Goal: Task Accomplishment & Management: Complete application form

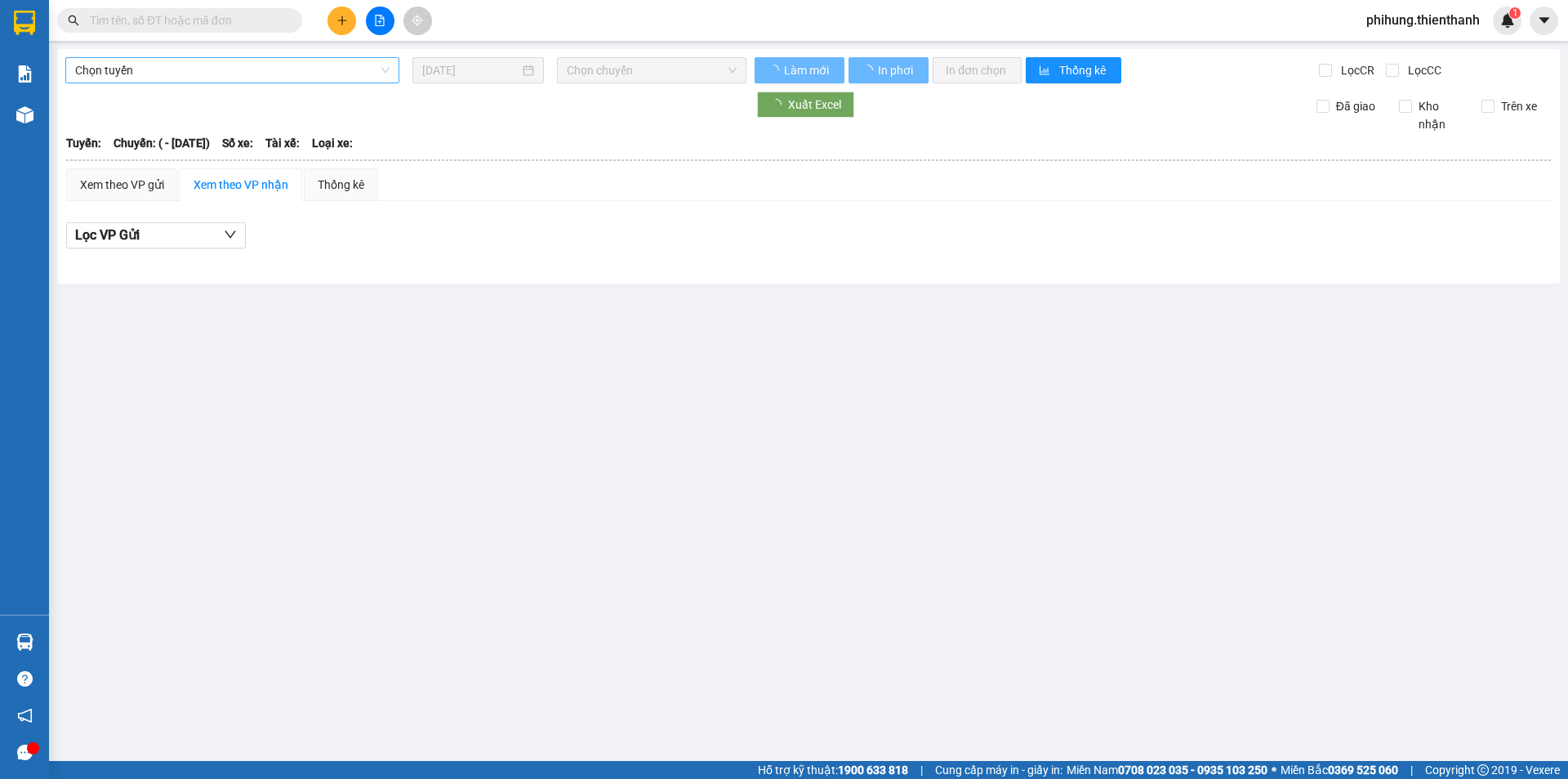
click at [195, 62] on span "Chọn tuyến" at bounding box center [232, 70] width 315 height 24
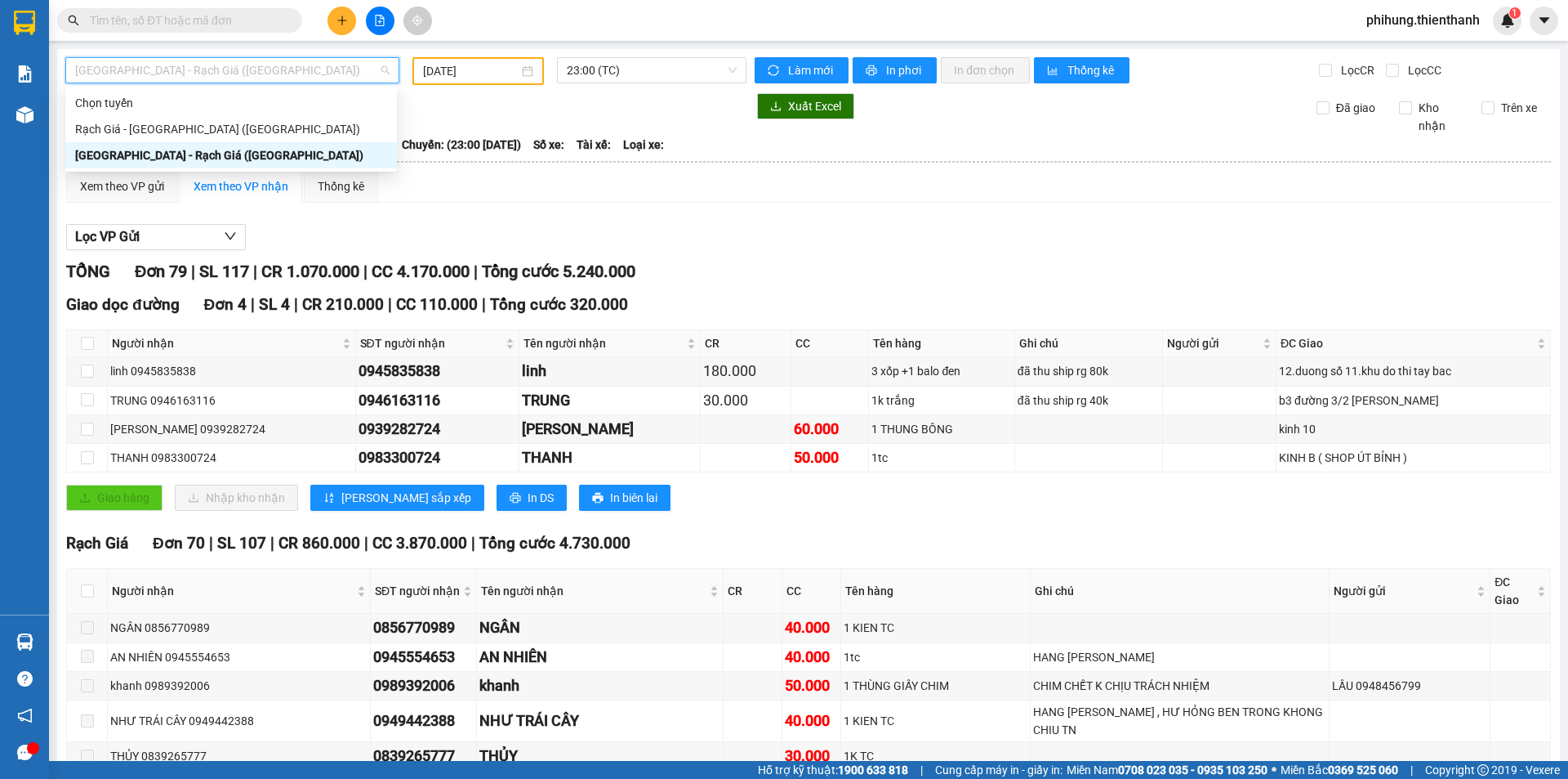
click at [193, 73] on span "[GEOGRAPHIC_DATA] - Rạch Giá ([GEOGRAPHIC_DATA])" at bounding box center [232, 70] width 315 height 24
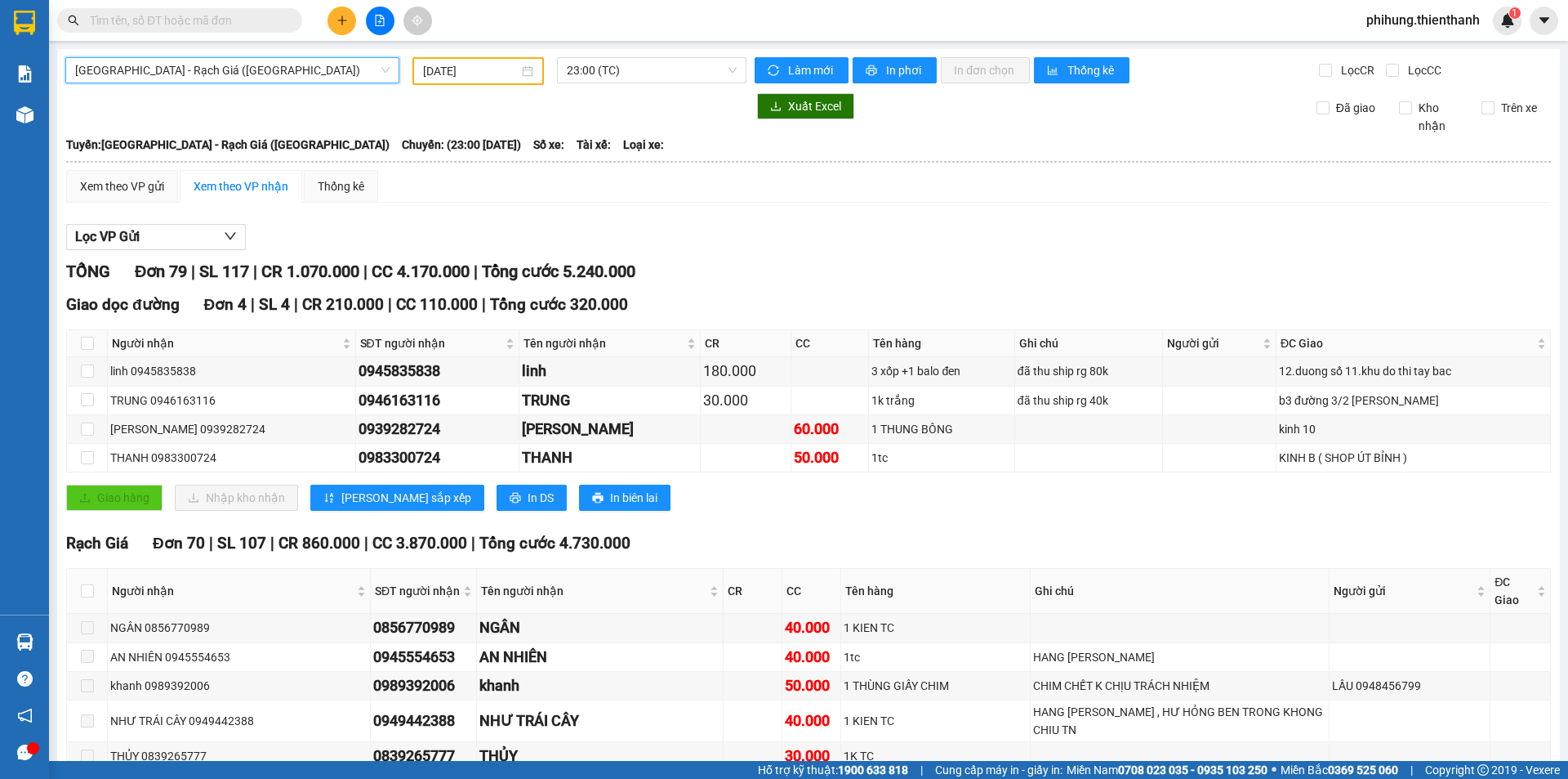
click at [210, 67] on span "[GEOGRAPHIC_DATA] - Rạch Giá ([GEOGRAPHIC_DATA])" at bounding box center [232, 70] width 315 height 24
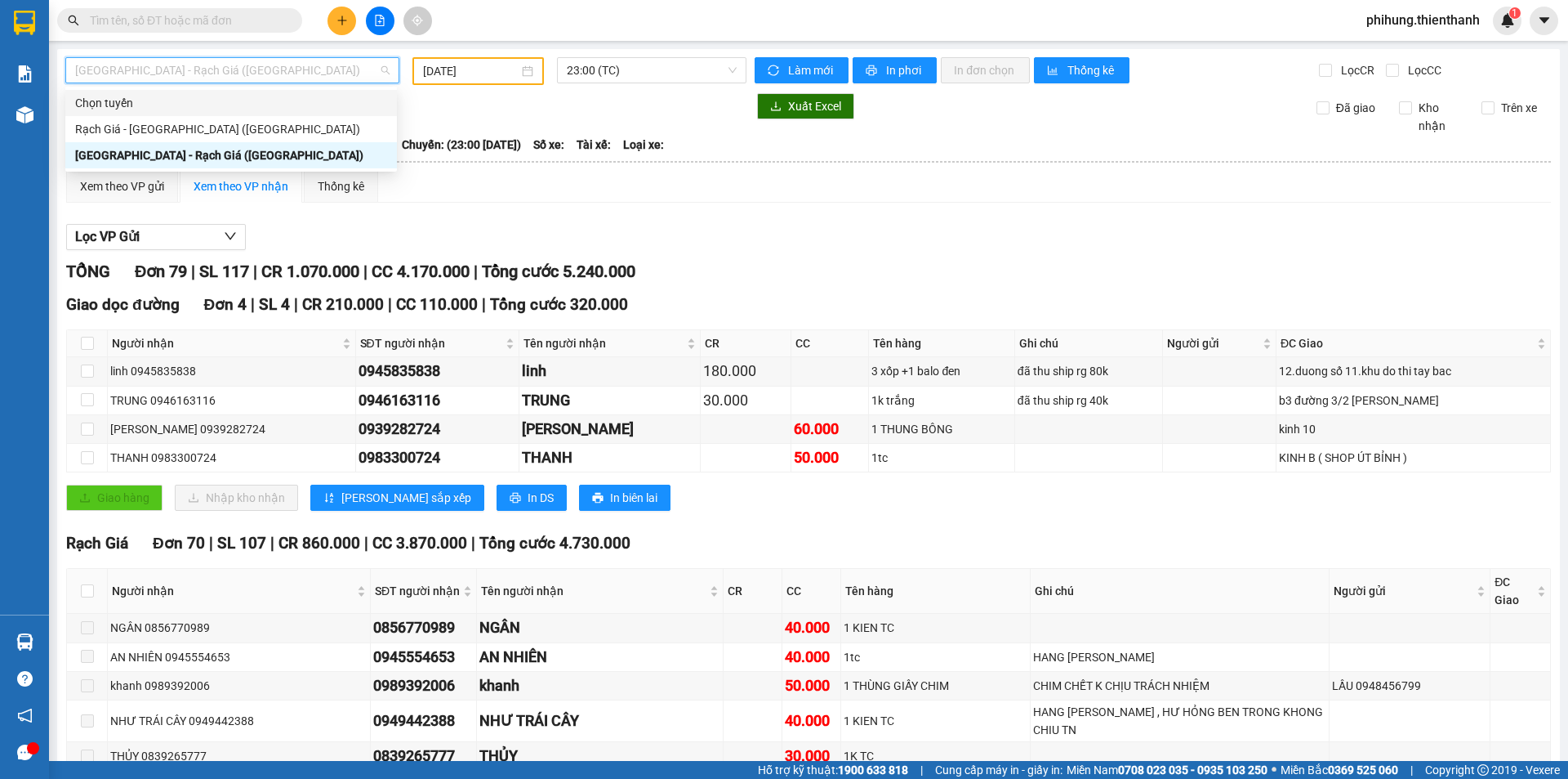
click at [452, 63] on input "[DATE]" at bounding box center [470, 71] width 95 height 18
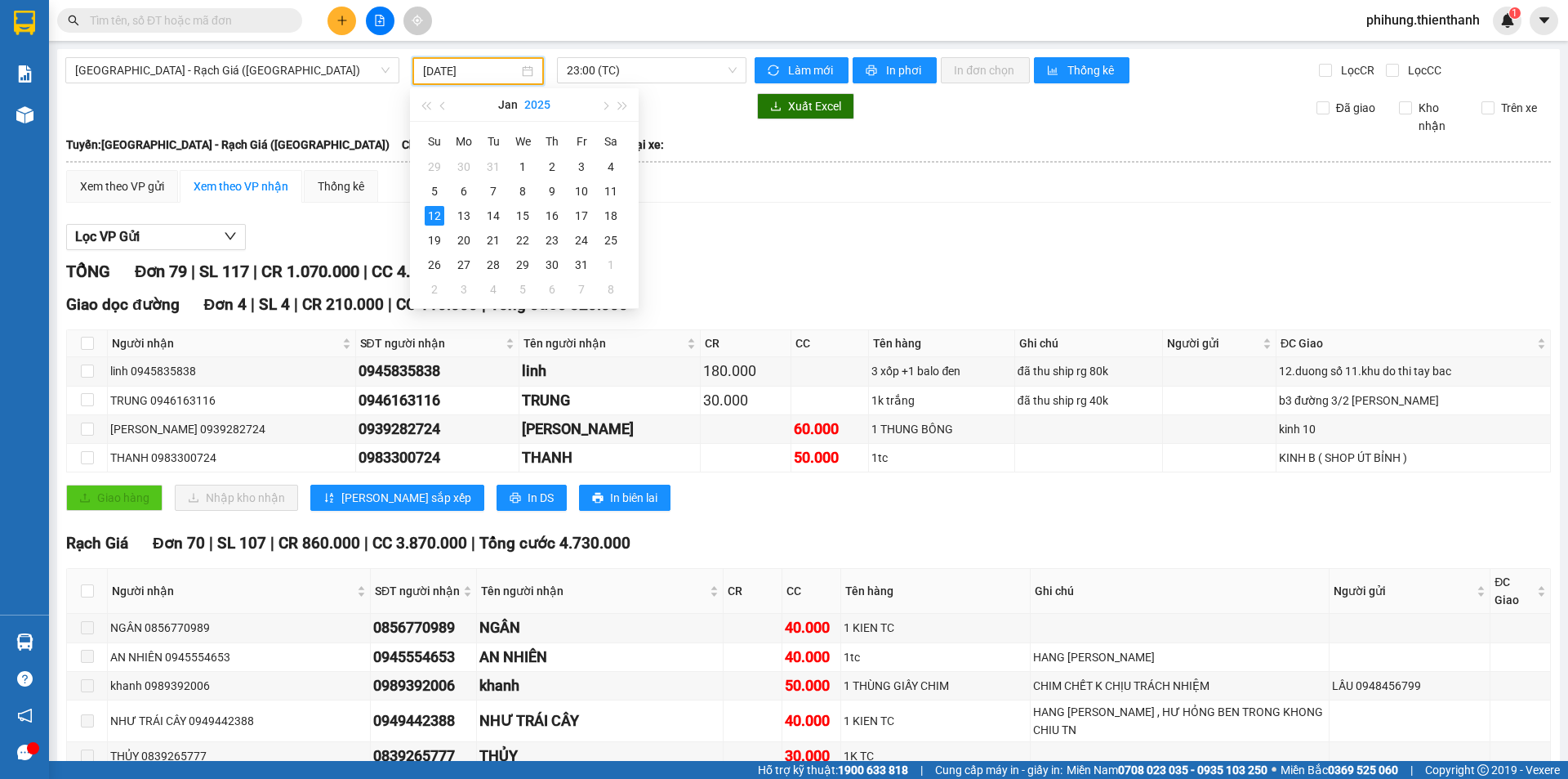
click at [542, 97] on button "2025" at bounding box center [537, 104] width 26 height 33
click at [782, 131] on div "Xuất Excel Đã giao Kho nhận Trên xe" at bounding box center [808, 114] width 1486 height 42
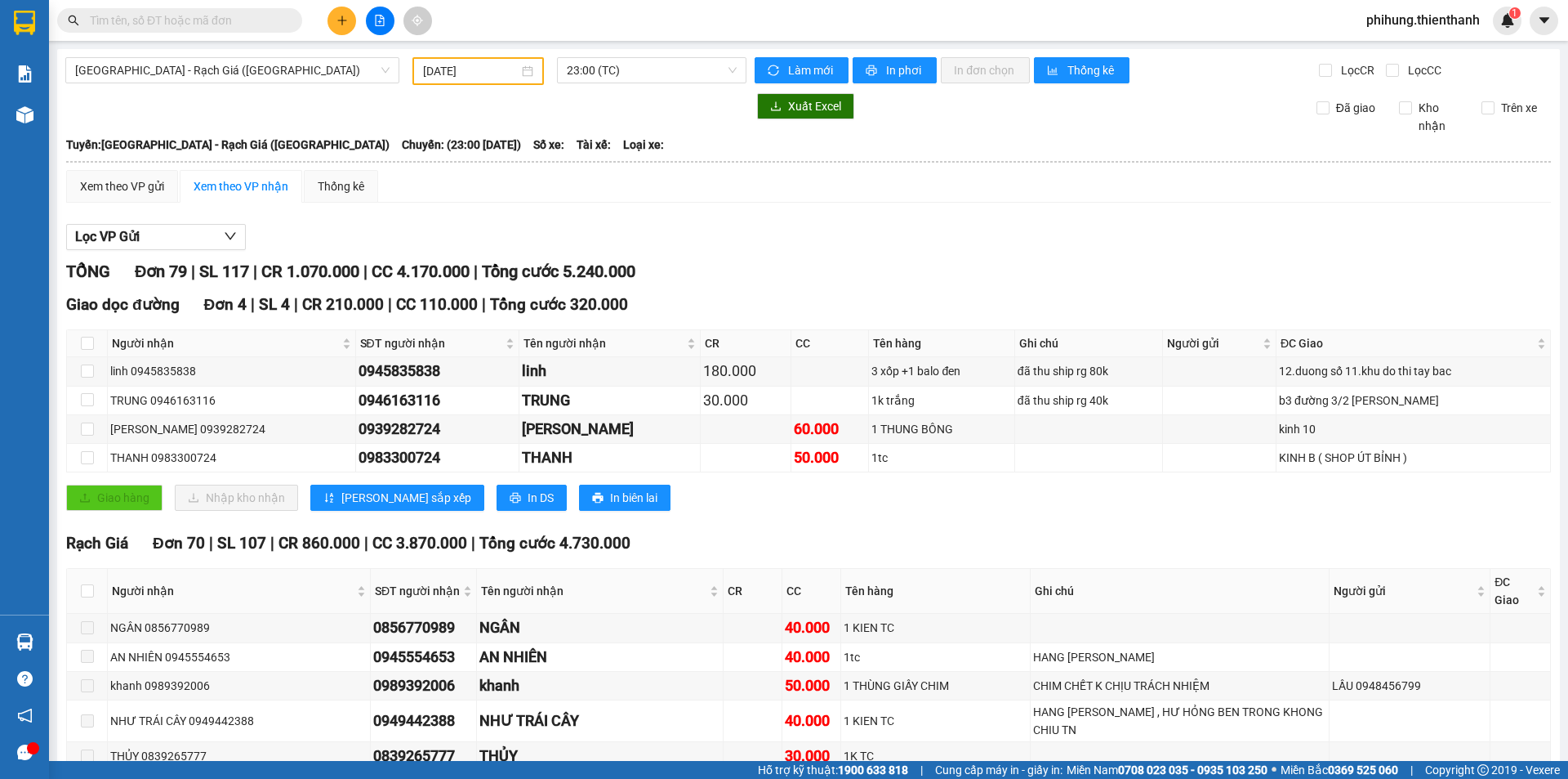
click at [474, 60] on div "[DATE]" at bounding box center [478, 71] width 131 height 28
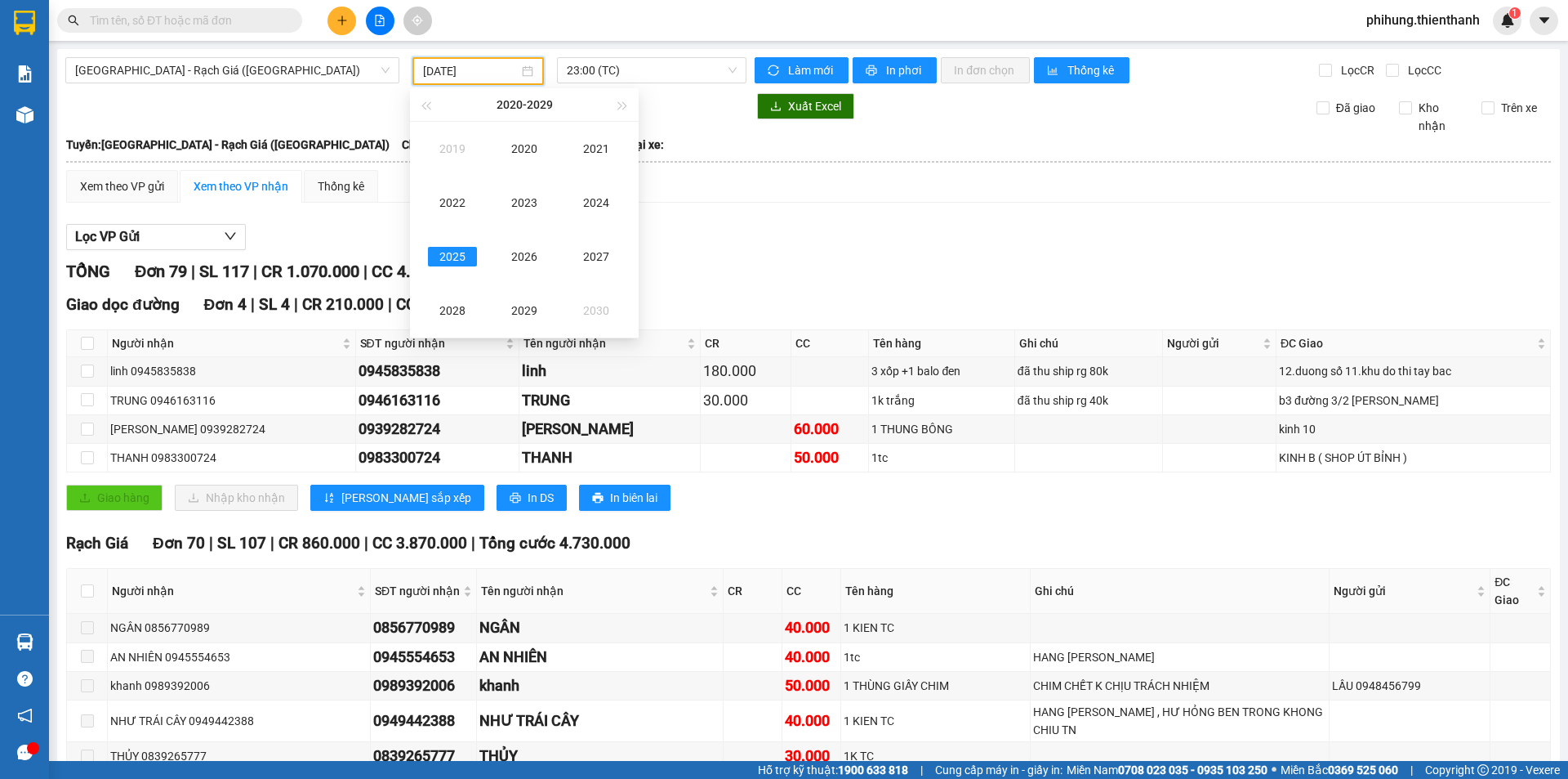
click at [478, 65] on input "[DATE]" at bounding box center [470, 71] width 95 height 18
click at [459, 250] on div "2025" at bounding box center [452, 257] width 49 height 20
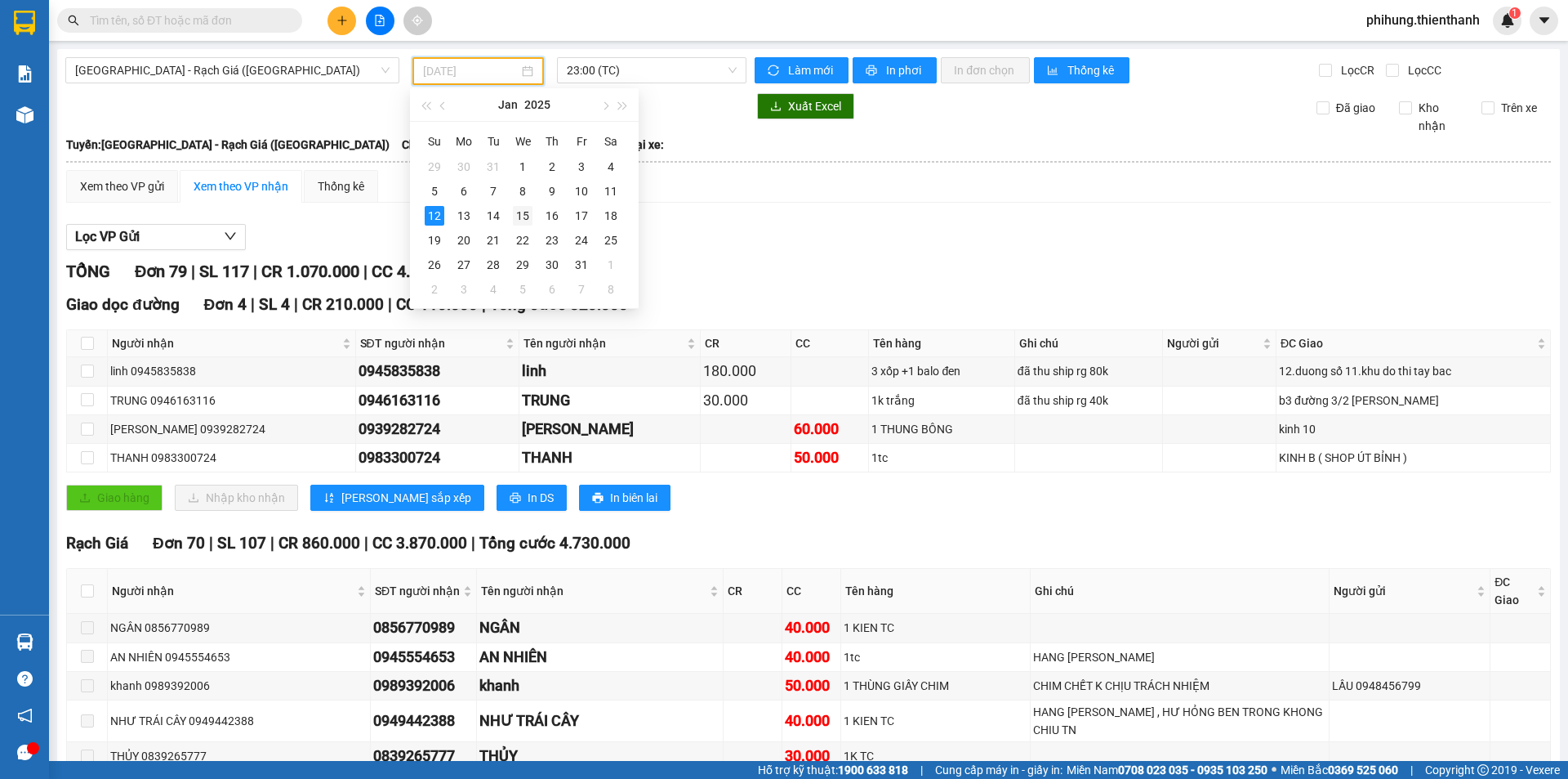
click at [519, 212] on div "15" at bounding box center [523, 216] width 20 height 20
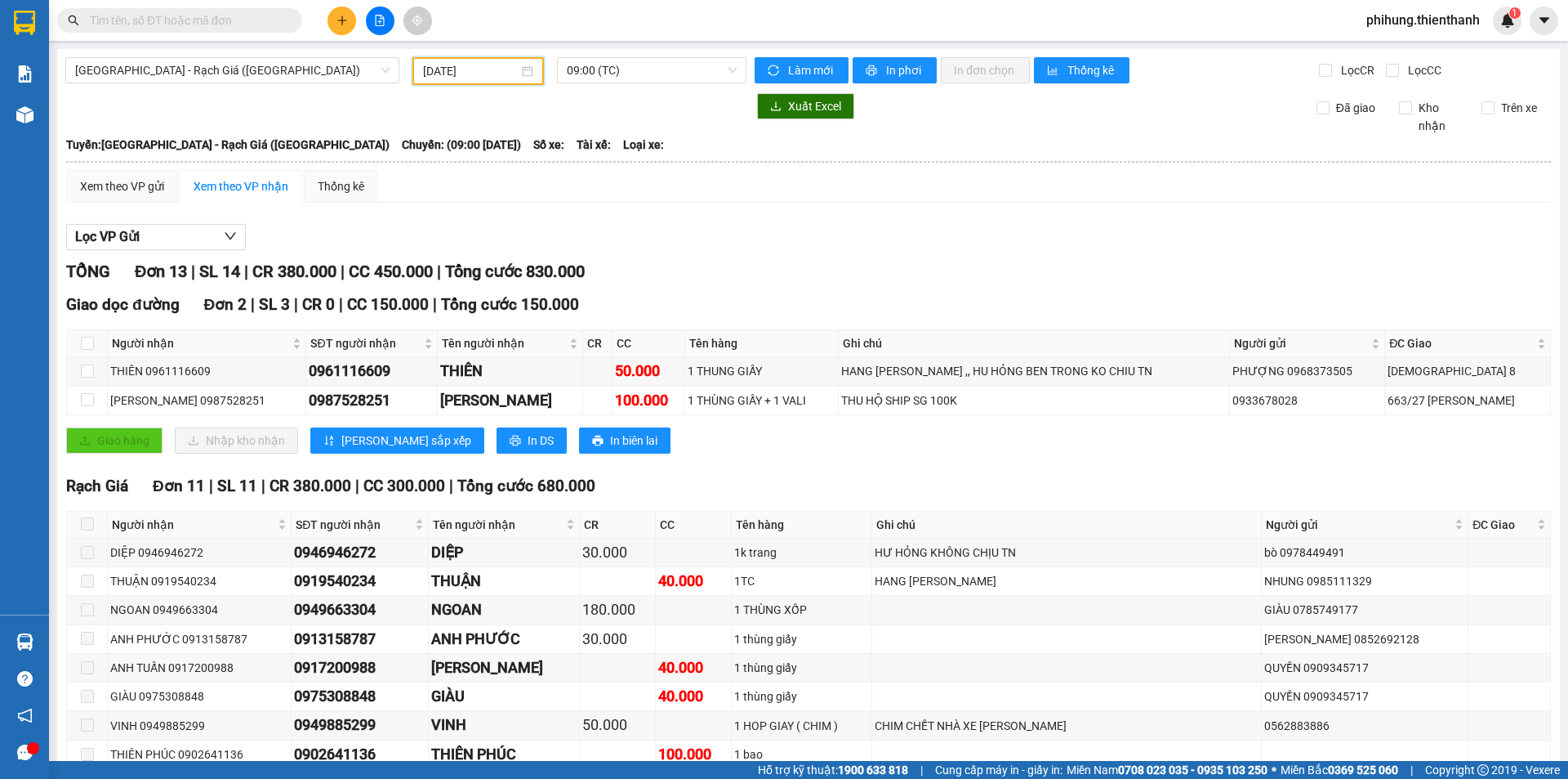
click at [495, 78] on input "[DATE]" at bounding box center [470, 71] width 95 height 18
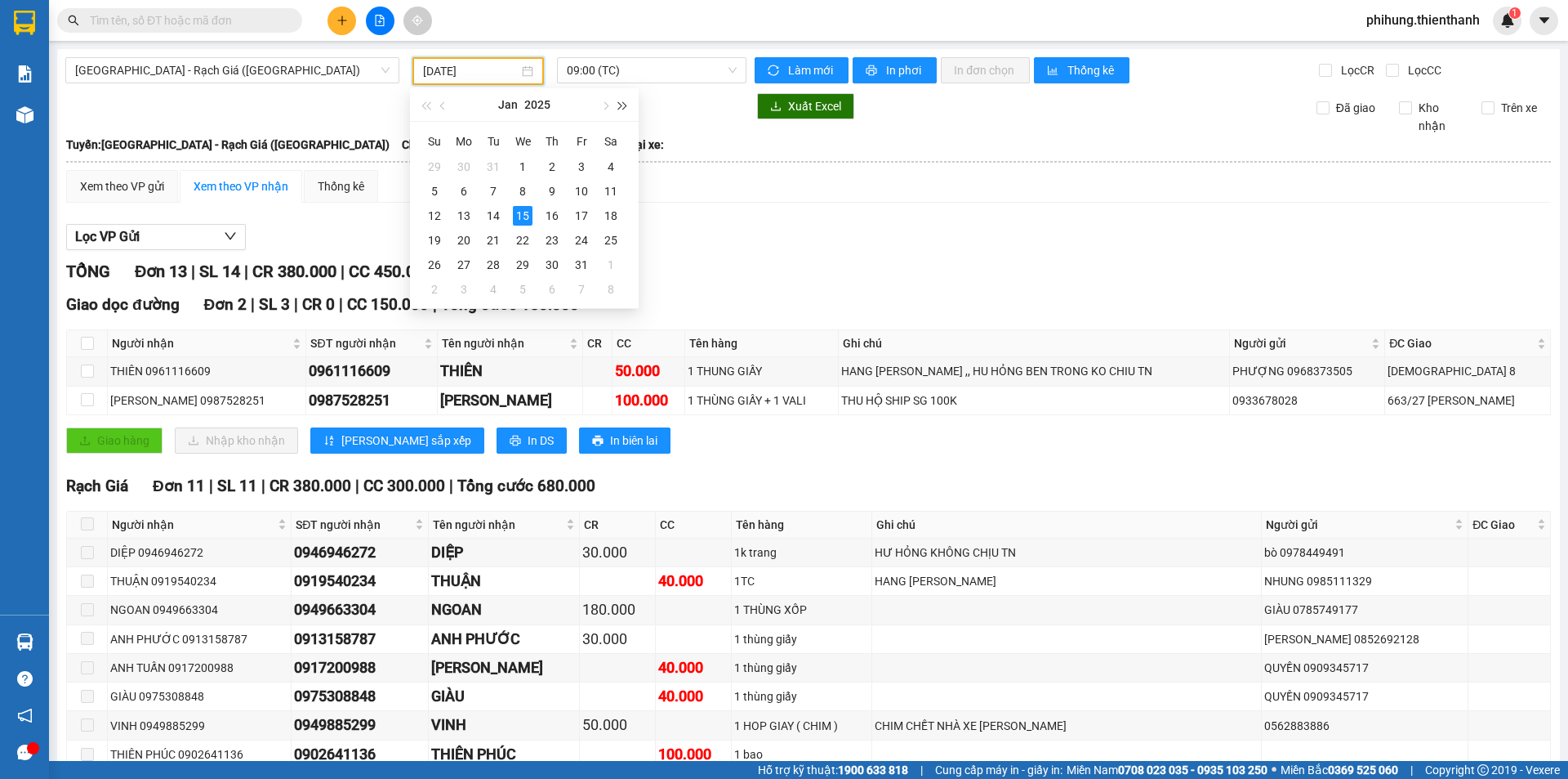
click at [627, 115] on button "button" at bounding box center [624, 104] width 18 height 33
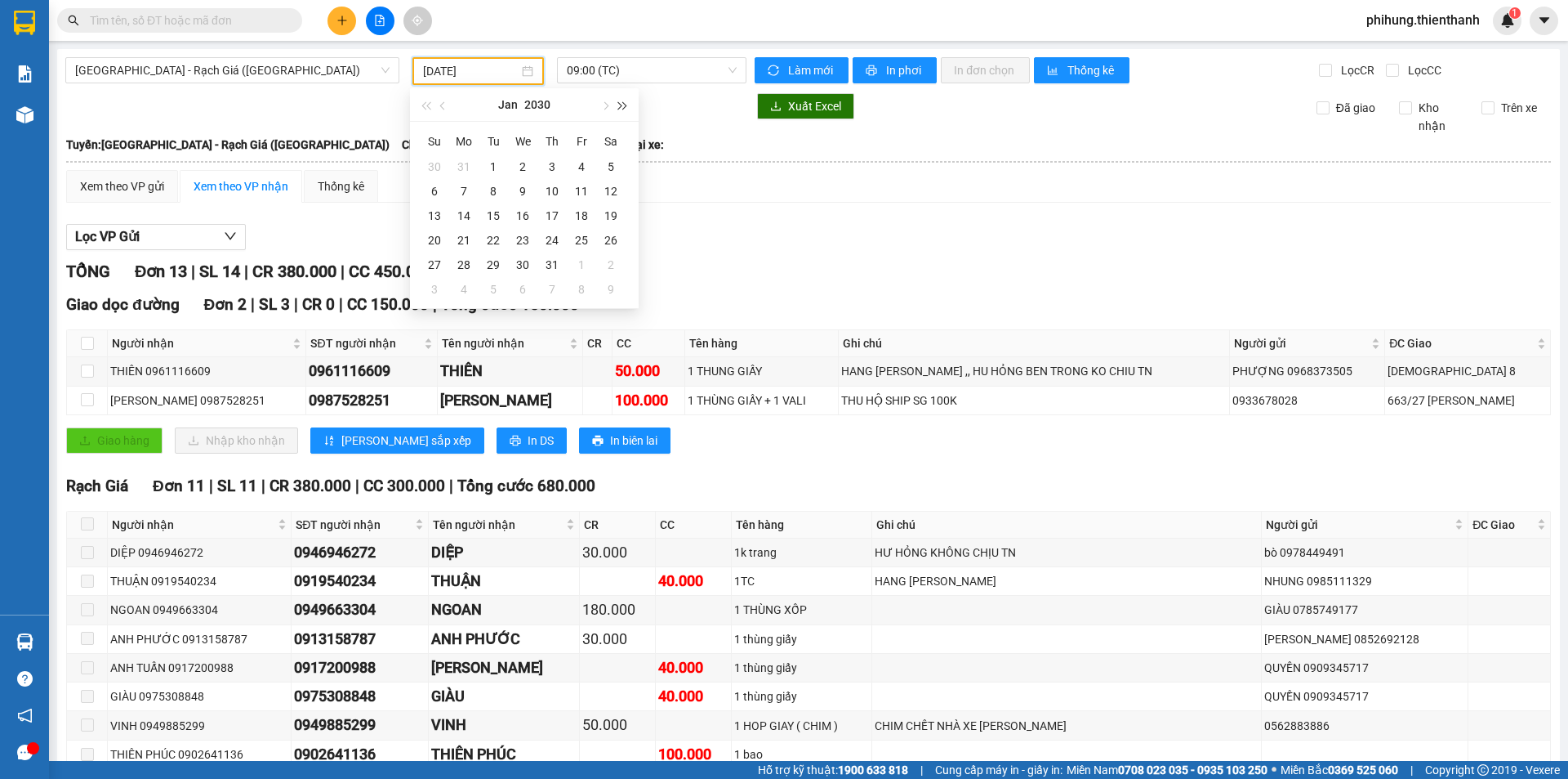
click at [627, 115] on button "button" at bounding box center [624, 104] width 18 height 33
click at [431, 102] on button "button" at bounding box center [426, 104] width 18 height 33
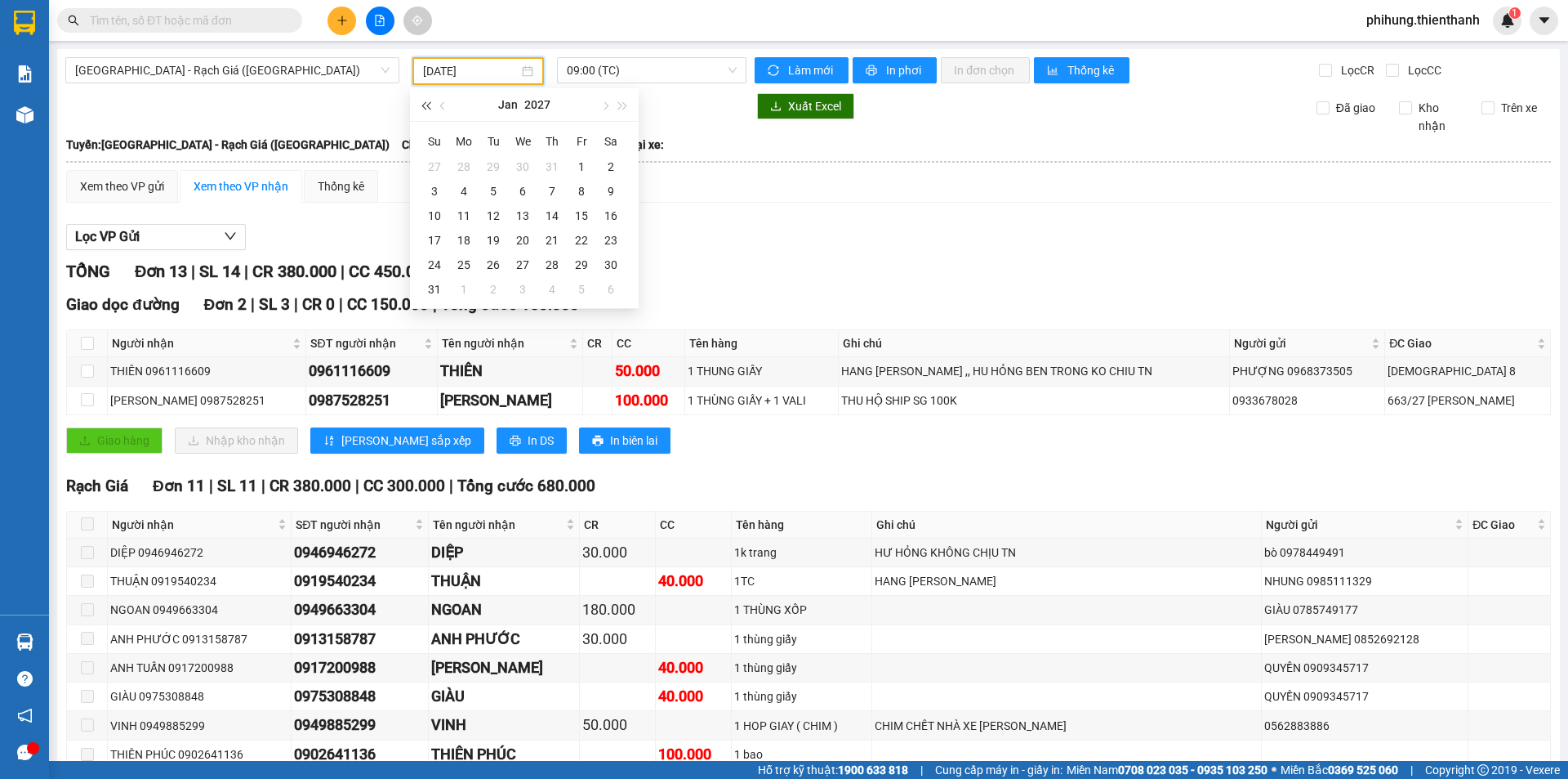
click at [431, 102] on button "button" at bounding box center [426, 104] width 18 height 33
click at [433, 111] on button "button" at bounding box center [426, 104] width 18 height 33
click at [523, 211] on div "15" at bounding box center [523, 216] width 20 height 20
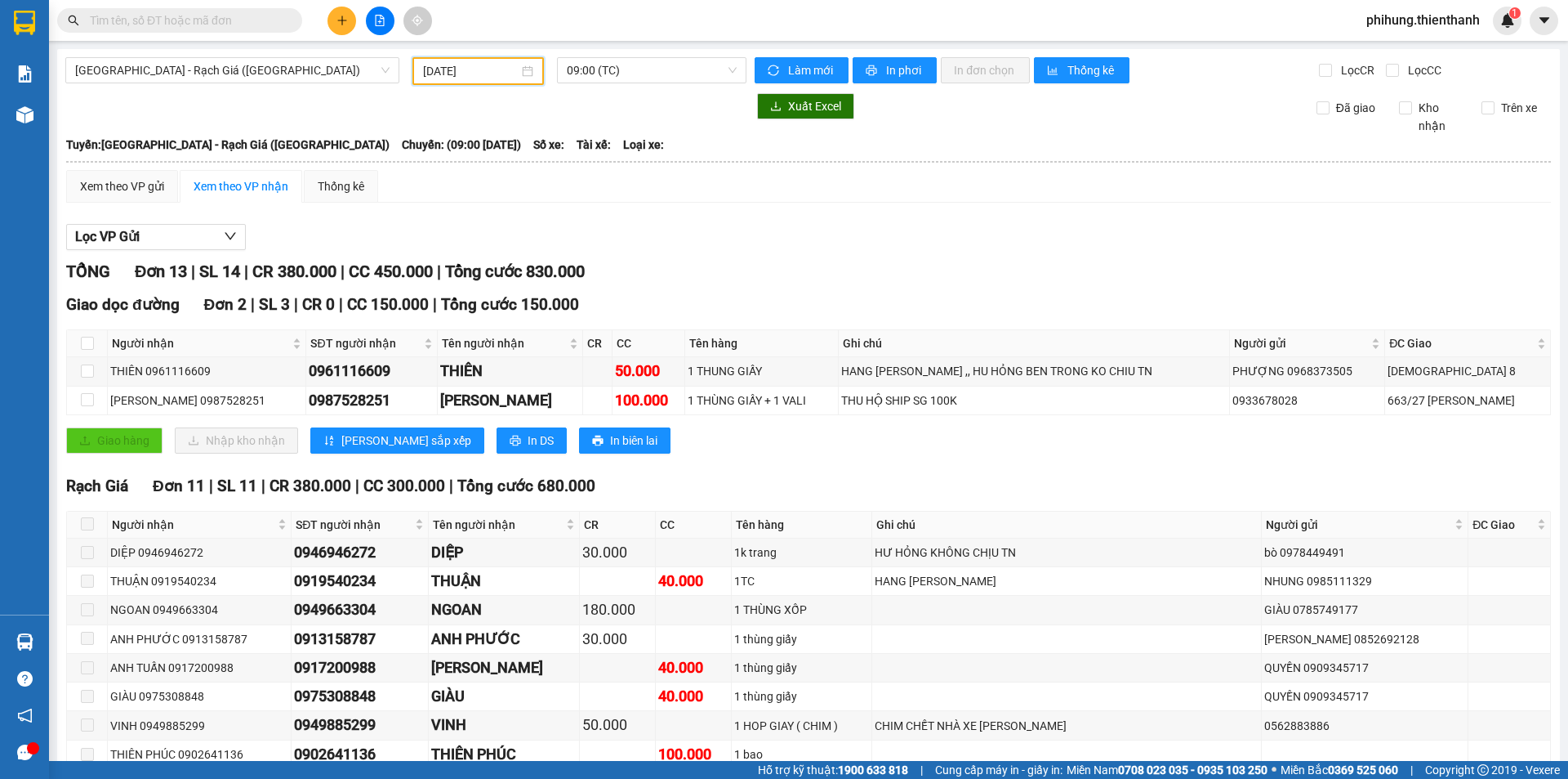
click at [489, 81] on div "[DATE]" at bounding box center [478, 71] width 131 height 28
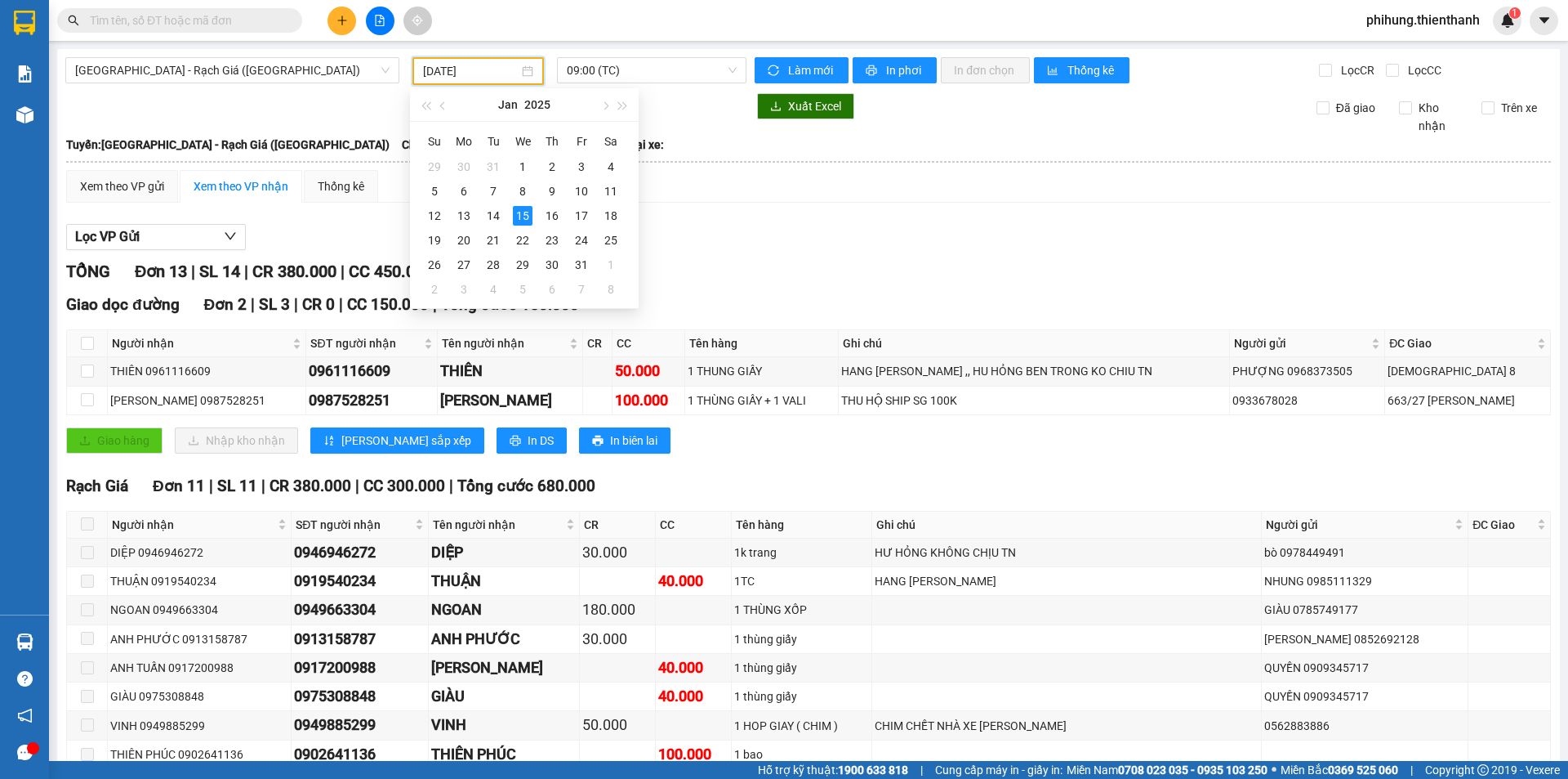
click at [491, 76] on input "[DATE]" at bounding box center [470, 71] width 95 height 18
click at [599, 104] on button "button" at bounding box center [605, 104] width 18 height 33
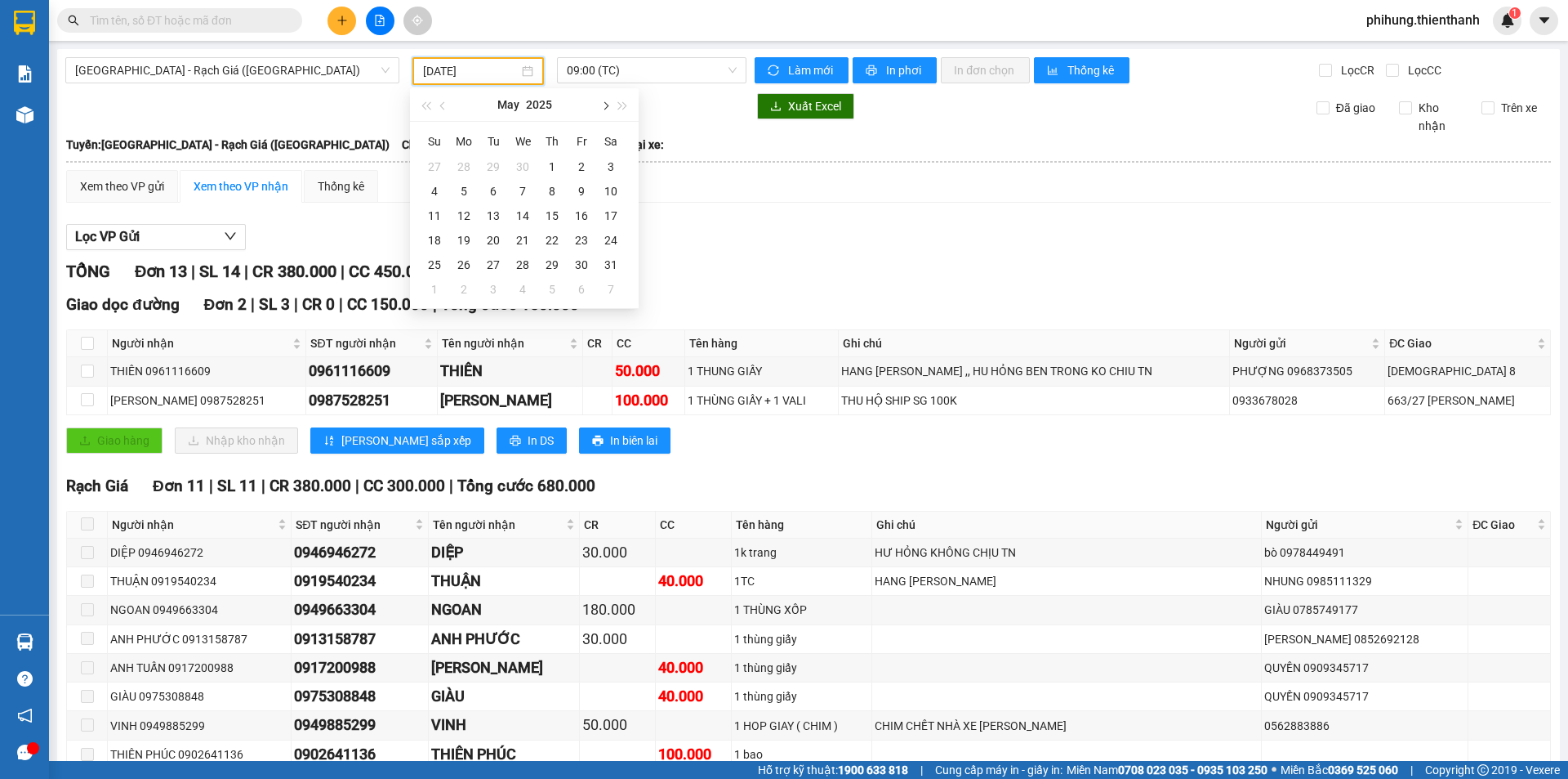
click at [599, 104] on button "button" at bounding box center [605, 104] width 18 height 33
click at [582, 209] on div "15" at bounding box center [582, 216] width 20 height 20
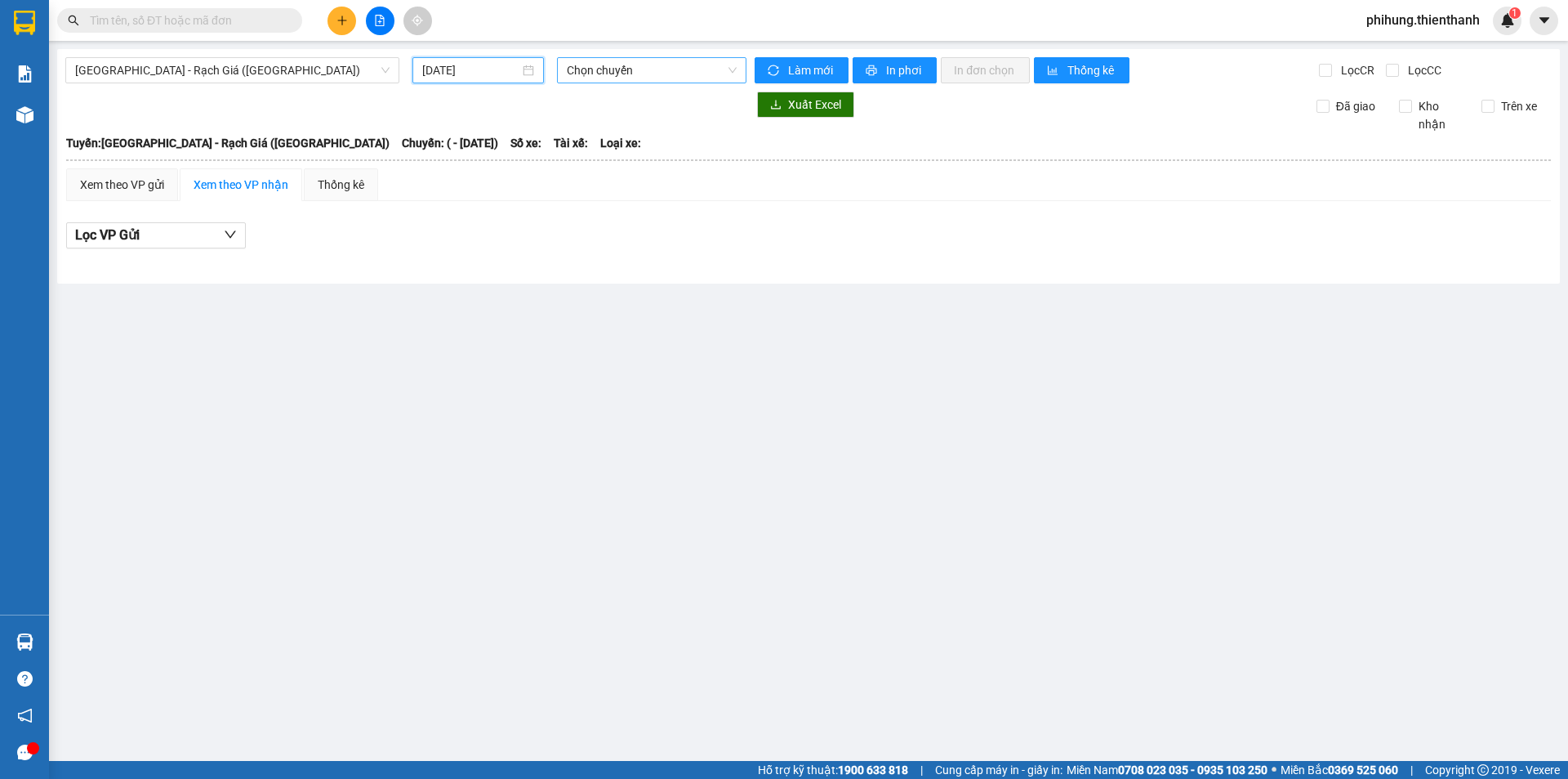
click at [614, 72] on span "Chọn chuyến" at bounding box center [651, 70] width 169 height 24
click at [505, 76] on input "[DATE]" at bounding box center [470, 71] width 97 height 18
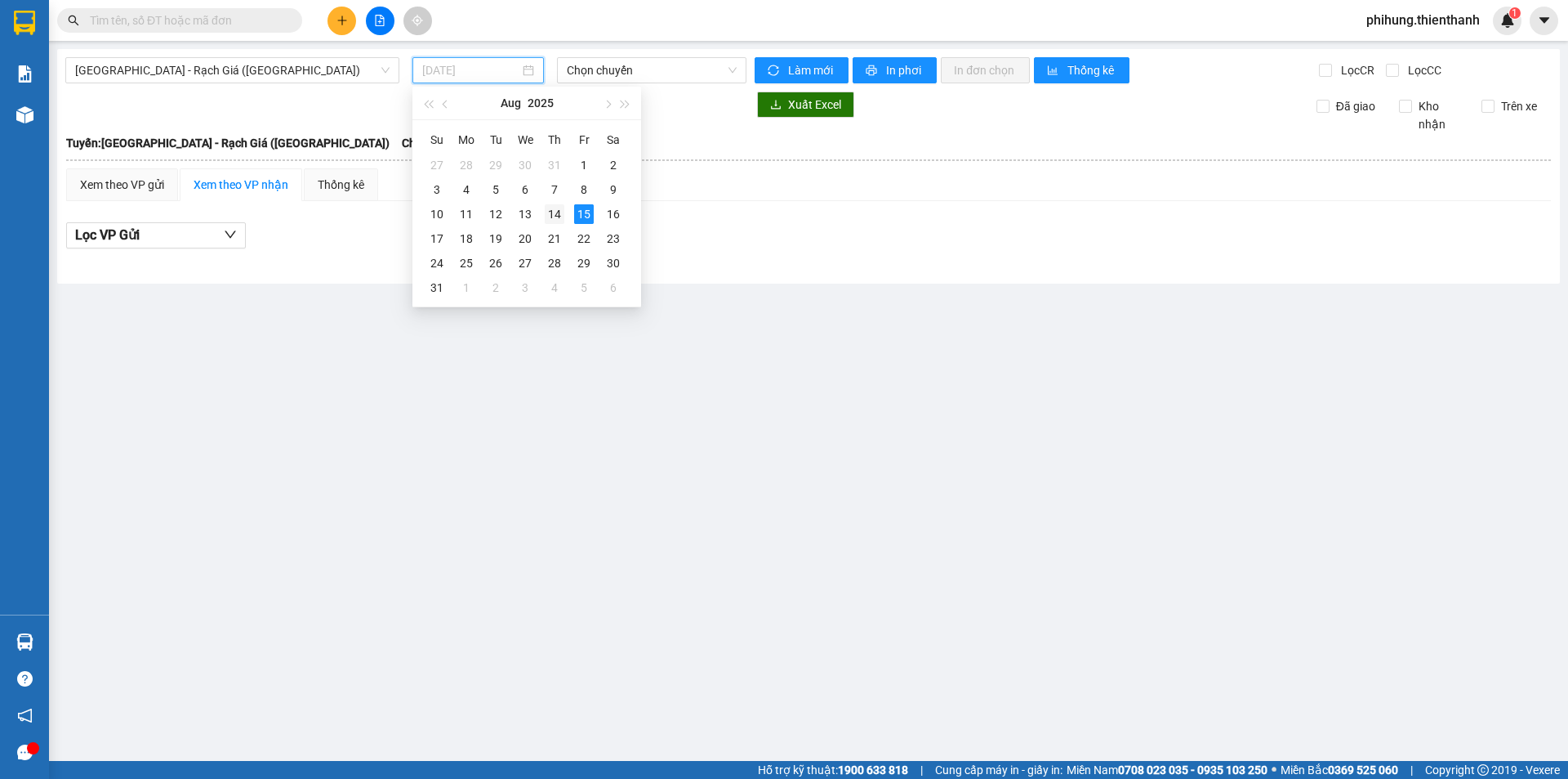
click at [558, 209] on div "14" at bounding box center [555, 214] width 20 height 20
type input "[DATE]"
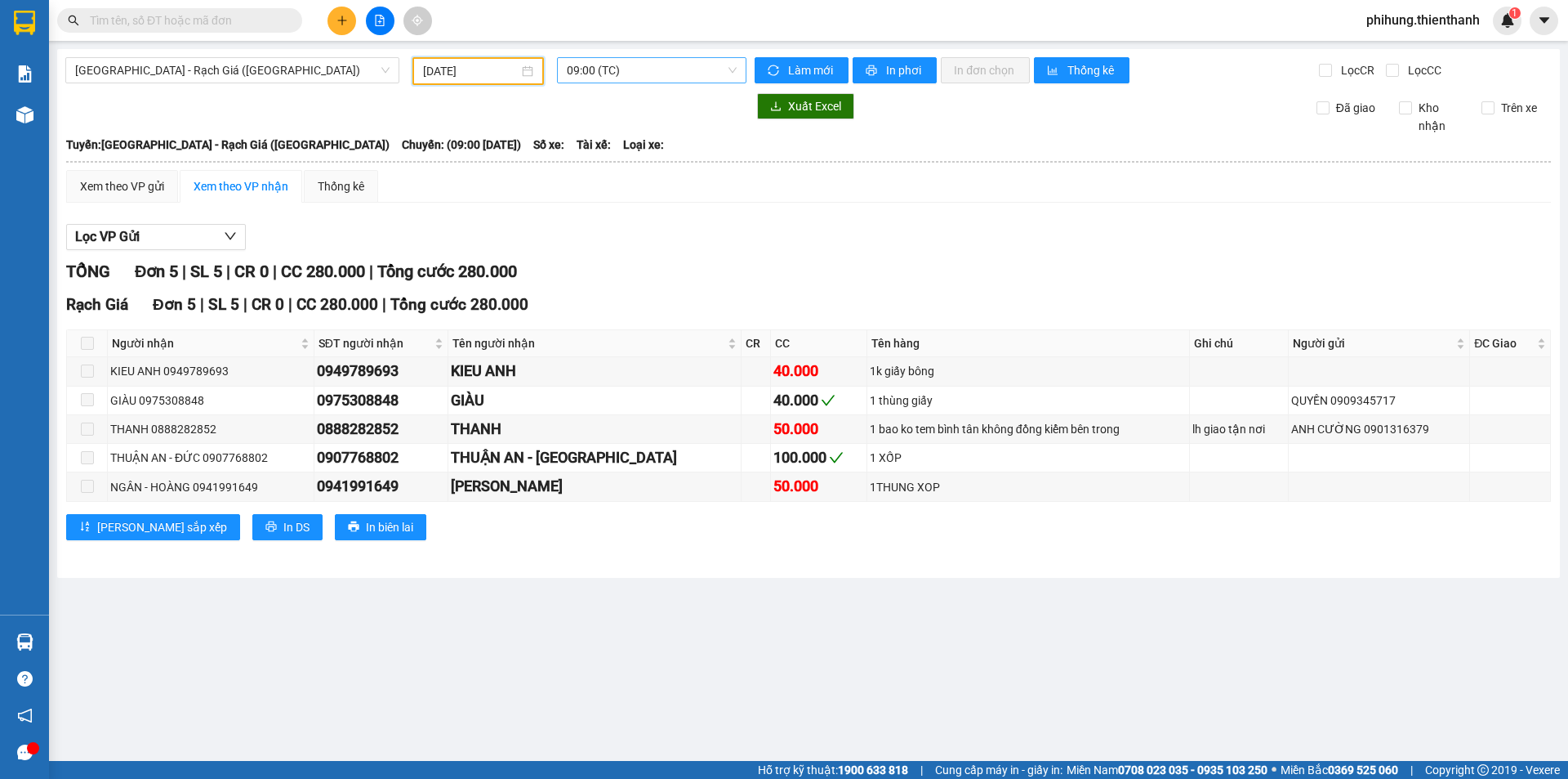
click at [687, 77] on span "09:00 (TC)" at bounding box center [651, 70] width 169 height 24
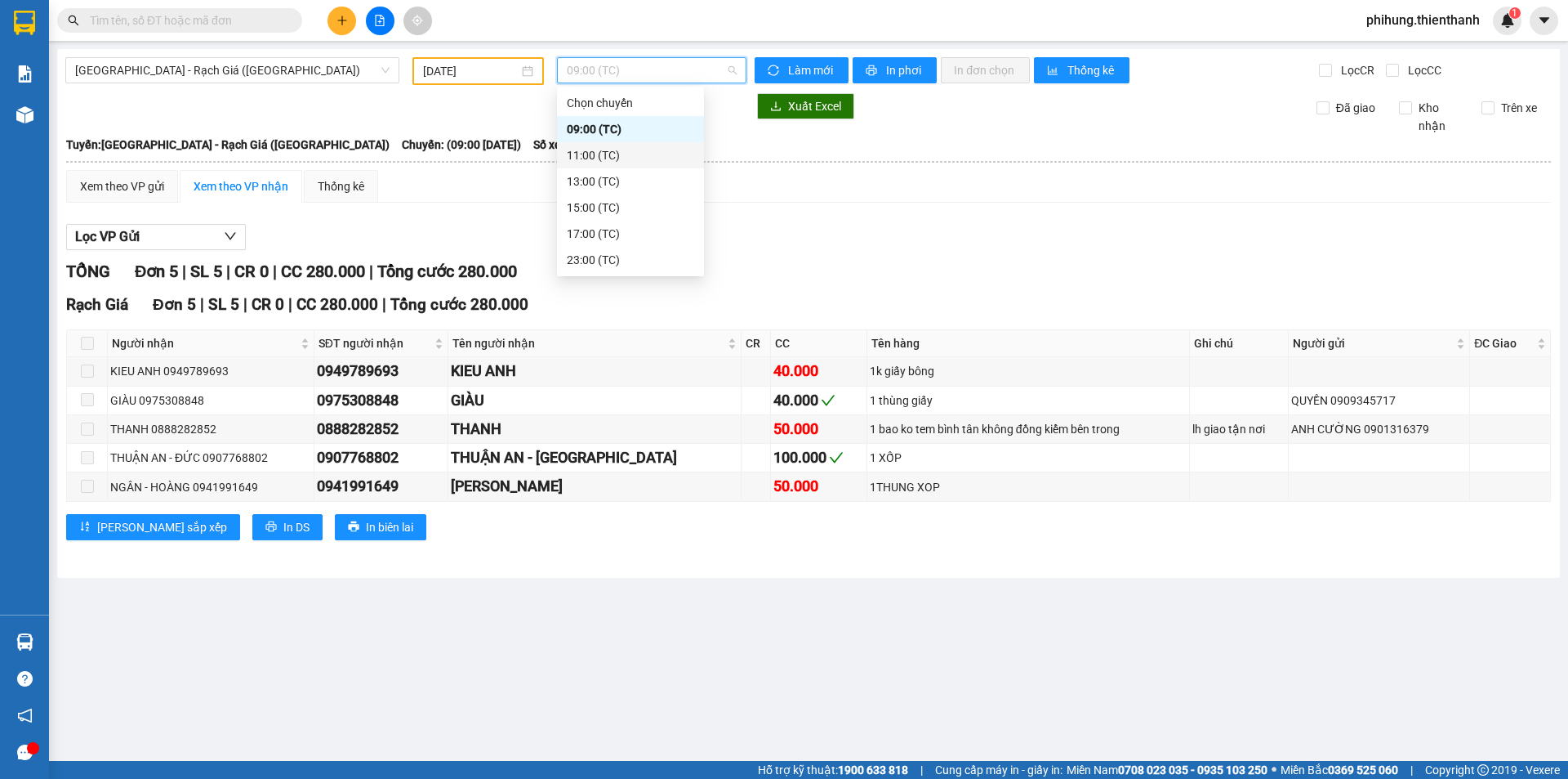
drag, startPoint x: 642, startPoint y: 164, endPoint x: 648, endPoint y: 170, distance: 8.5
click at [648, 170] on div "Chọn chuyến 09:00 (TC) 11:00 (TC) 13:00 (TC) 15:00 (TC) 17:00 (TC) 23:00 (TC)" at bounding box center [630, 181] width 147 height 183
click at [631, 158] on div "11:00 (TC)" at bounding box center [630, 155] width 128 height 18
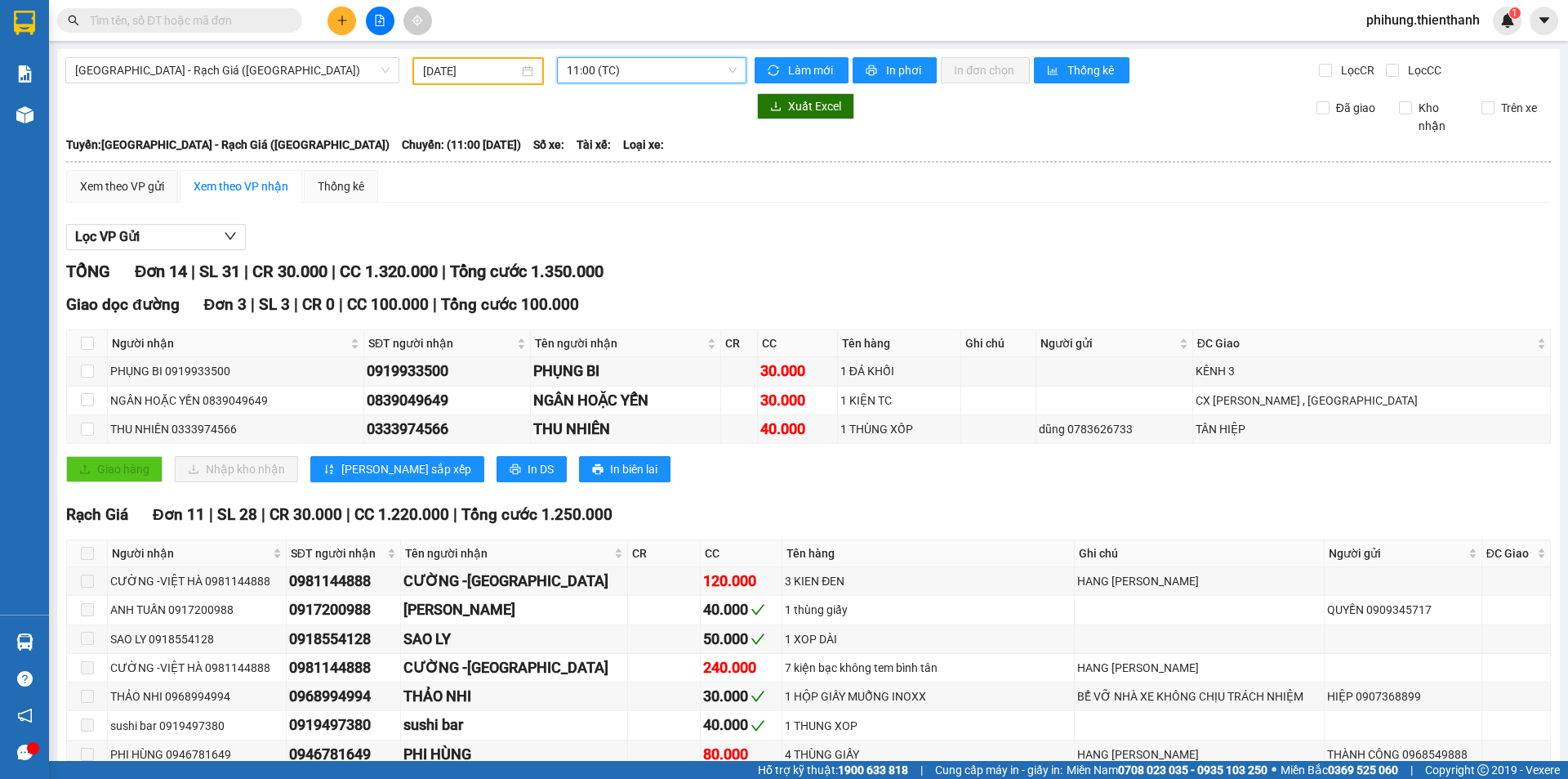
click at [661, 73] on span "11:00 (TC)" at bounding box center [651, 70] width 169 height 24
click at [636, 178] on div "13:00 (TC)" at bounding box center [626, 181] width 128 height 18
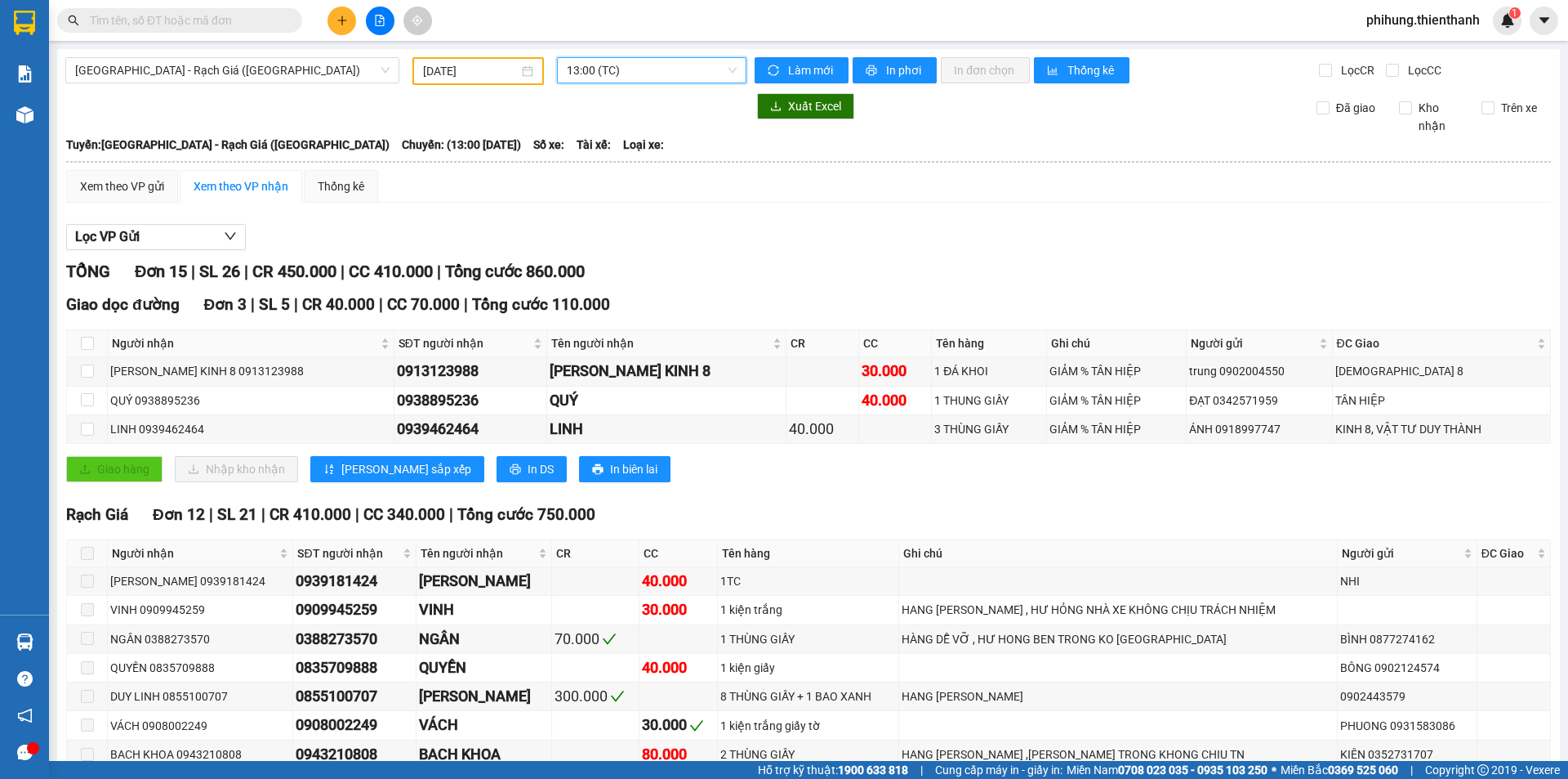
click at [649, 81] on span "13:00 (TC)" at bounding box center [651, 70] width 169 height 24
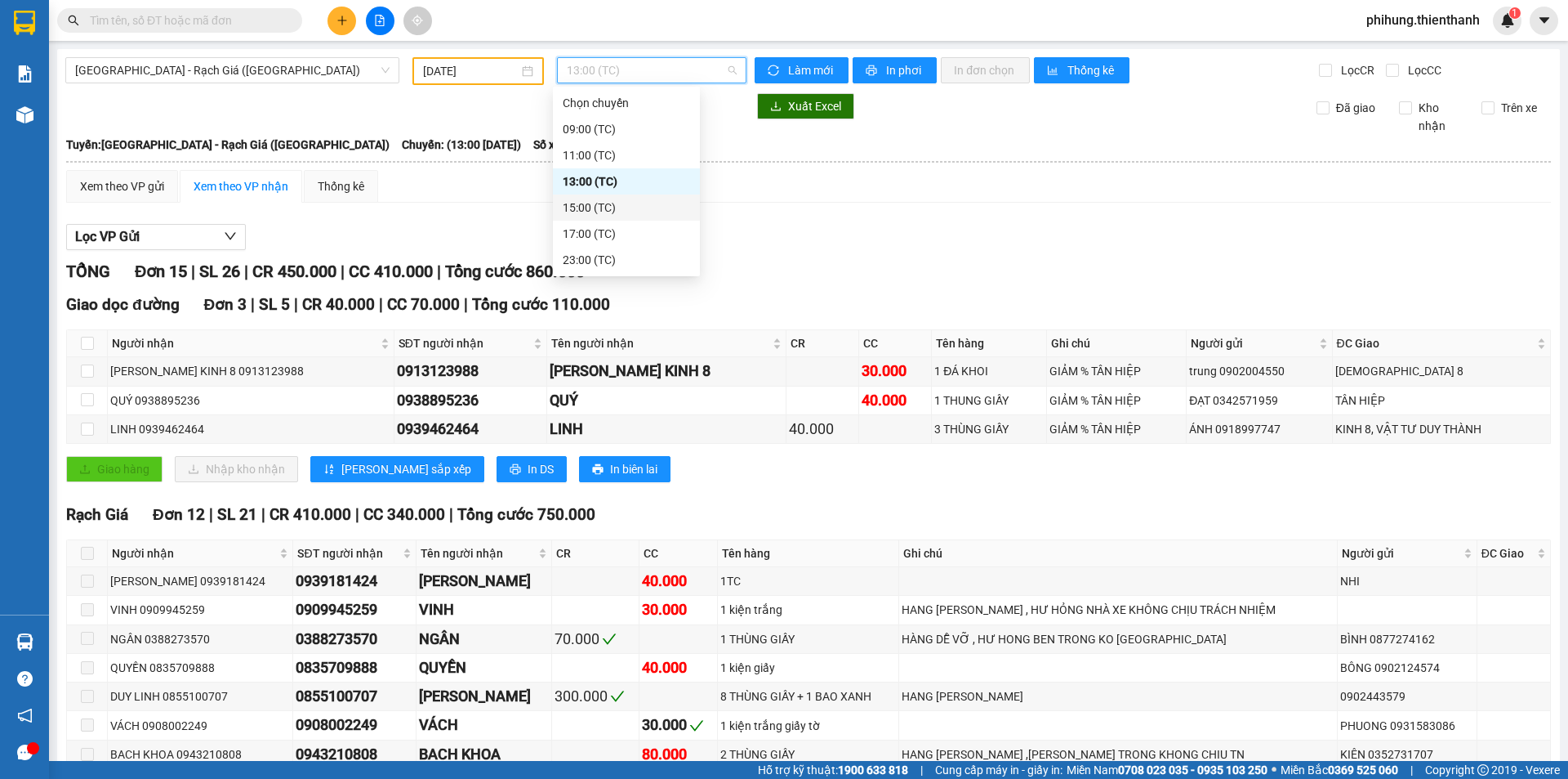
click at [648, 210] on div "15:00 (TC)" at bounding box center [626, 208] width 128 height 18
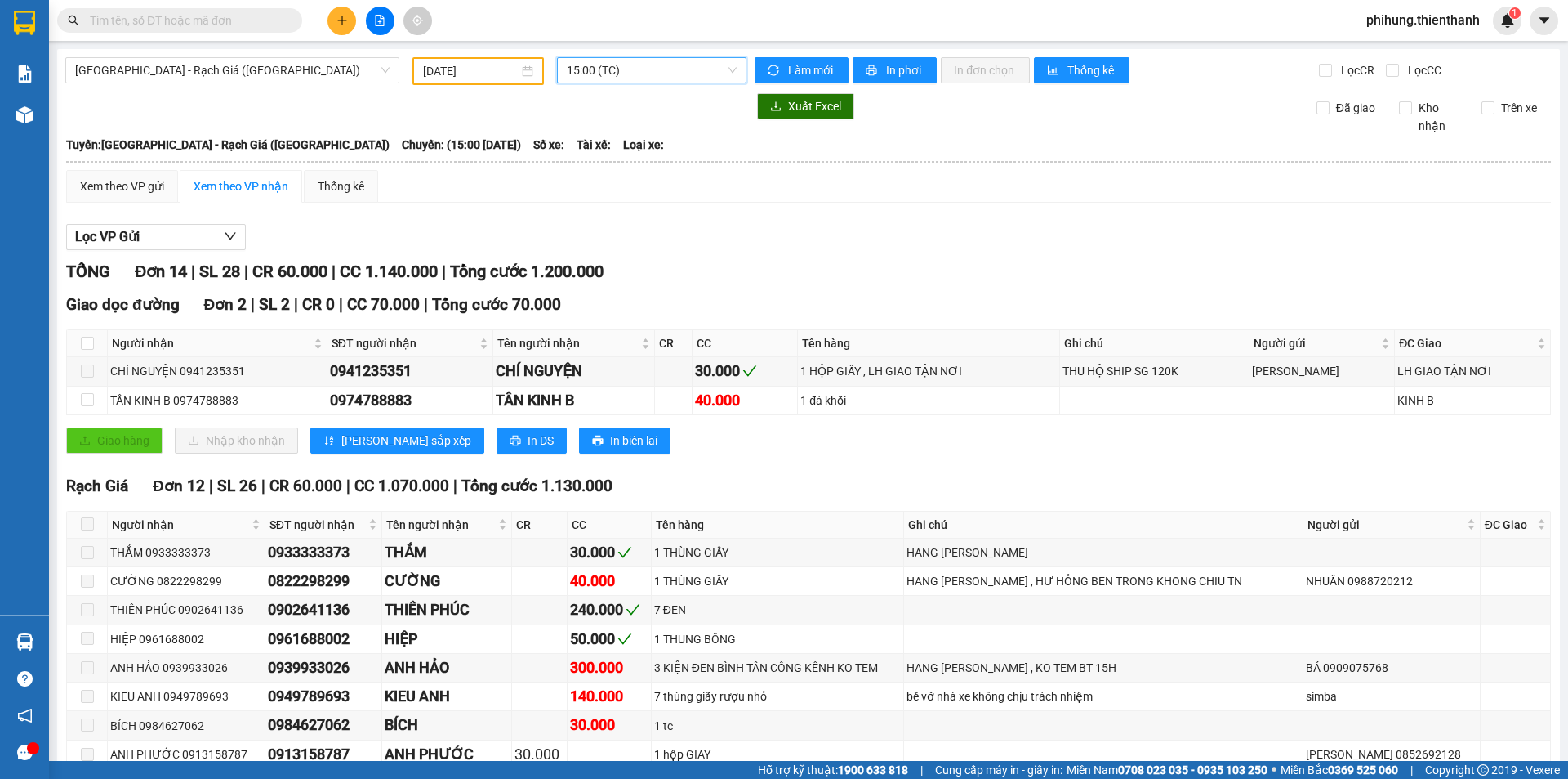
click at [684, 81] on span "15:00 (TC)" at bounding box center [651, 70] width 169 height 24
click at [608, 244] on div "17:00 (TC)" at bounding box center [626, 233] width 147 height 26
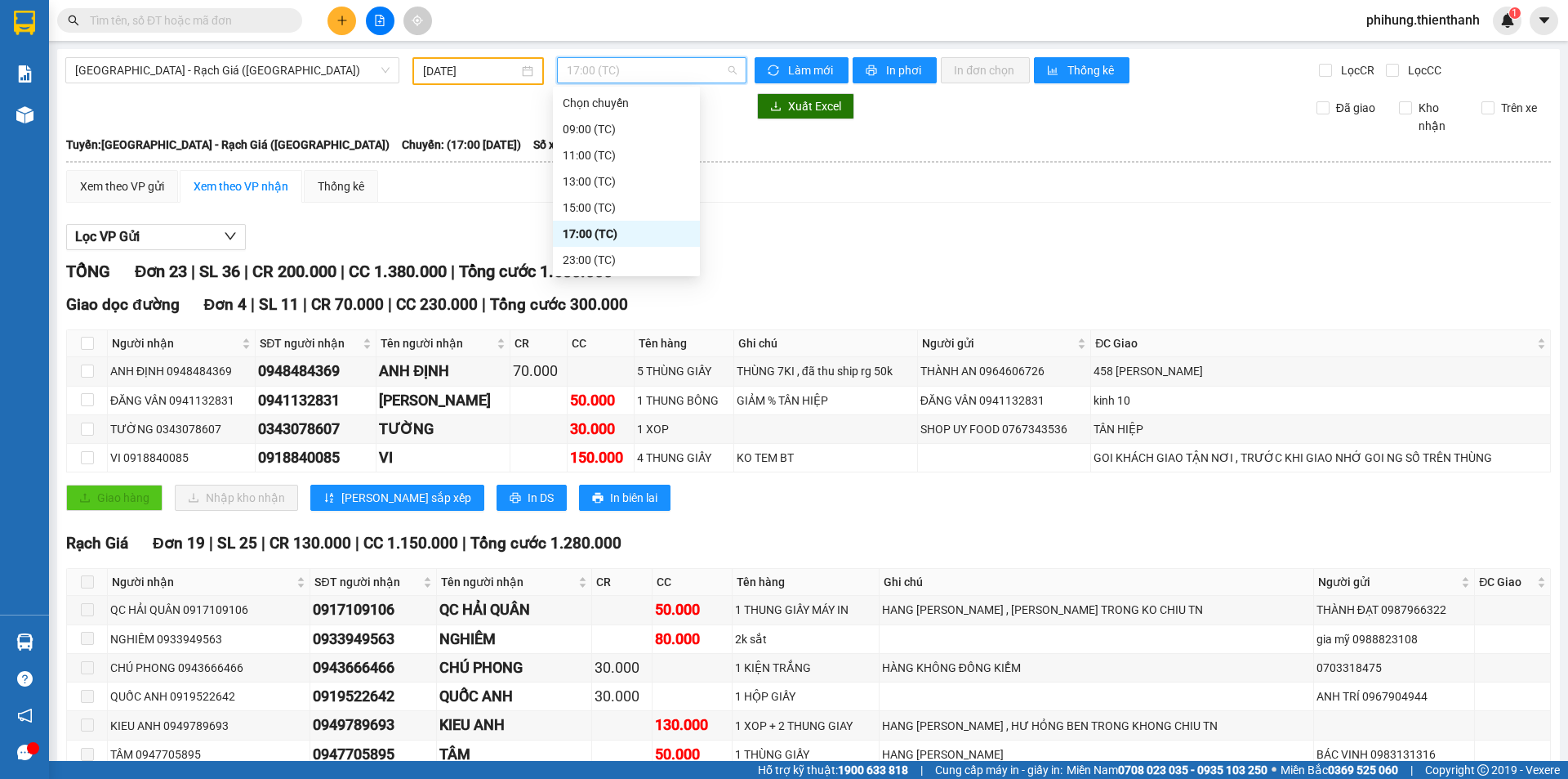
click at [673, 70] on span "17:00 (TC)" at bounding box center [651, 70] width 169 height 24
click at [662, 251] on div "23:00 (TC)" at bounding box center [626, 260] width 128 height 18
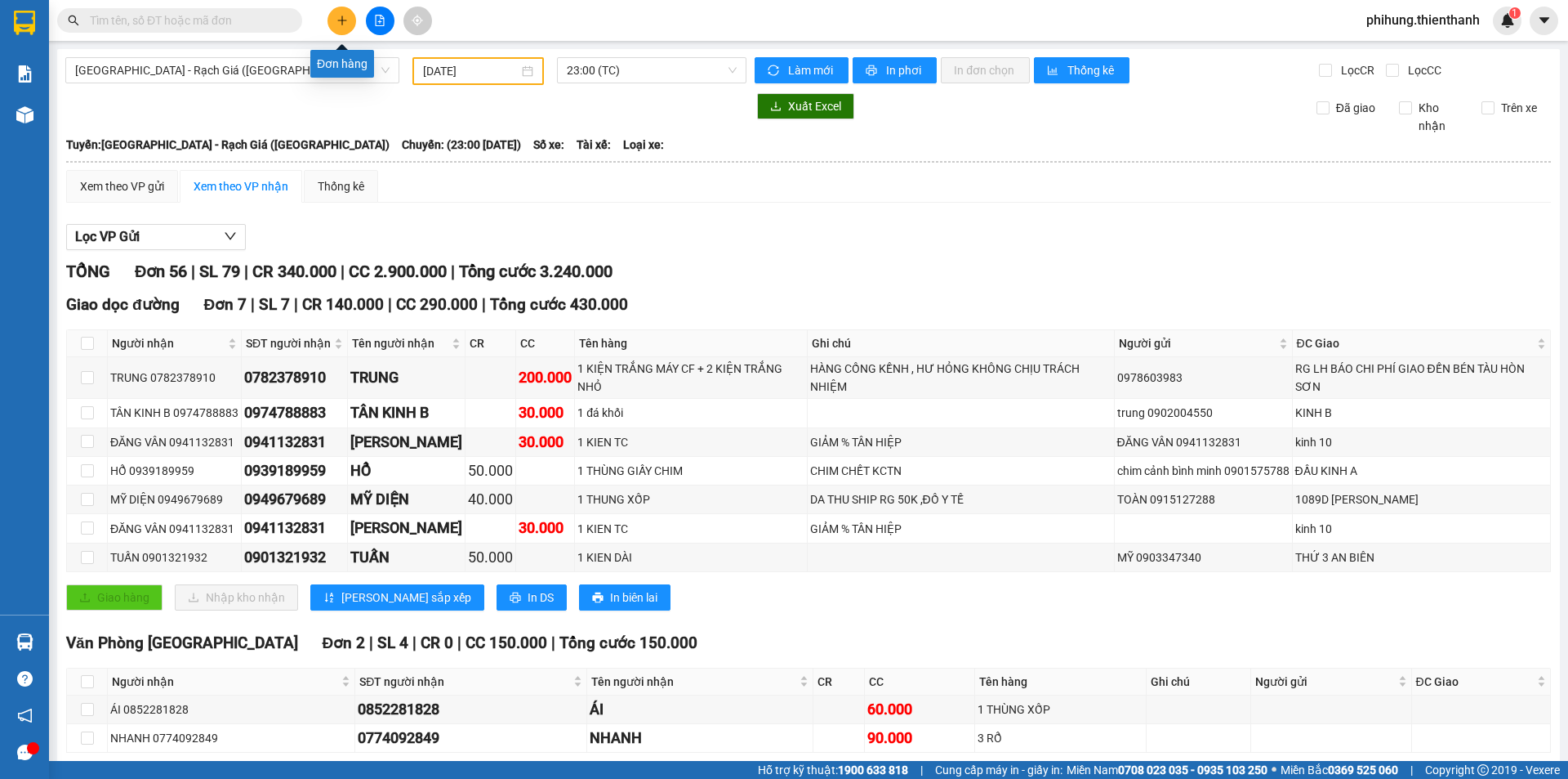
click at [338, 15] on icon "plus" at bounding box center [342, 20] width 12 height 12
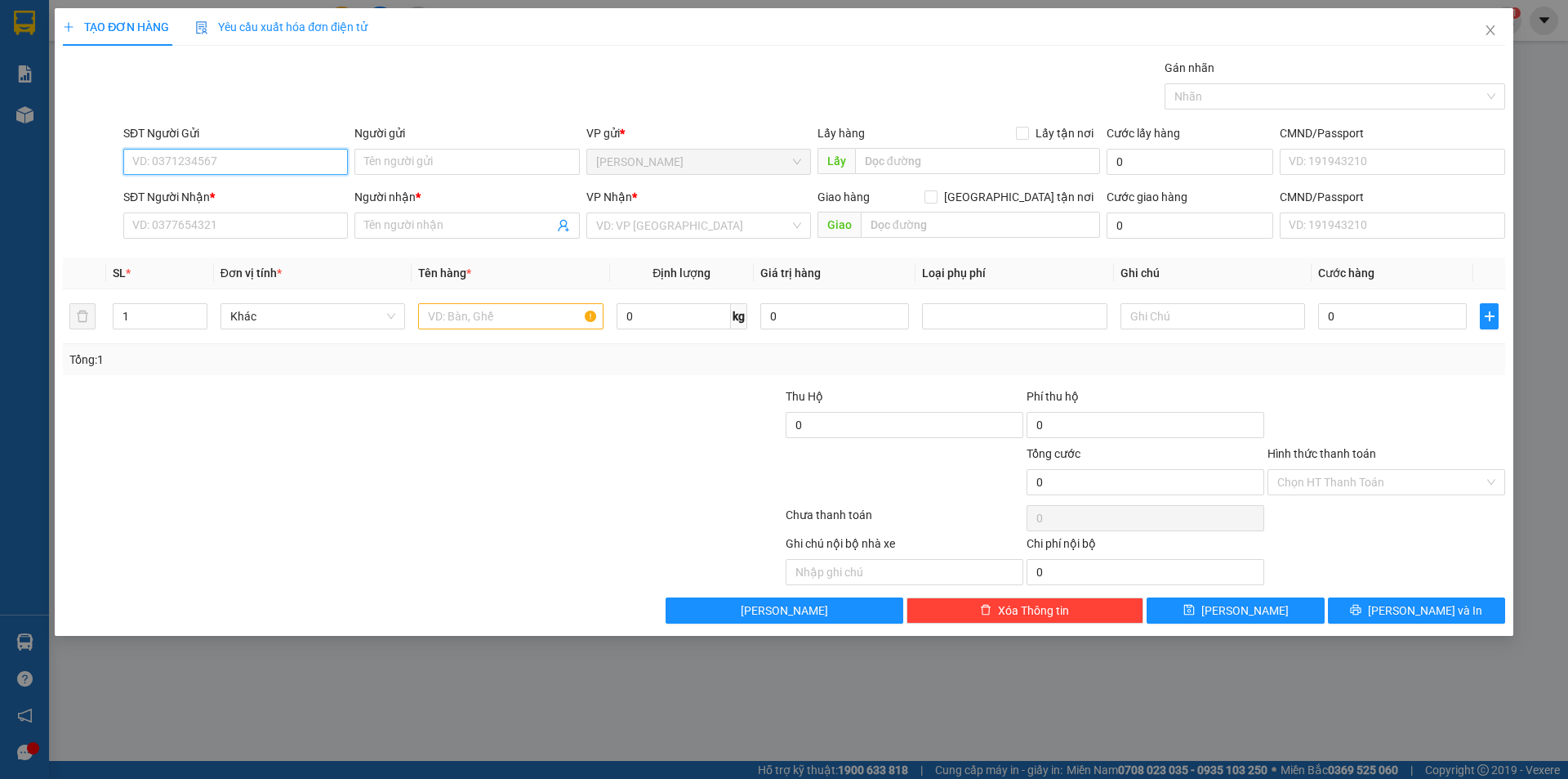
click at [294, 154] on input "SĐT Người Gửi" at bounding box center [236, 161] width 225 height 26
click at [253, 165] on input "SĐT Người Gửi" at bounding box center [236, 161] width 225 height 26
type input "10000"
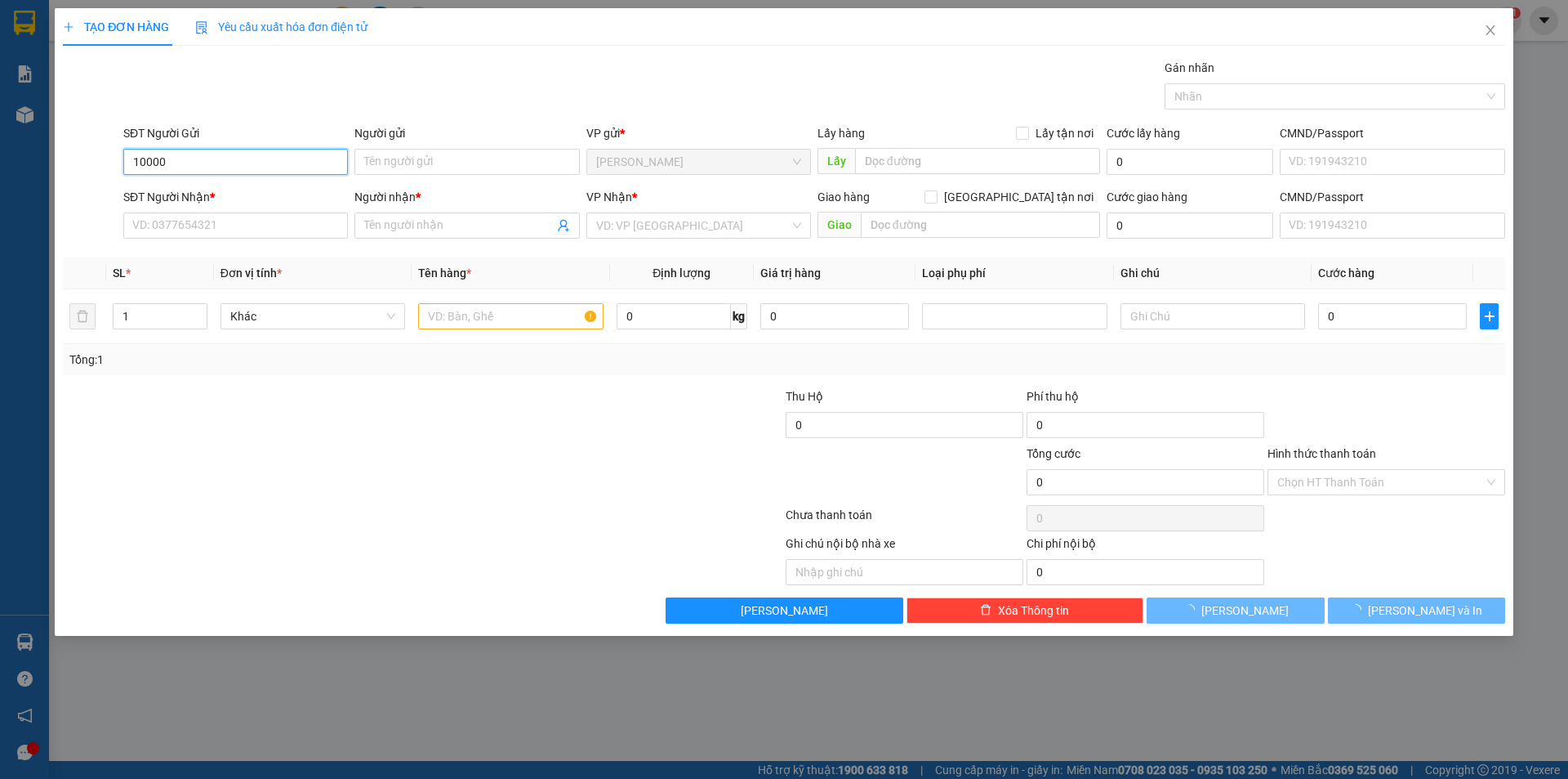
click at [264, 151] on input "10000" at bounding box center [236, 161] width 225 height 26
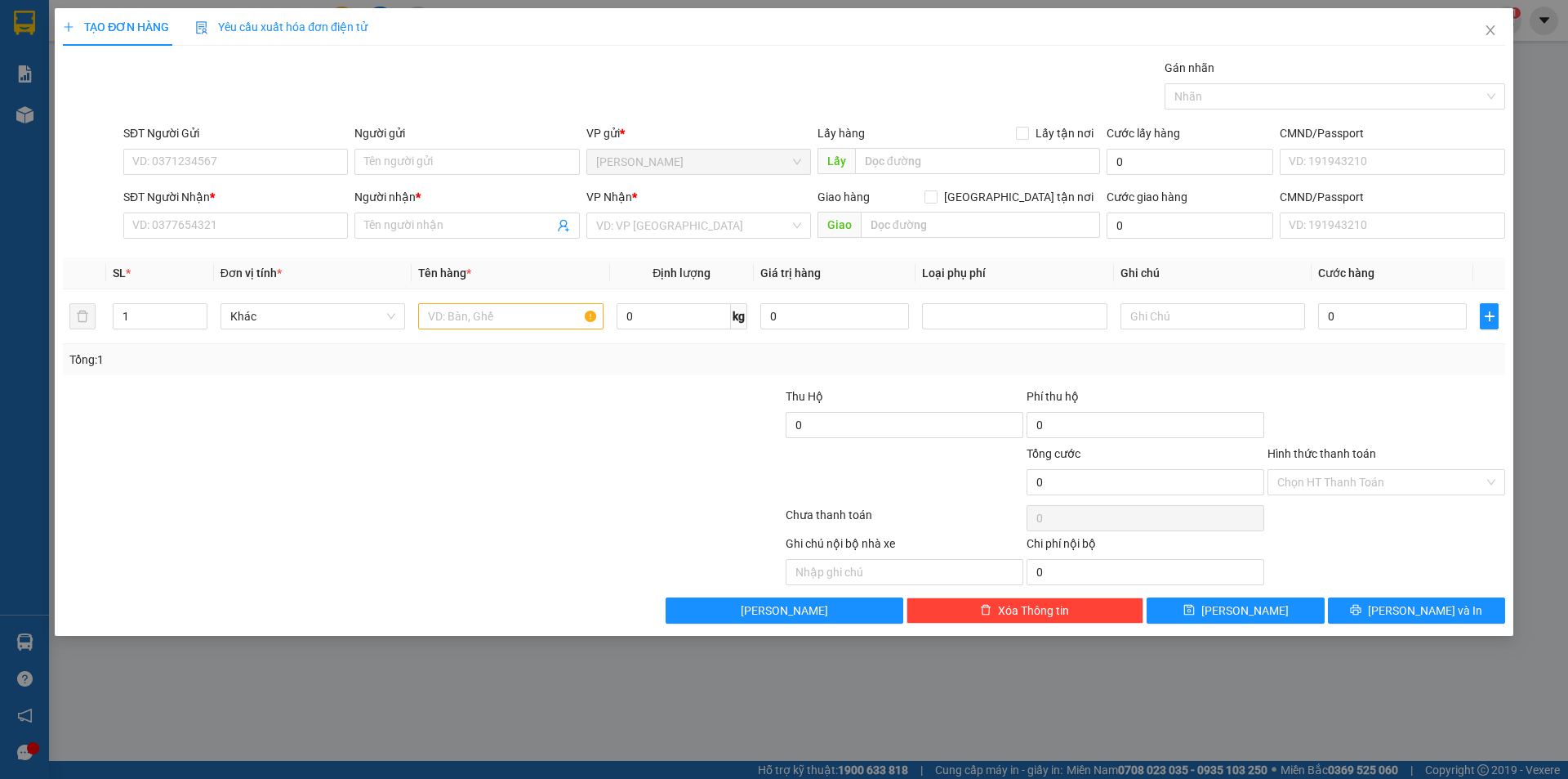
click at [326, 752] on div "TẠO ĐƠN HÀNG Yêu cầu xuất hóa đơn điện tử Transit Pickup Surcharge Ids Transit …" at bounding box center [784, 389] width 1568 height 779
click at [253, 157] on input "SĐT Người Gửi" at bounding box center [236, 161] width 225 height 26
paste input "086 9918854"
click at [505, 166] on input "Người gửi" at bounding box center [467, 161] width 225 height 26
click at [159, 159] on input "086 9918854" at bounding box center [236, 161] width 225 height 26
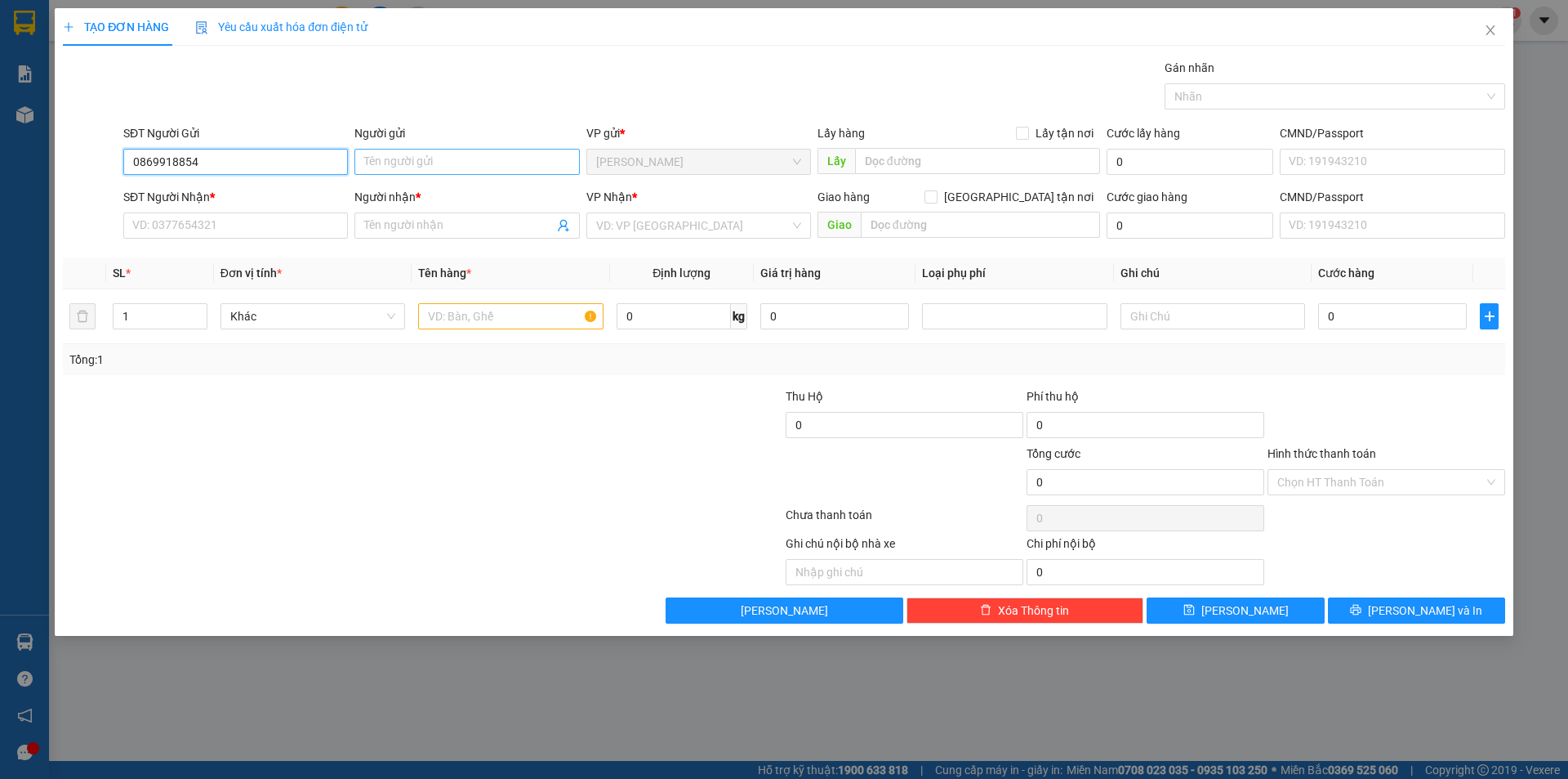
type input "0869918854"
click at [393, 170] on input "Người gửi" at bounding box center [467, 161] width 225 height 26
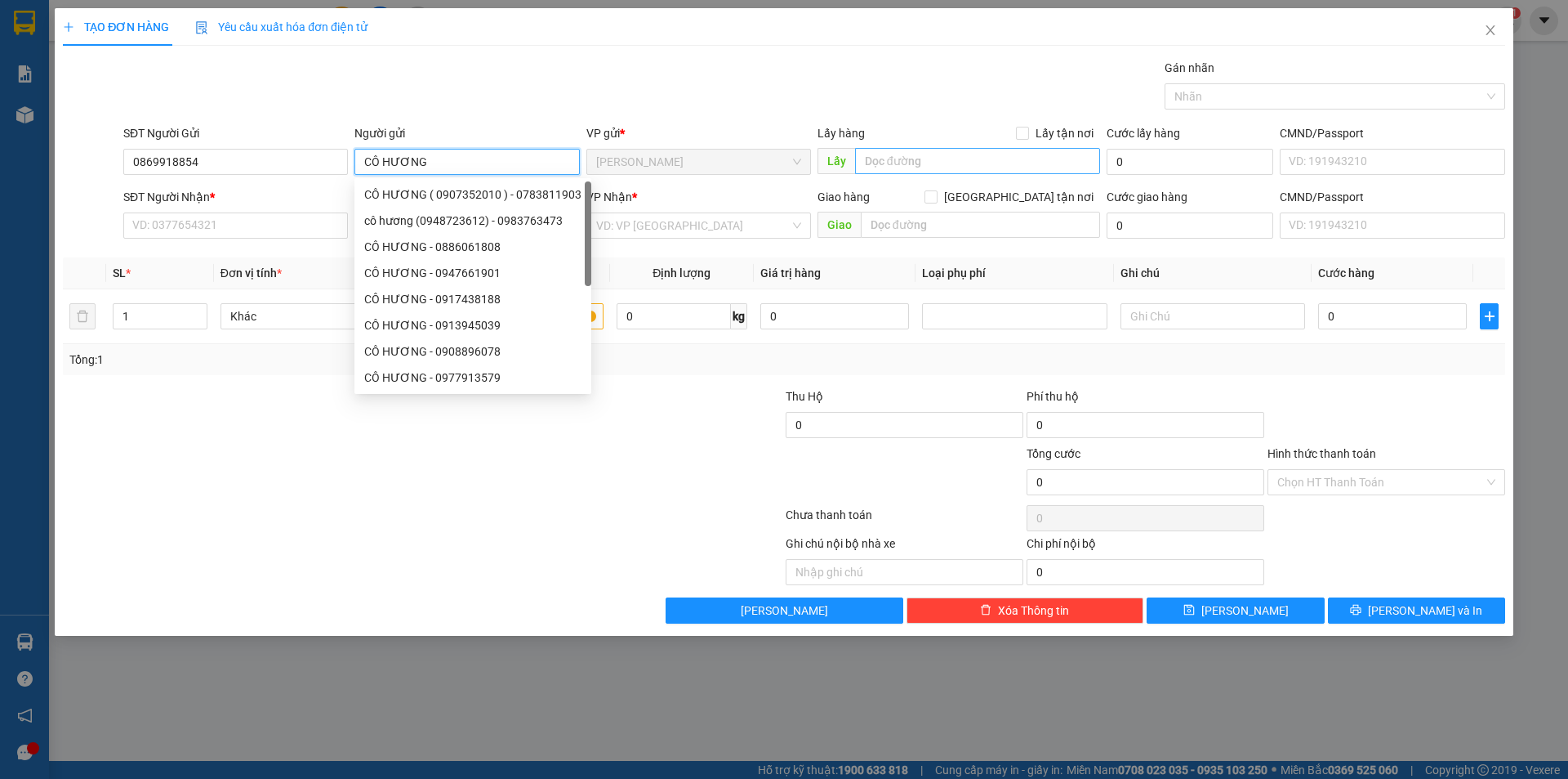
type input "CÔ HƯƠNG"
click at [946, 166] on input "text" at bounding box center [977, 161] width 245 height 26
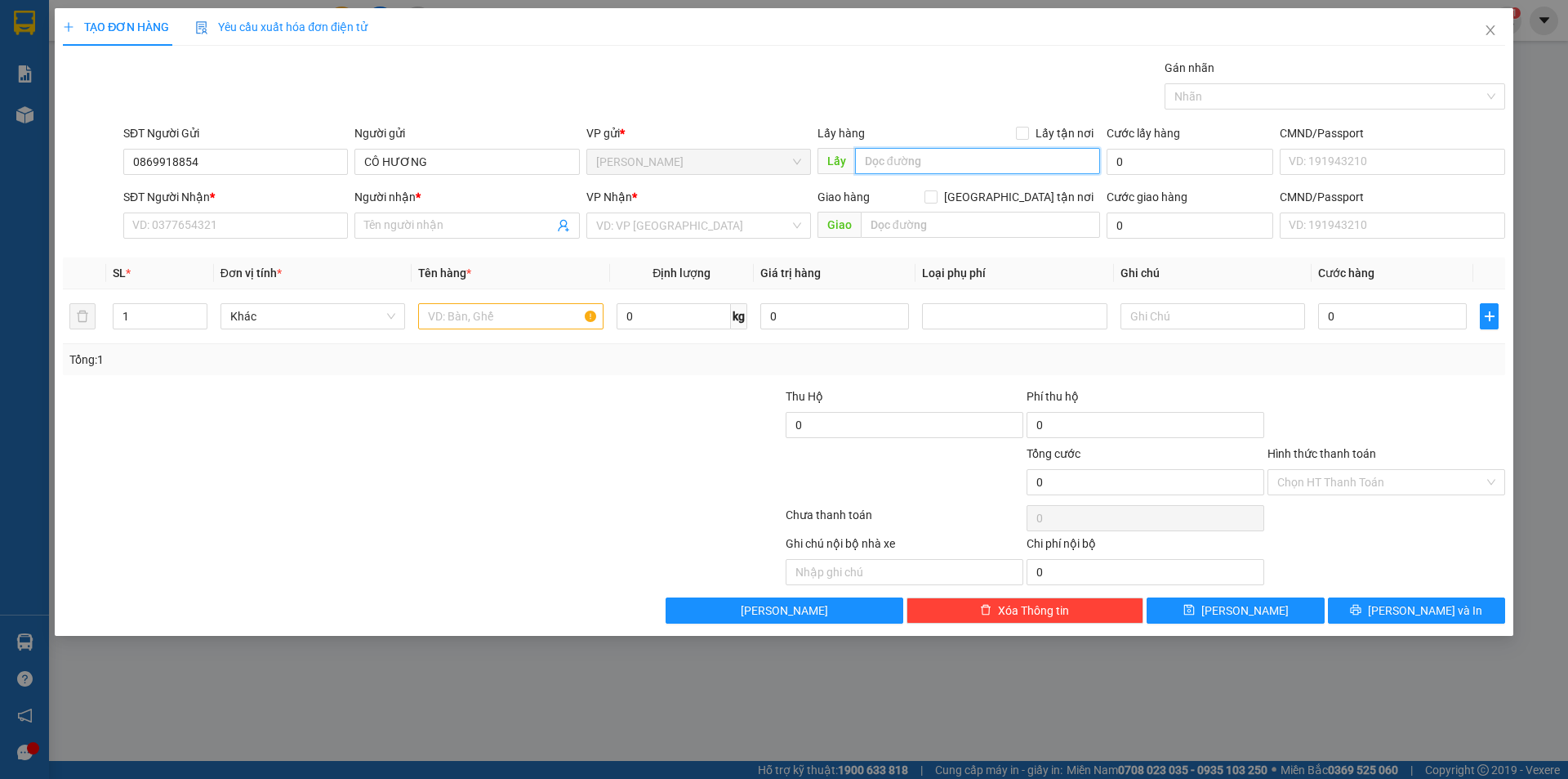
type input "L"
type input "CẦU LÌNH QUỲNH"
click at [256, 219] on input "SĐT Người Nhận *" at bounding box center [236, 225] width 225 height 26
type input "0769681190"
click at [516, 228] on input "Người nhận *" at bounding box center [459, 226] width 189 height 18
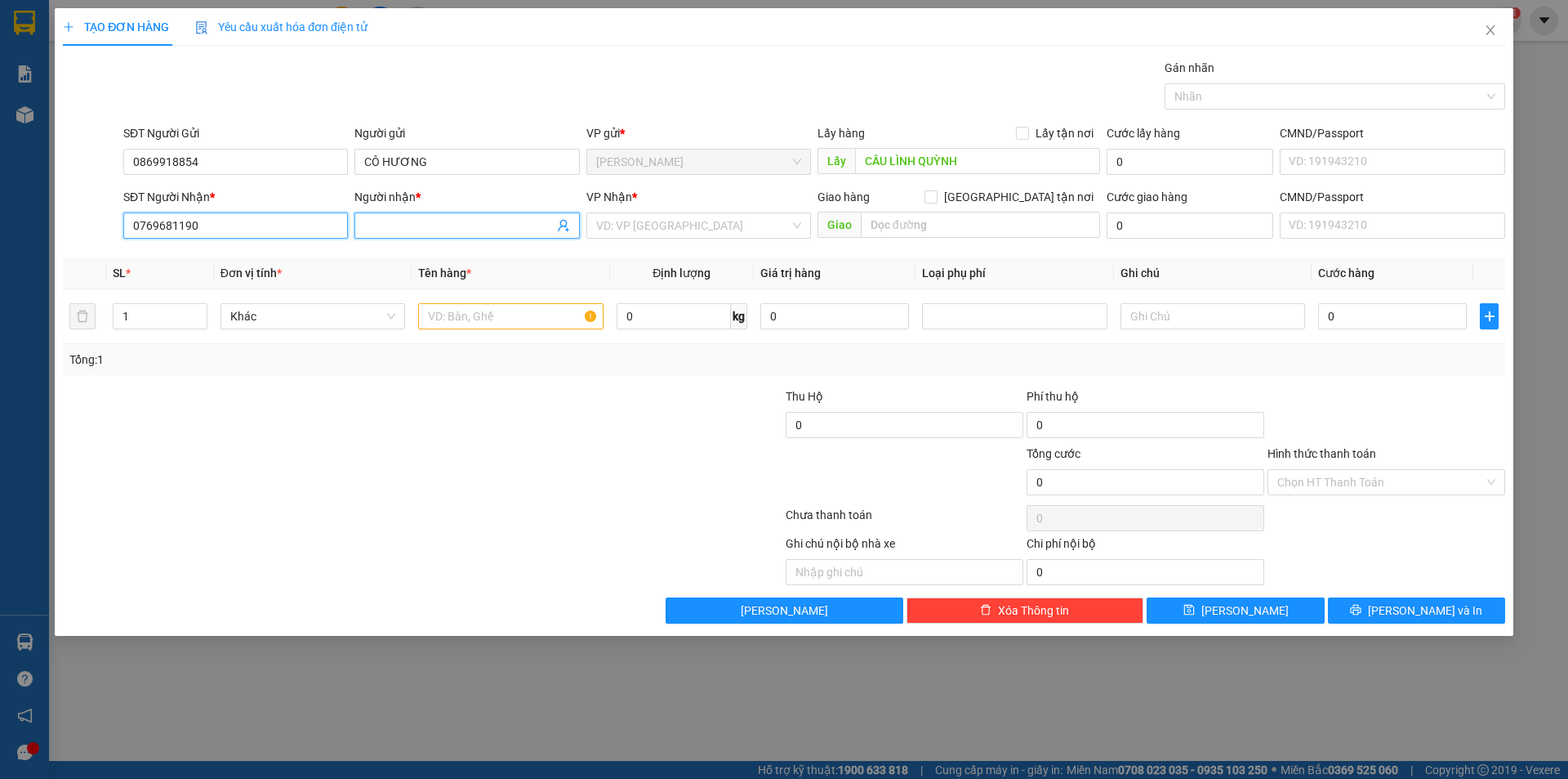
click at [286, 226] on input "0769681190" at bounding box center [236, 225] width 225 height 26
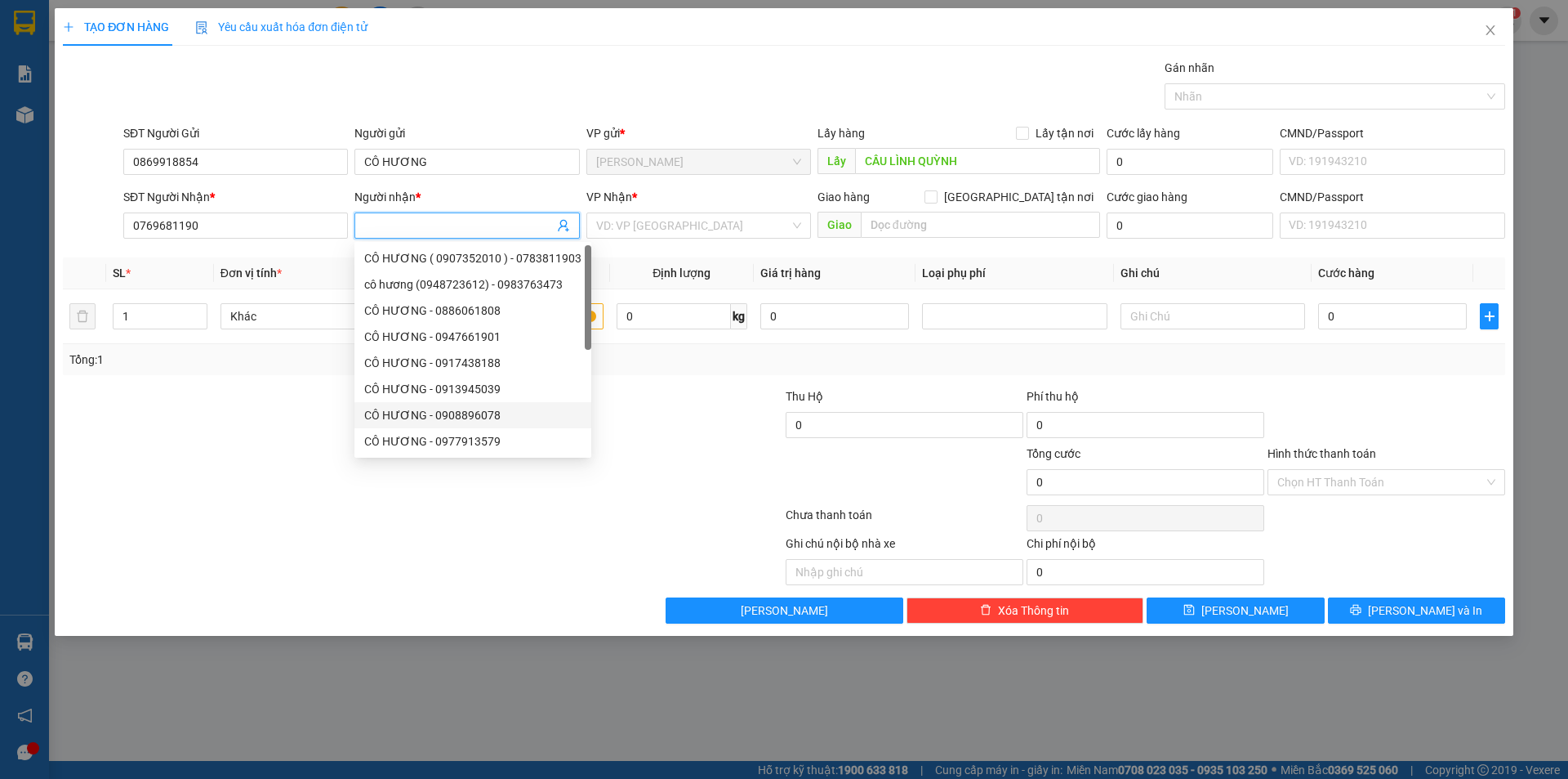
click at [477, 219] on input "Người nhận *" at bounding box center [459, 226] width 189 height 18
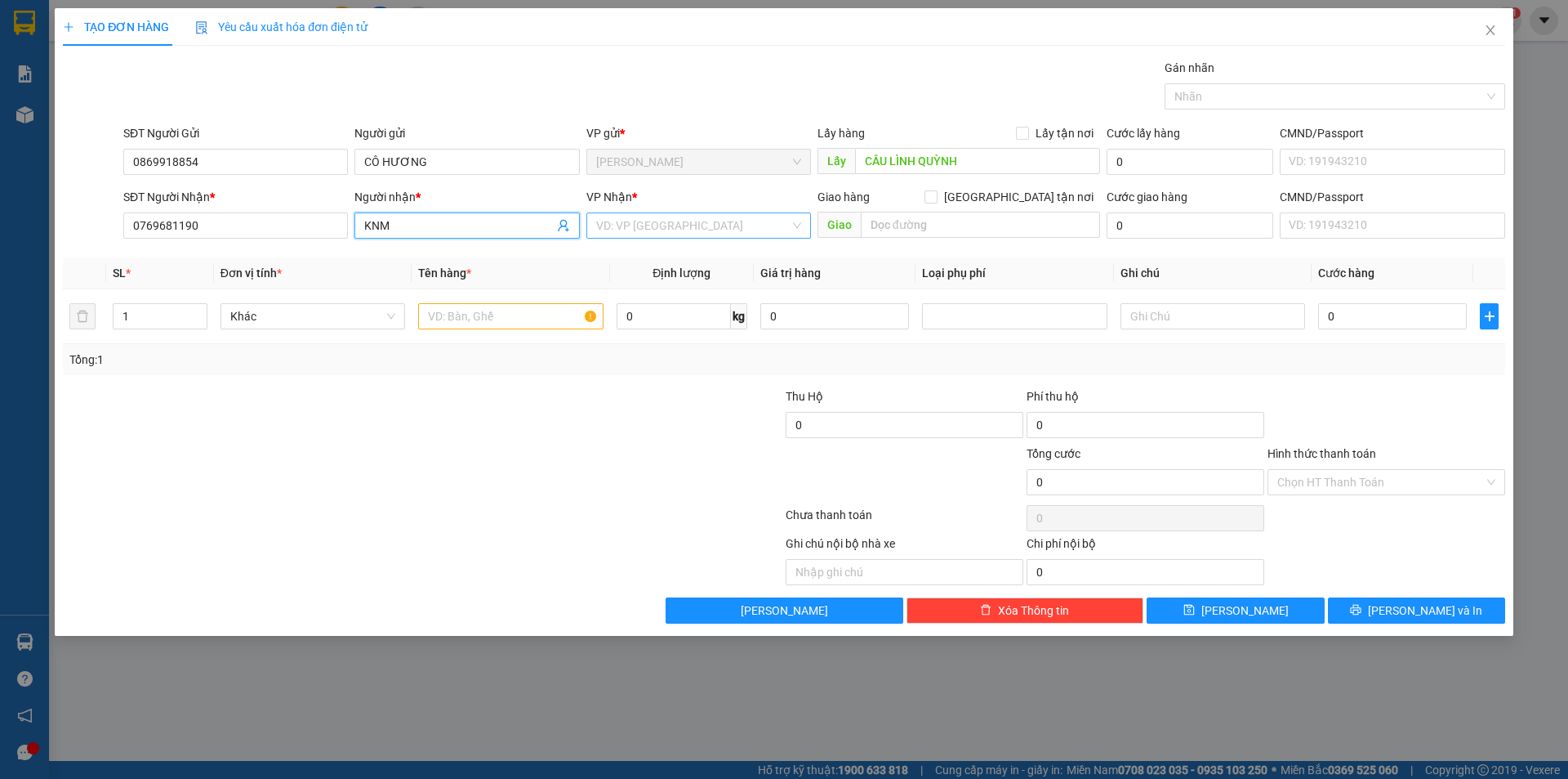
type input "KNM"
click at [738, 219] on input "search" at bounding box center [693, 225] width 194 height 24
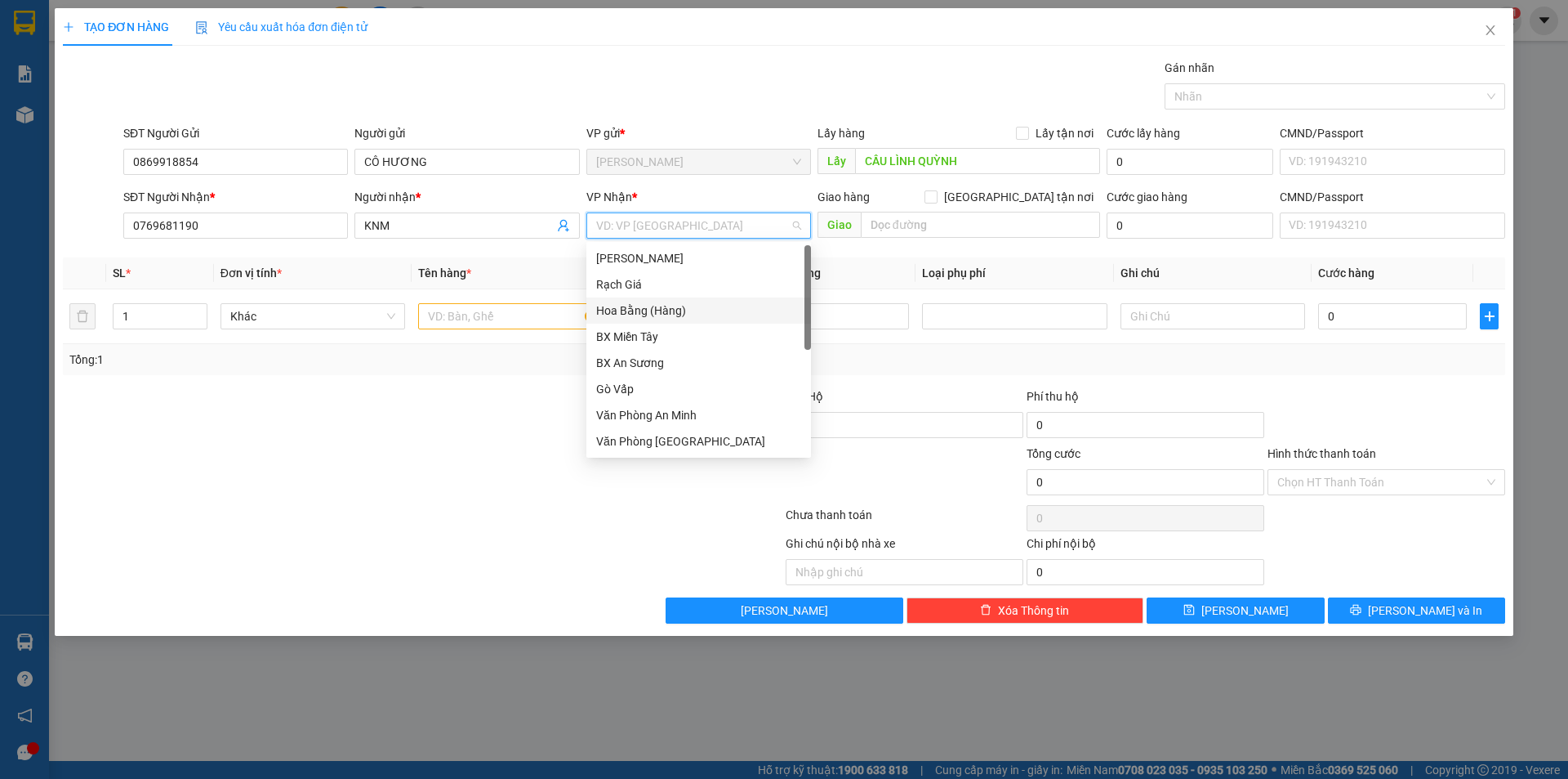
click at [705, 303] on div "Hoa Bằng (Hàng)" at bounding box center [699, 310] width 205 height 18
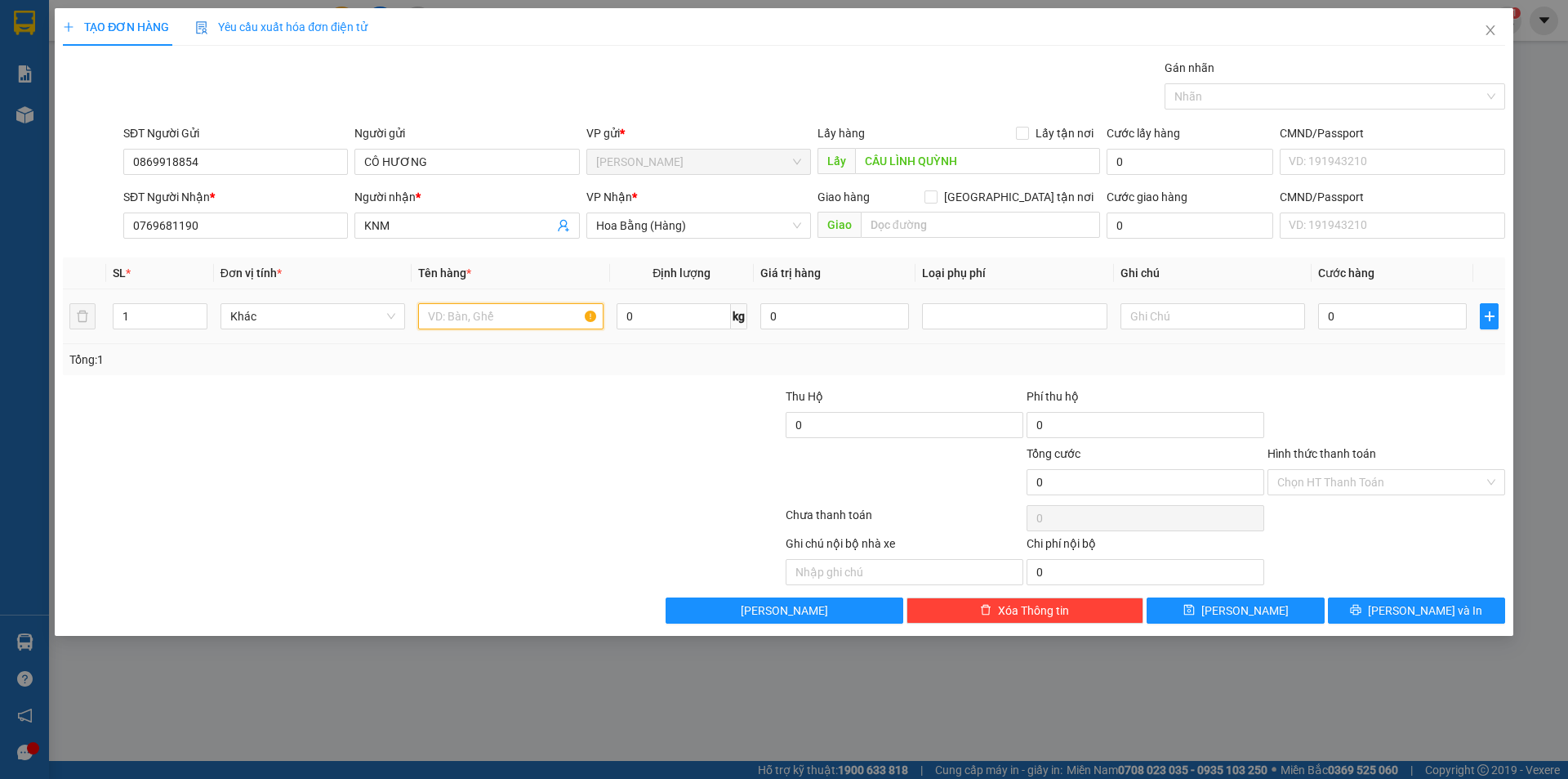
click at [512, 322] on input "text" at bounding box center [510, 316] width 185 height 26
type input "2 THÙNG XỐP HẢI SẢN"
type input "2"
click at [195, 311] on icon "up" at bounding box center [198, 312] width 5 height 5
click at [349, 312] on span "Khác" at bounding box center [313, 316] width 165 height 24
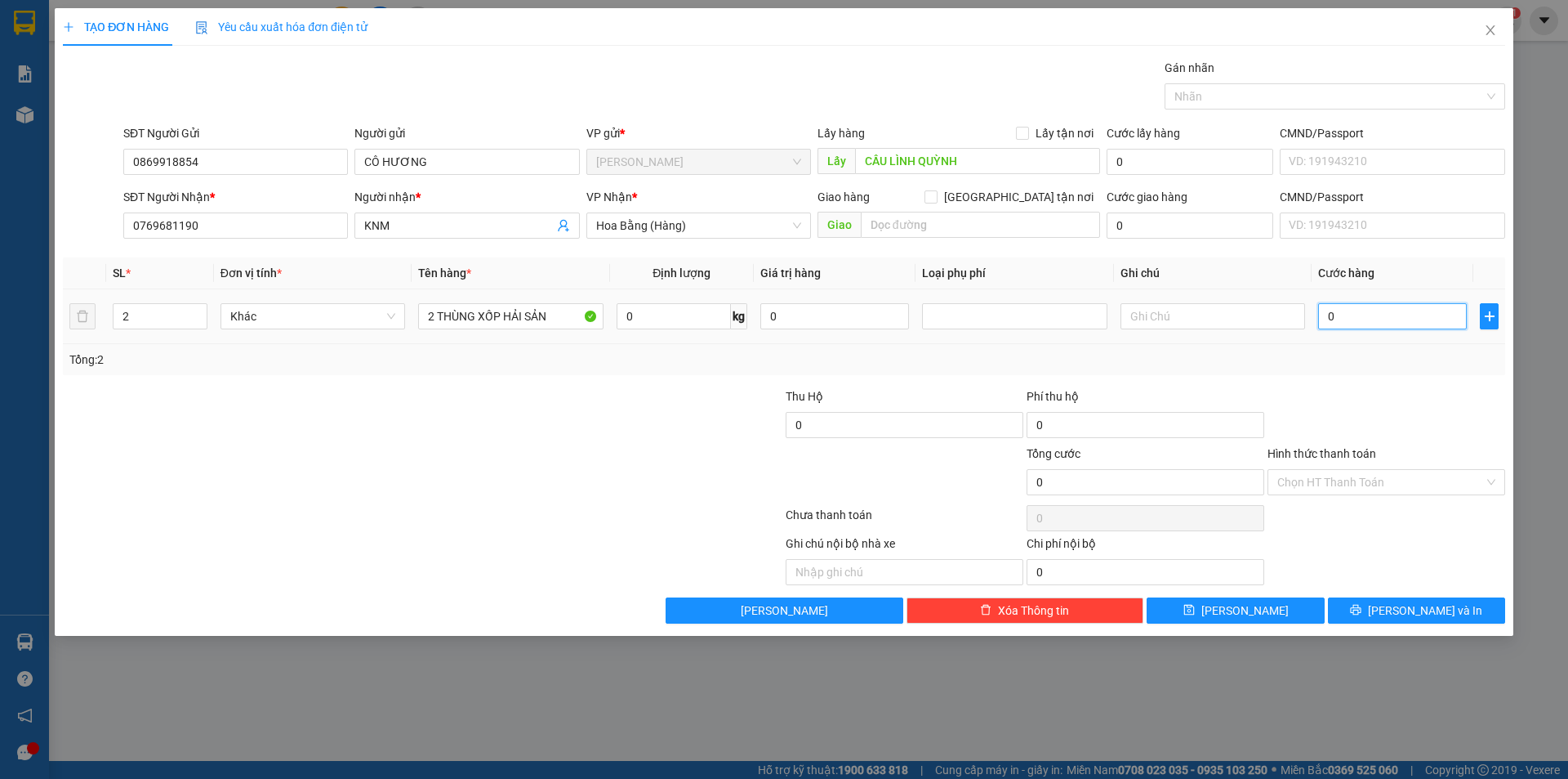
click at [1390, 317] on input "0" at bounding box center [1392, 316] width 149 height 26
type input "1"
type input "18"
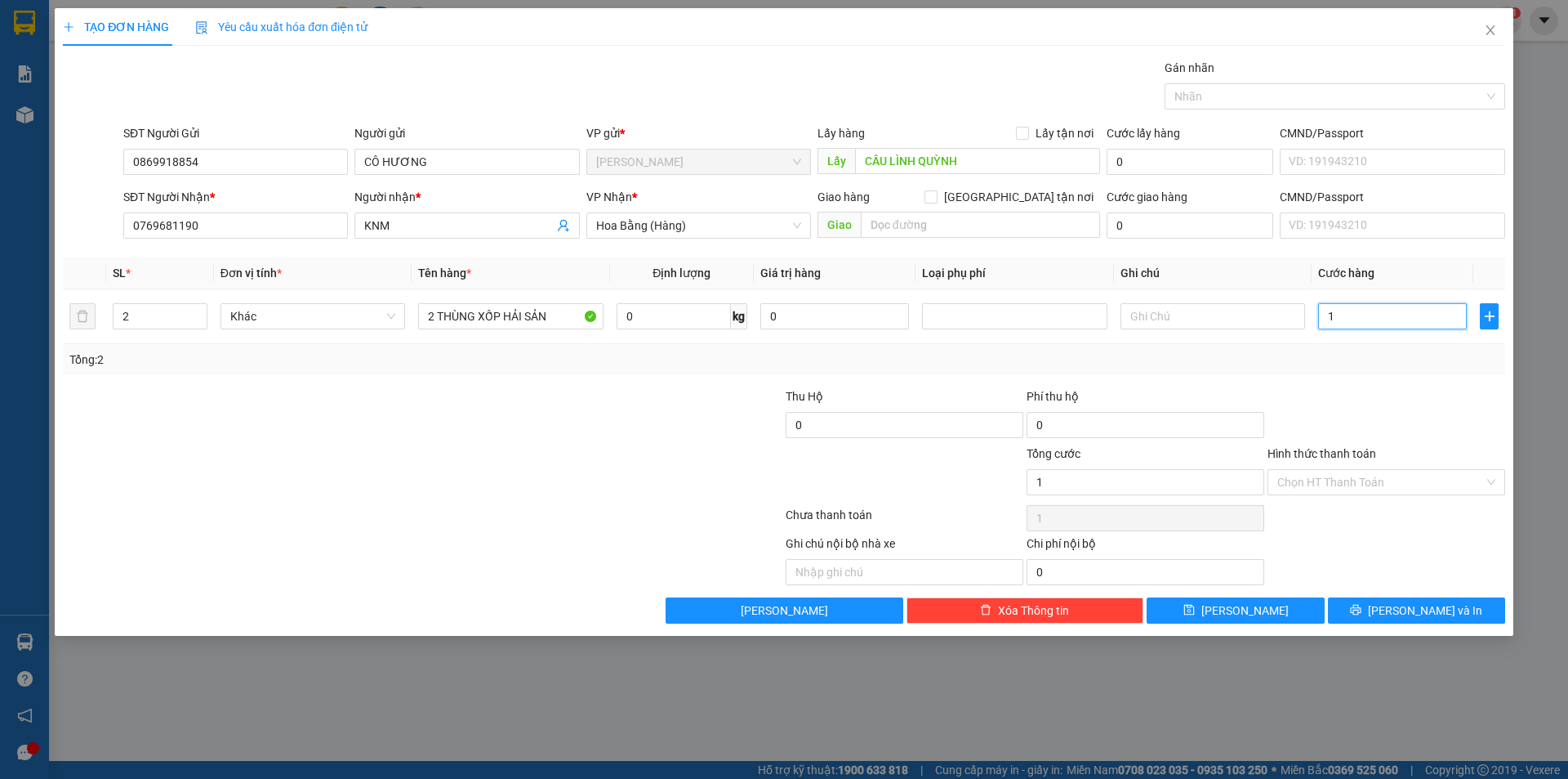
type input "18"
type input "180"
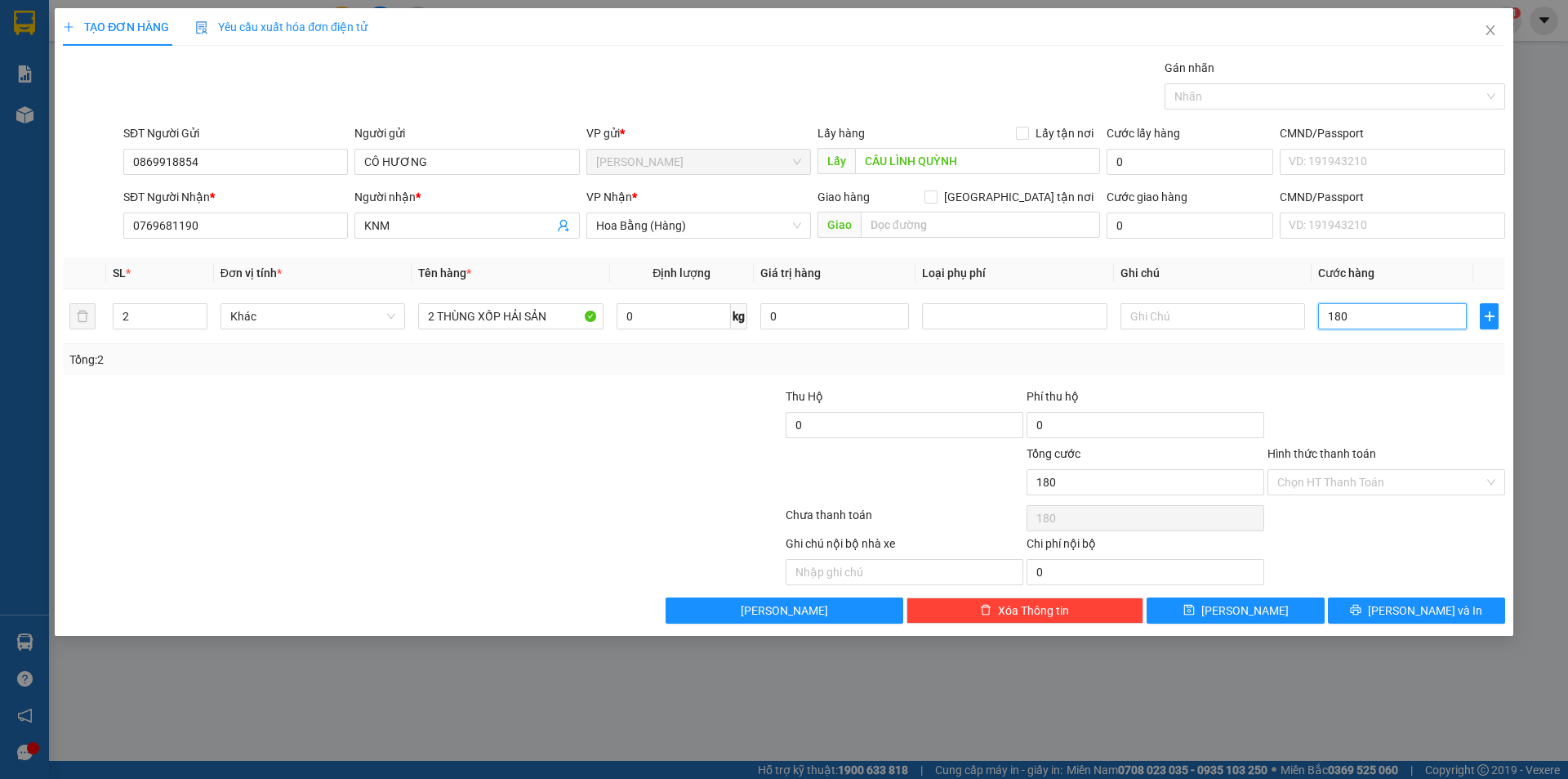
type input "1.800"
type input "18.000"
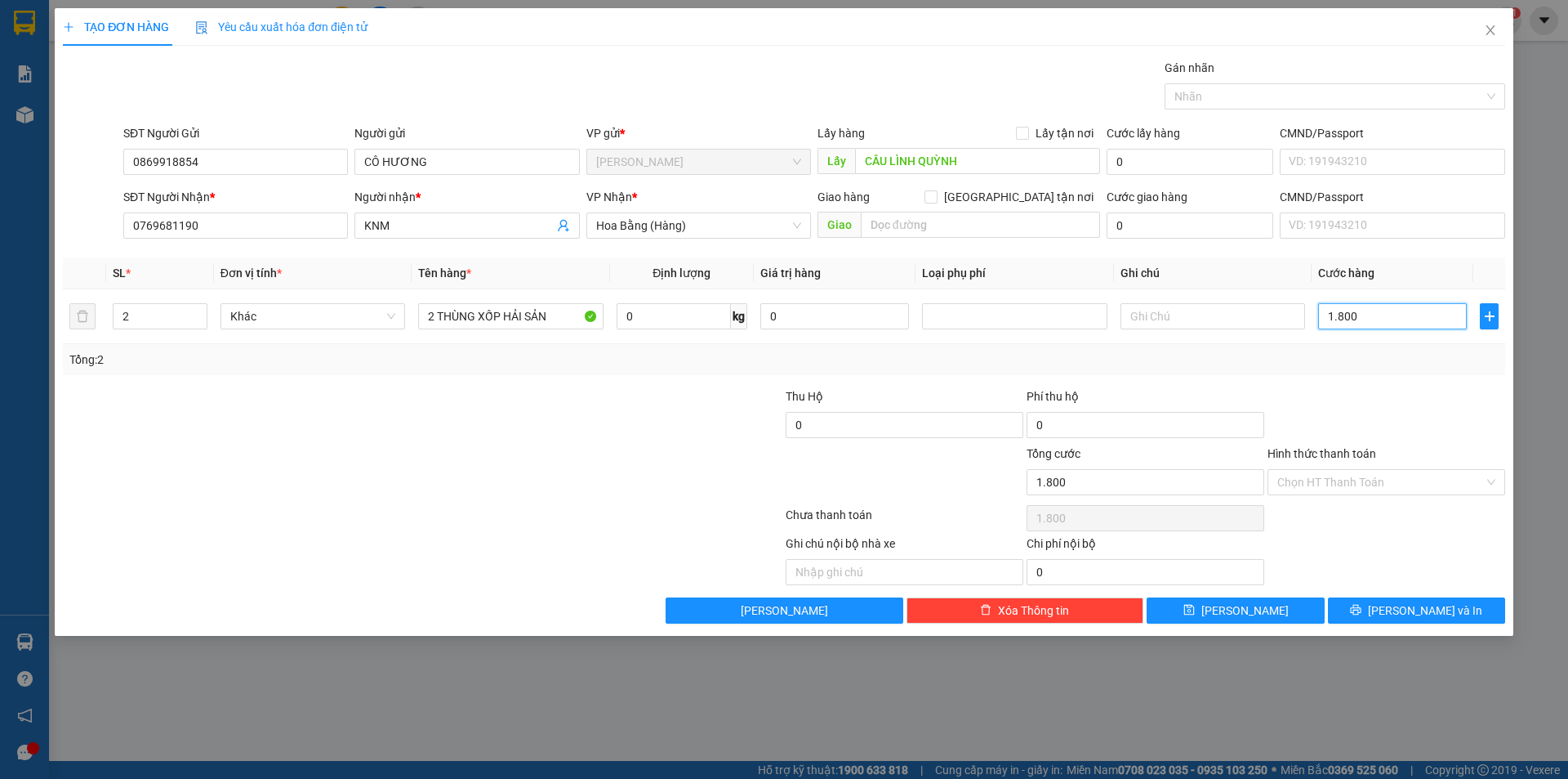
type input "18.000"
type input "180.000"
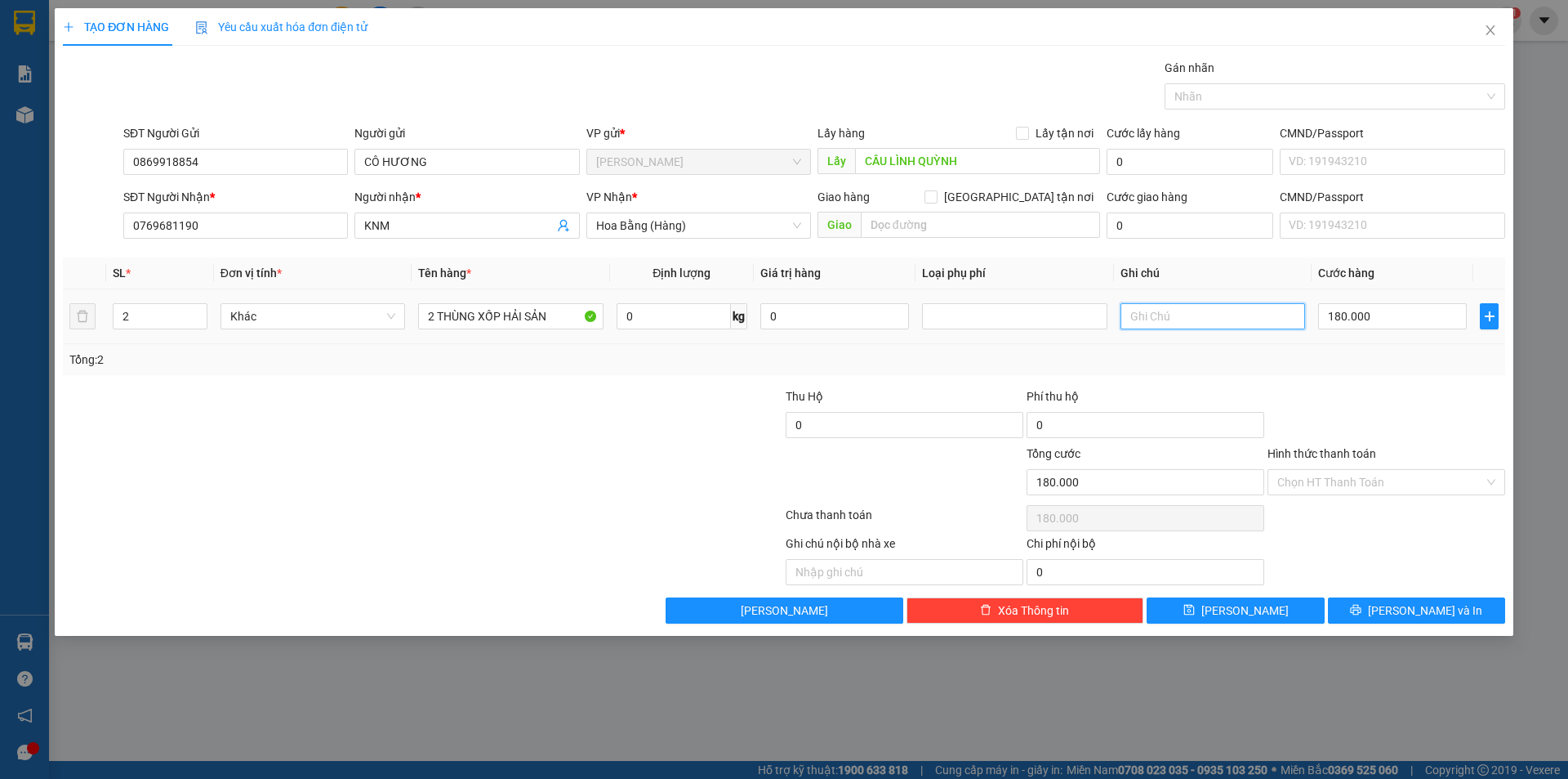
click at [1199, 317] on input "text" at bounding box center [1213, 316] width 185 height 26
type input "K"
type input "LÊN TỚI GỌI KHÁCH LIỀN NHA"
click at [1069, 354] on div "Tổng: 2" at bounding box center [784, 360] width 1429 height 18
click at [1361, 607] on icon "printer" at bounding box center [1355, 609] width 12 height 12
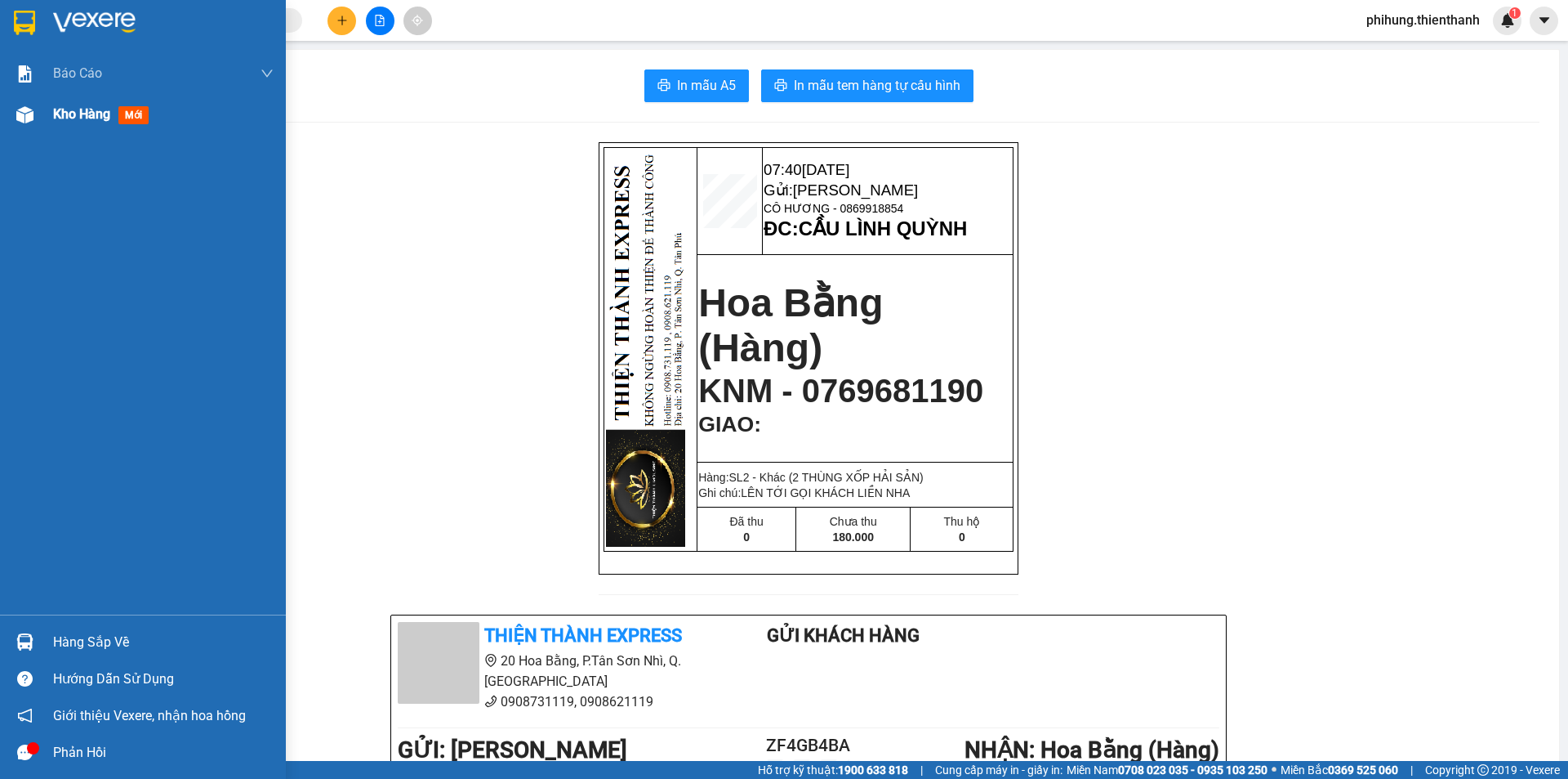
click at [13, 122] on div at bounding box center [25, 115] width 29 height 29
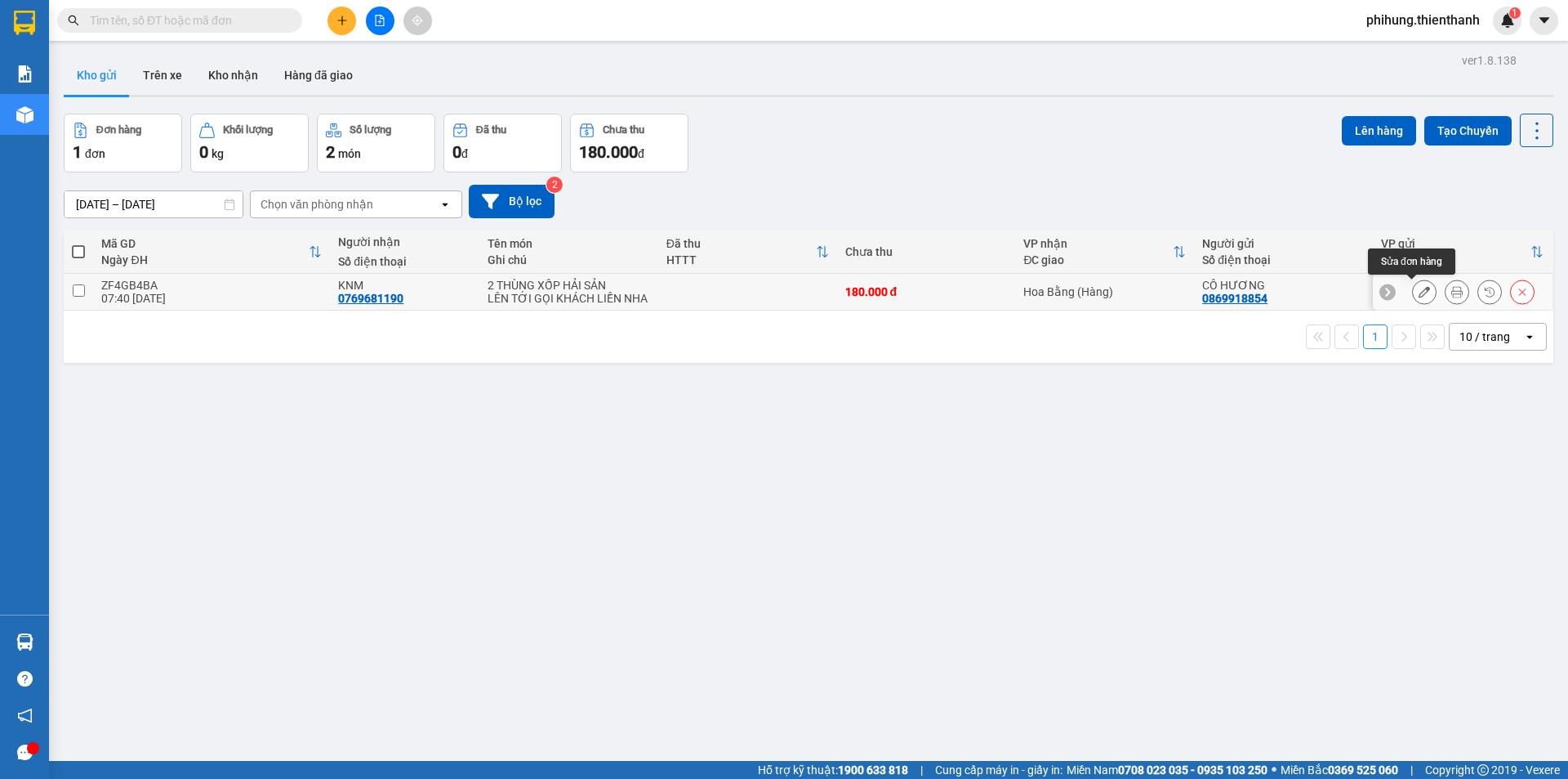
click at [1422, 293] on button at bounding box center [1424, 292] width 23 height 29
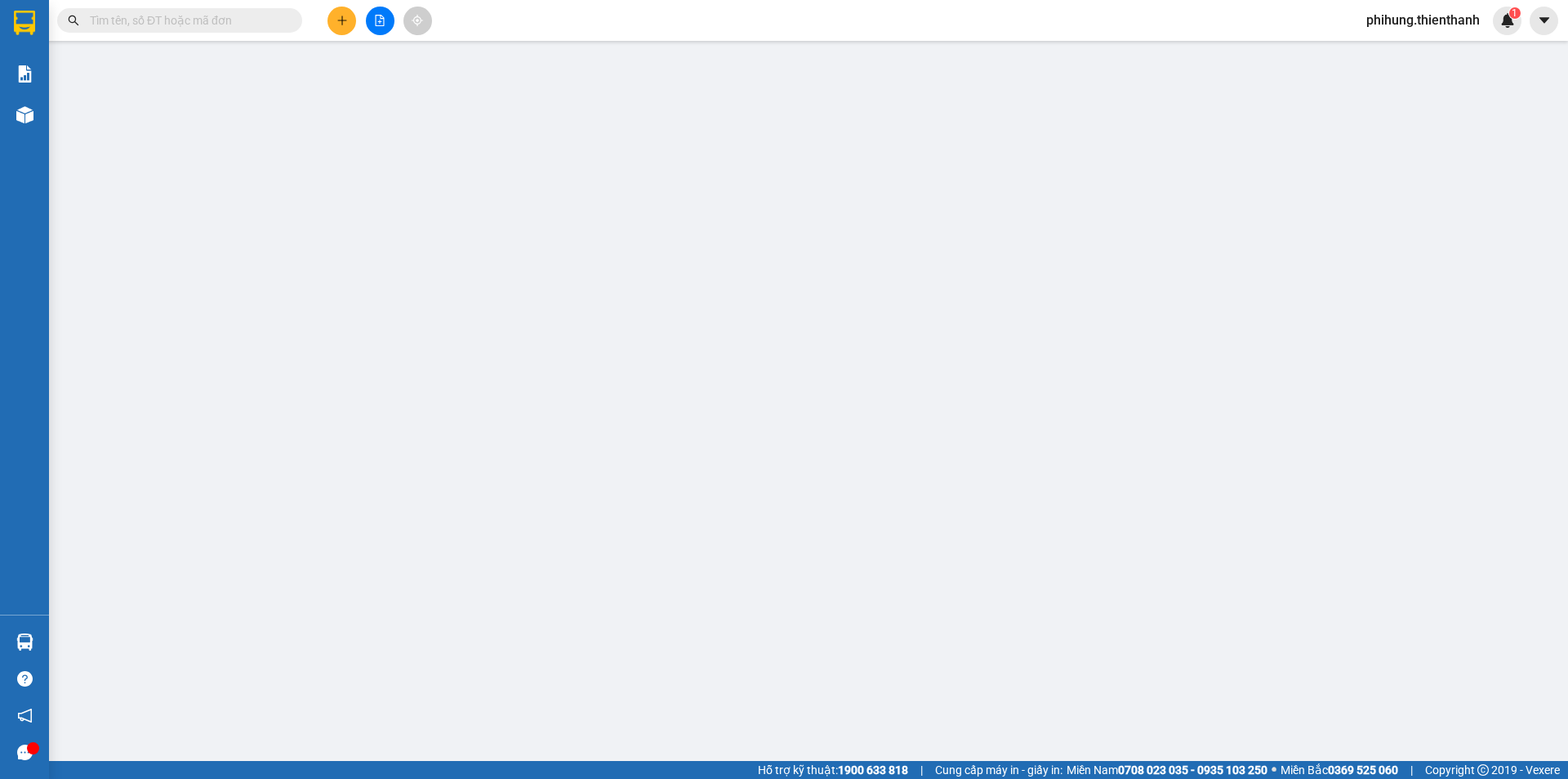
type input "0869918854"
type input "CẦU LÌNH QUỲNH"
type input "0769681190"
type input "180.000"
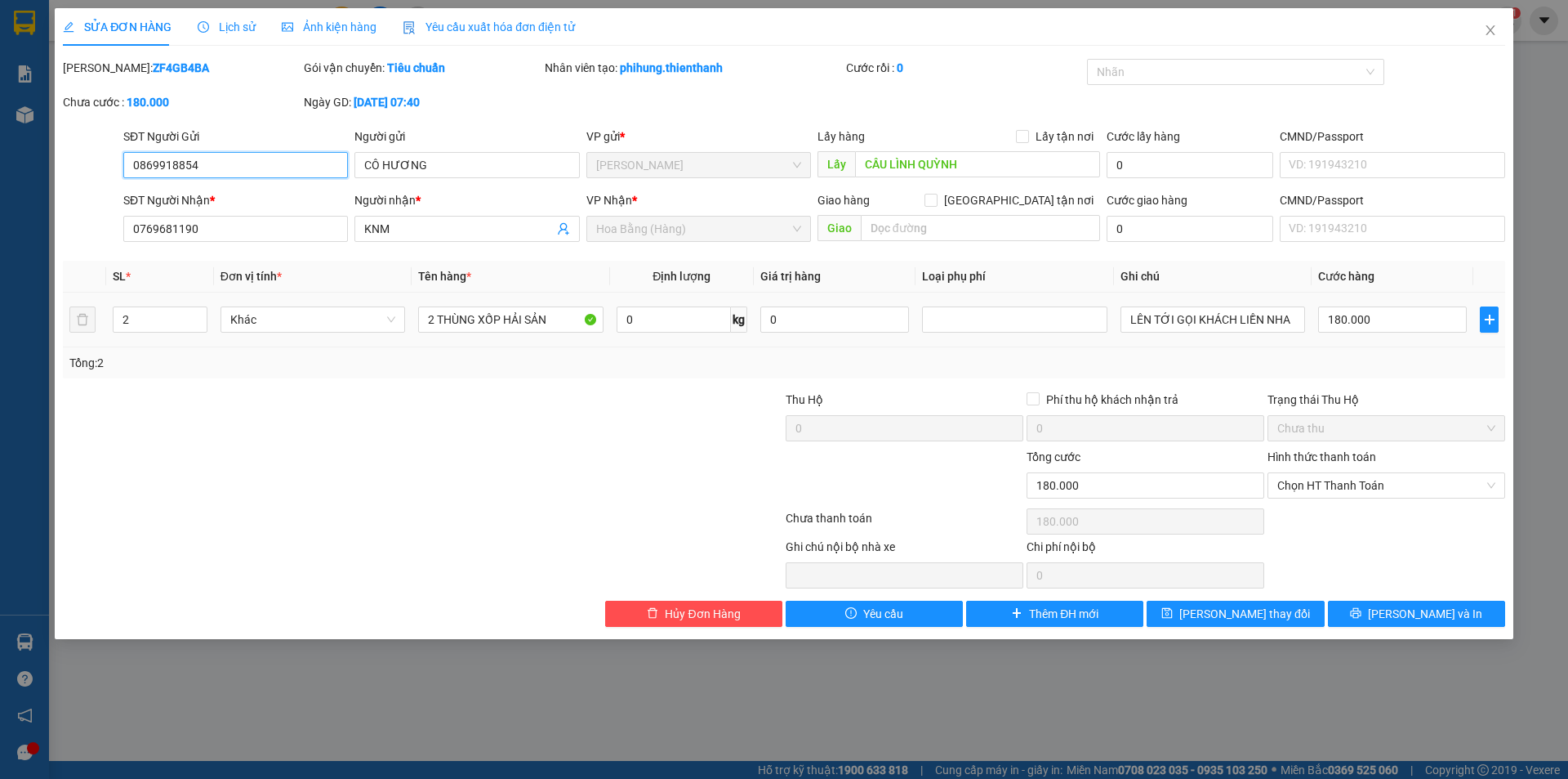
click at [721, 156] on span "[PERSON_NAME]" at bounding box center [699, 164] width 205 height 24
drag, startPoint x: 701, startPoint y: 219, endPoint x: 798, endPoint y: 229, distance: 97.5
click at [701, 220] on span "Hoa Bằng (Hàng)" at bounding box center [699, 229] width 205 height 24
click at [1484, 23] on span "Close" at bounding box center [1490, 31] width 45 height 45
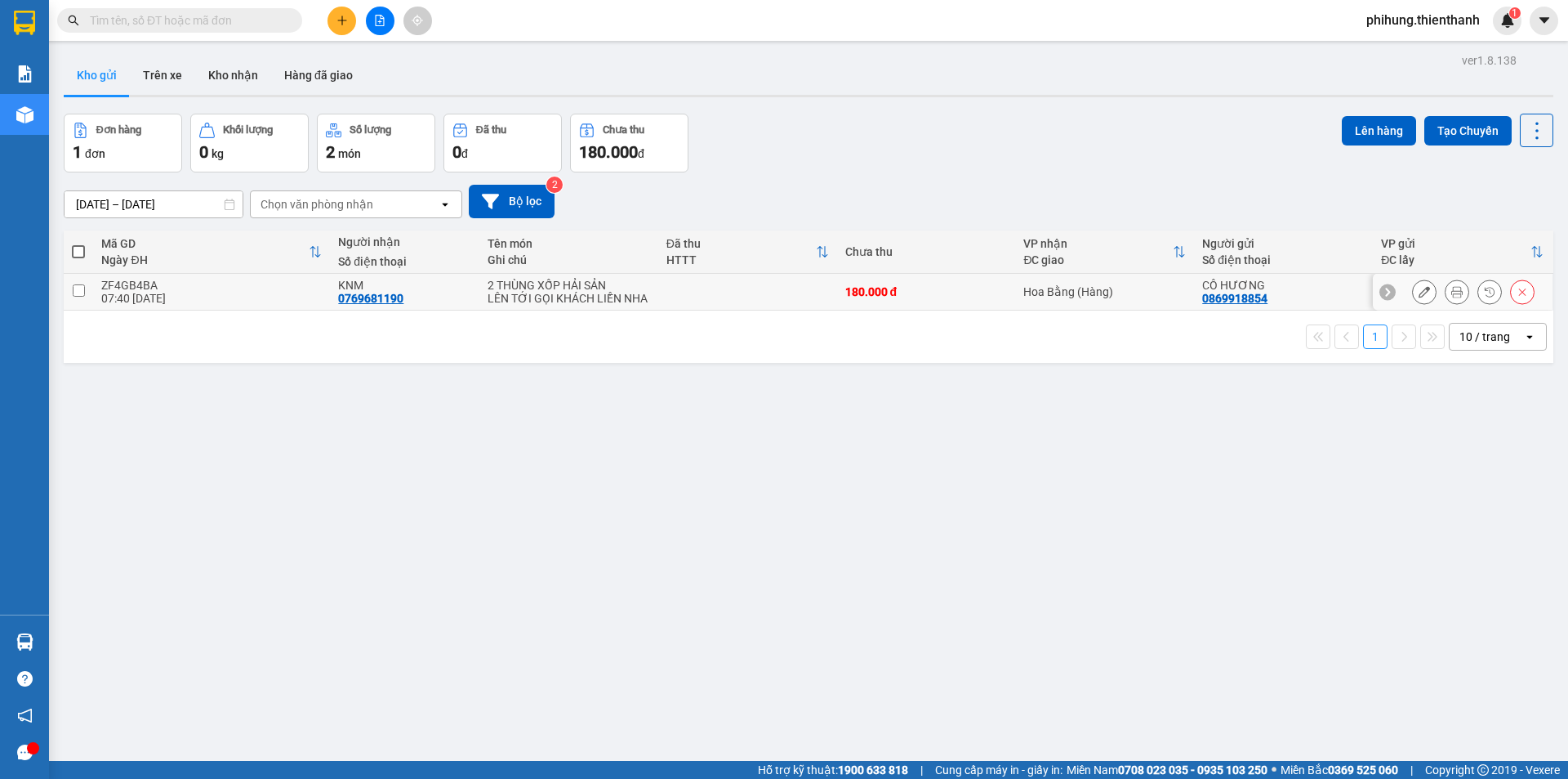
drag, startPoint x: 376, startPoint y: 295, endPoint x: 1201, endPoint y: 305, distance: 825.1
drag, startPoint x: 1201, startPoint y: 305, endPoint x: 1418, endPoint y: 293, distance: 217.3
click at [1418, 293] on button at bounding box center [1424, 292] width 23 height 29
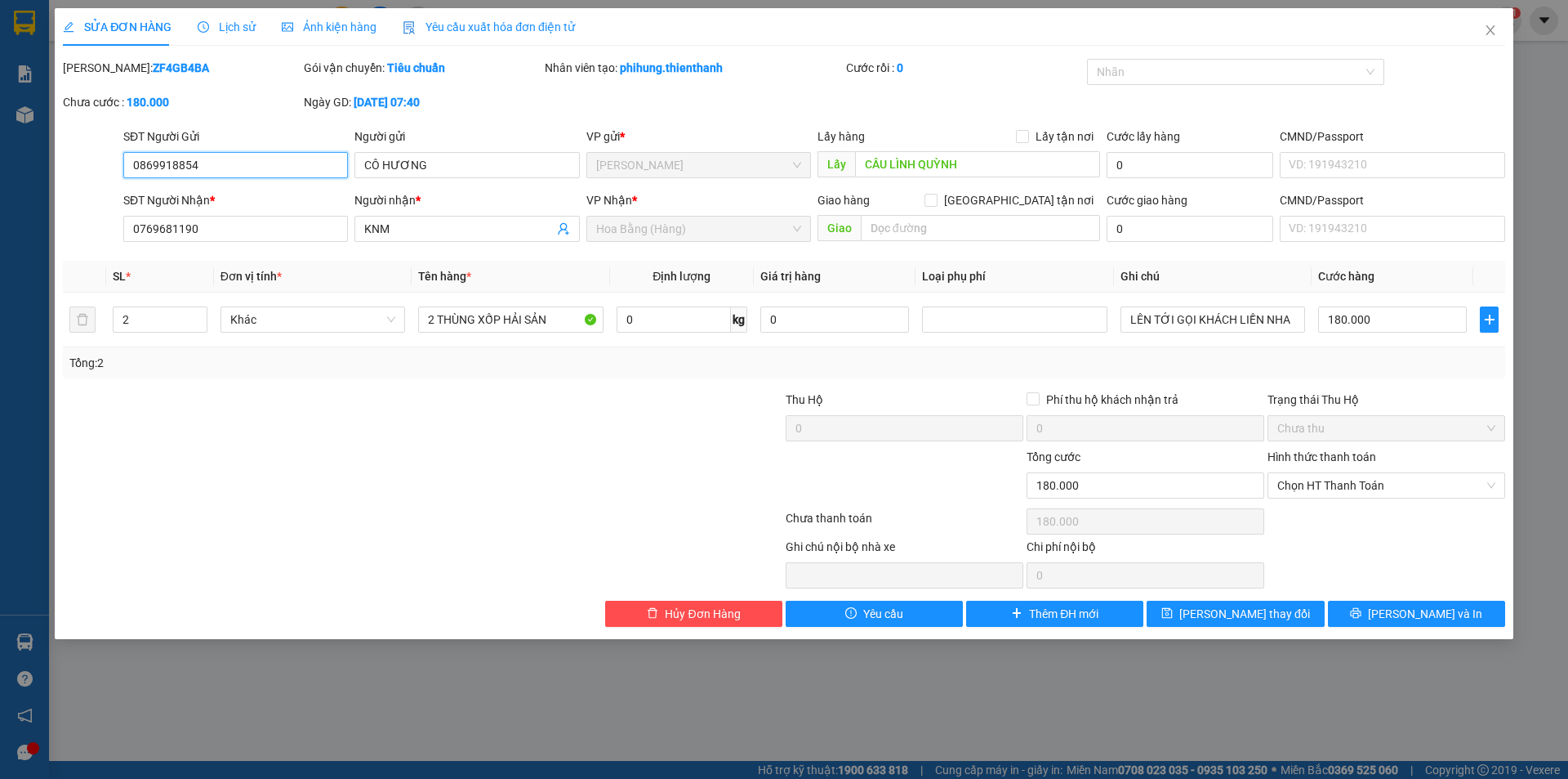
click at [273, 167] on input "0869918854" at bounding box center [236, 165] width 225 height 26
click at [1485, 40] on span "Close" at bounding box center [1490, 31] width 45 height 45
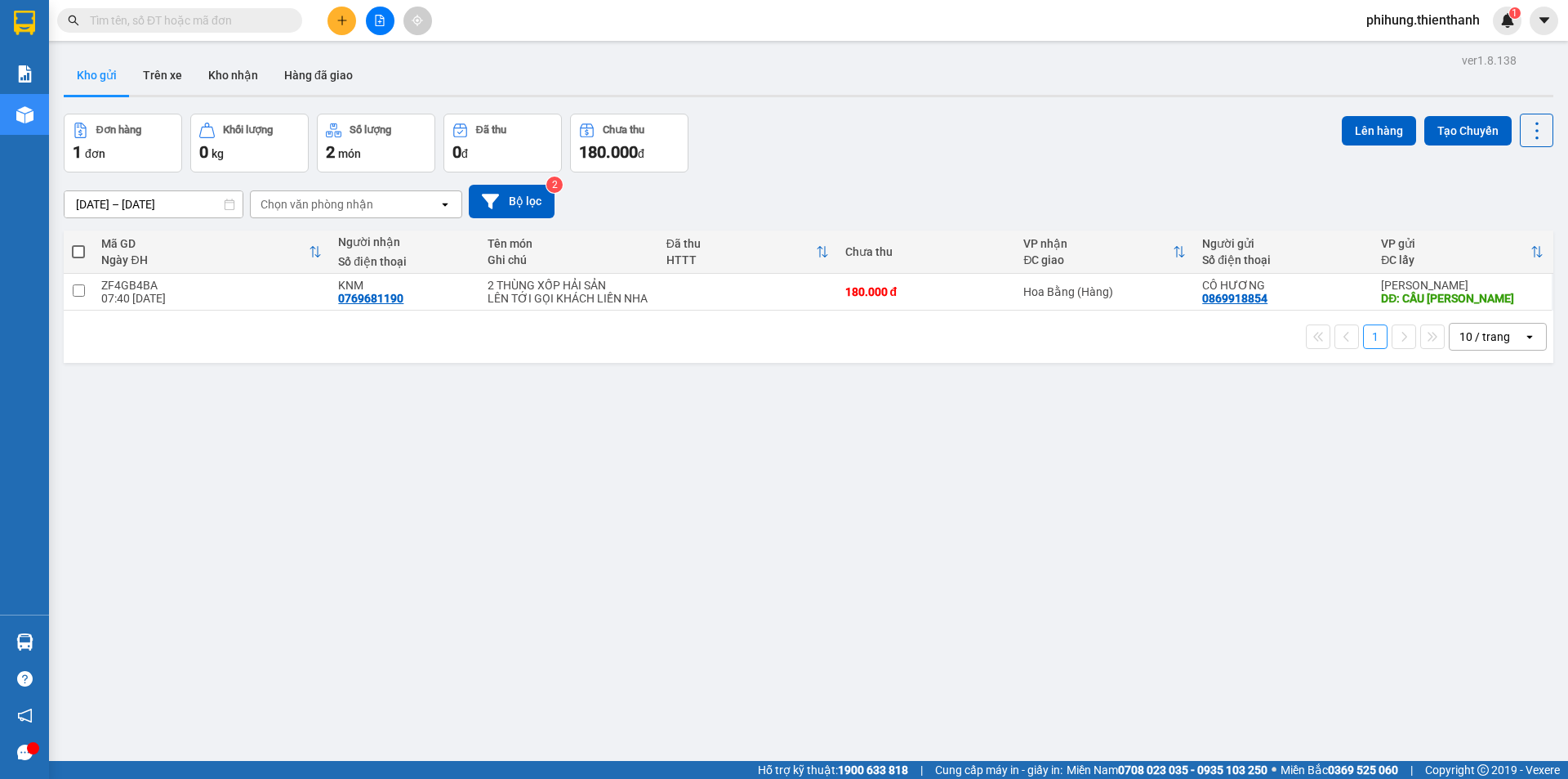
click at [344, 31] on button at bounding box center [342, 21] width 29 height 29
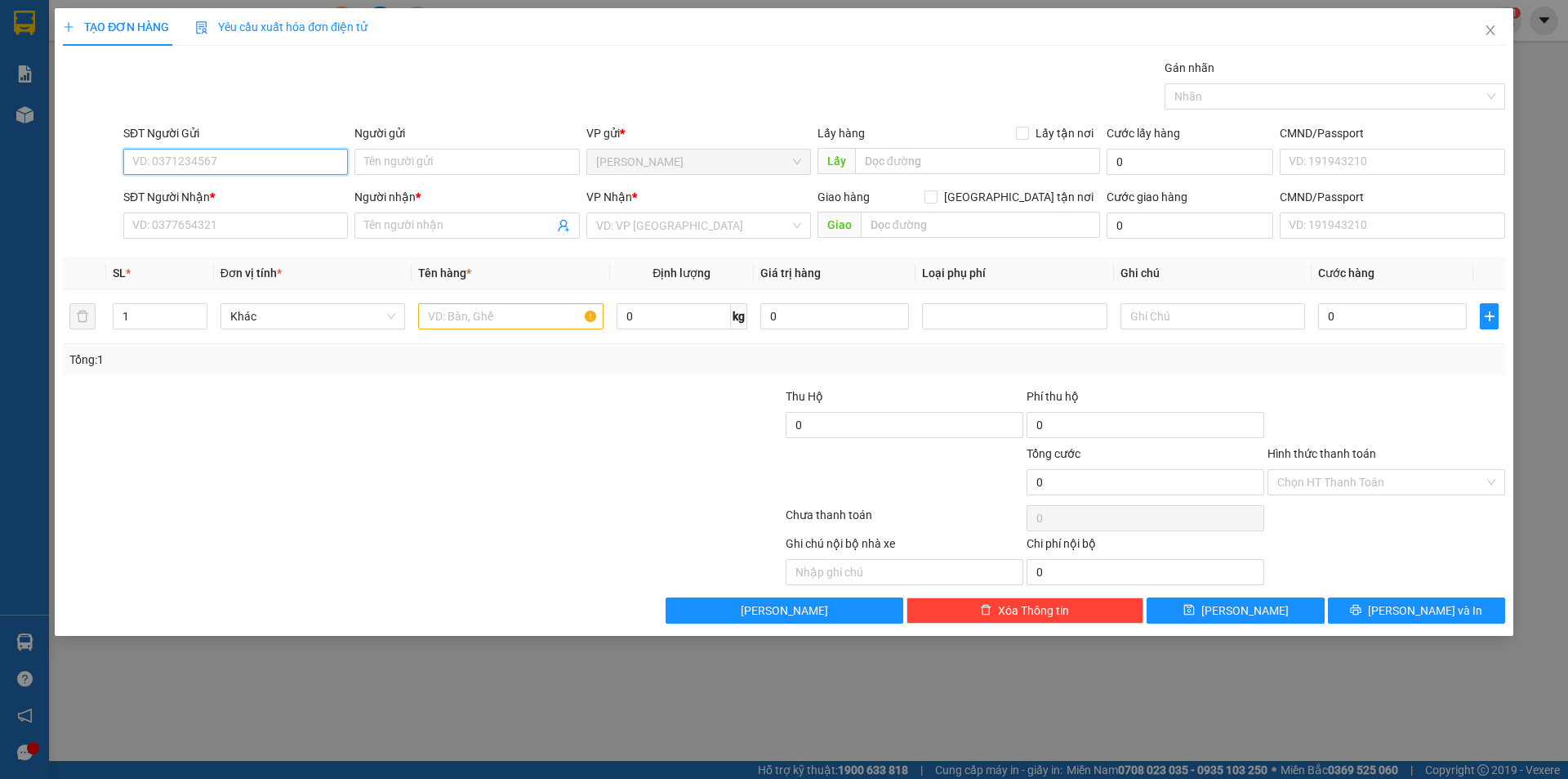
click at [260, 167] on input "SĐT Người Gửi" at bounding box center [236, 161] width 225 height 26
paste input "0869918854"
type input "0869918854"
click at [256, 196] on div "0869918854 - CÔ HƯƠNG" at bounding box center [236, 195] width 205 height 18
type input "CÔ HƯƠNG"
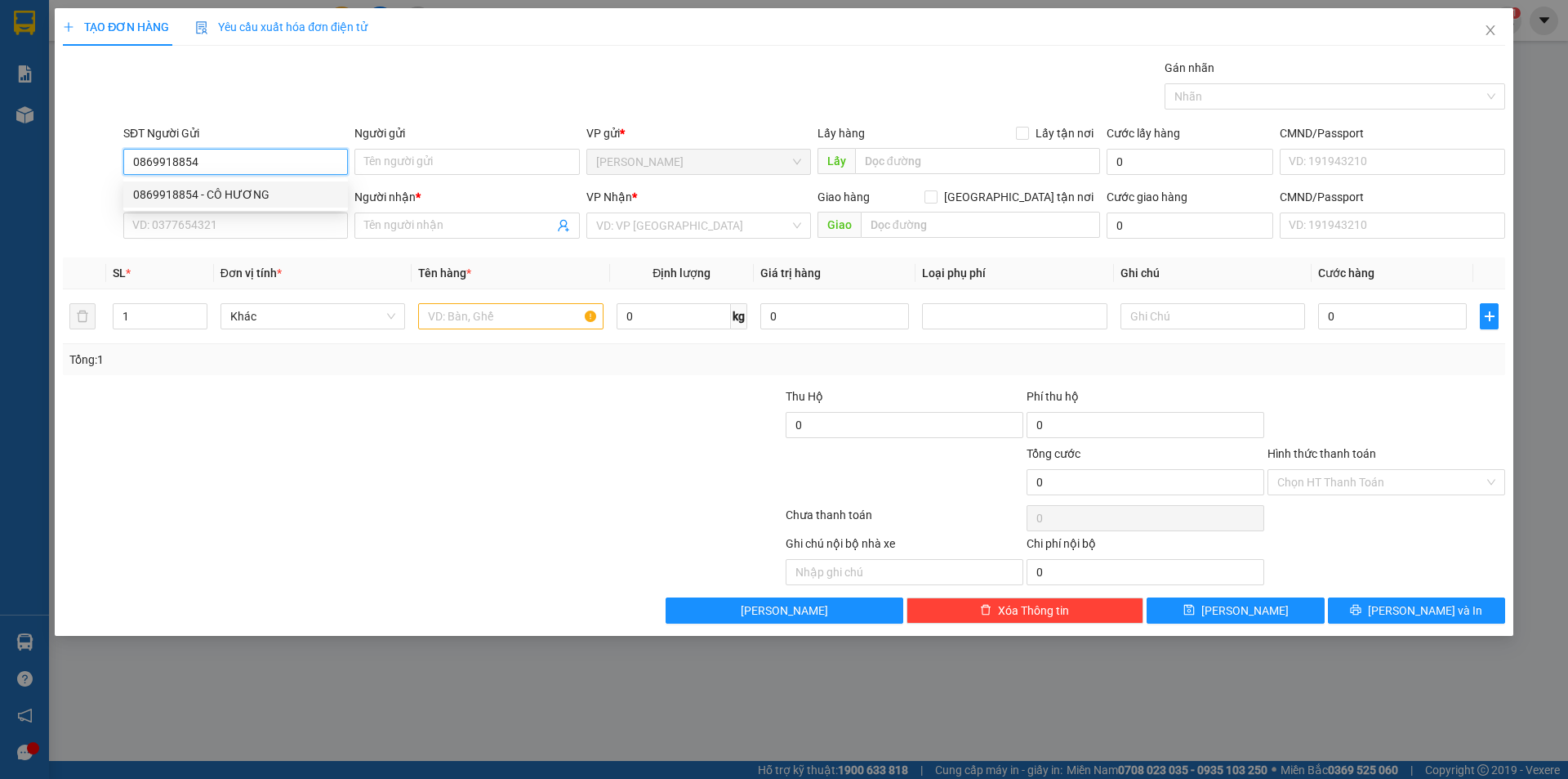
type input "CẦU LÌNH QUỲNH"
type input "0769681190"
type input "KNM"
type input "180.000"
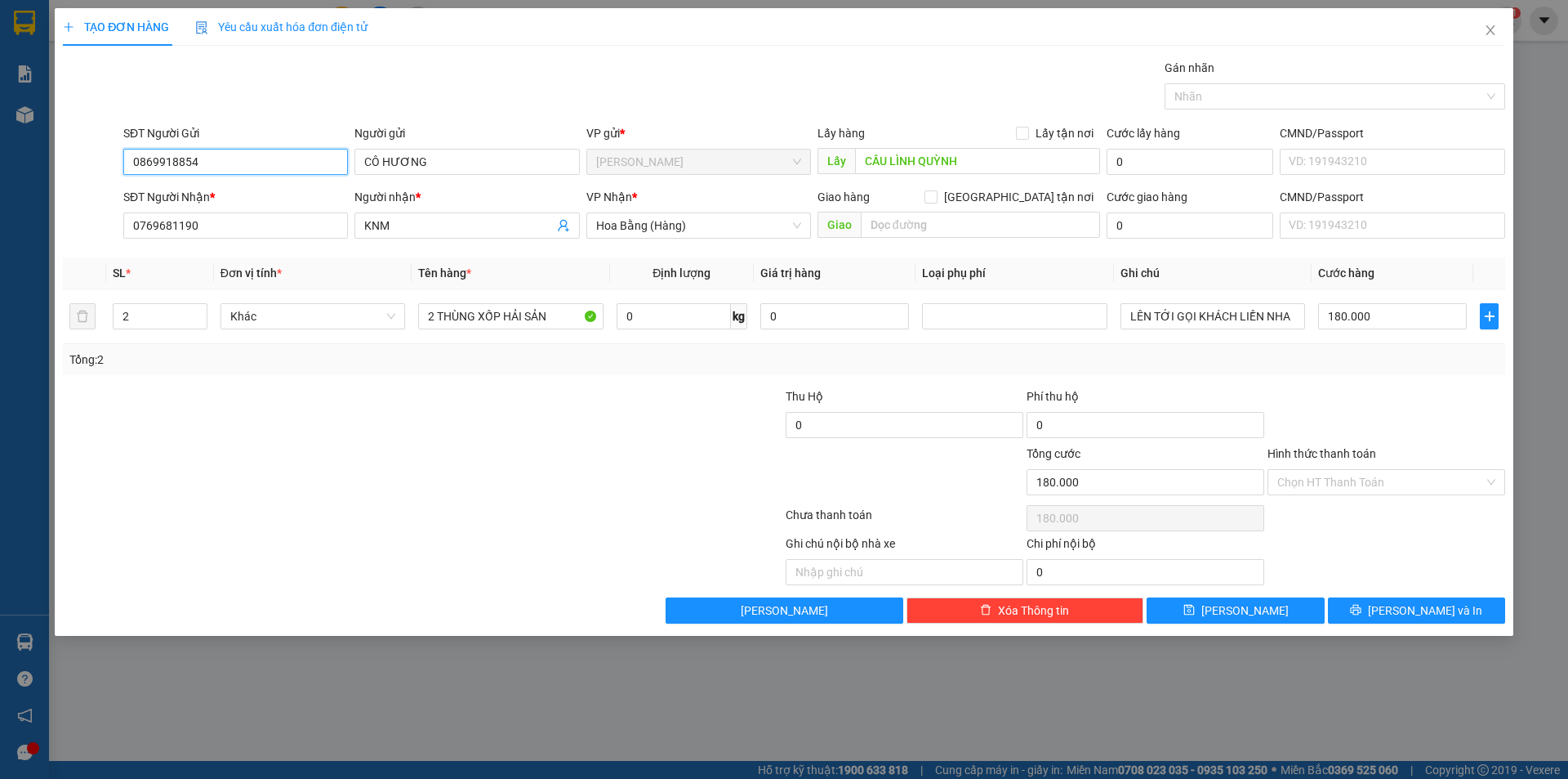
type input "0869918854"
click at [673, 208] on div "VP Nhận *" at bounding box center [699, 200] width 225 height 24
click at [672, 220] on span "Hoa Bằng (Hàng)" at bounding box center [699, 225] width 205 height 24
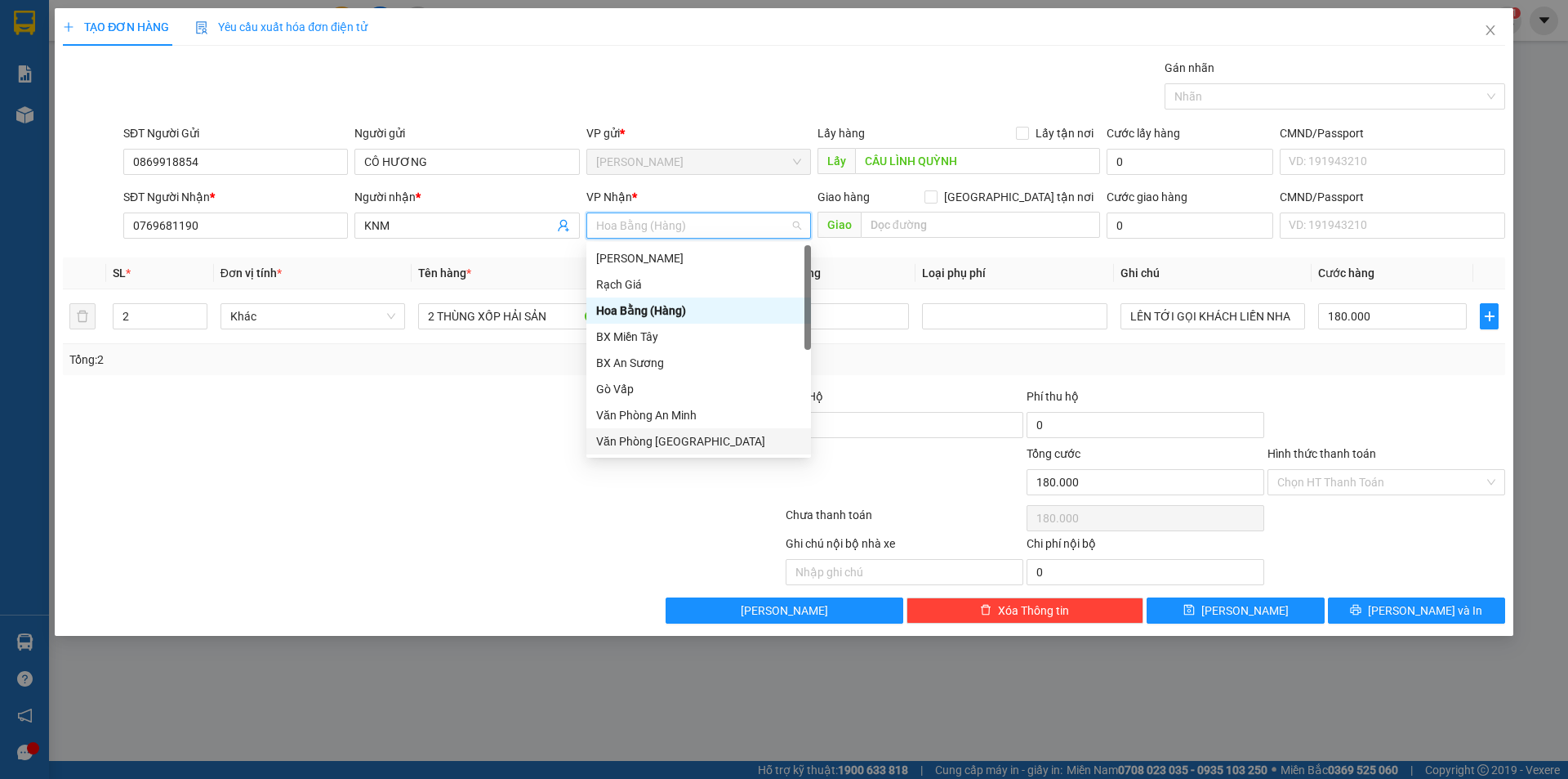
scroll to position [26, 0]
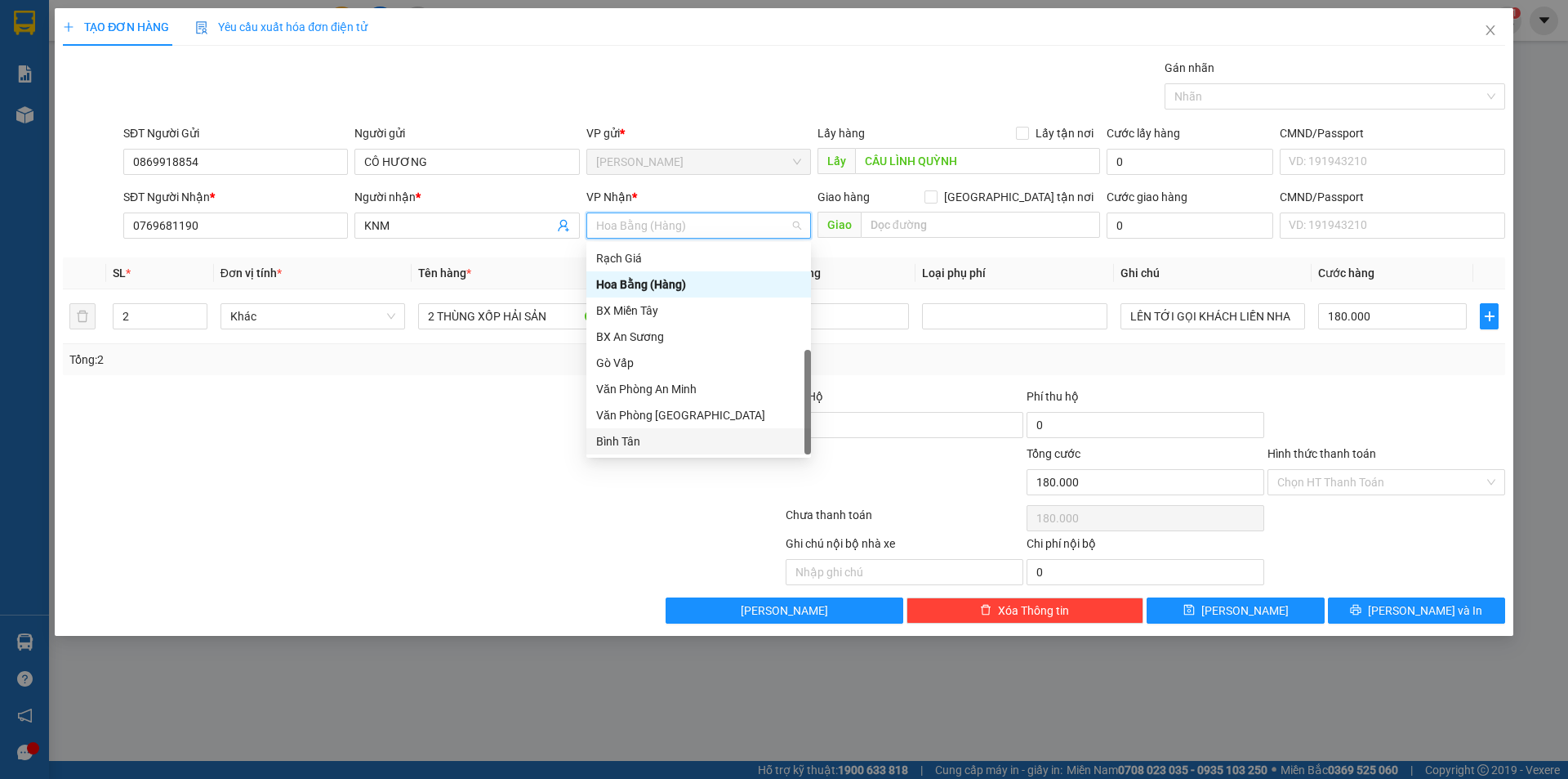
click at [662, 439] on div "Bình Tân" at bounding box center [699, 442] width 205 height 18
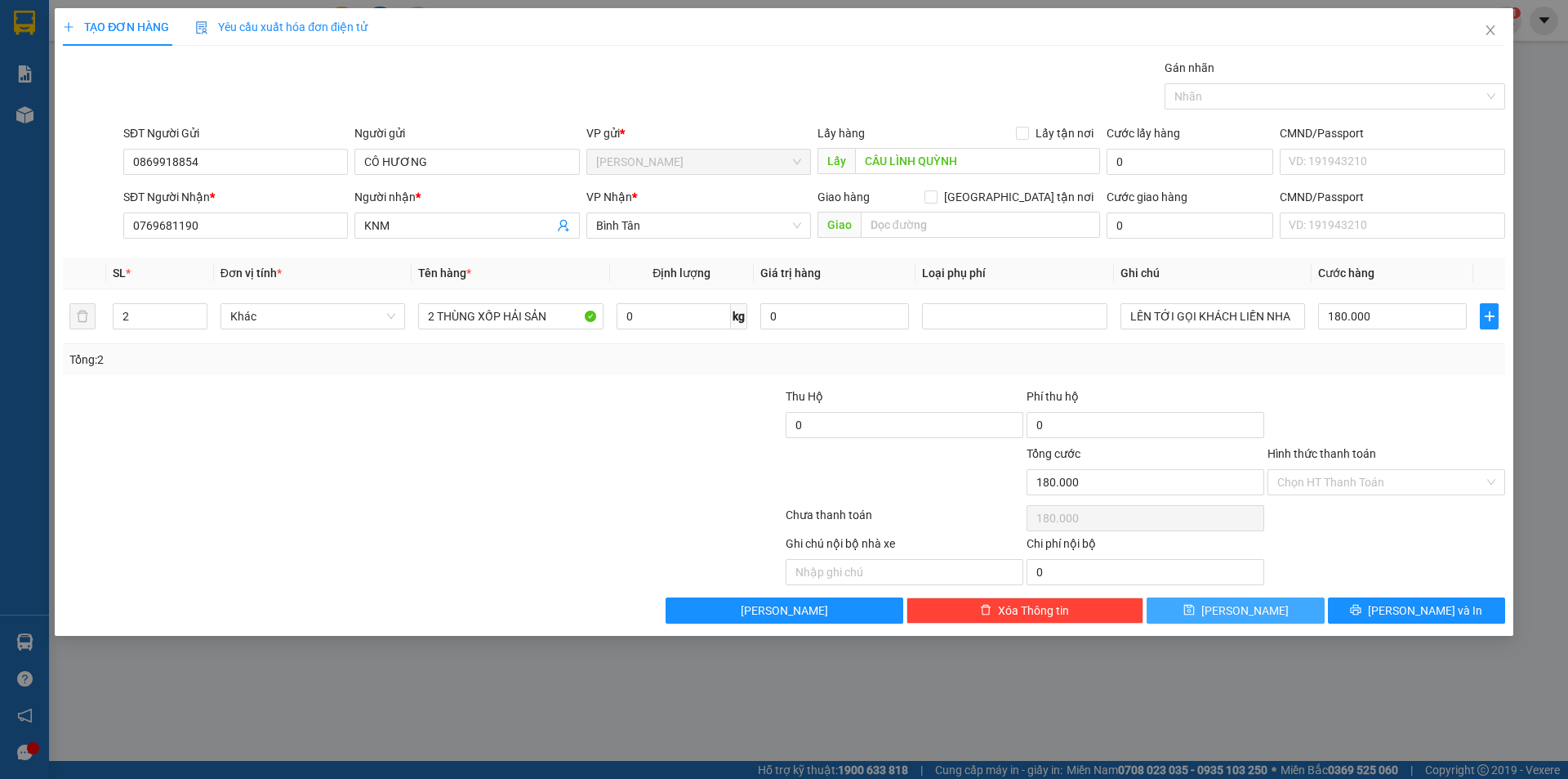
click at [1235, 615] on span "[PERSON_NAME]" at bounding box center [1244, 610] width 87 height 18
type input "0"
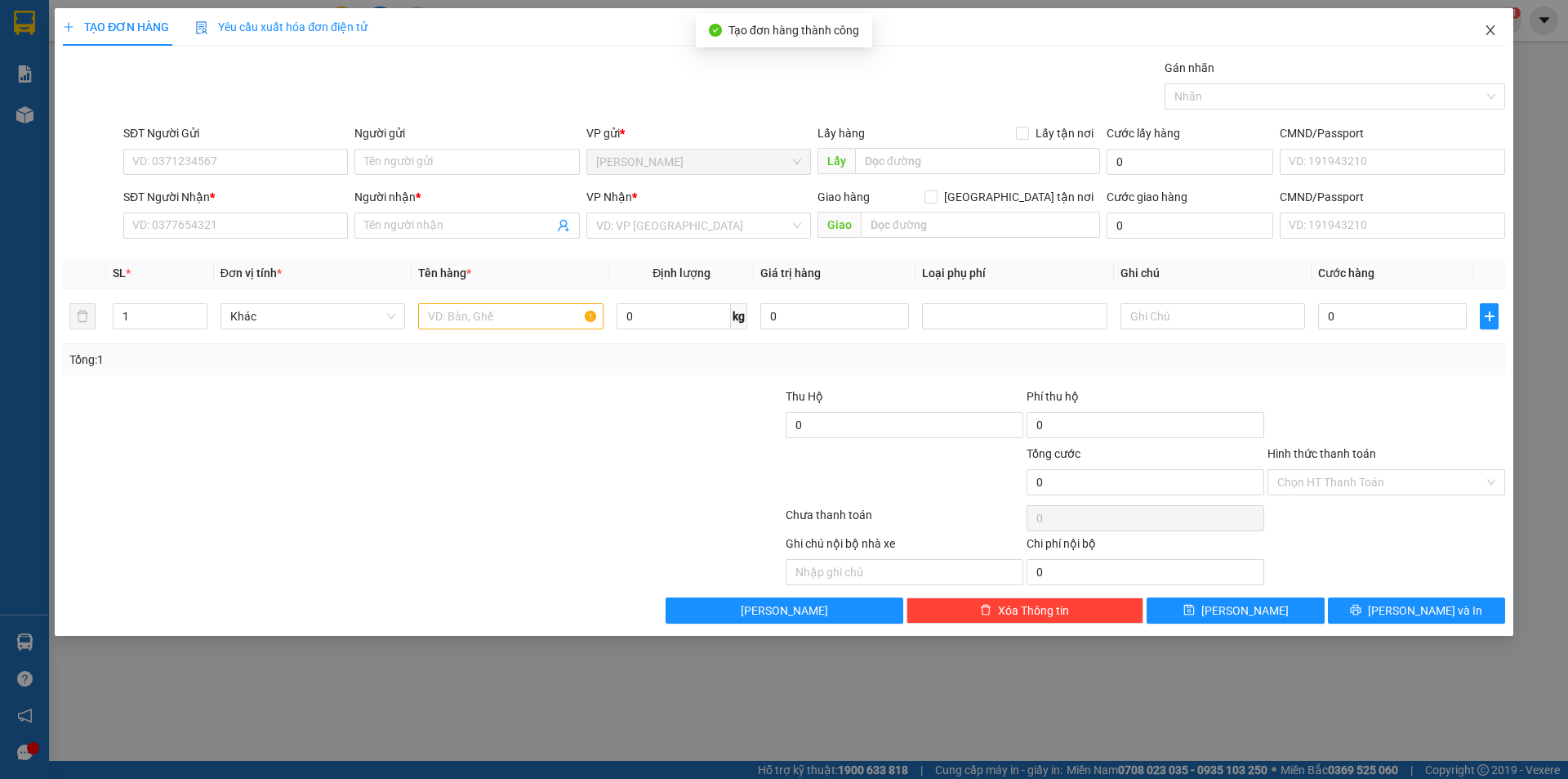
drag, startPoint x: 1488, startPoint y: 30, endPoint x: 1466, endPoint y: 25, distance: 22.6
click at [1487, 29] on icon "close" at bounding box center [1490, 30] width 13 height 13
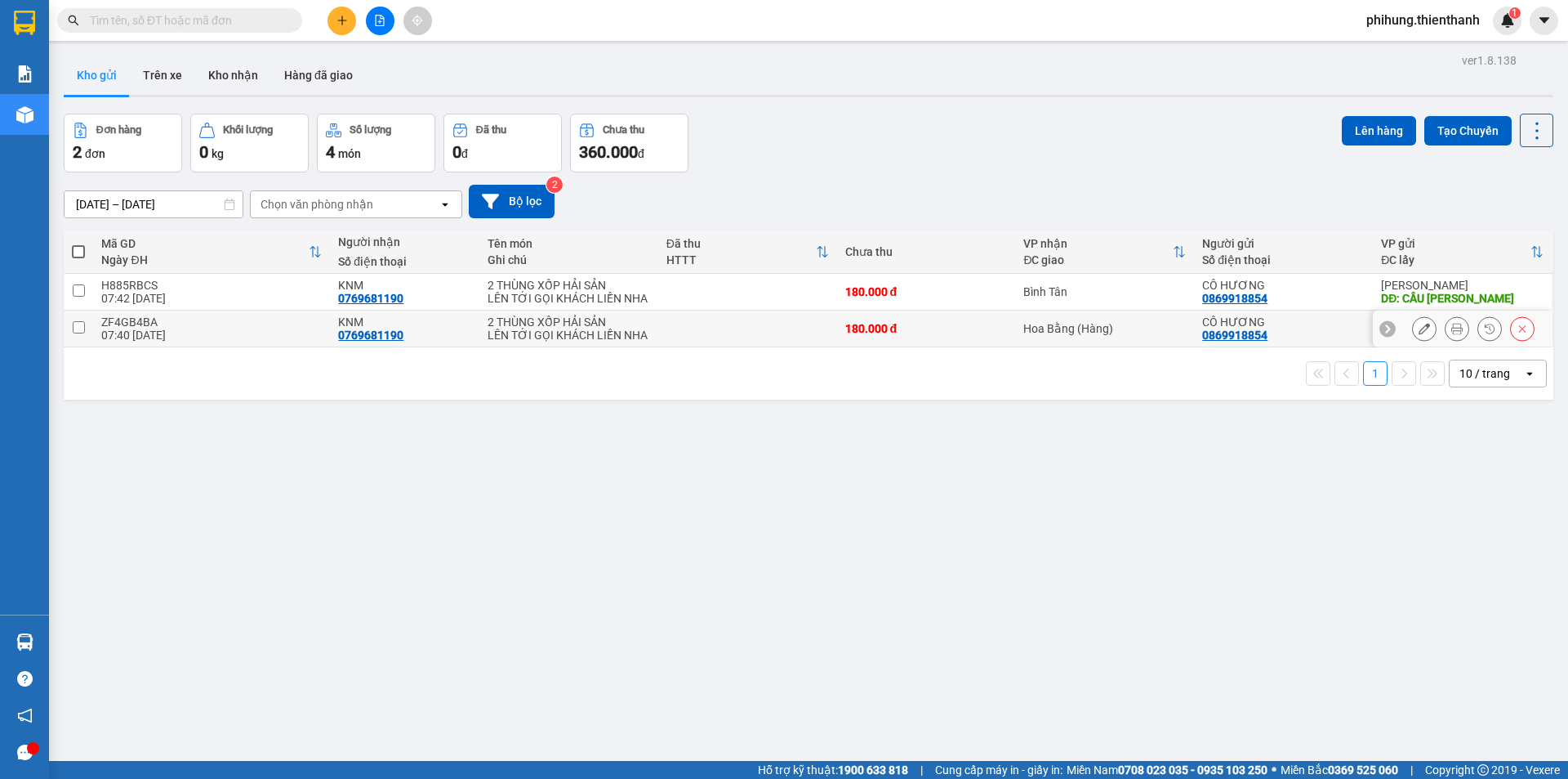
click at [1517, 329] on button at bounding box center [1522, 329] width 23 height 29
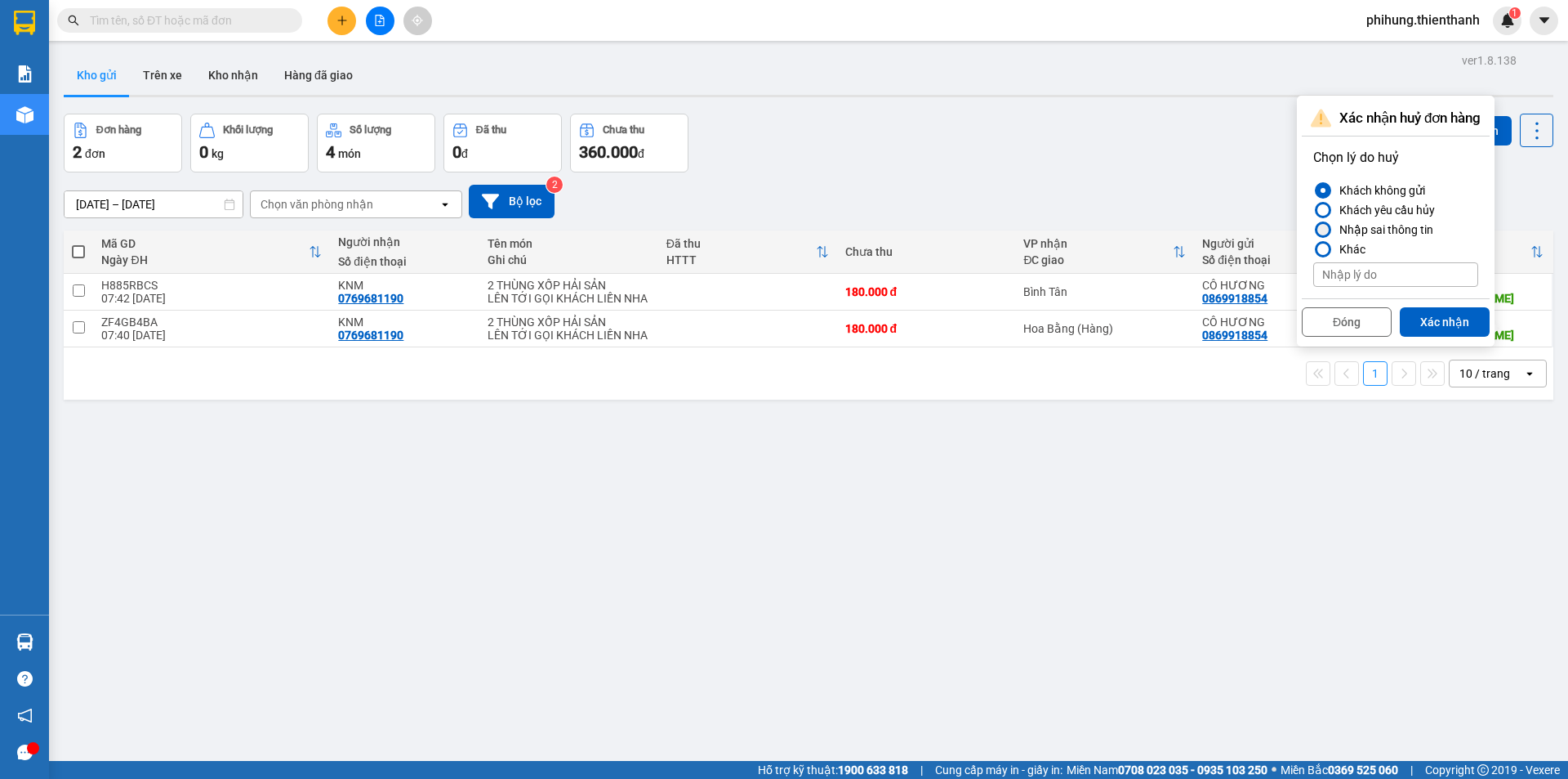
click at [1379, 221] on div "Nhập sai thông tin" at bounding box center [1382, 229] width 101 height 20
click at [1313, 229] on input "Nhập sai thông tin" at bounding box center [1313, 229] width 0 height 0
click at [1434, 326] on button "Xác nhận" at bounding box center [1444, 322] width 90 height 29
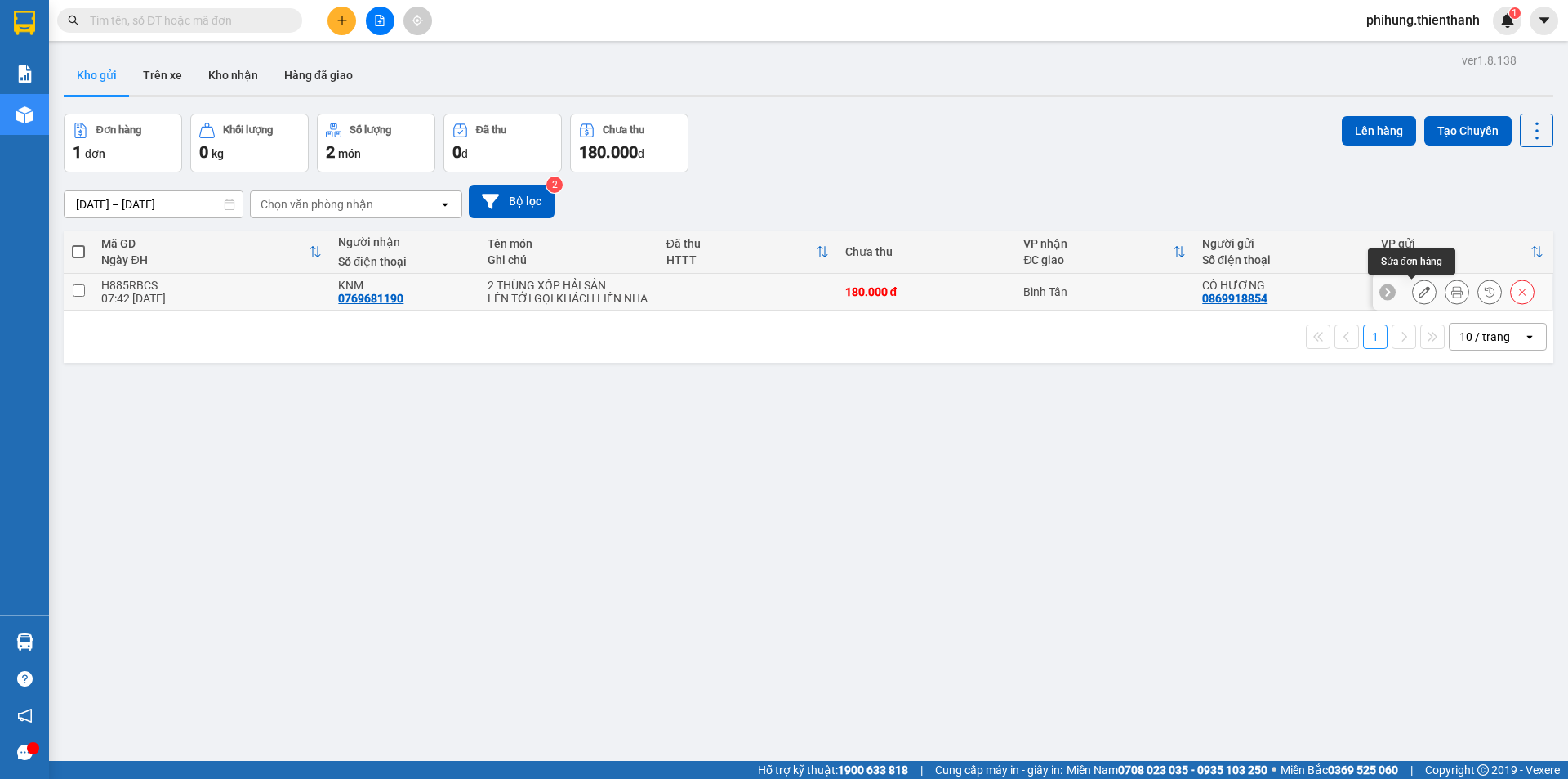
click at [1418, 290] on icon at bounding box center [1424, 291] width 12 height 12
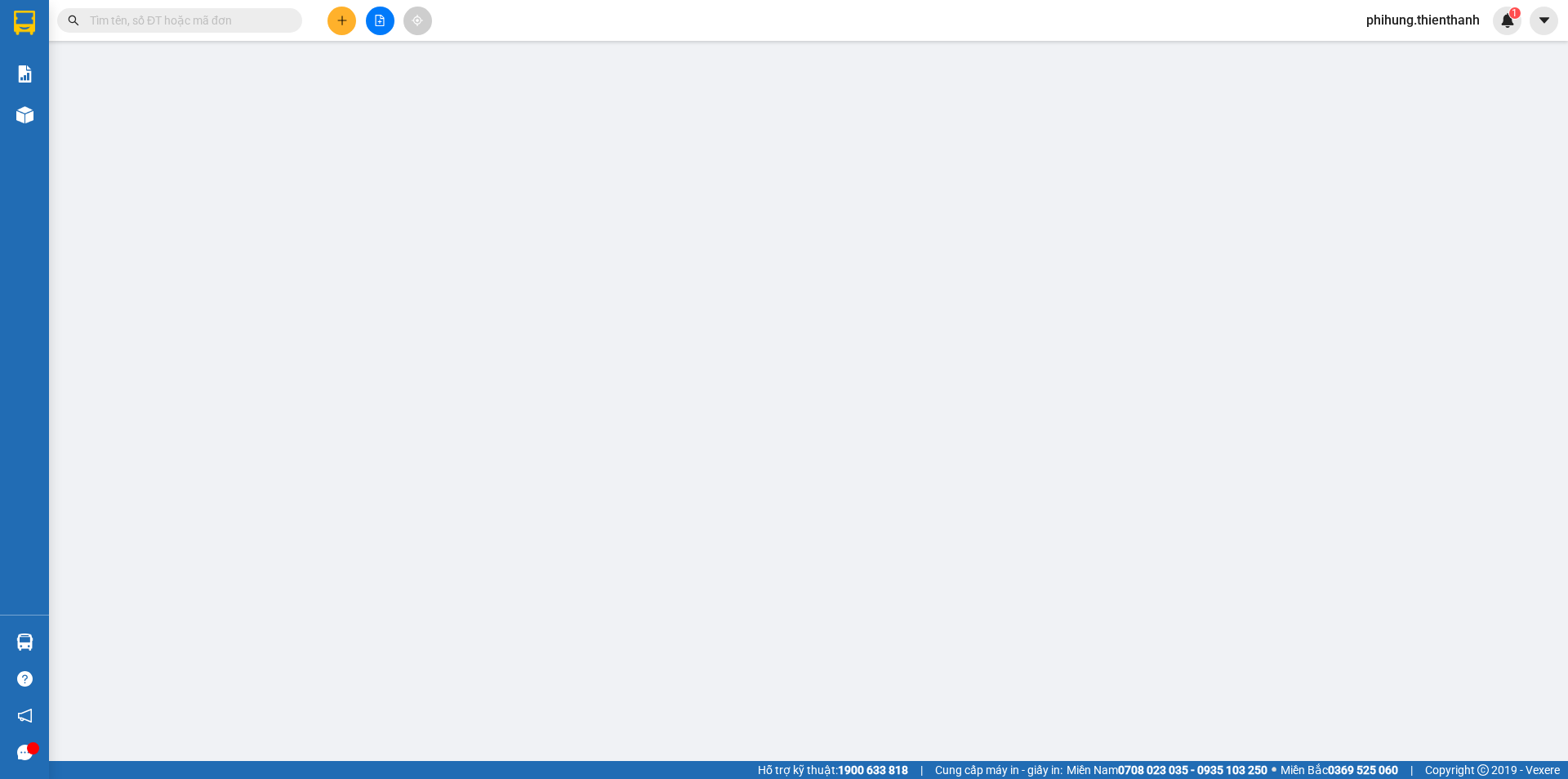
type input "0869918854"
type input "CẦU LÌNH QUỲNH"
type input "0769681190"
type input "180.000"
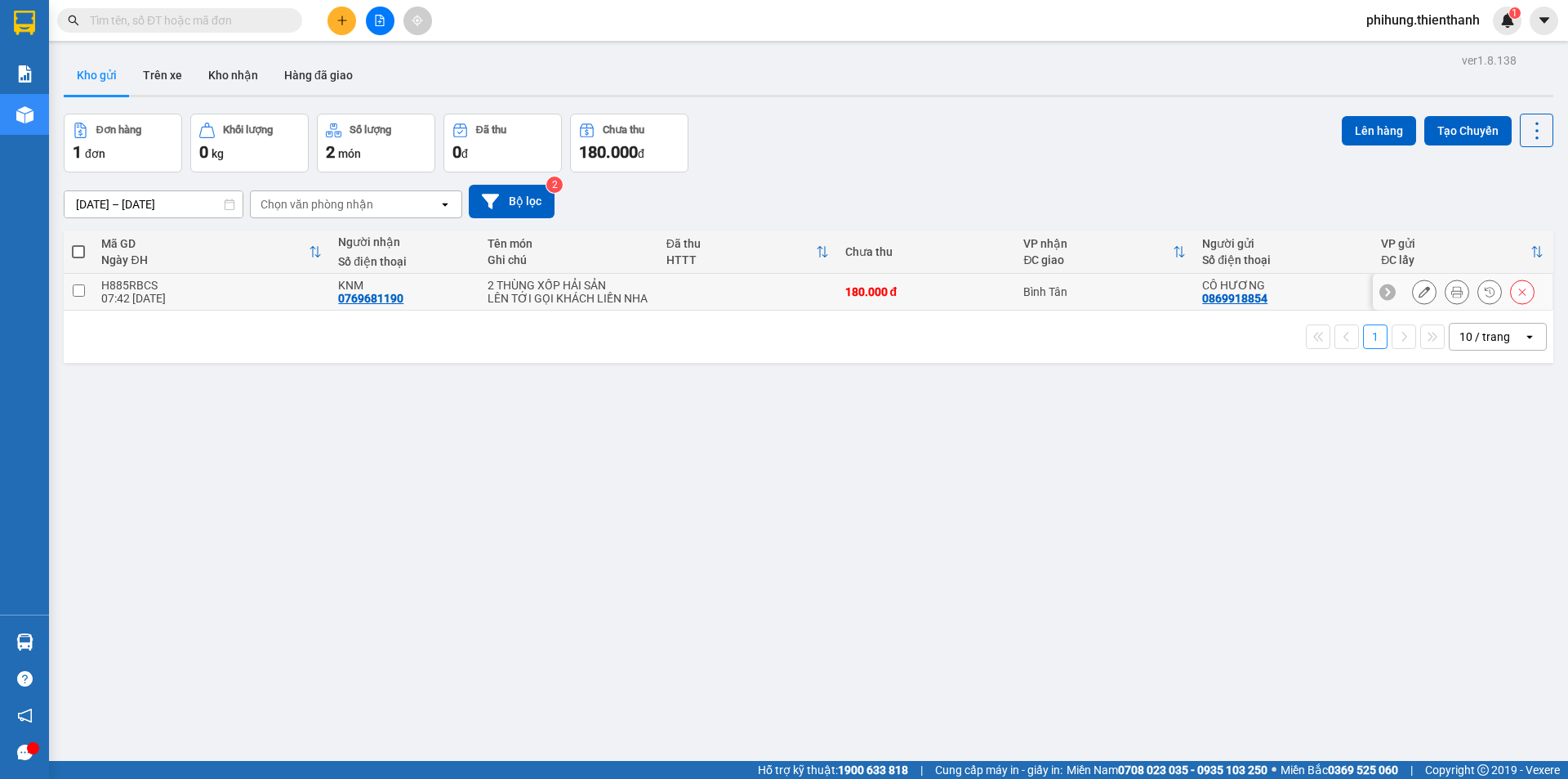
click at [85, 288] on td at bounding box center [78, 292] width 29 height 37
checkbox input "true"
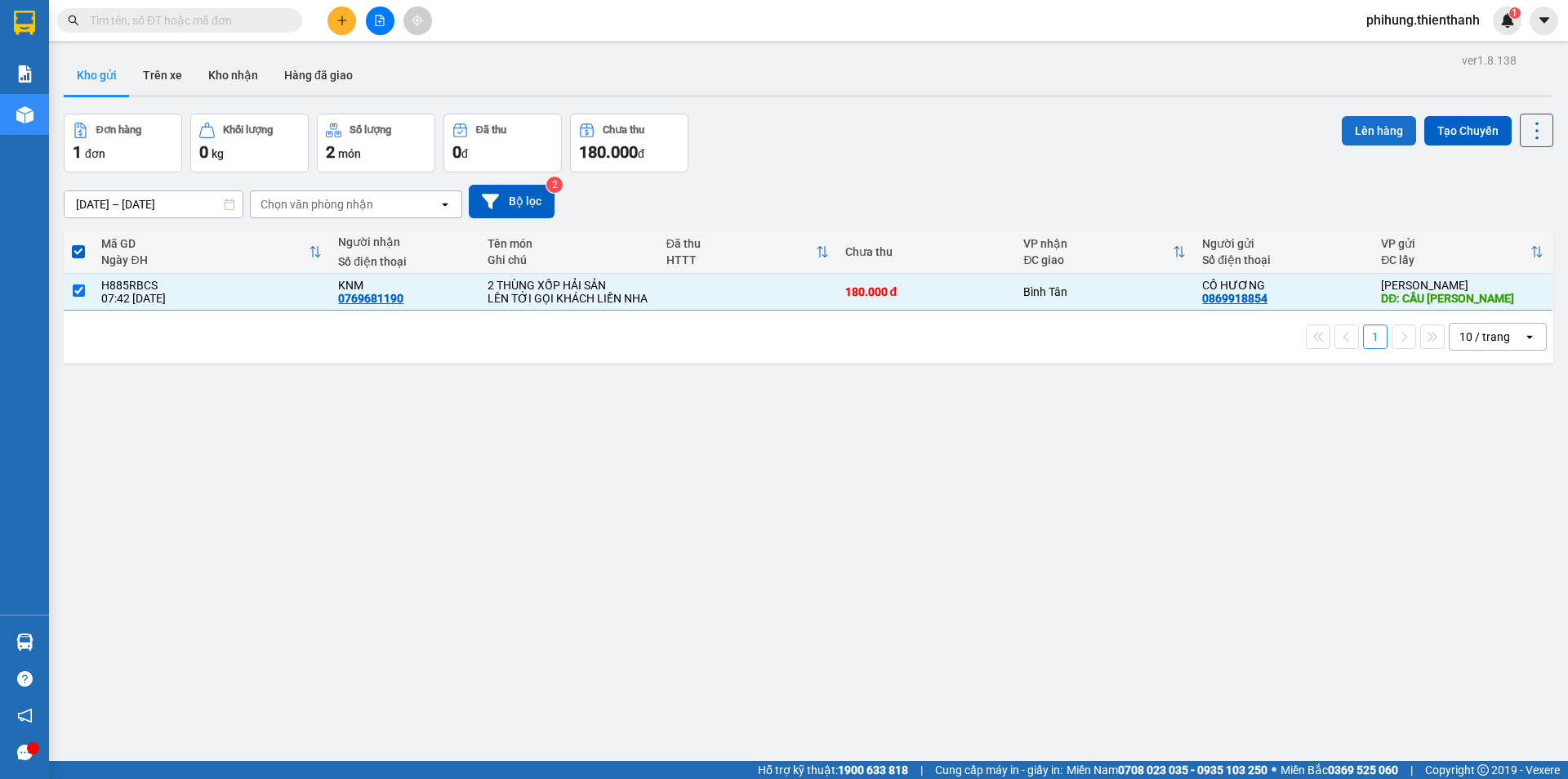
click at [1384, 134] on button "Lên hàng" at bounding box center [1379, 131] width 74 height 29
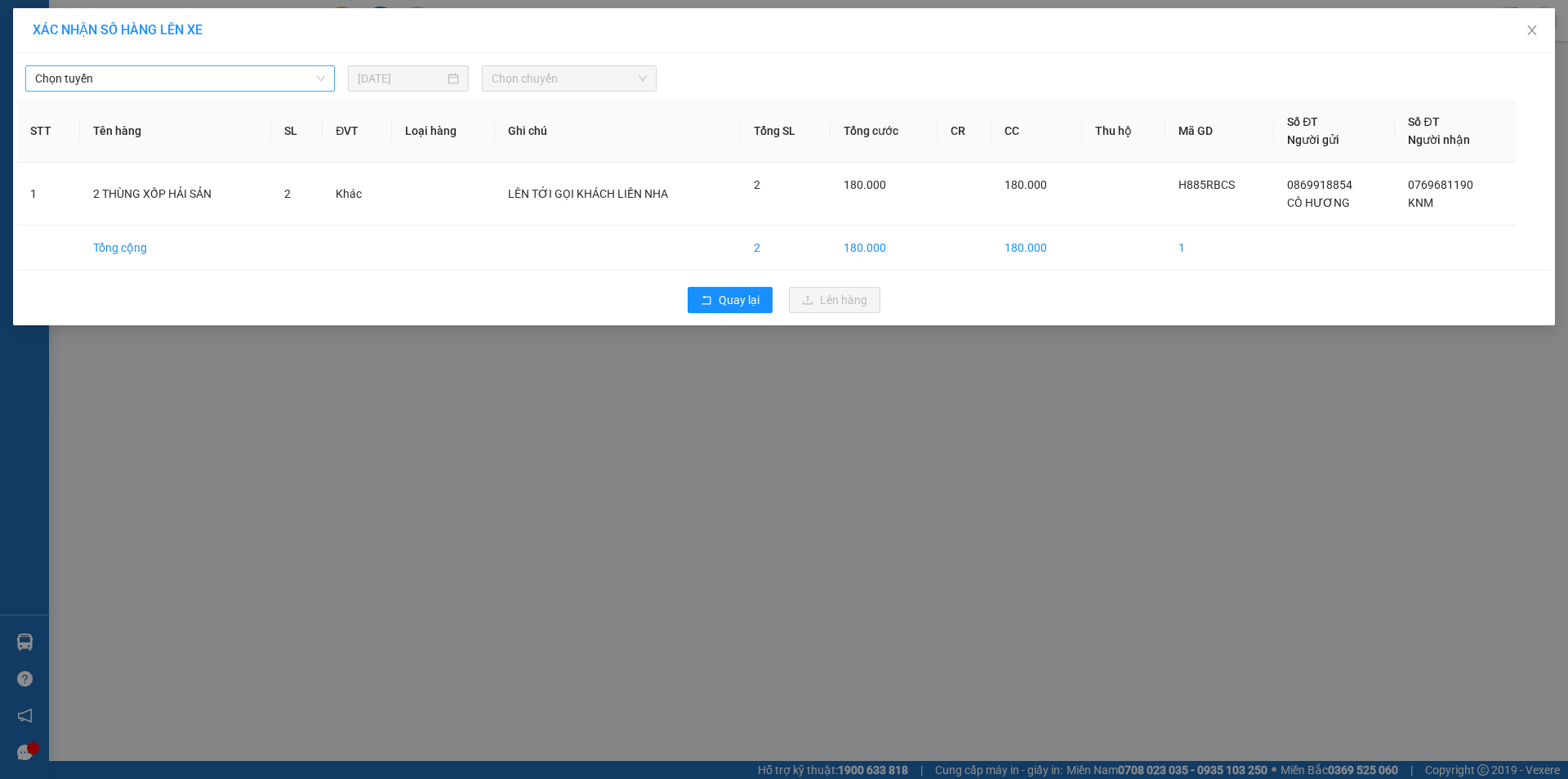
click at [225, 83] on span "Chọn tuyến" at bounding box center [180, 78] width 290 height 24
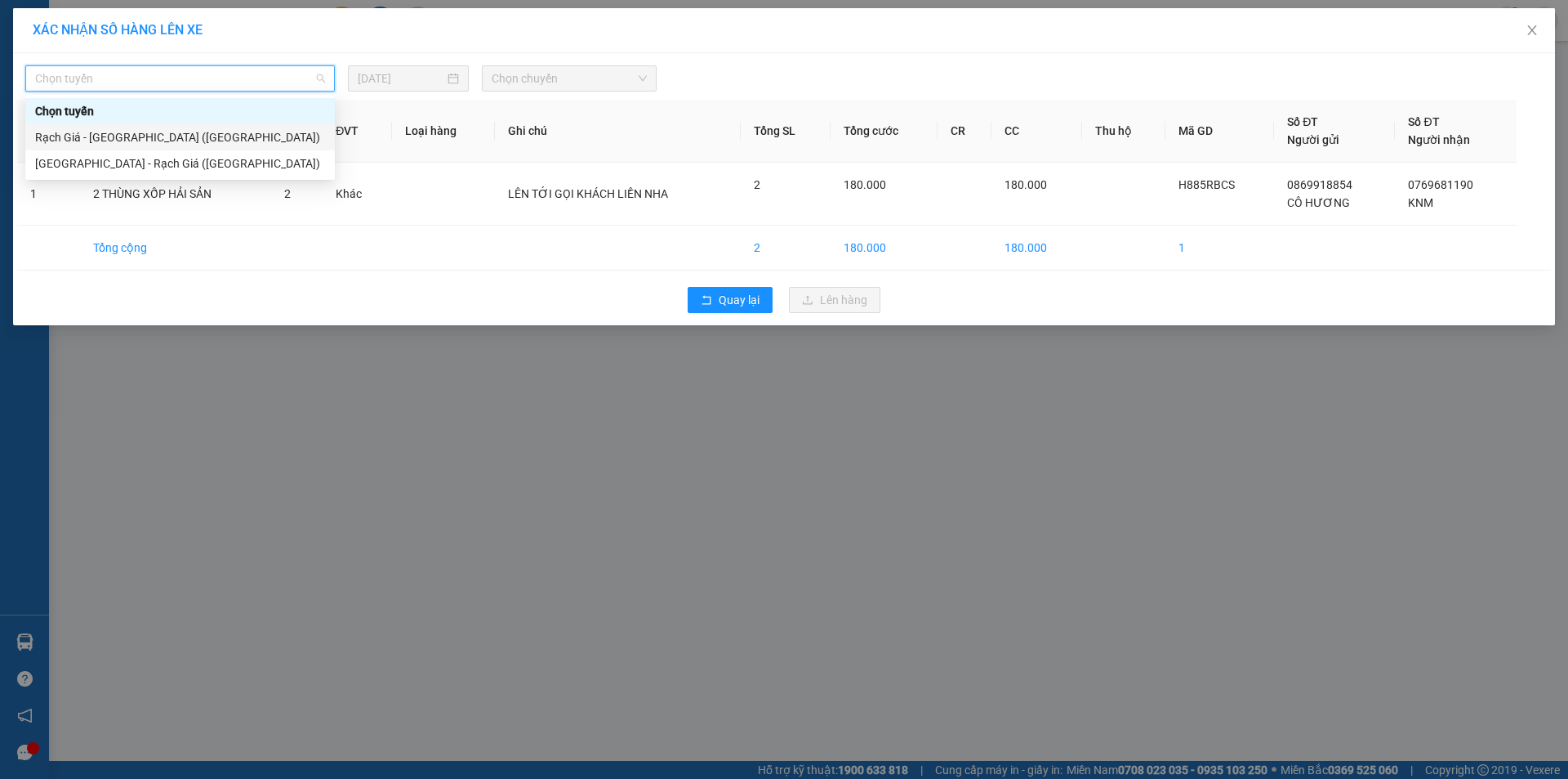
click at [169, 140] on div "Rạch Giá - [GEOGRAPHIC_DATA] ([GEOGRAPHIC_DATA])" at bounding box center [180, 137] width 290 height 18
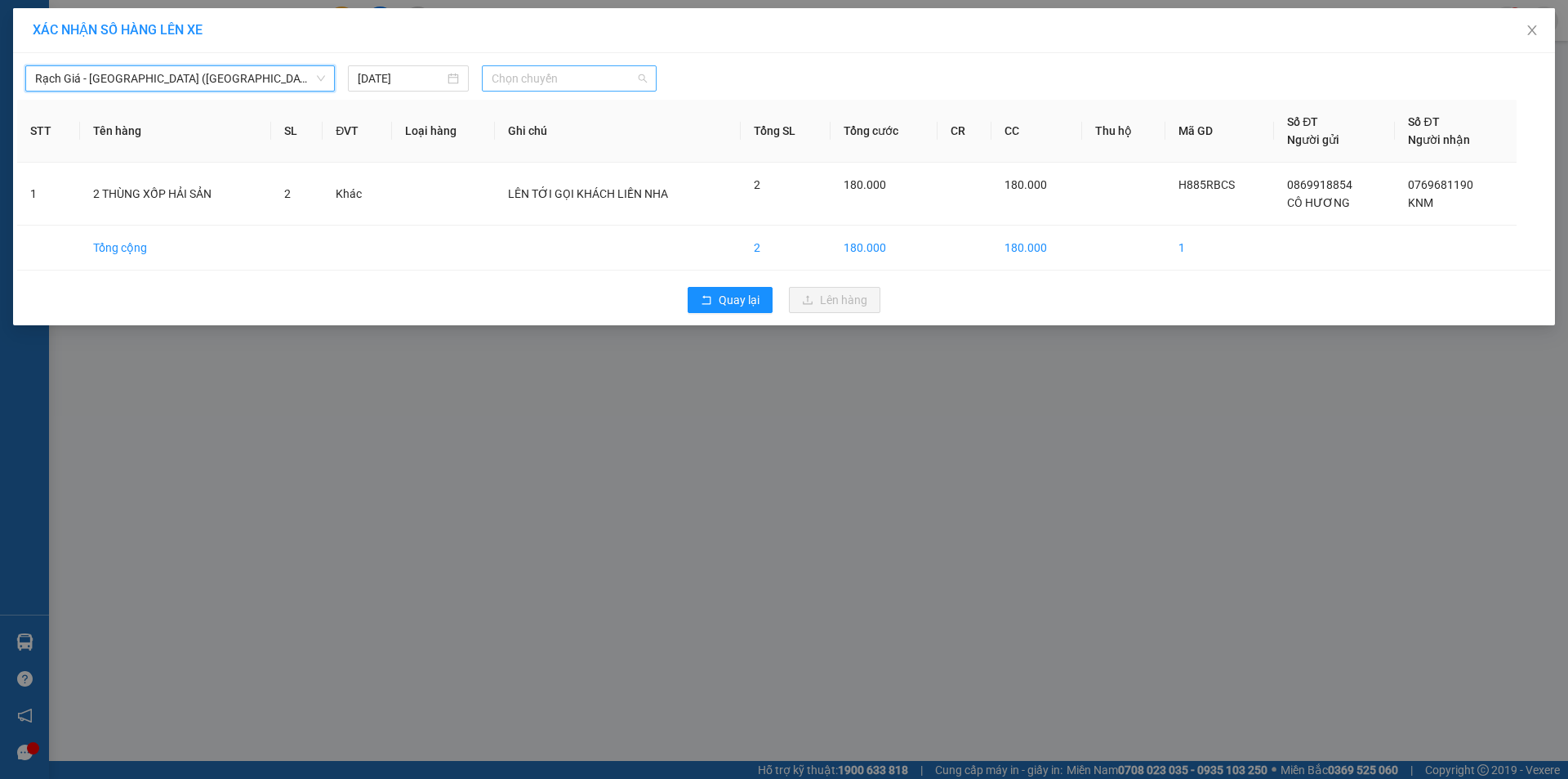
click at [565, 85] on span "Chọn chuyến" at bounding box center [568, 78] width 155 height 24
click at [1534, 22] on span "Close" at bounding box center [1532, 31] width 45 height 45
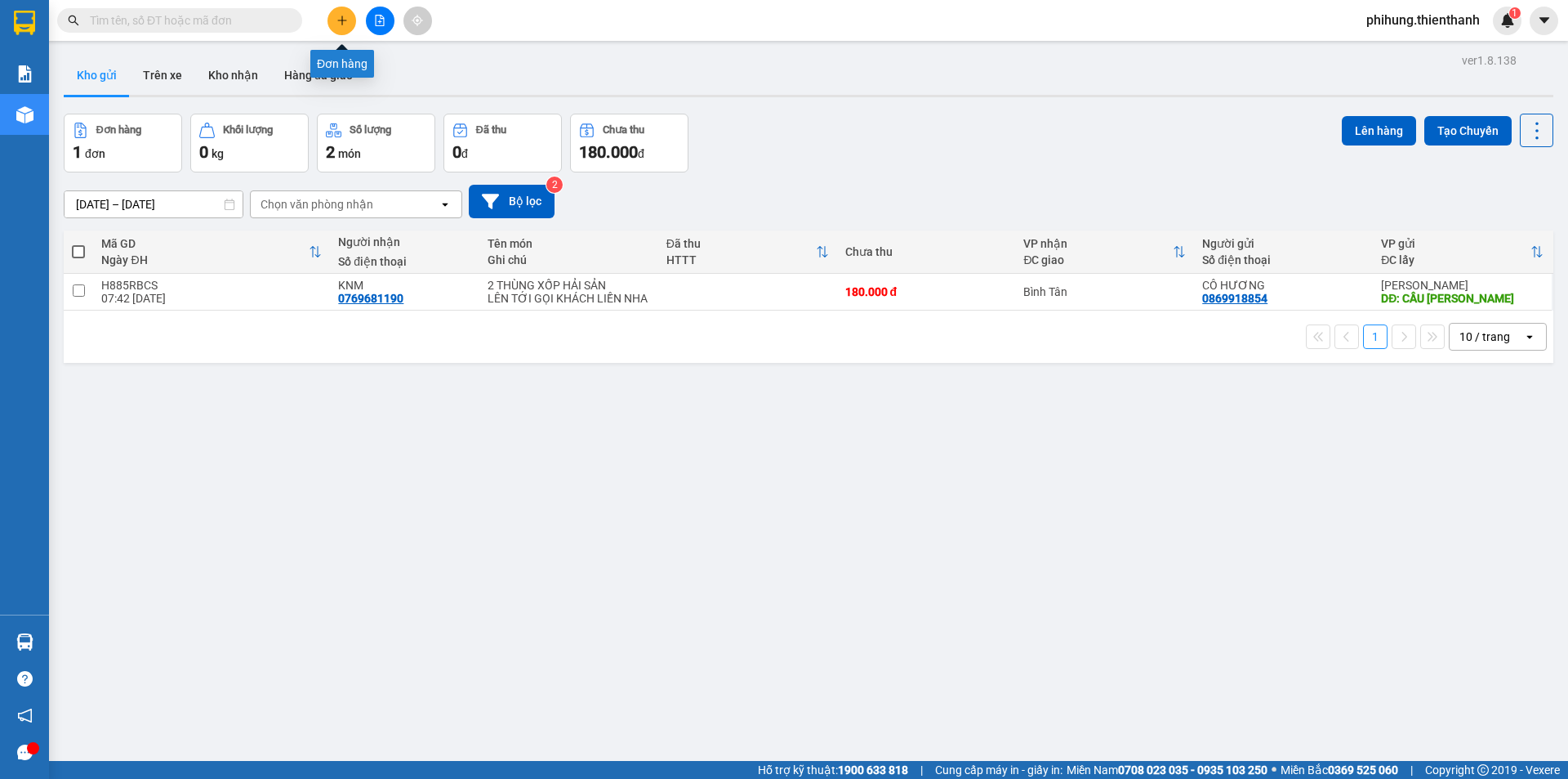
click at [343, 19] on icon "plus" at bounding box center [342, 20] width 1 height 9
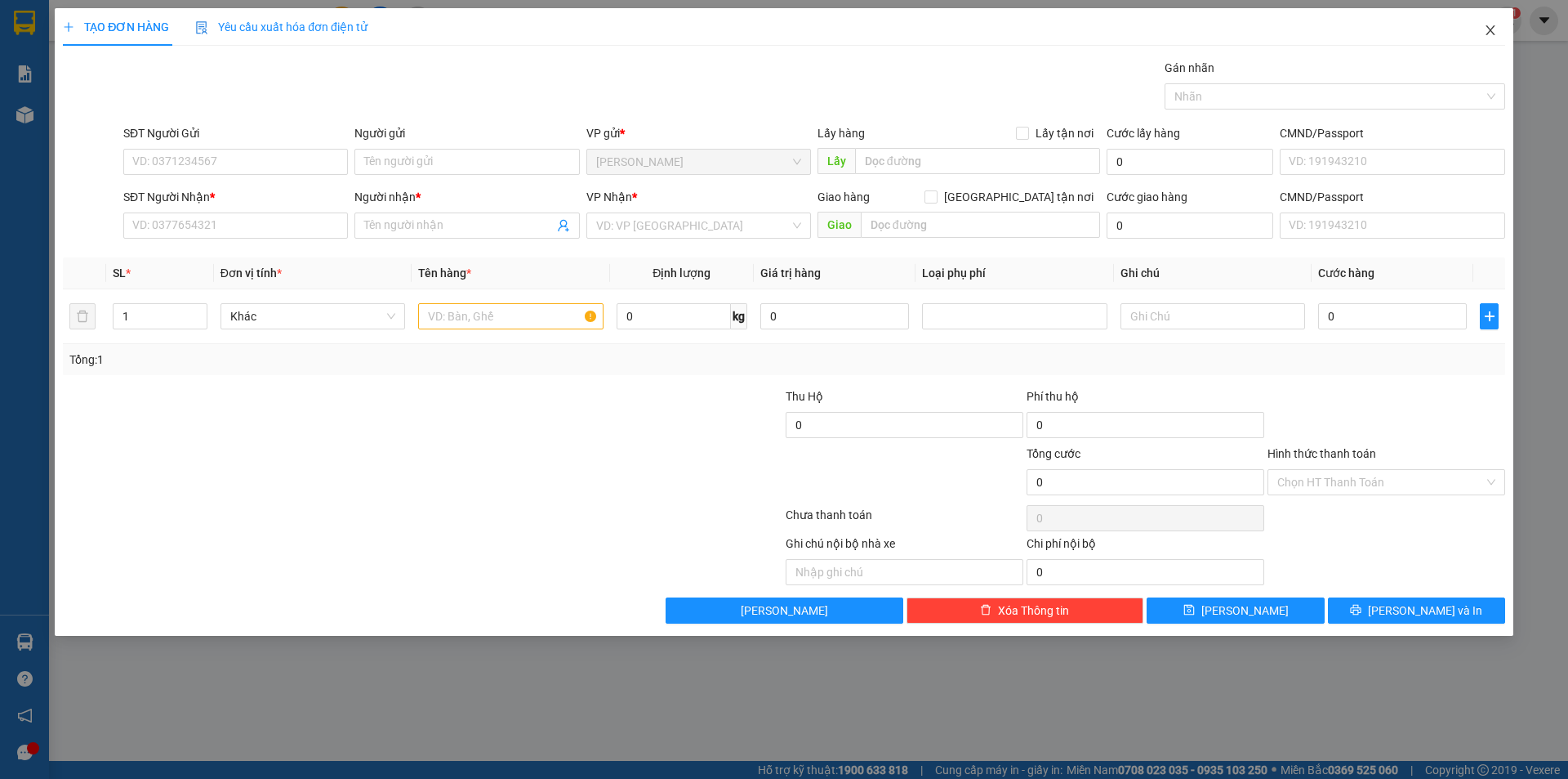
click at [1486, 26] on icon "close" at bounding box center [1490, 30] width 13 height 13
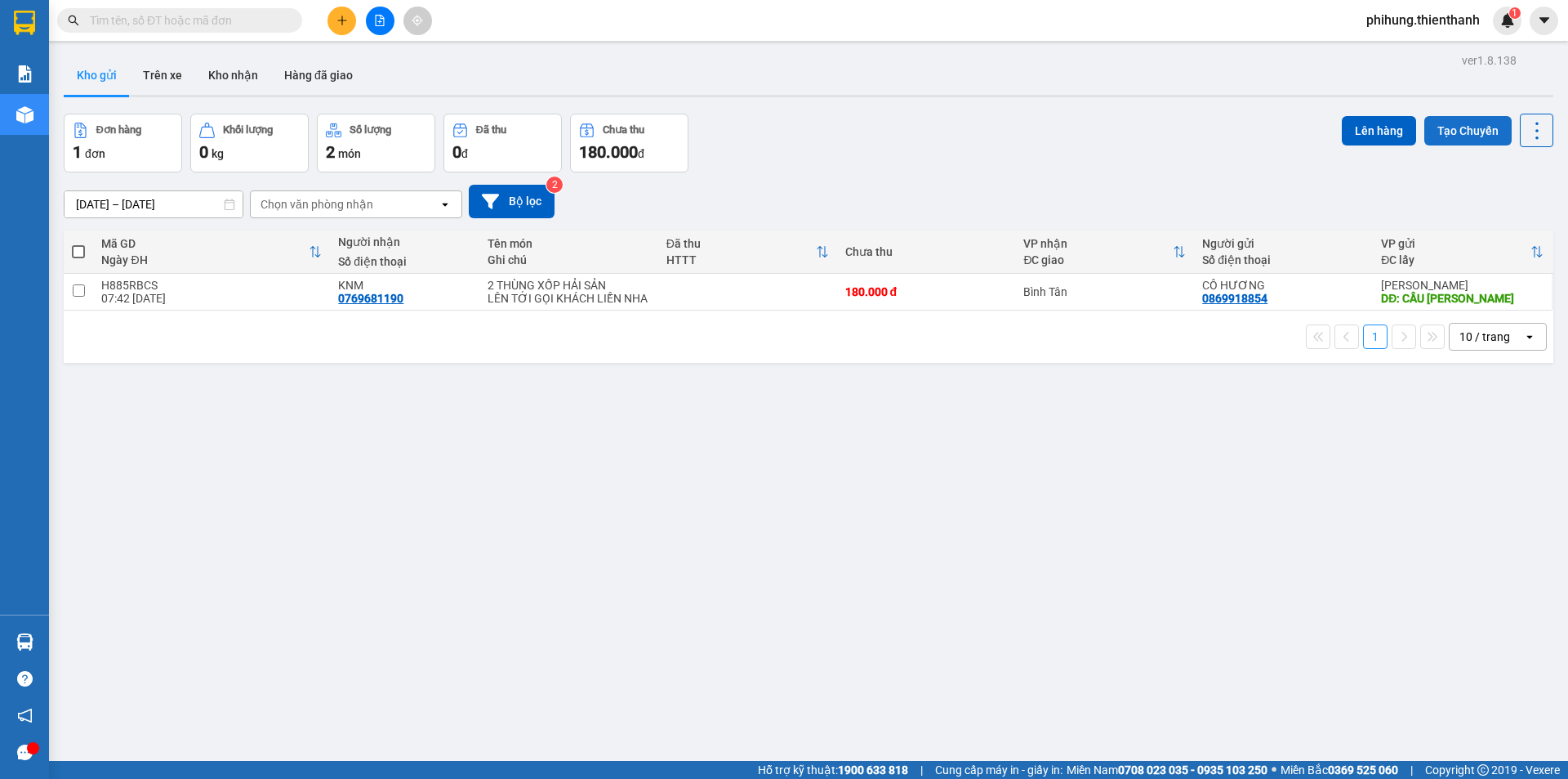
click at [1441, 120] on button "Tạo Chuyến" at bounding box center [1467, 131] width 87 height 29
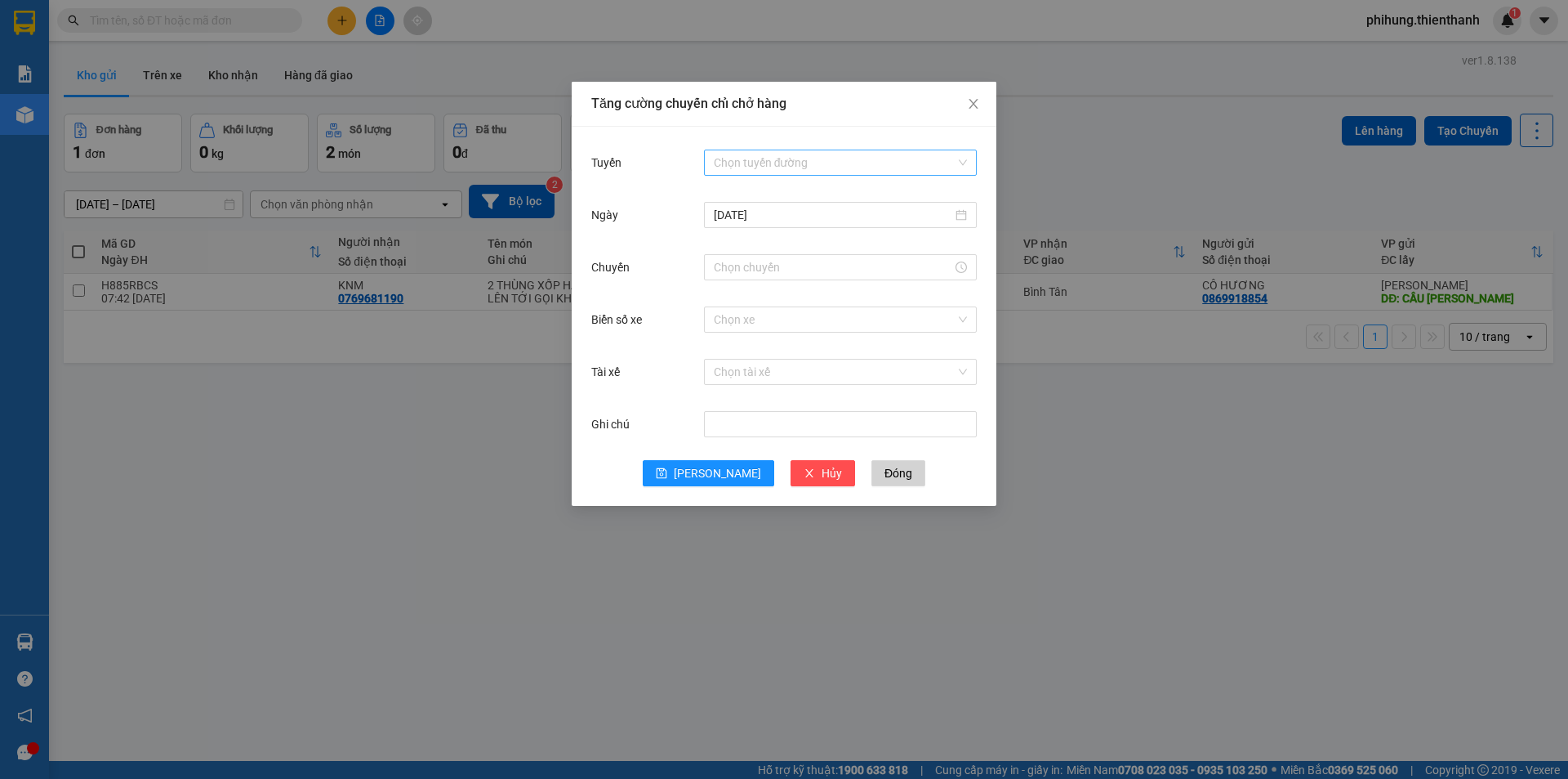
click at [818, 170] on input "Tuyến" at bounding box center [834, 162] width 242 height 24
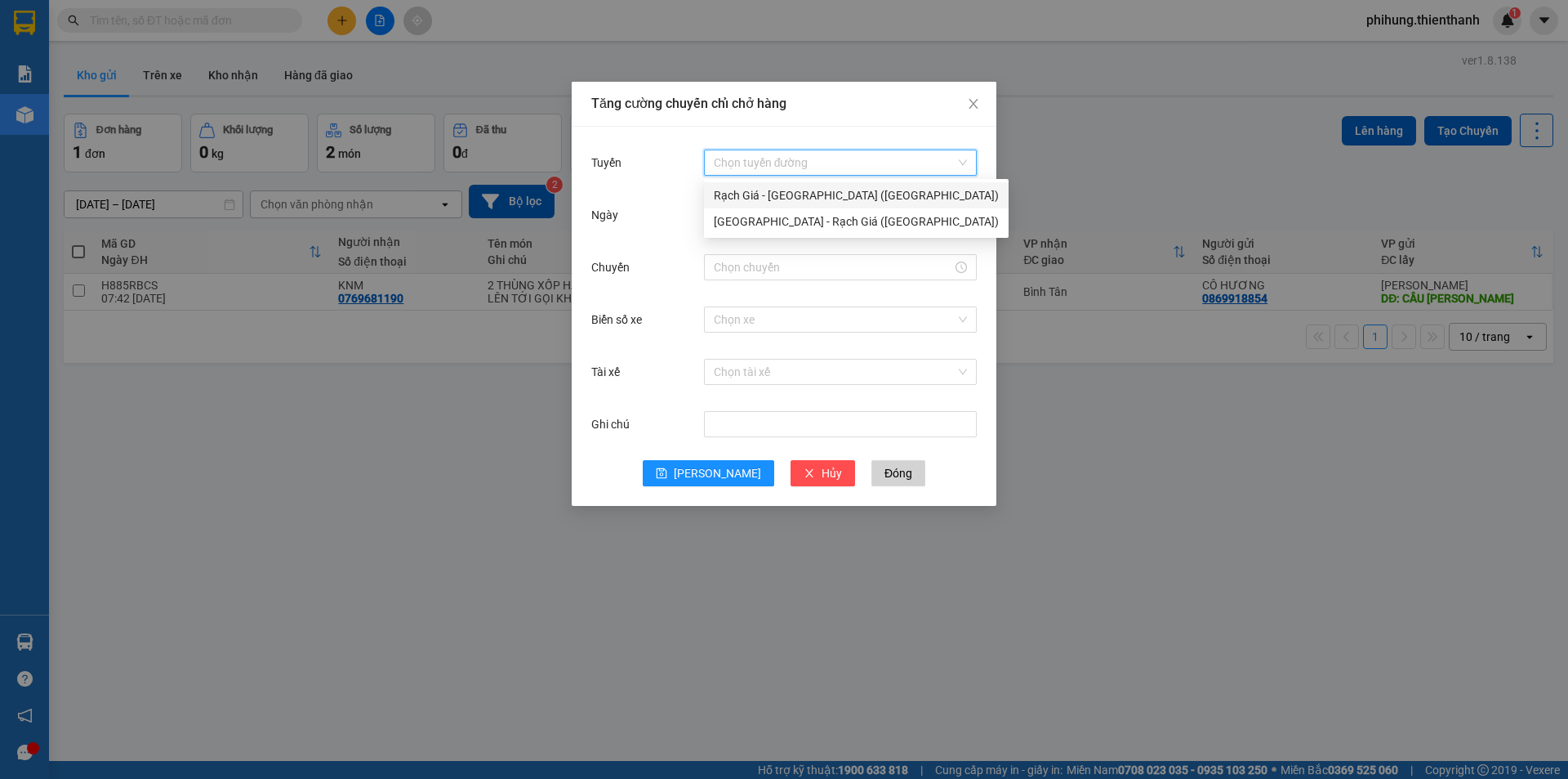
click at [840, 193] on div "Rạch Giá - [GEOGRAPHIC_DATA] ([GEOGRAPHIC_DATA])" at bounding box center [856, 195] width 285 height 18
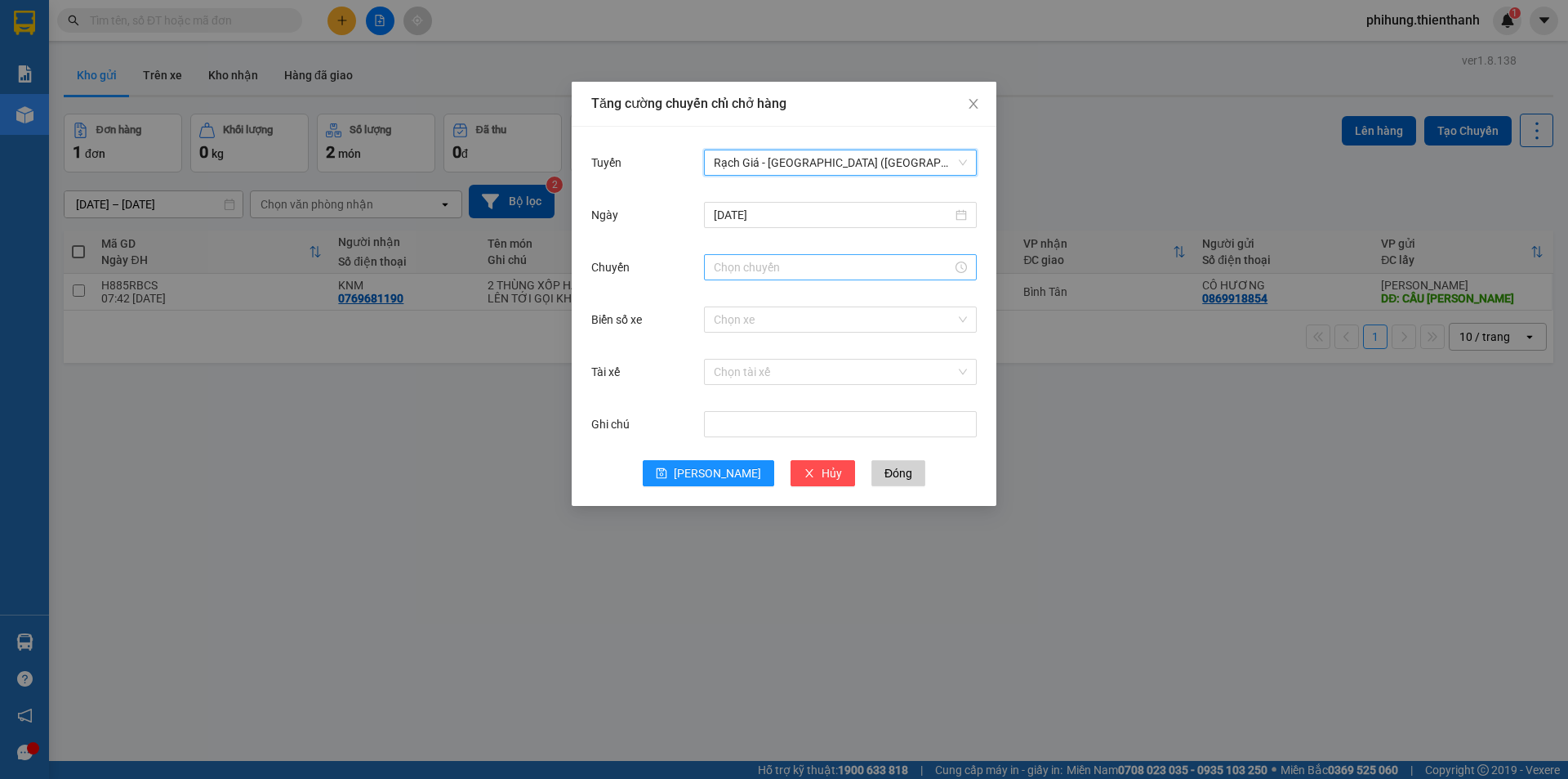
click at [775, 271] on input "Chuyến" at bounding box center [832, 268] width 238 height 18
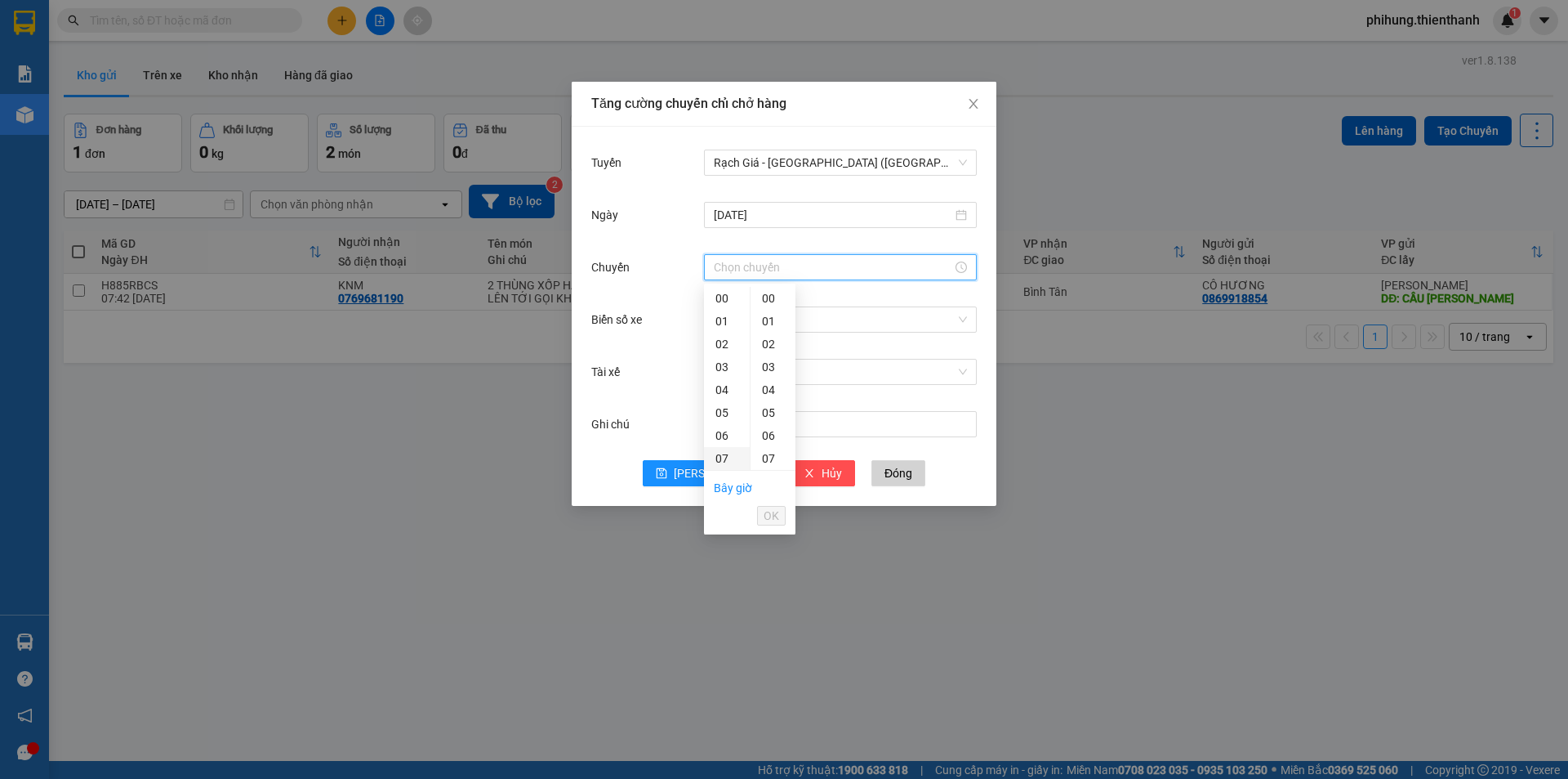
click at [727, 455] on div "07" at bounding box center [727, 458] width 45 height 23
type input "07:00"
click at [833, 321] on input "Biển số xe" at bounding box center [834, 319] width 242 height 24
click at [777, 274] on input "Chuyến" at bounding box center [832, 268] width 238 height 18
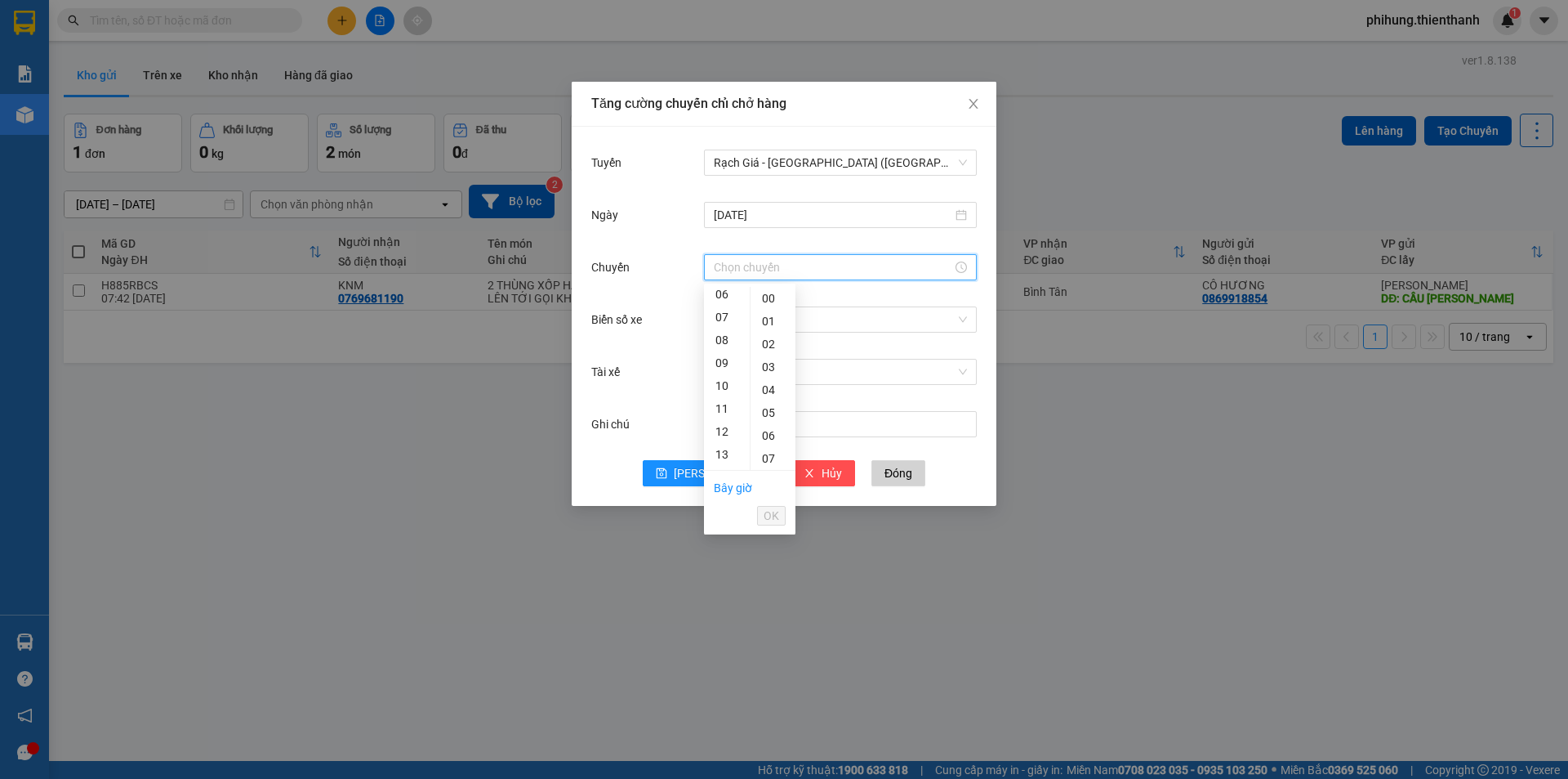
scroll to position [128, 0]
click at [722, 324] on div "07" at bounding box center [727, 330] width 45 height 23
type input "07:00"
click at [770, 294] on div "00" at bounding box center [773, 297] width 45 height 23
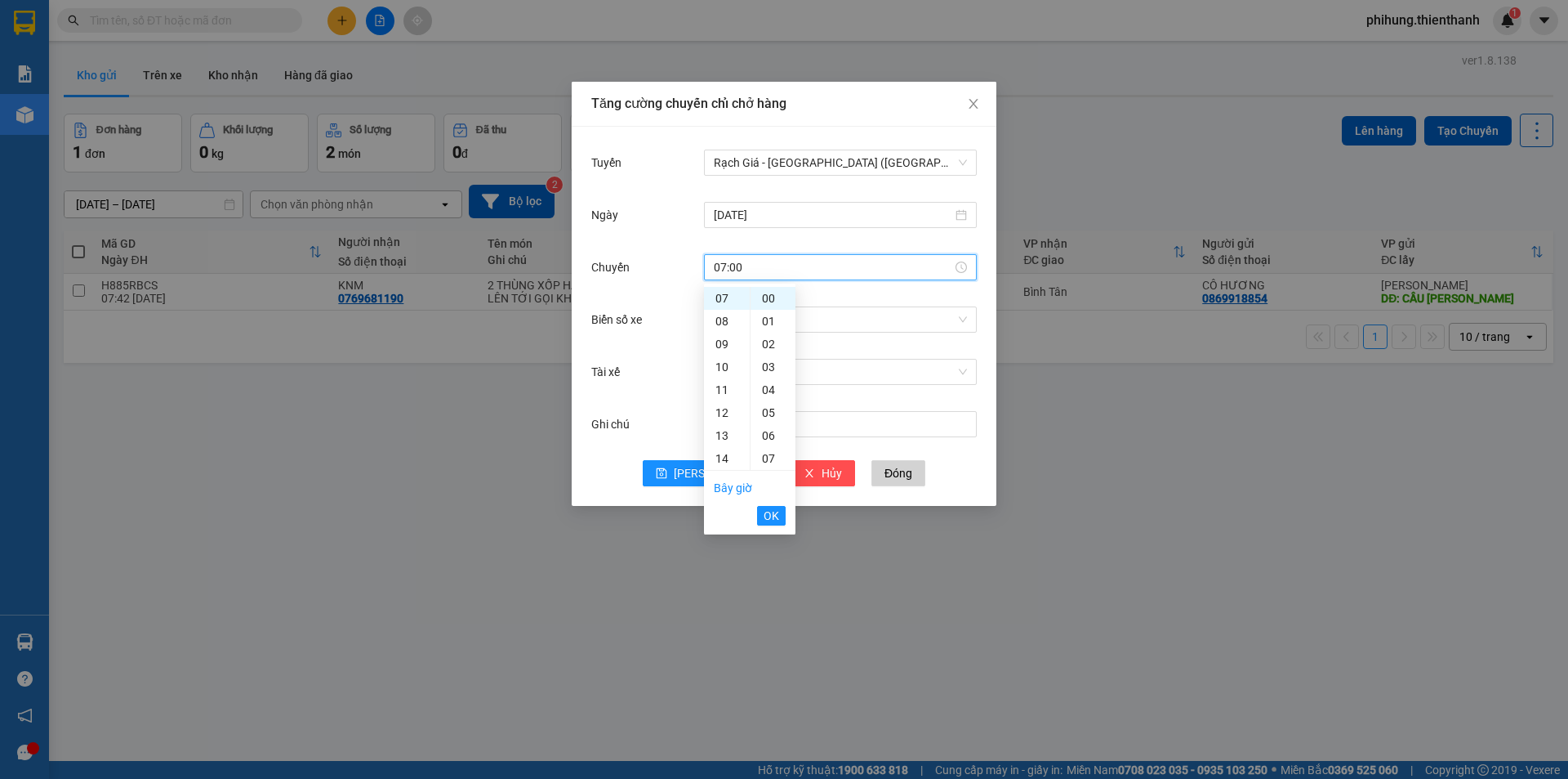
drag, startPoint x: 774, startPoint y: 520, endPoint x: 789, endPoint y: 508, distance: 19.2
click at [777, 520] on span "OK" at bounding box center [770, 516] width 15 height 18
click at [829, 322] on input "Biển số xe" at bounding box center [834, 319] width 242 height 24
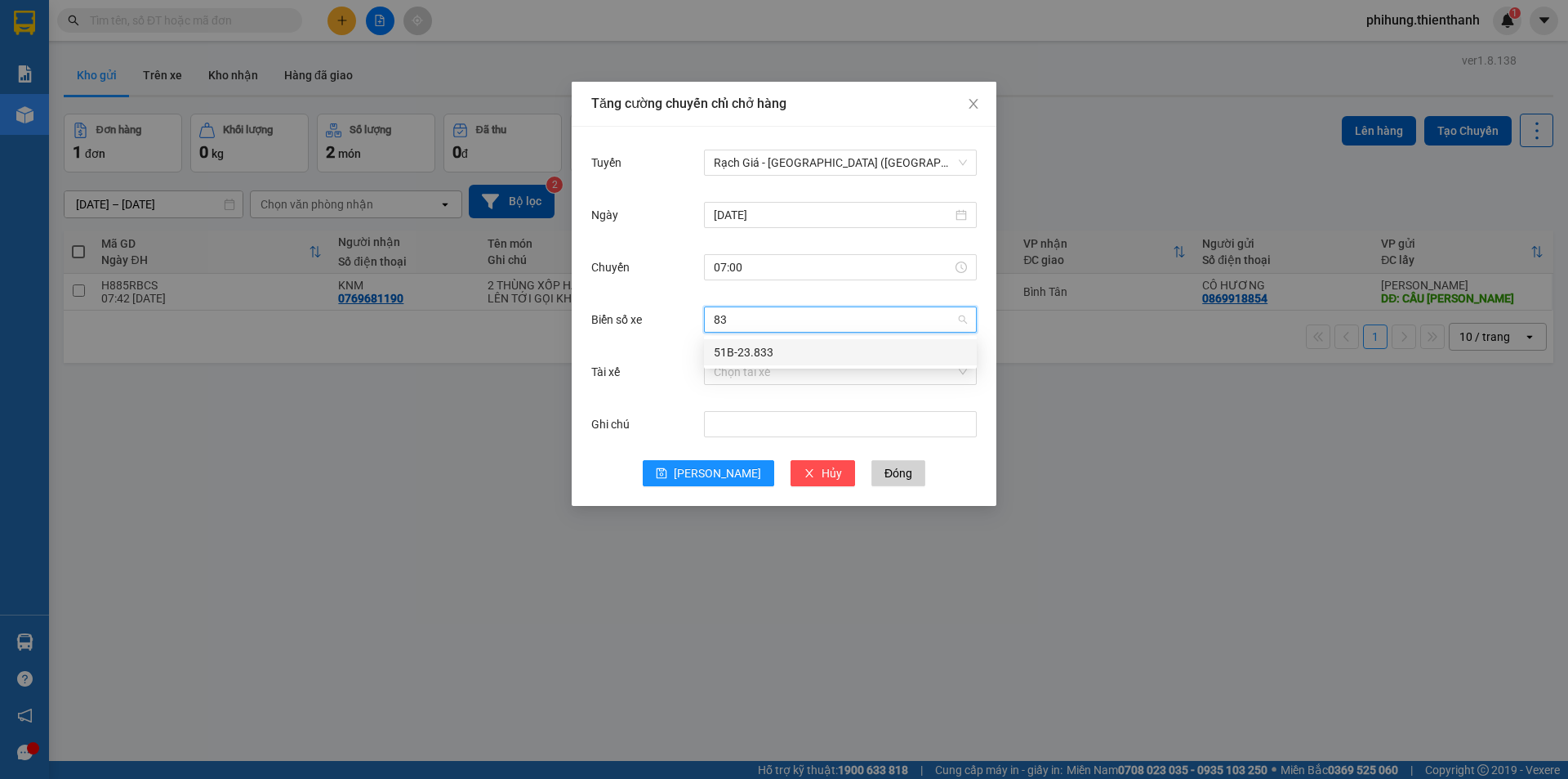
type input "833"
click at [763, 354] on div "51B-23.833" at bounding box center [839, 352] width 253 height 18
click at [740, 362] on input "Tài xế" at bounding box center [834, 371] width 242 height 24
click at [768, 313] on span "51B-23.833" at bounding box center [839, 319] width 253 height 24
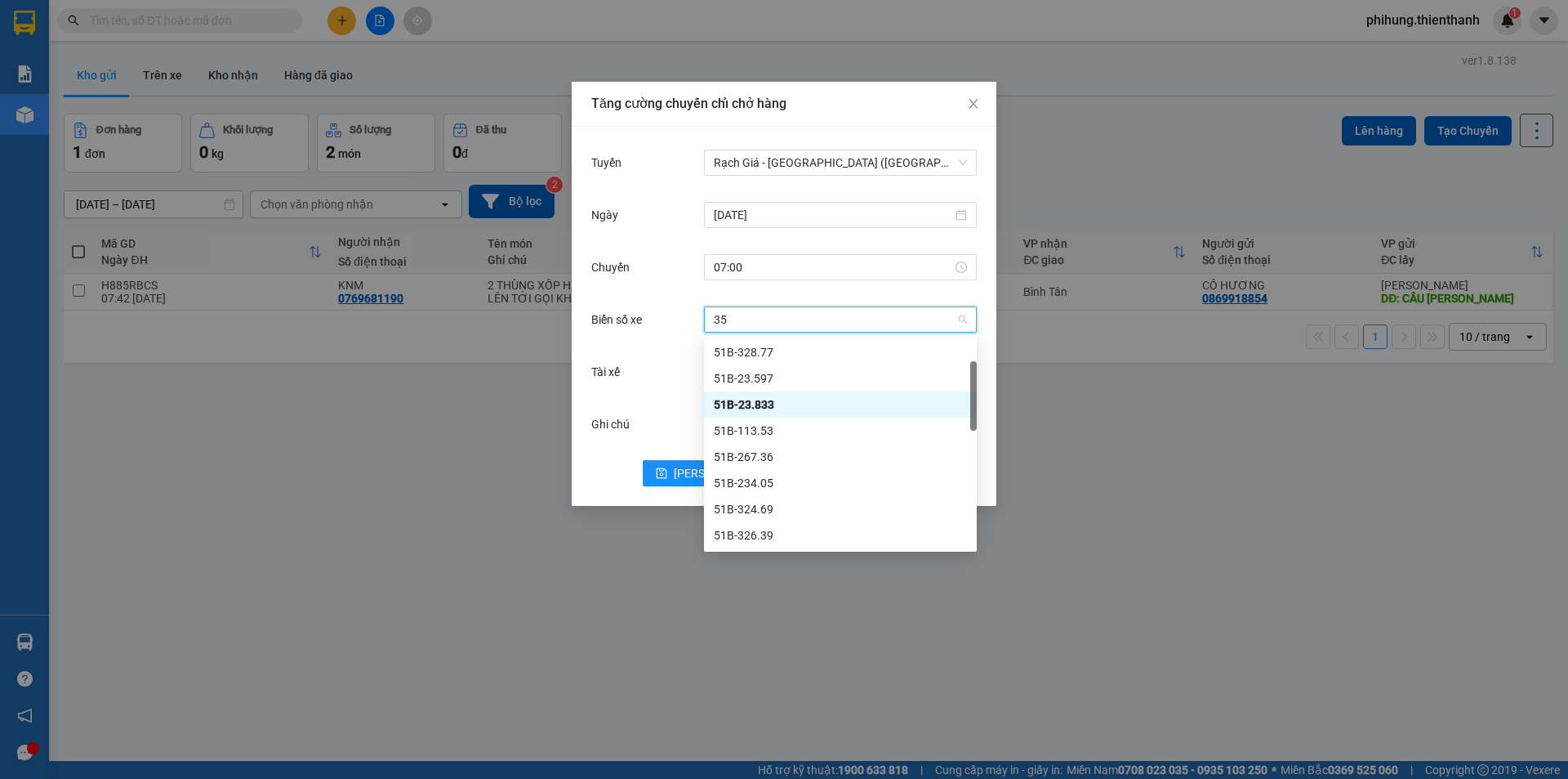
scroll to position [0, 0]
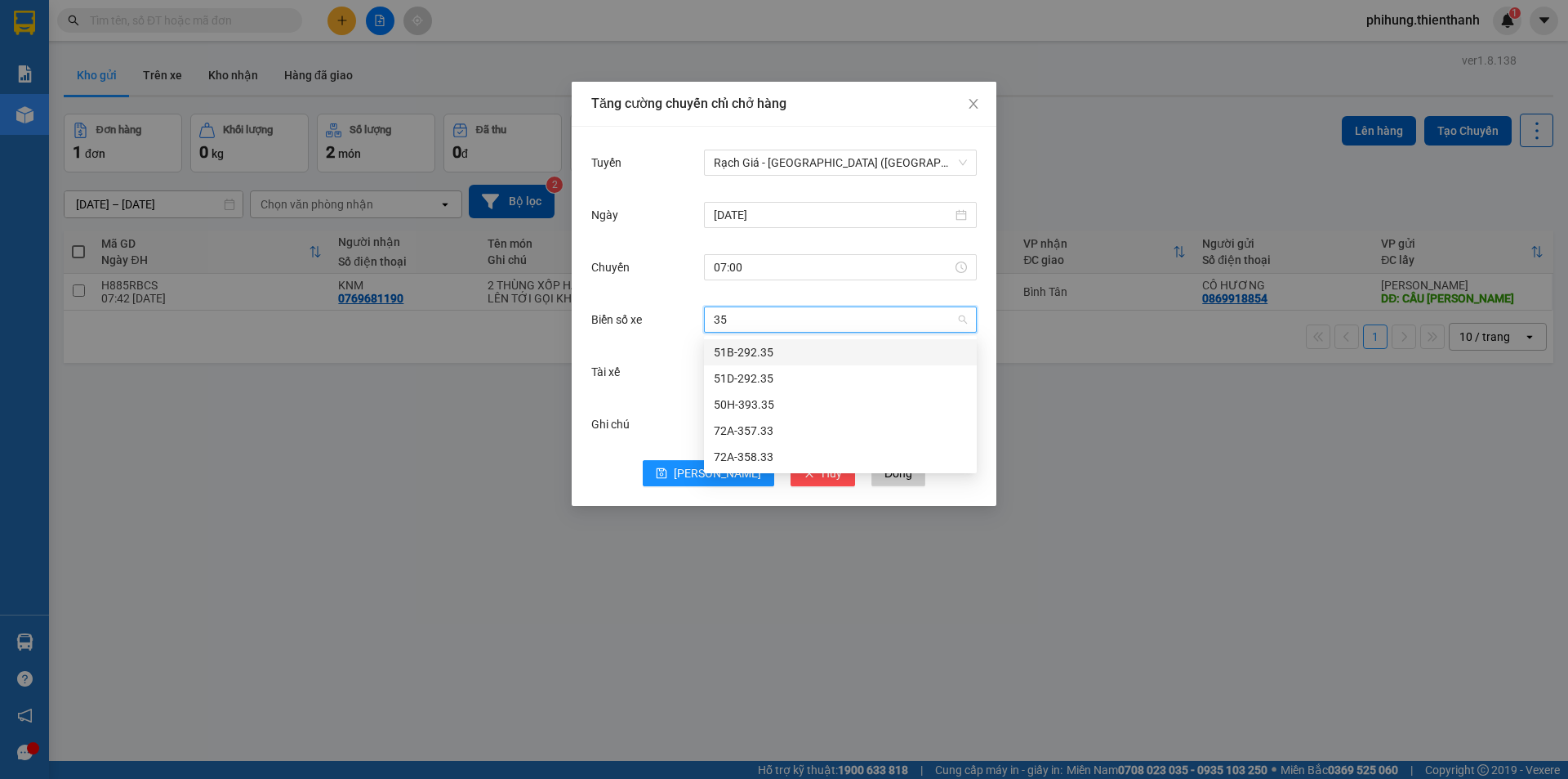
type input "358"
click at [819, 340] on div "72A-358.33" at bounding box center [840, 352] width 273 height 26
click at [667, 472] on icon "save" at bounding box center [662, 472] width 12 height 12
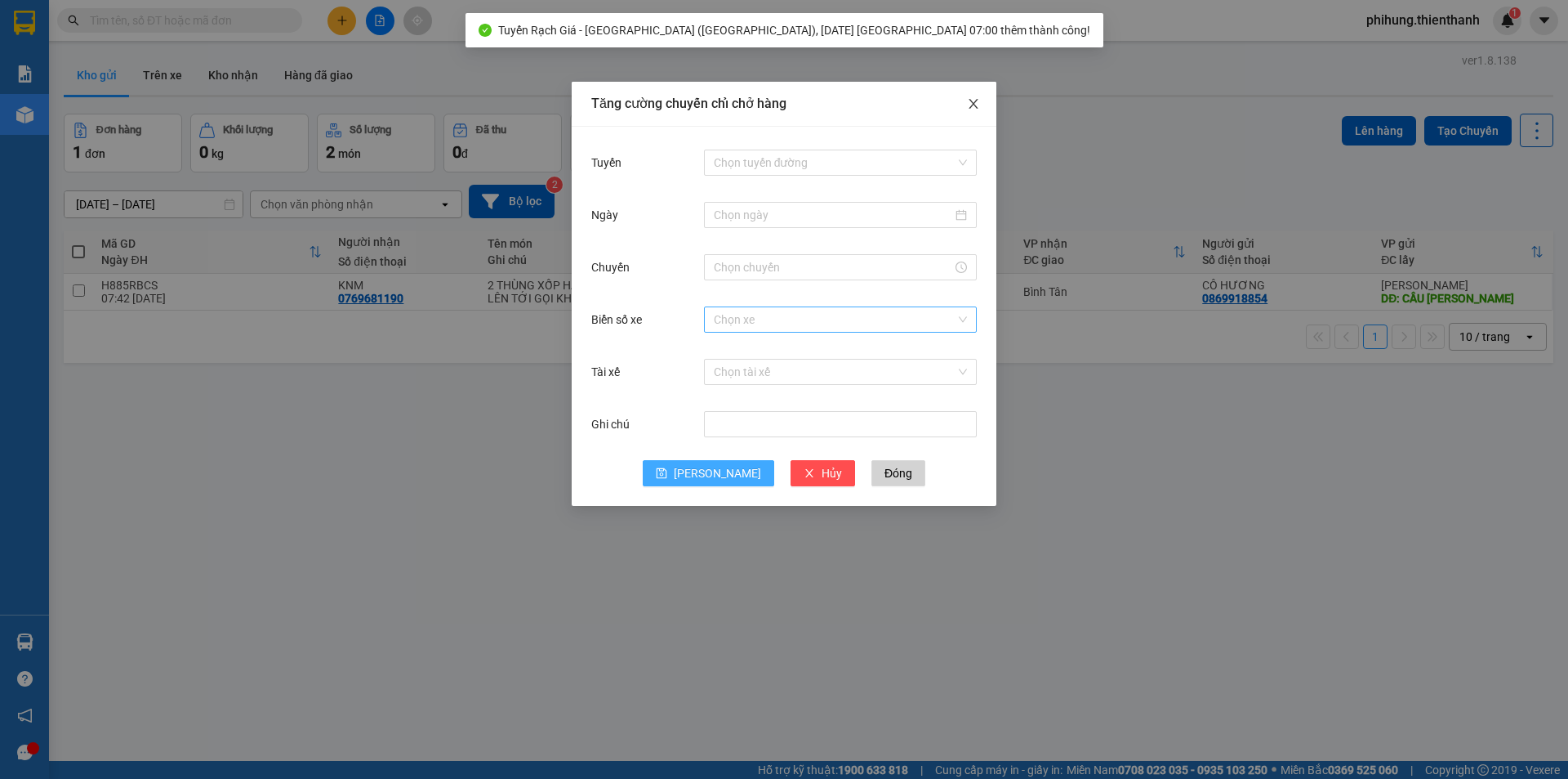
click at [975, 101] on icon "close" at bounding box center [973, 103] width 13 height 13
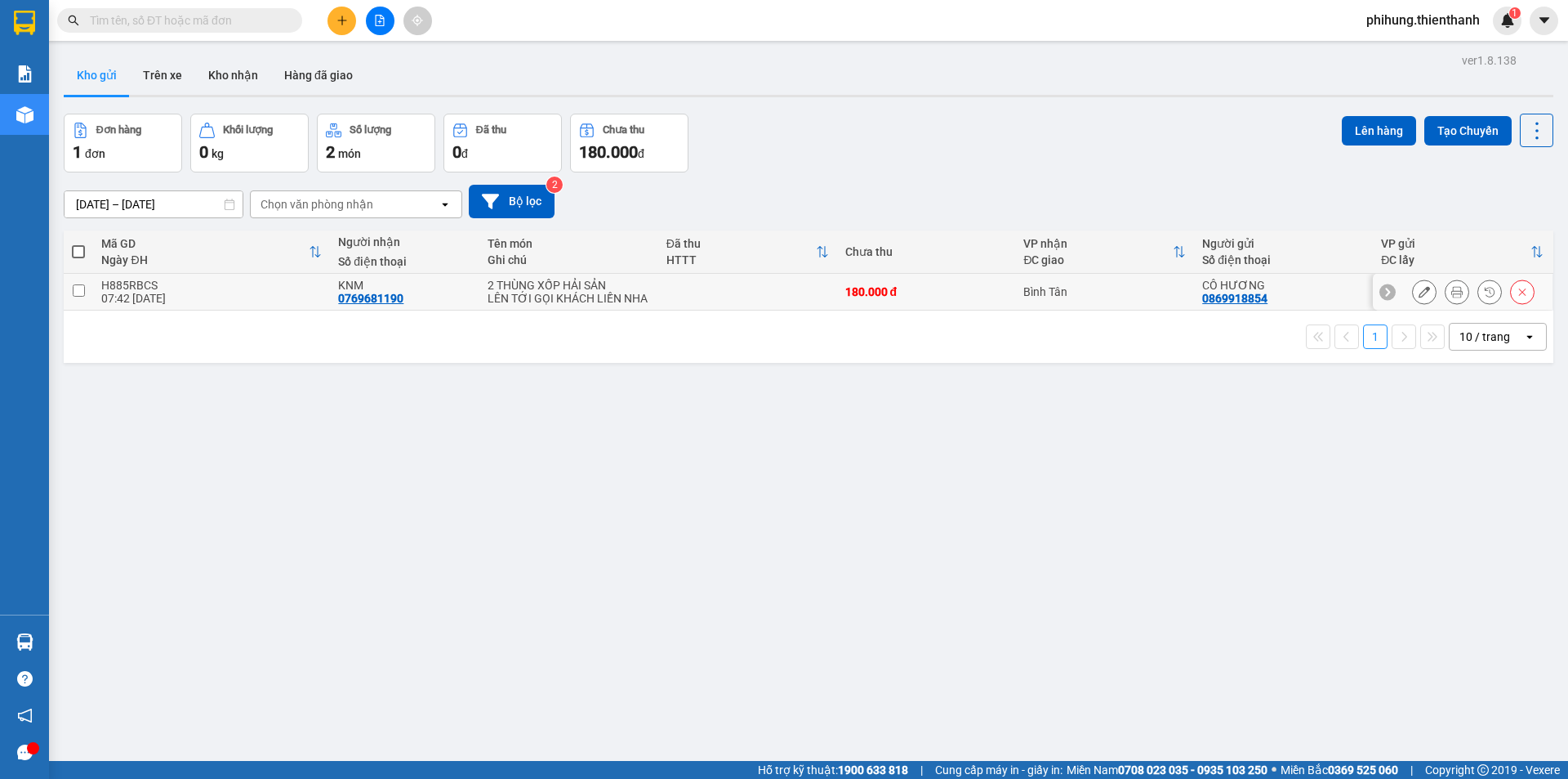
drag, startPoint x: 85, startPoint y: 289, endPoint x: 103, endPoint y: 268, distance: 27.7
click at [82, 289] on td at bounding box center [78, 292] width 29 height 37
checkbox input "true"
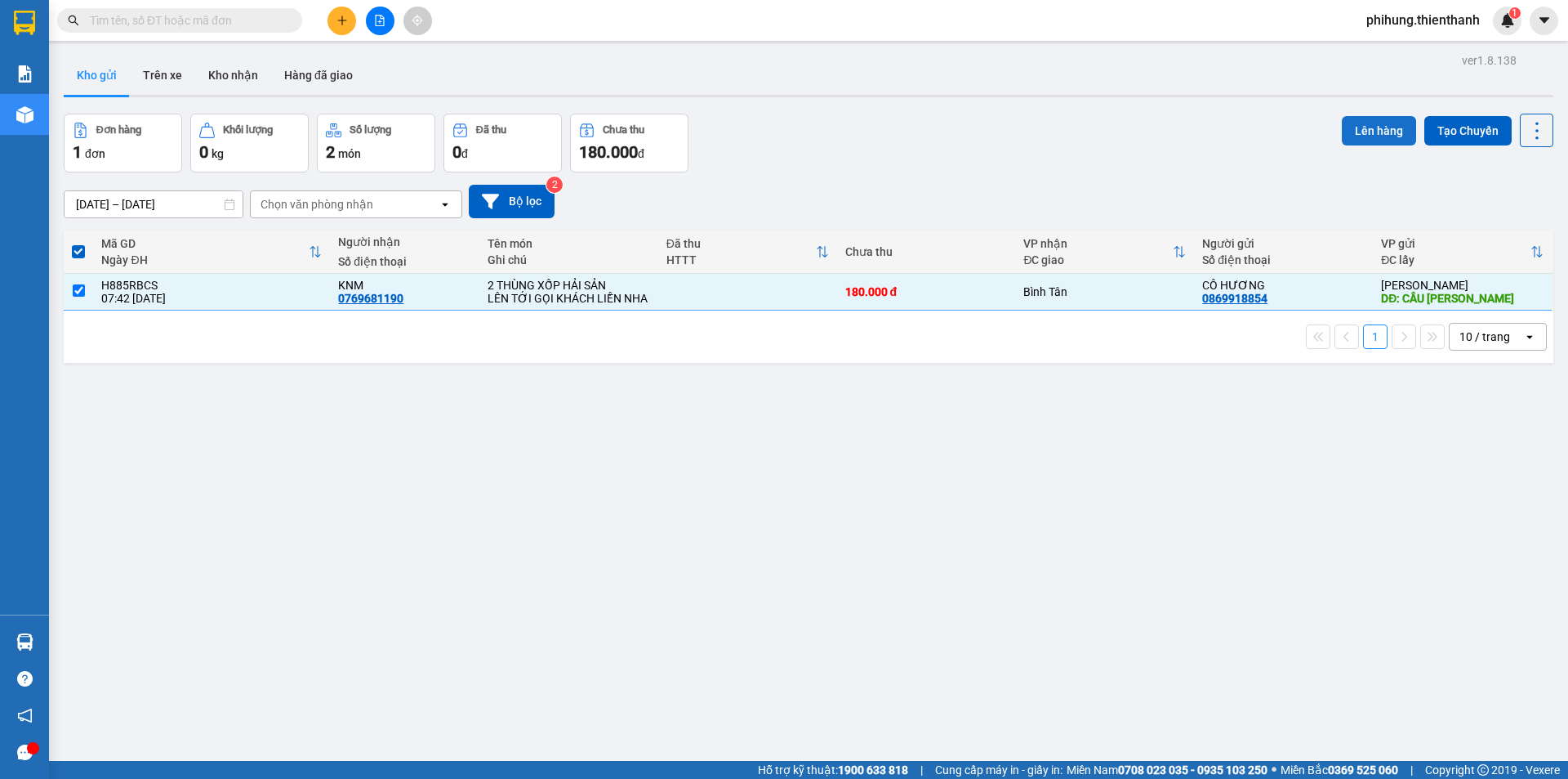
click at [1357, 135] on button "Lên hàng" at bounding box center [1379, 131] width 74 height 29
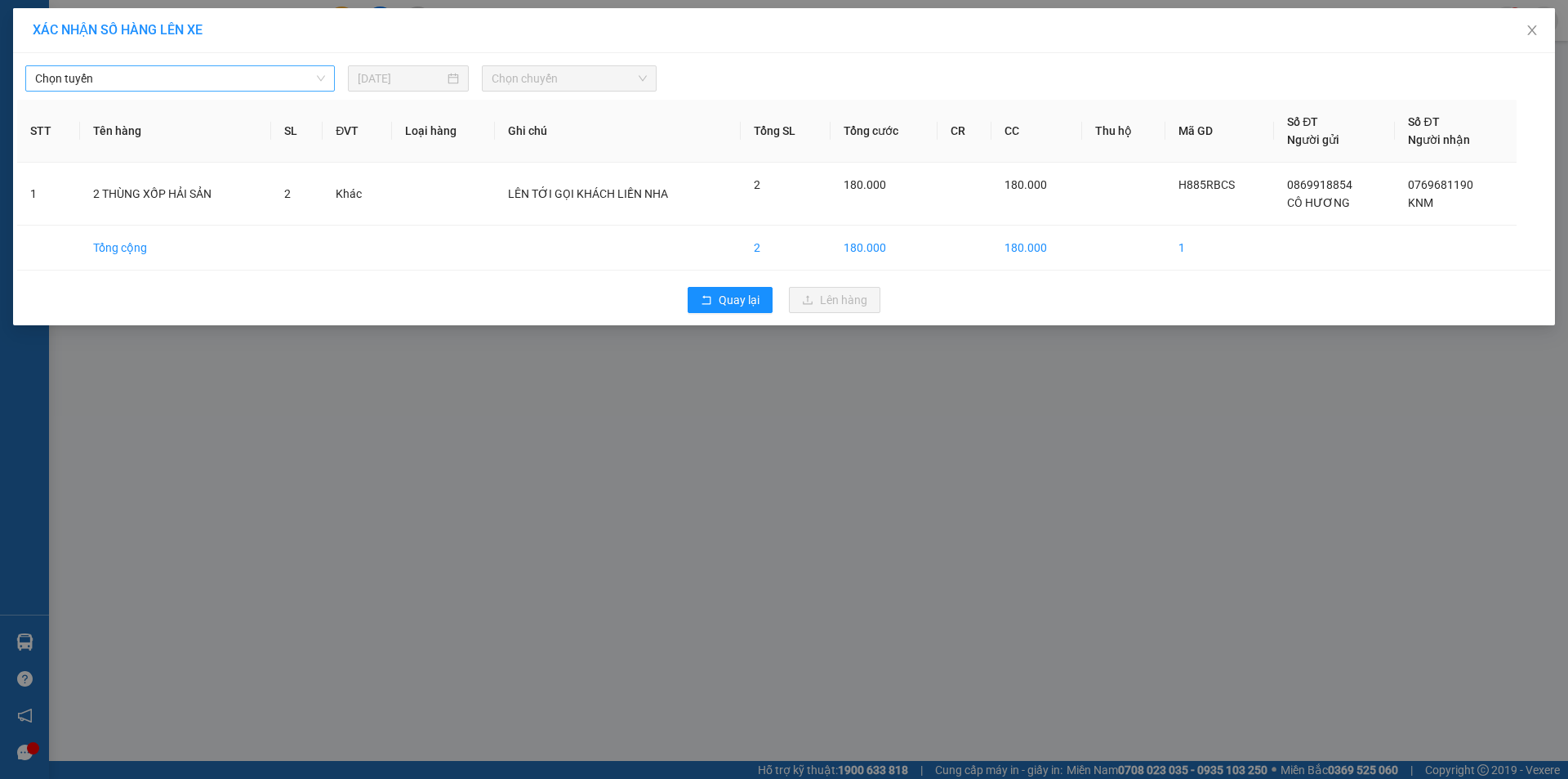
click at [244, 78] on span "Chọn tuyến" at bounding box center [180, 78] width 290 height 24
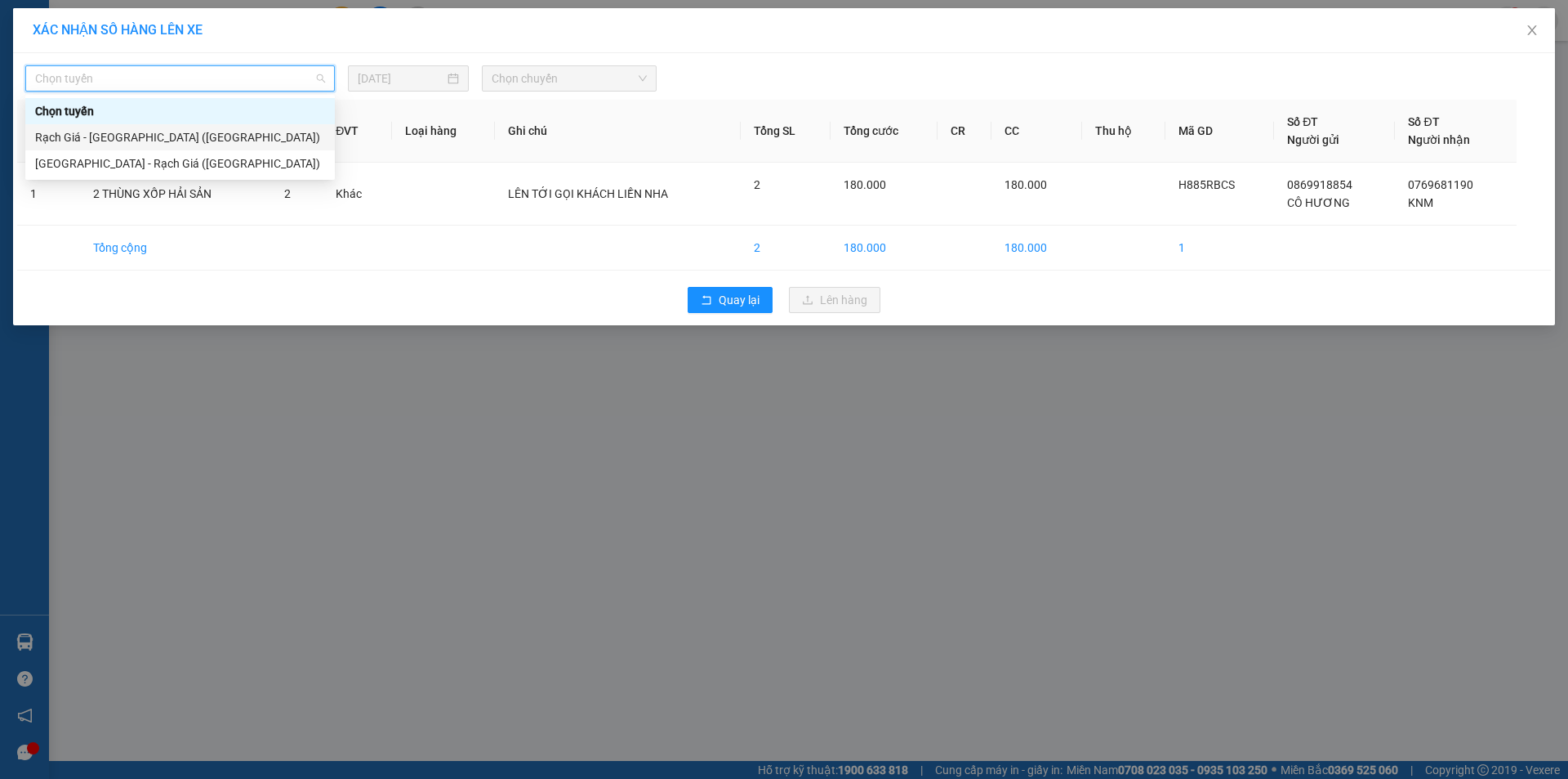
click at [192, 144] on div "Rạch Giá - [GEOGRAPHIC_DATA] ([GEOGRAPHIC_DATA])" at bounding box center [180, 137] width 290 height 18
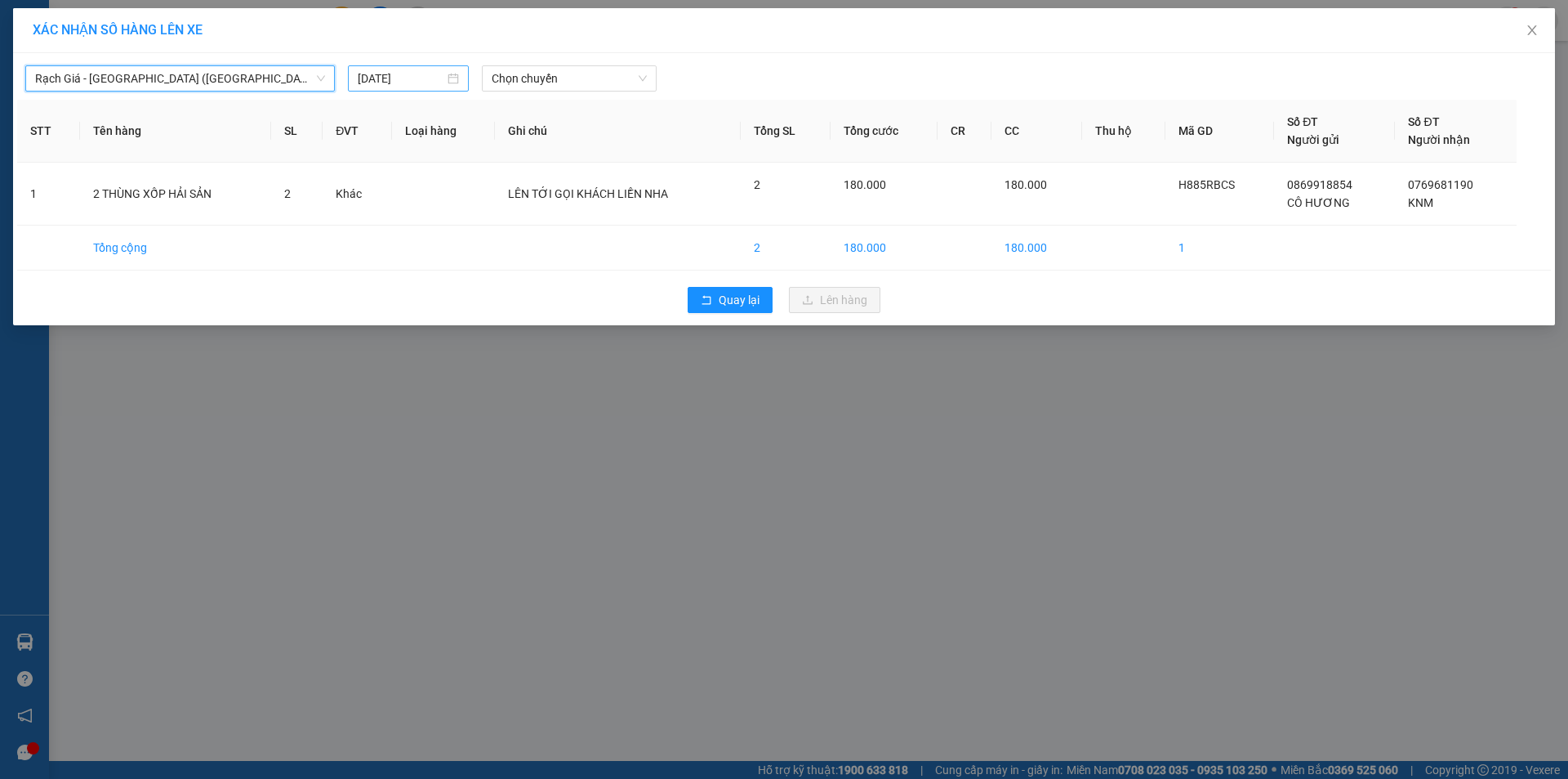
click at [403, 84] on input "[DATE]" at bounding box center [402, 79] width 87 height 18
click at [580, 64] on div "Rạch Giá - Sài Gòn (Hàng Hoá) 15/08/2025 Chọn chuyến" at bounding box center [784, 74] width 1534 height 34
click at [581, 87] on span "Chọn chuyến" at bounding box center [568, 78] width 155 height 24
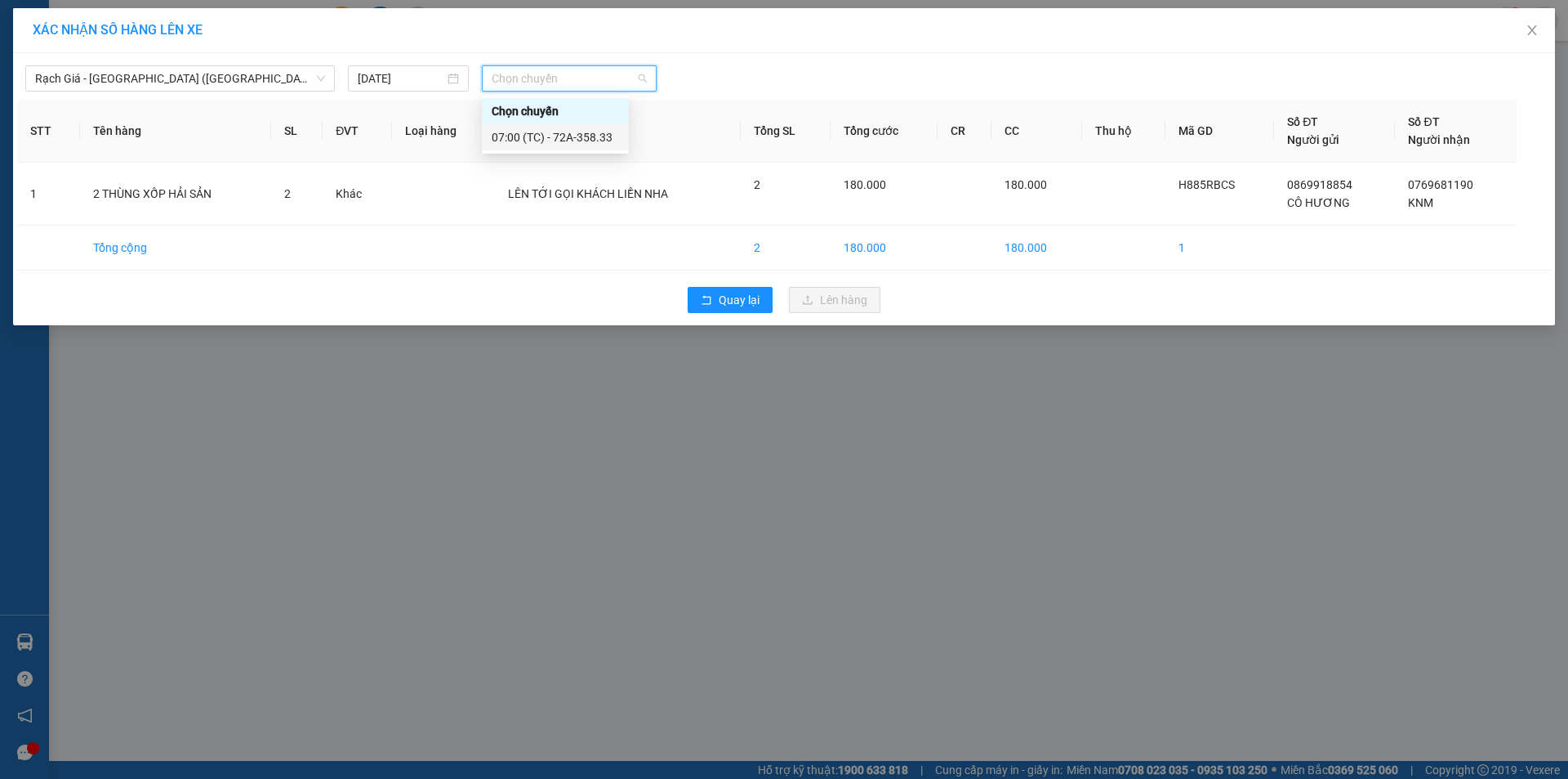
click at [566, 136] on div "07:00 (TC) - 72A-358.33" at bounding box center [555, 137] width 128 height 18
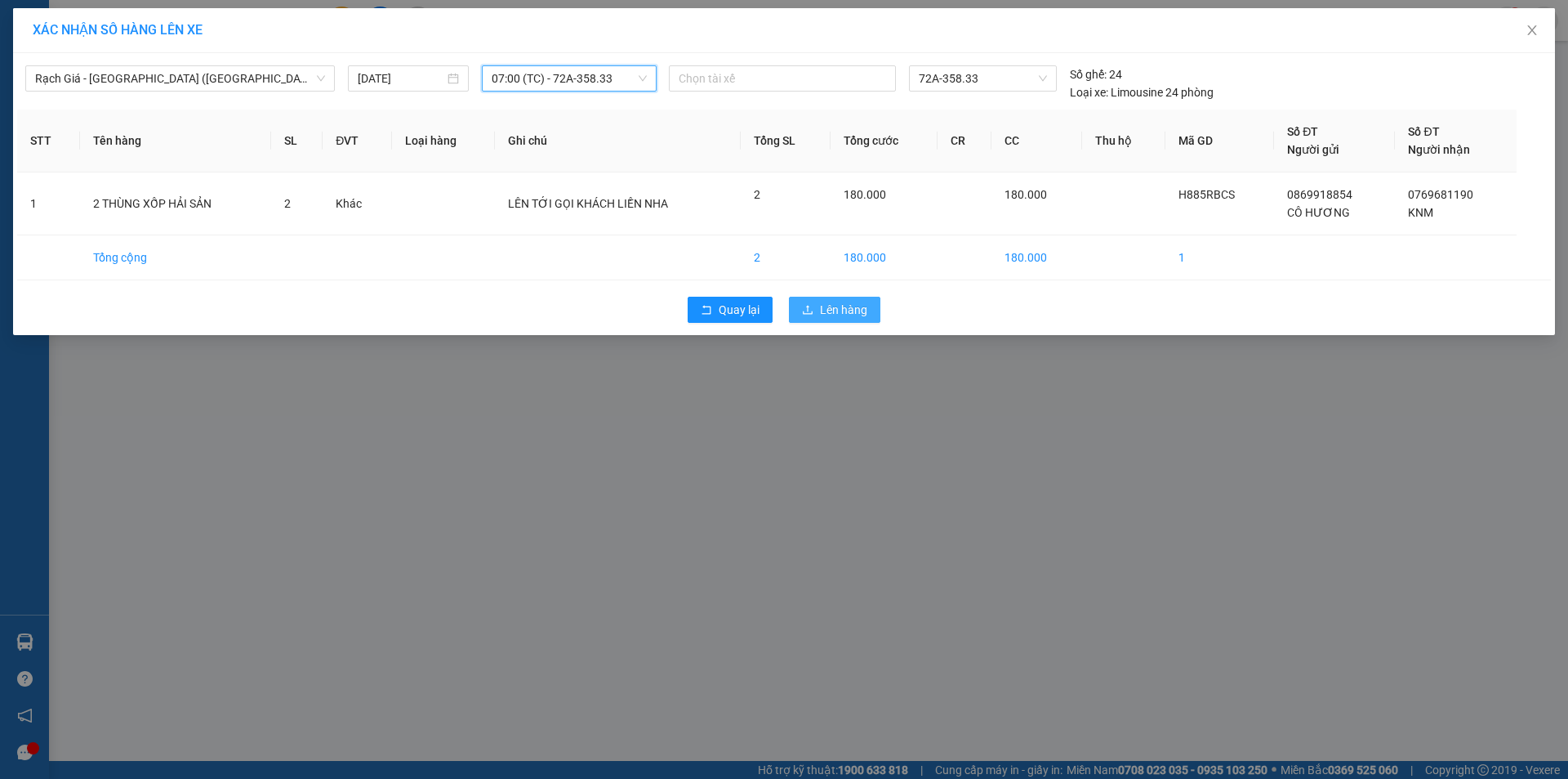
click at [843, 318] on button "Lên hàng" at bounding box center [834, 309] width 92 height 26
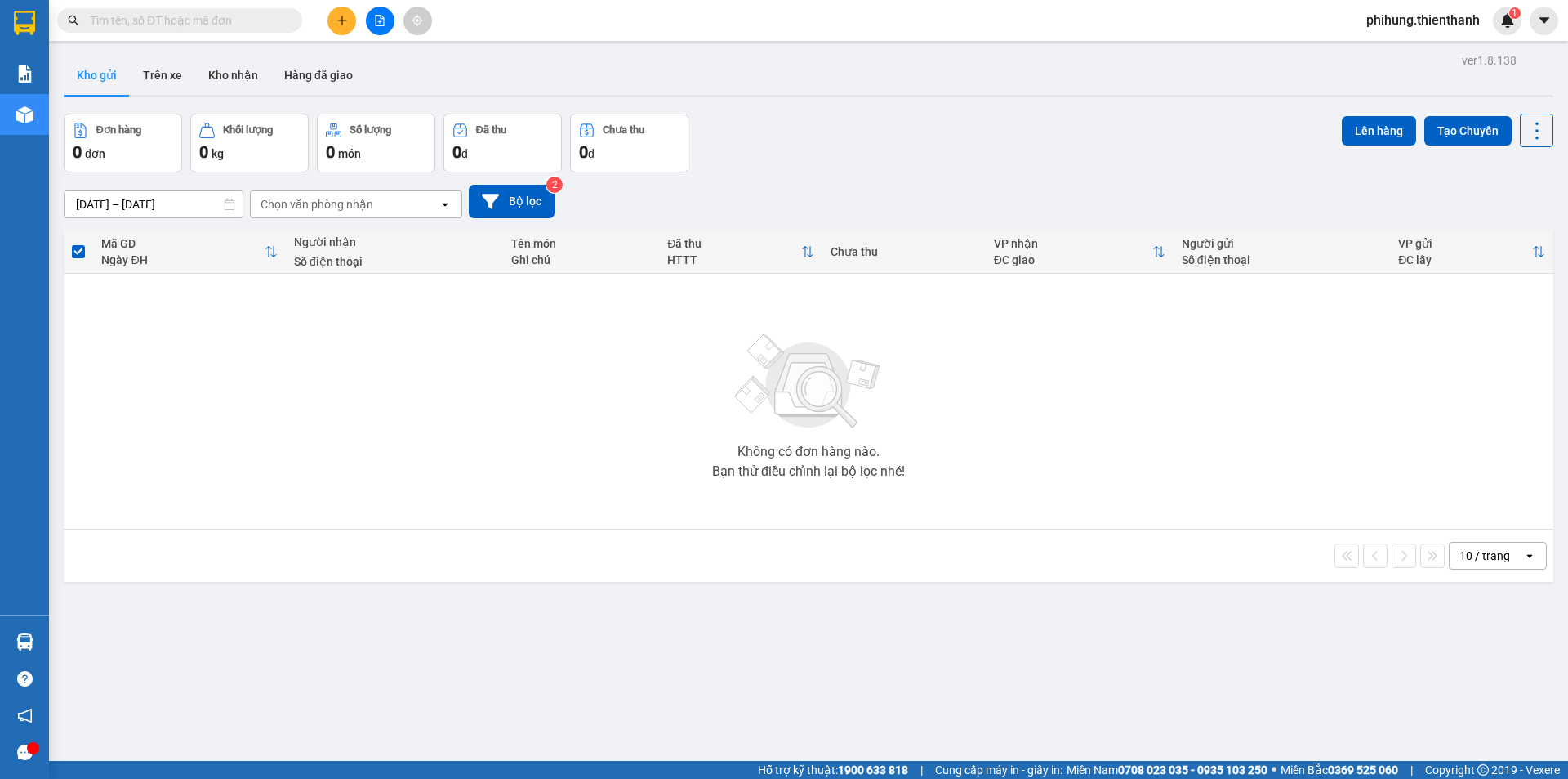
click at [347, 10] on button at bounding box center [342, 21] width 29 height 29
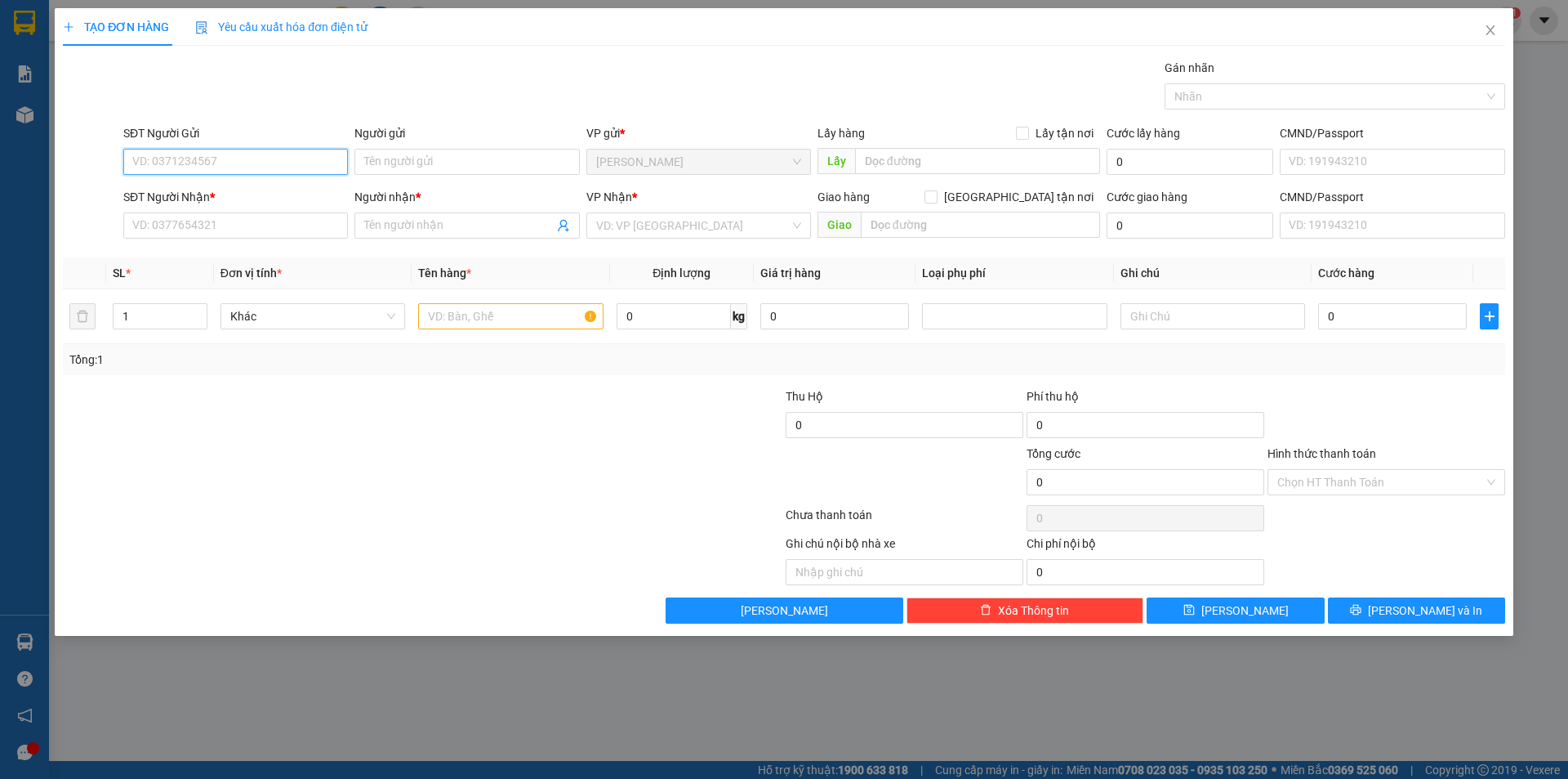
click at [238, 149] on input "SĐT Người Gửi" at bounding box center [236, 161] width 225 height 26
paste input "0869918854"
type input "0869918854"
click at [271, 159] on input "0869918854" at bounding box center [236, 161] width 225 height 26
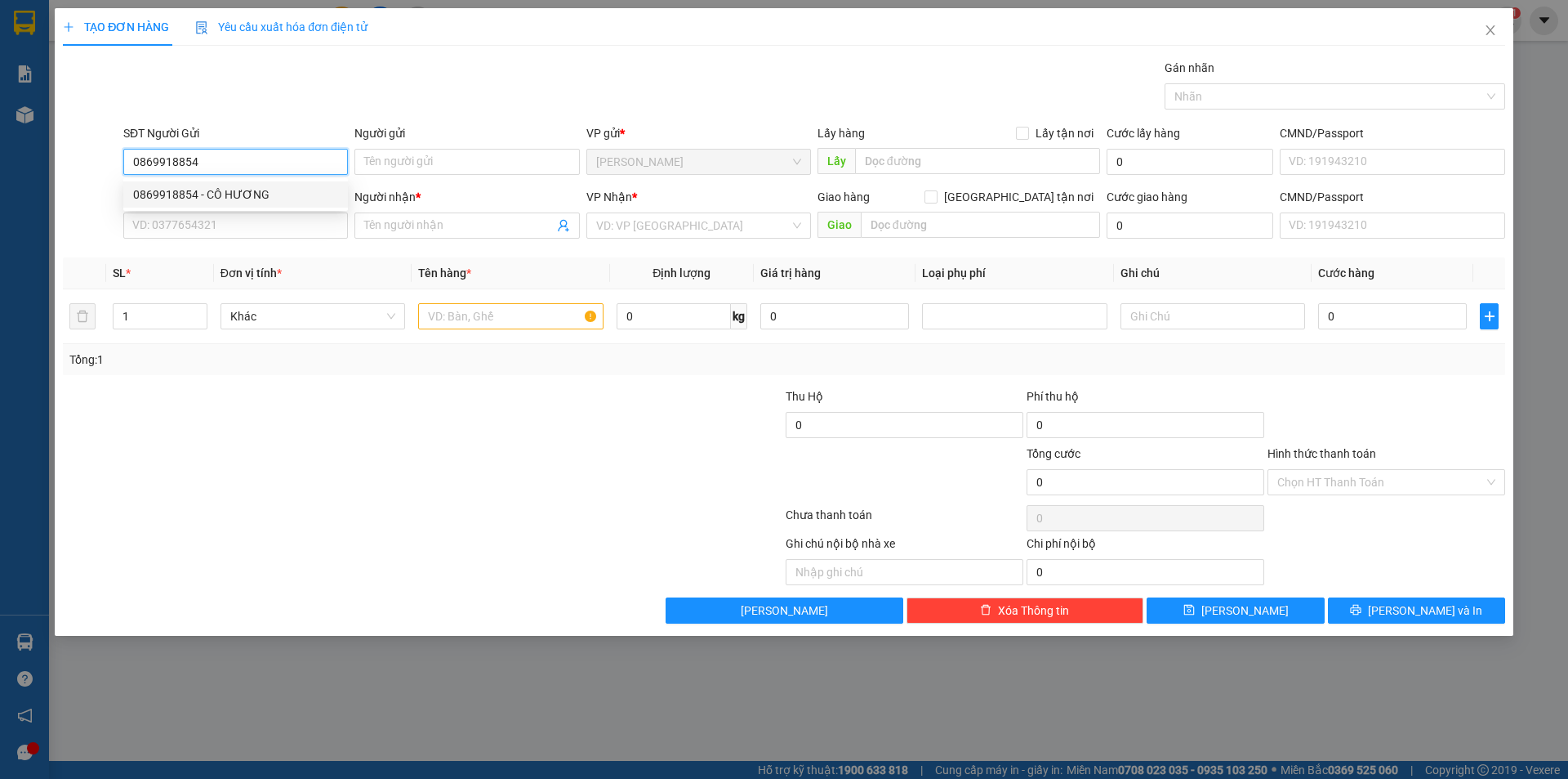
click at [276, 191] on div "0869918854 - CÔ HƯƠNG" at bounding box center [236, 195] width 205 height 18
type input "CÔ HƯƠNG"
type input "CẦU LÌNH QUỲNH"
type input "0769681190"
type input "KNM"
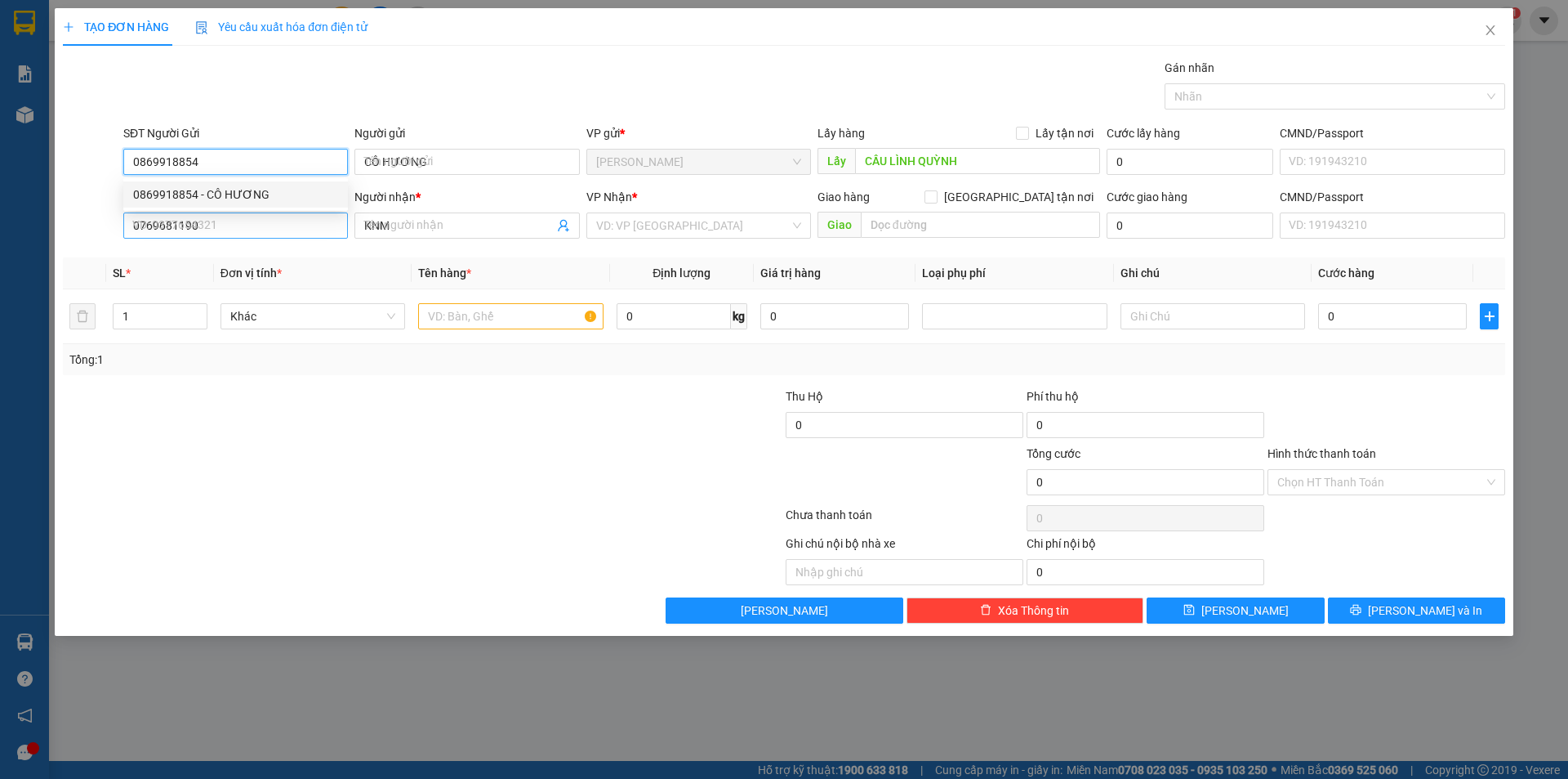
type input "180.000"
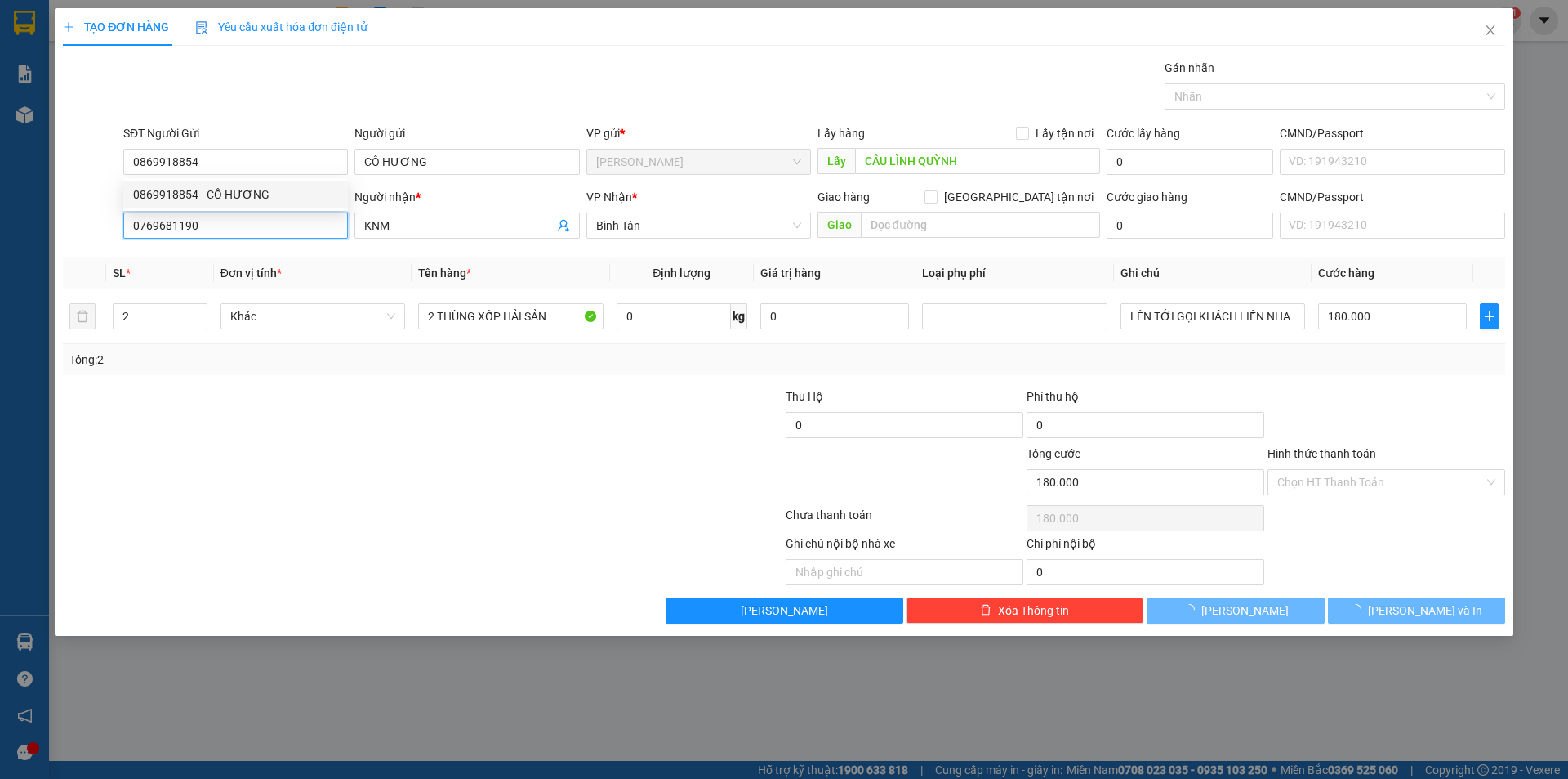
click at [285, 235] on input "0769681190" at bounding box center [236, 225] width 225 height 26
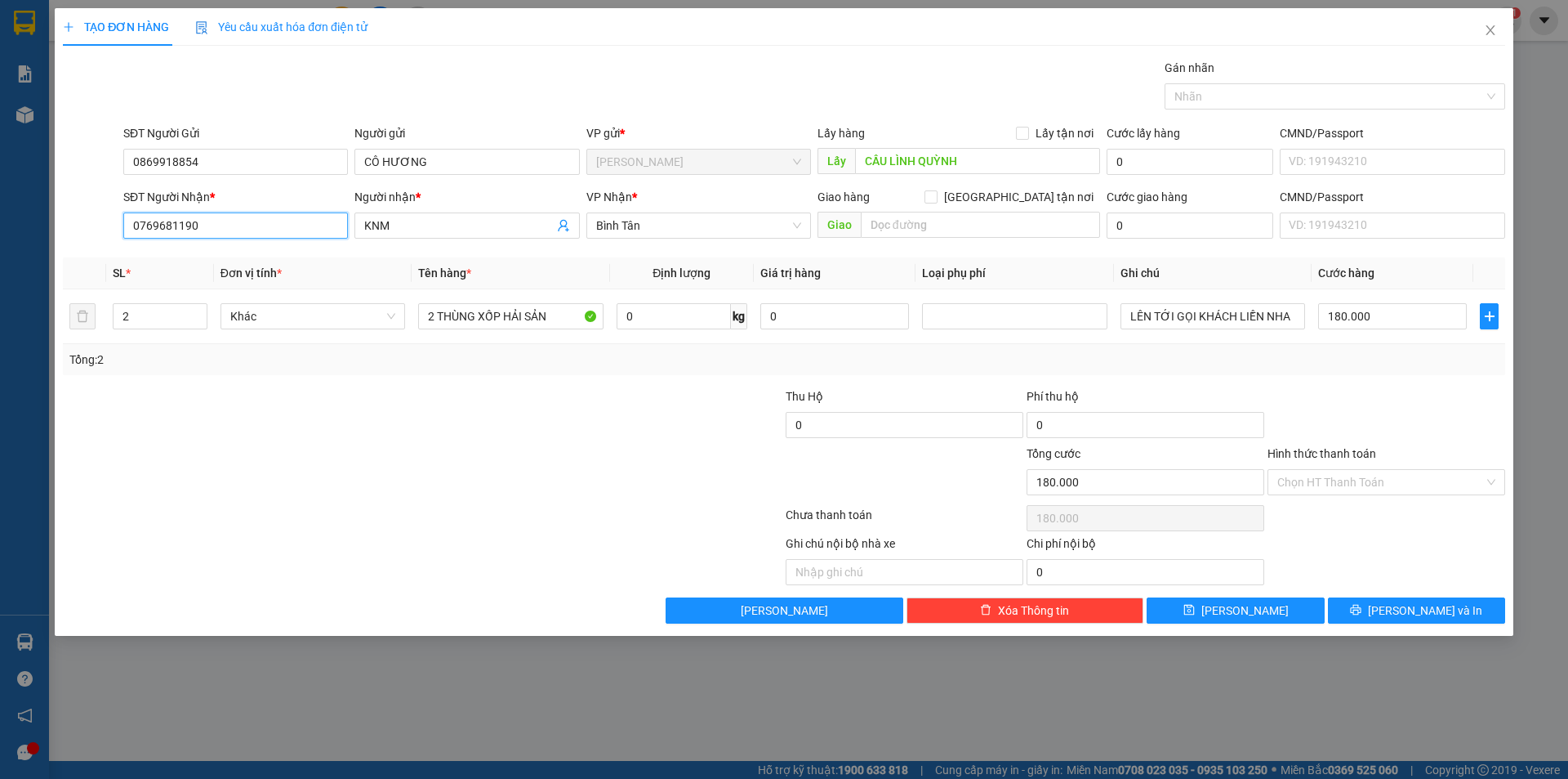
click at [285, 235] on input "0769681190" at bounding box center [236, 225] width 225 height 26
click at [263, 167] on input "0869918854" at bounding box center [236, 161] width 225 height 26
click at [246, 170] on input "0869918854" at bounding box center [236, 161] width 225 height 26
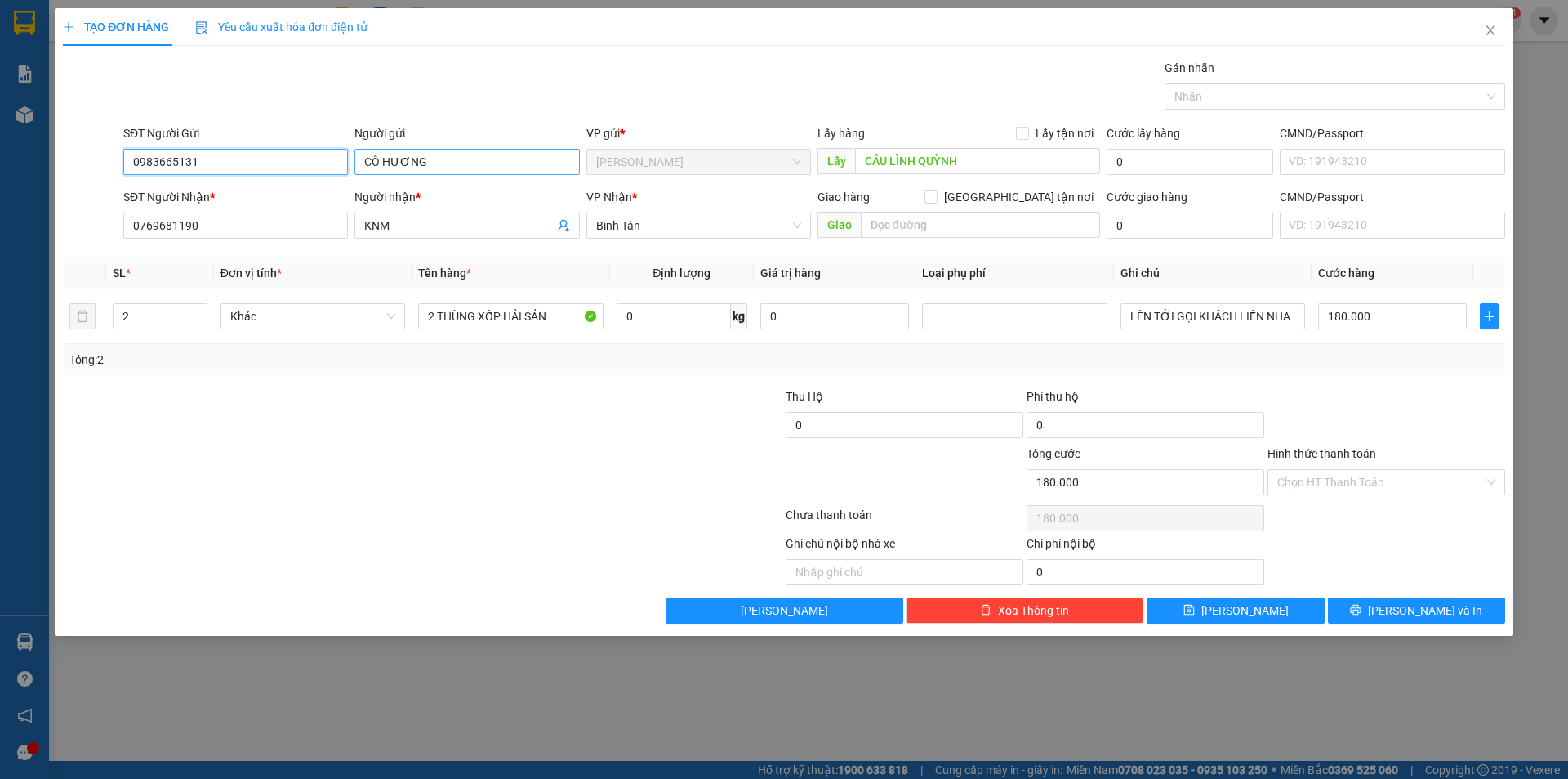
type input "0983665131"
click at [420, 152] on input "CÔ HƯƠNG" at bounding box center [467, 161] width 225 height 26
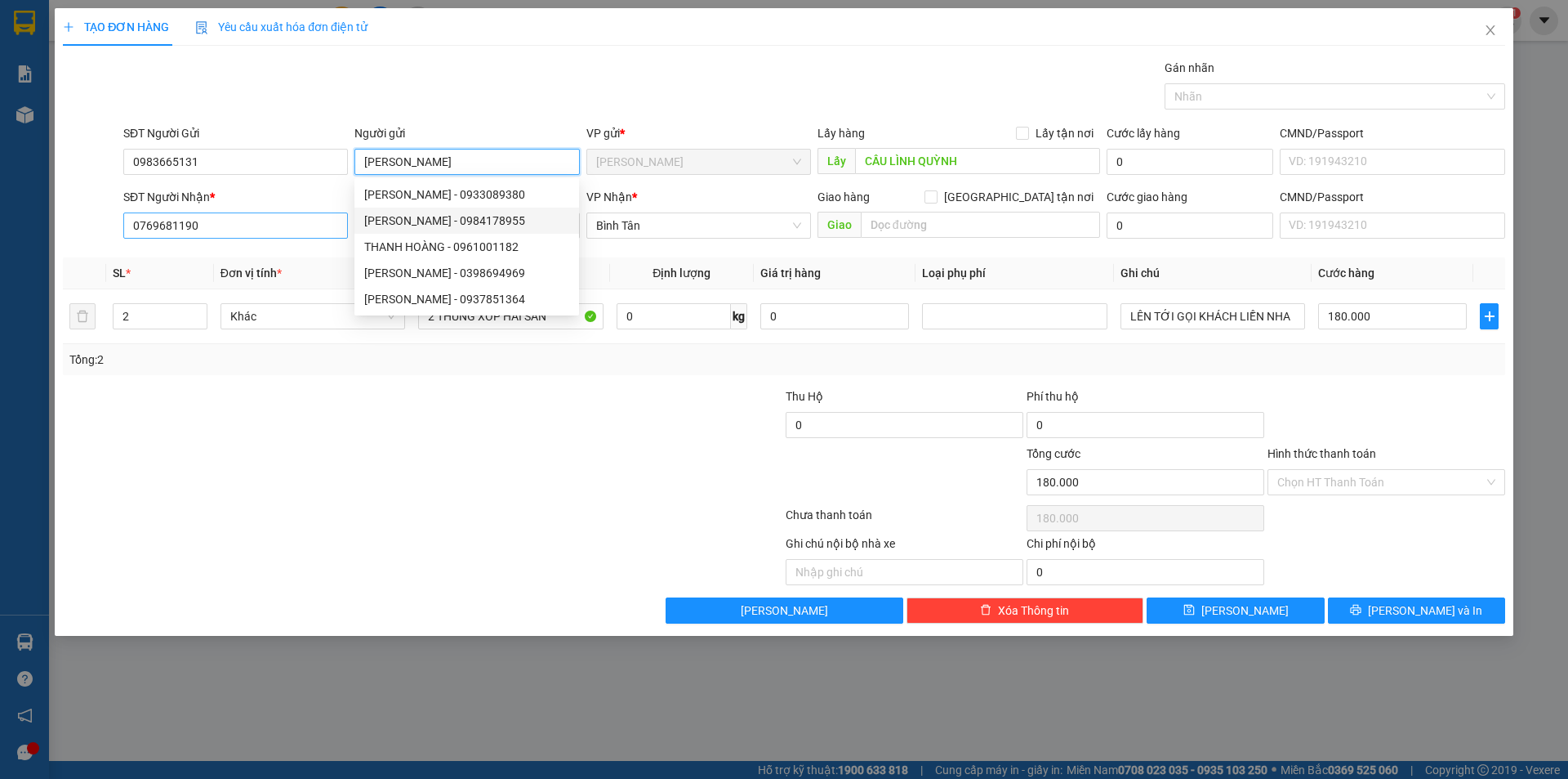
type input "thanh hoàng"
click at [303, 227] on input "0769681190" at bounding box center [236, 225] width 225 height 26
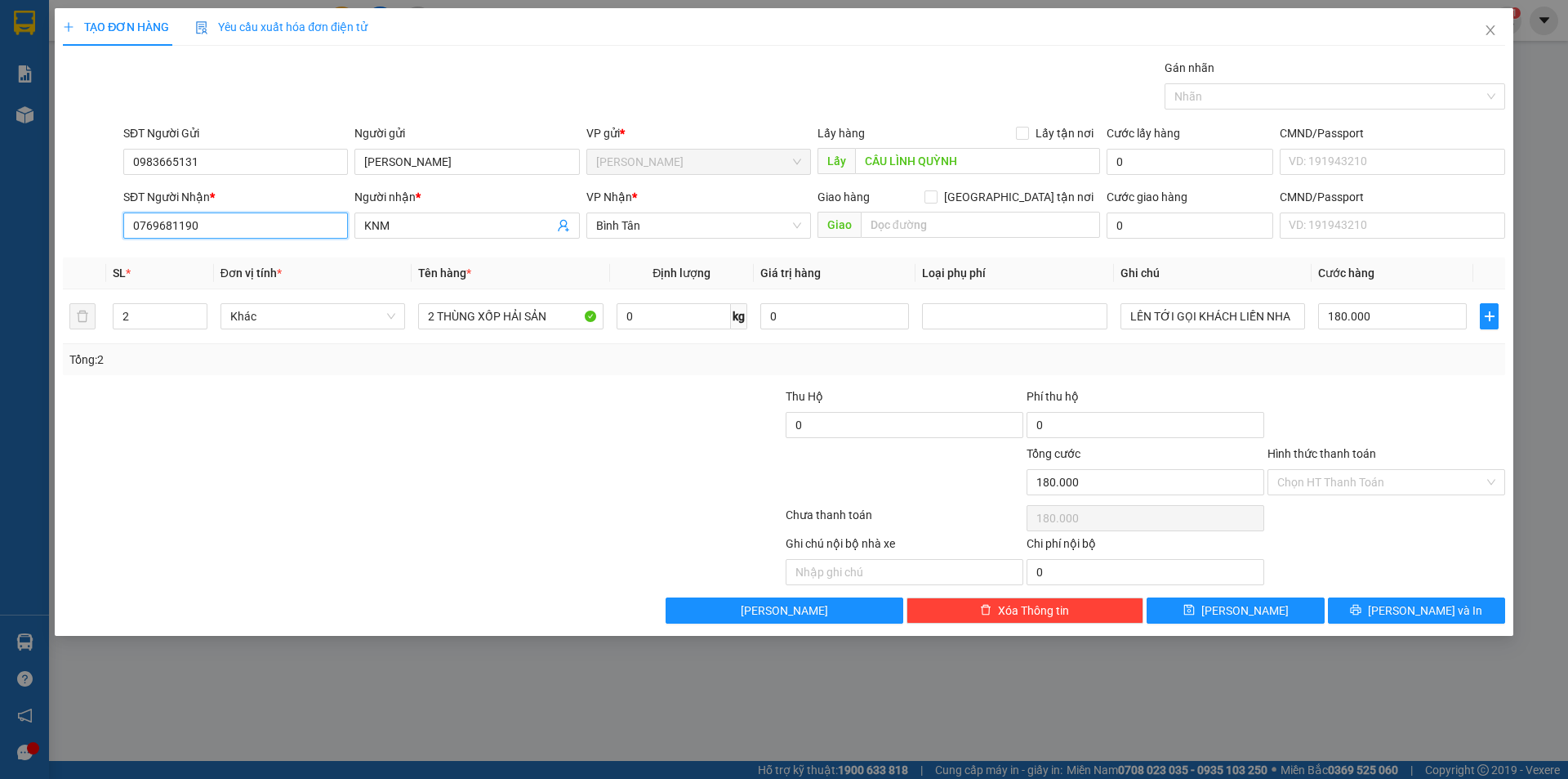
click at [284, 213] on input "0769681190" at bounding box center [236, 225] width 225 height 26
click at [261, 223] on input "0937685221" at bounding box center [236, 225] width 225 height 26
type input "0937685221"
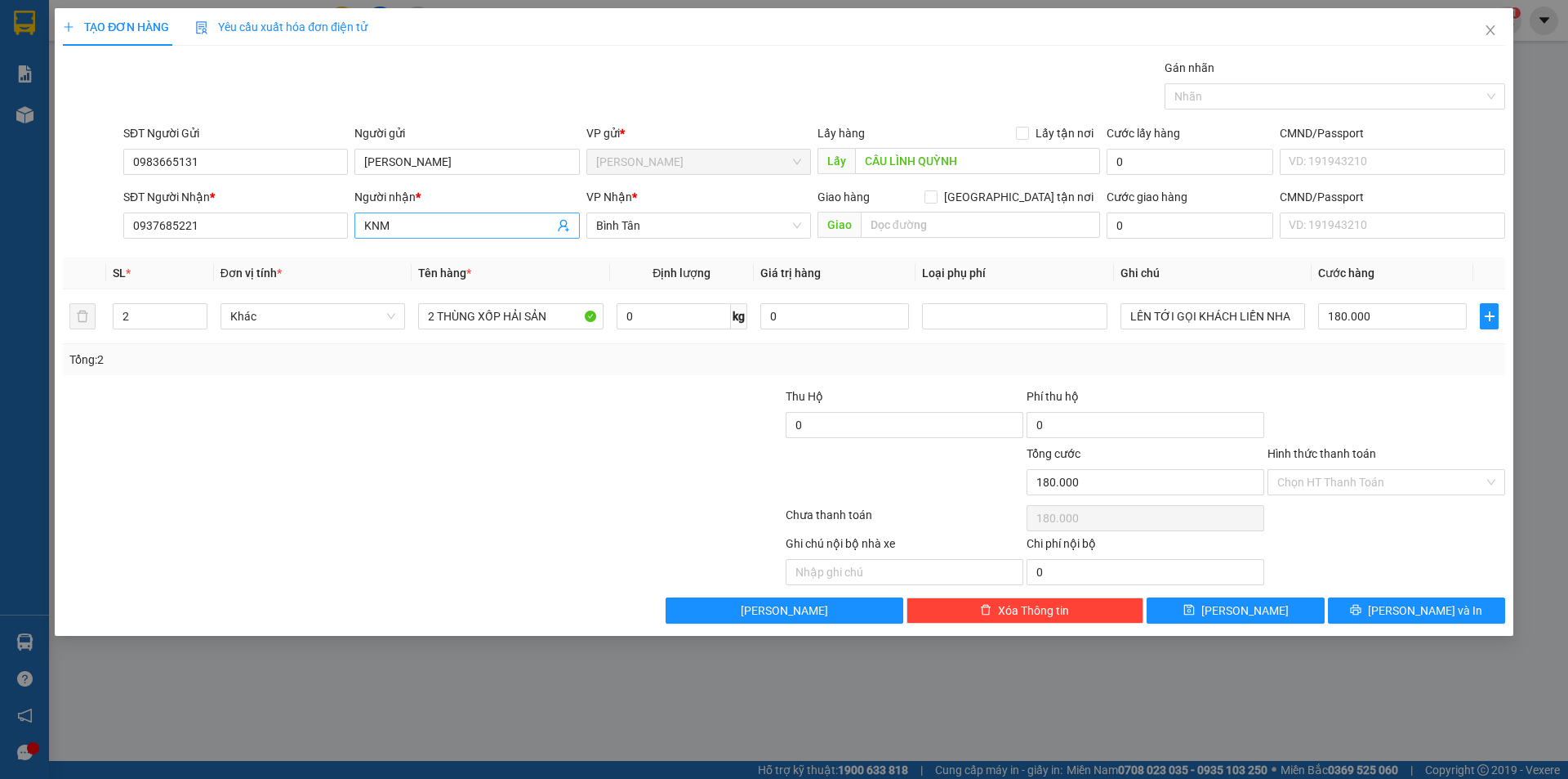
click at [419, 223] on input "KNM" at bounding box center [459, 226] width 189 height 18
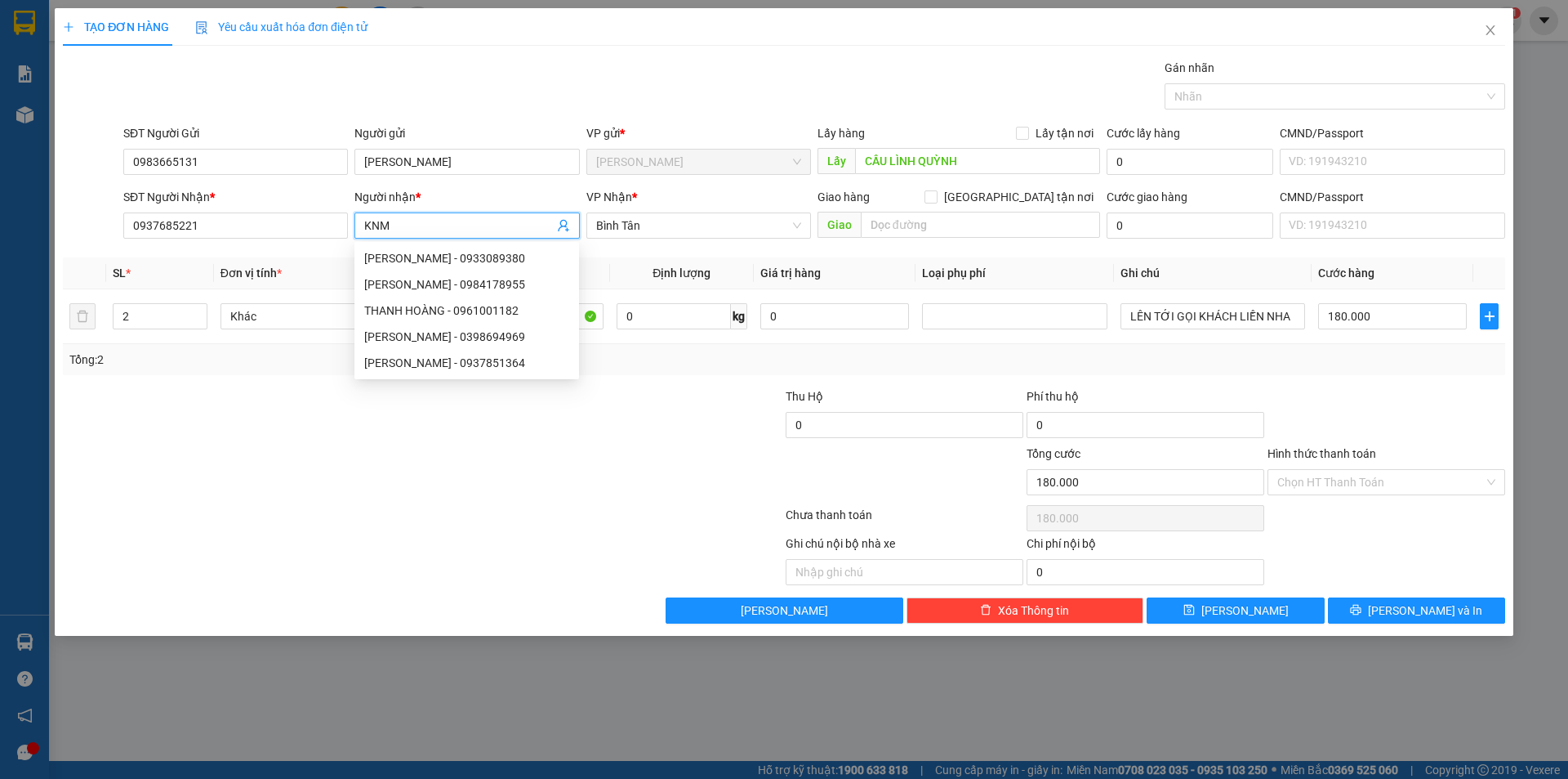
click at [433, 216] on span "KNM" at bounding box center [467, 225] width 225 height 26
click at [437, 221] on input "KNM" at bounding box center [459, 226] width 189 height 18
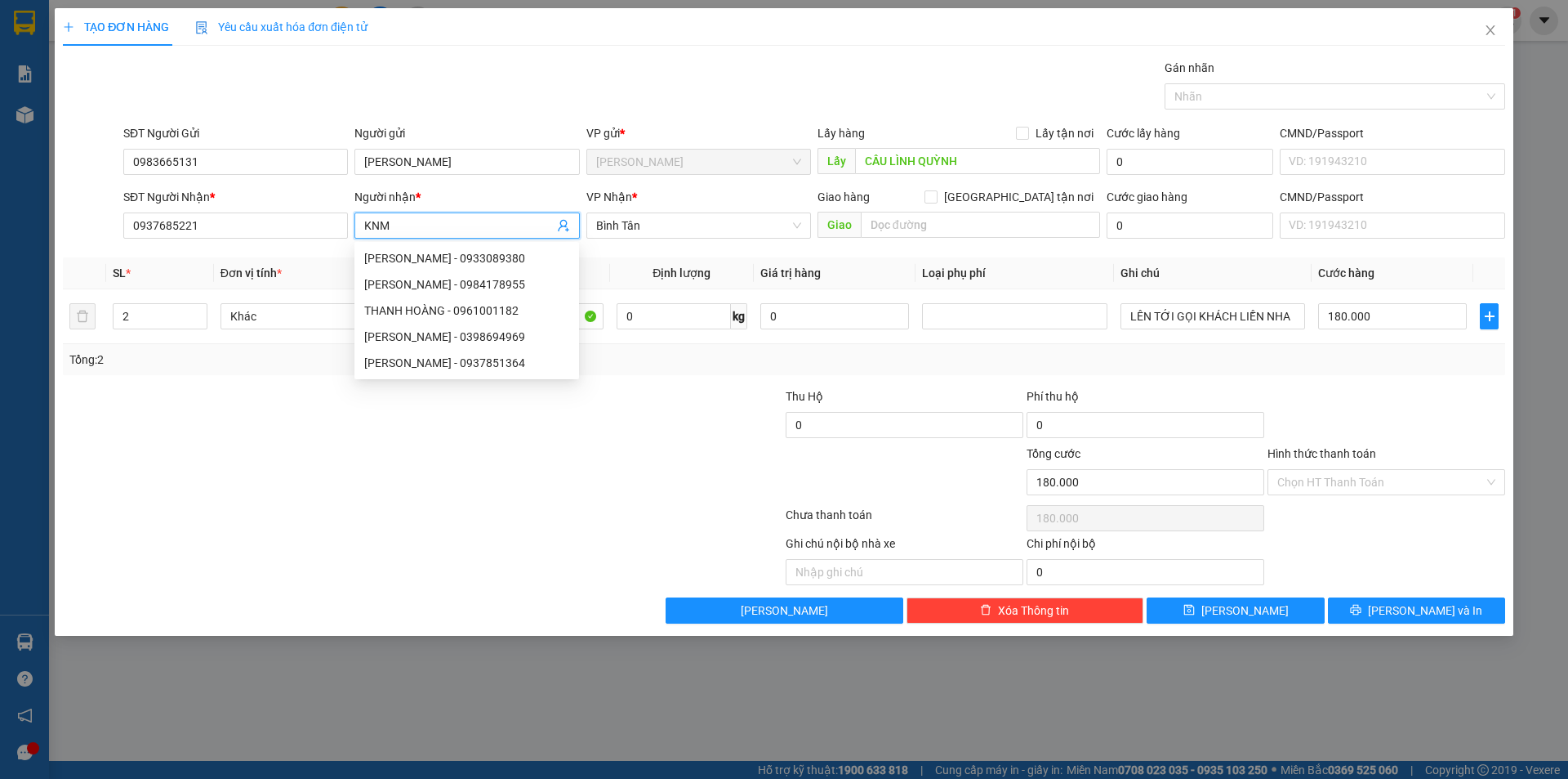
click at [437, 221] on input "KNM" at bounding box center [459, 226] width 189 height 18
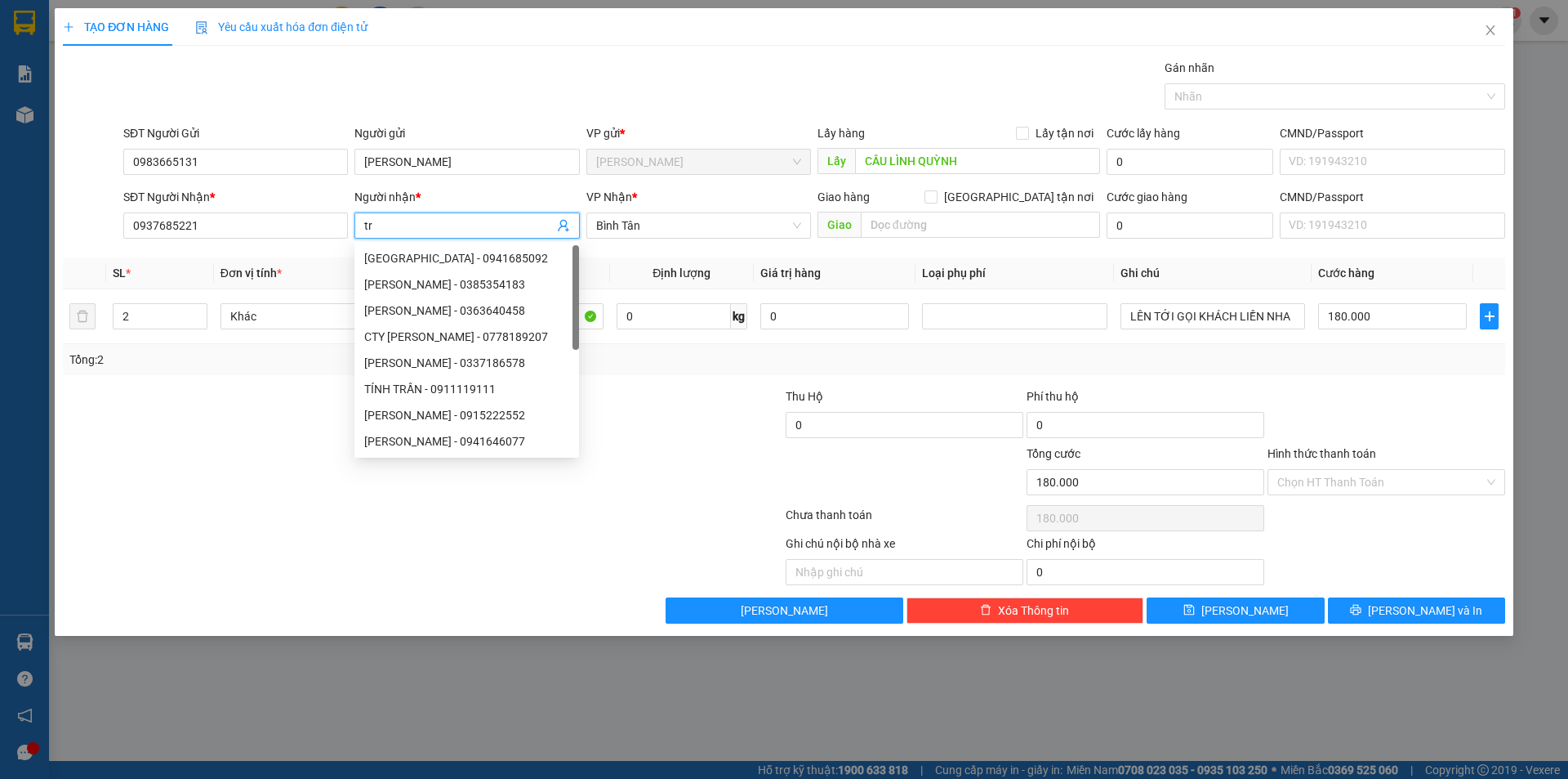
type input "t"
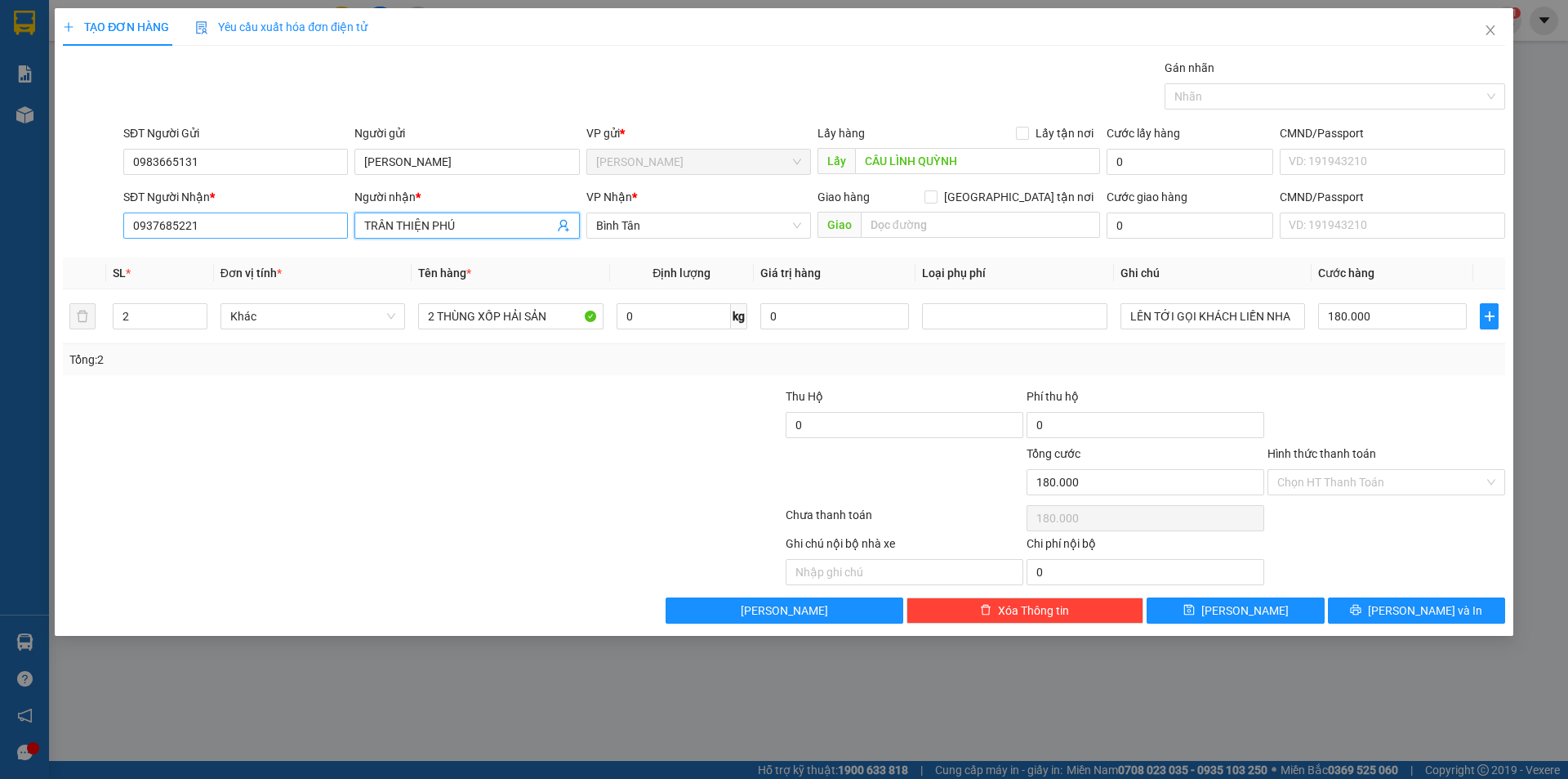
type input "TRÂN THIỆN PHÚ"
click at [255, 220] on input "0937685221" at bounding box center [236, 225] width 225 height 26
click at [1355, 319] on input "180.000" at bounding box center [1392, 316] width 149 height 26
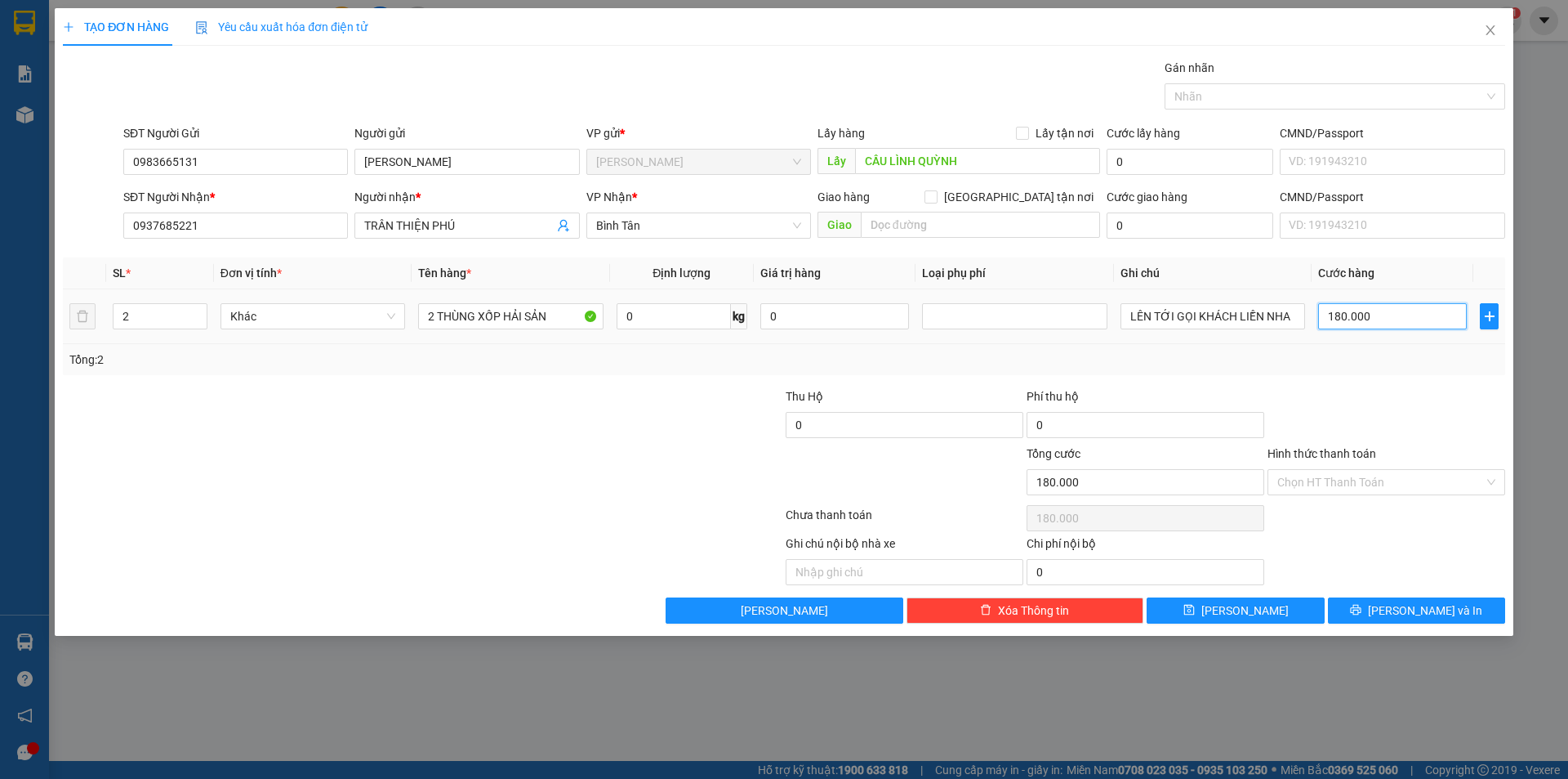
type input "4"
type input "40"
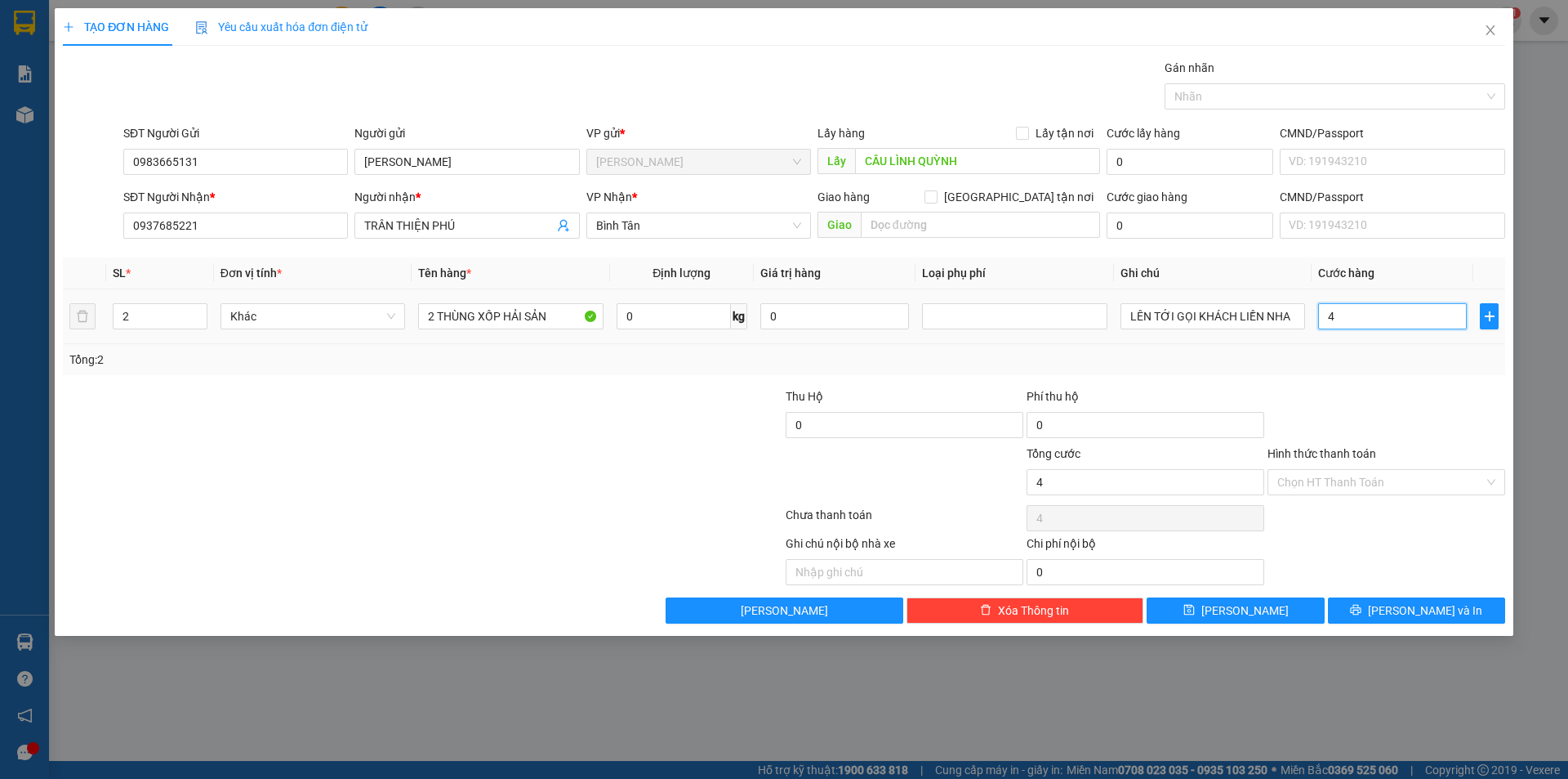
type input "40"
type input "400"
type input "4.000"
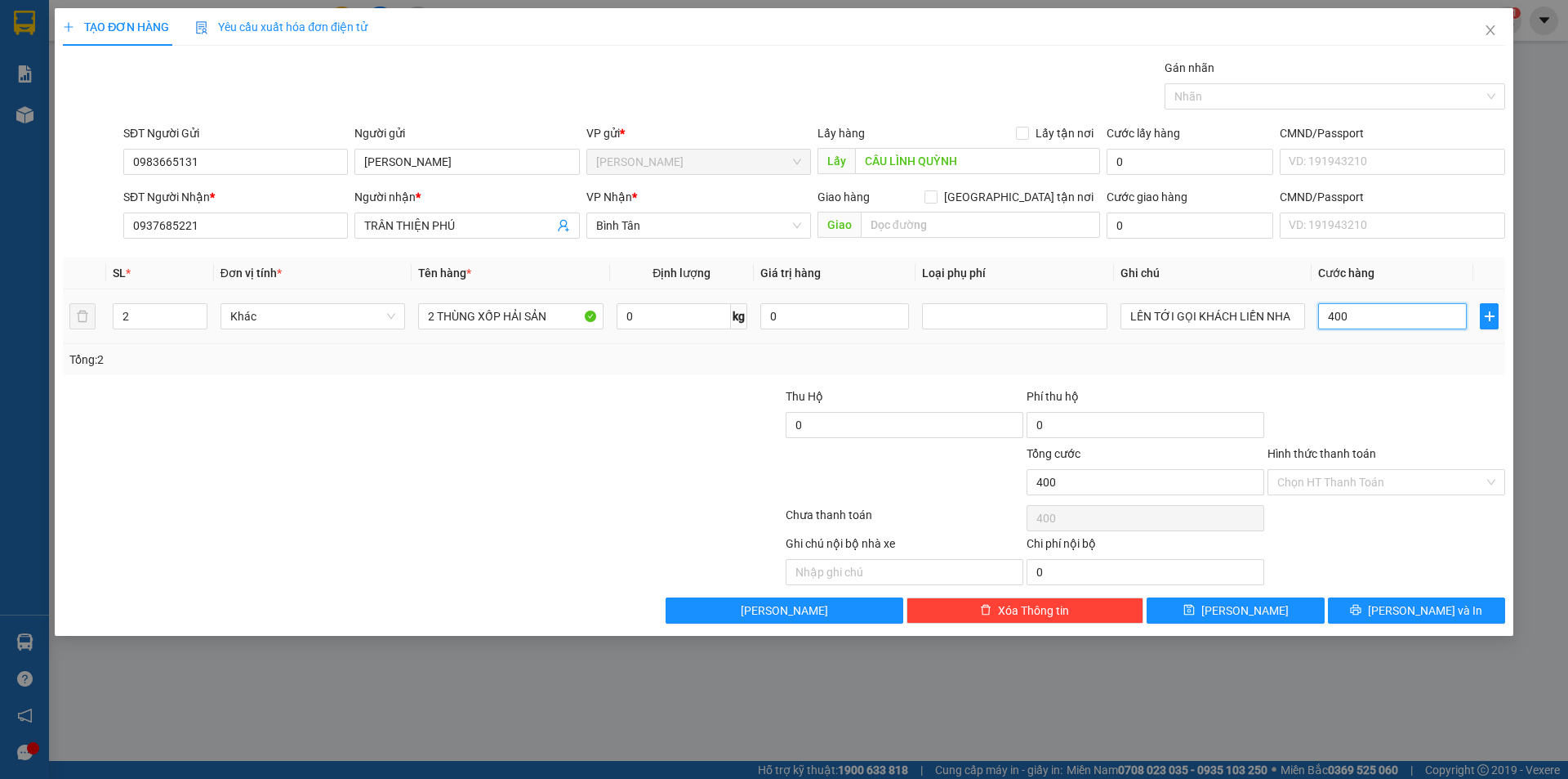
type input "4.000"
type input "40.000"
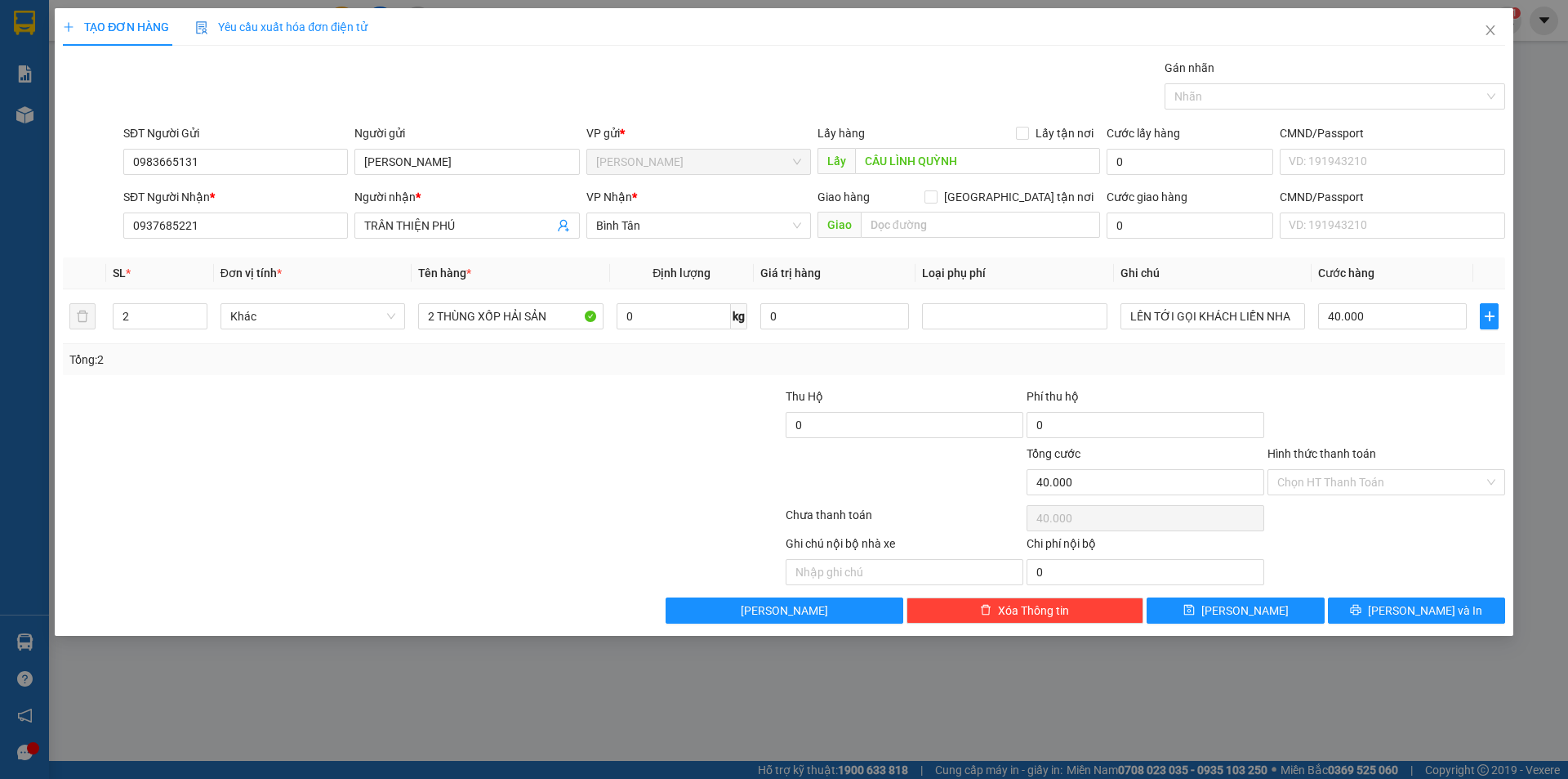
click at [1429, 358] on div "Tổng: 2" at bounding box center [784, 360] width 1429 height 18
type input "1"
click at [194, 320] on span "down" at bounding box center [198, 322] width 10 height 10
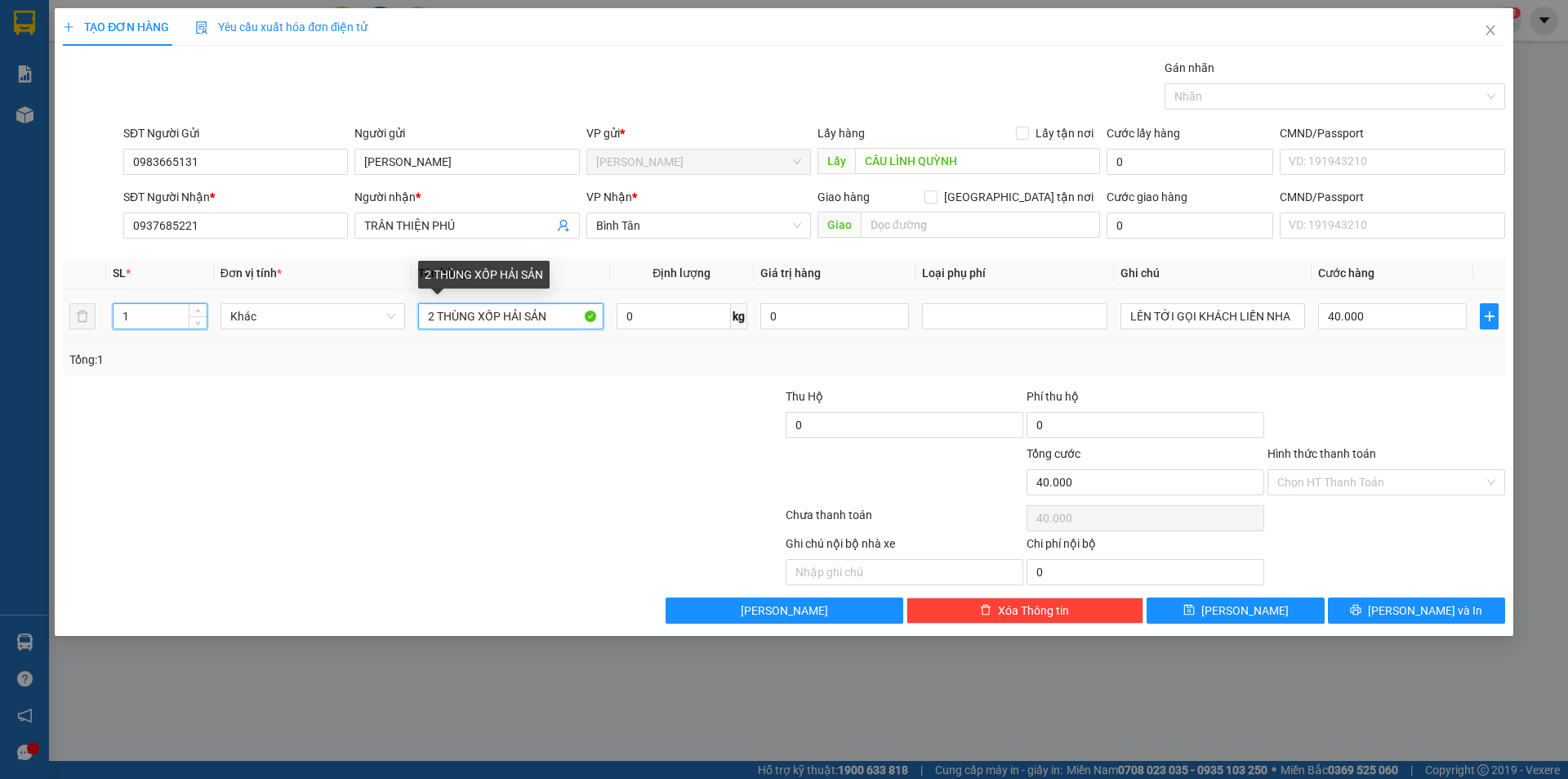
click at [418, 320] on input "2 THÙNG XỐP HẢI SẢN" at bounding box center [510, 316] width 185 height 26
click at [419, 320] on input "2 THÙNG XỐP HẢI SẢN" at bounding box center [510, 316] width 185 height 26
click at [419, 321] on input "2 THÙNG XỐP HẢI SẢN" at bounding box center [510, 316] width 185 height 26
type input "0"
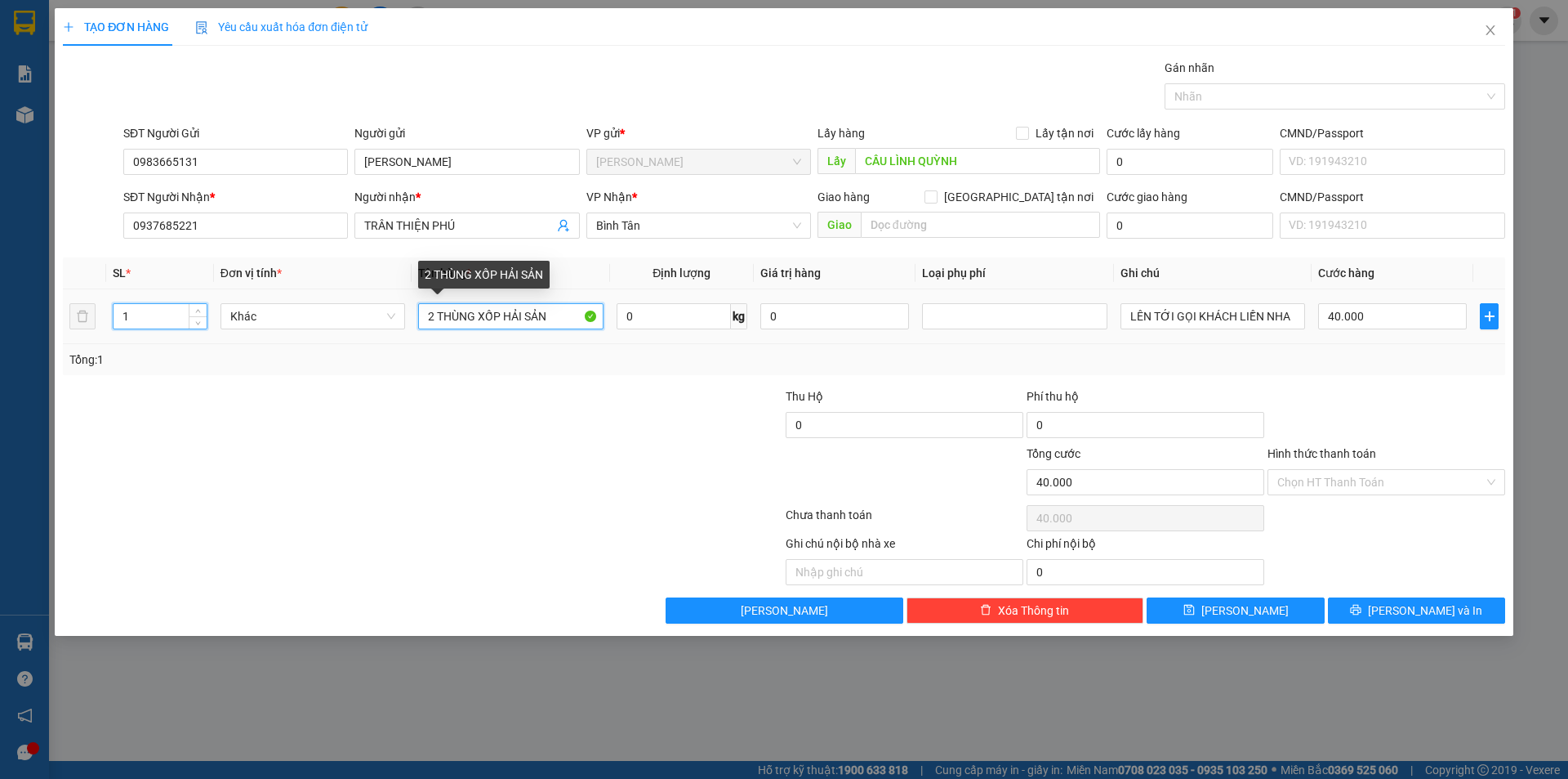
type input "0"
click at [420, 321] on input "2 THÙNG XỐP HẢI SẢN" at bounding box center [510, 316] width 185 height 26
click at [692, 226] on span "Bình Tân" at bounding box center [699, 225] width 205 height 24
type input "1 THUNG XỐP"
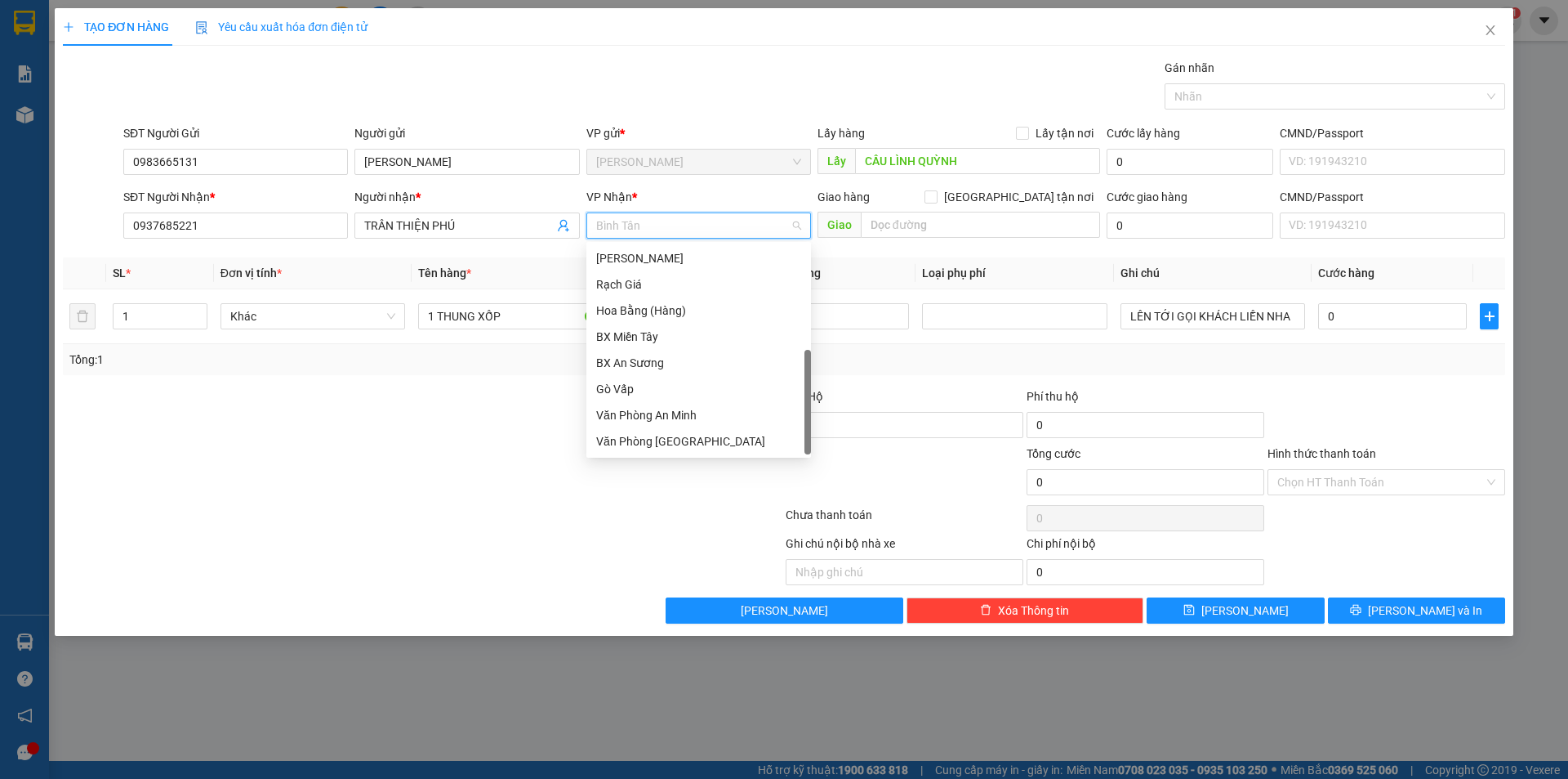
scroll to position [26, 0]
click at [659, 278] on div "Hoa Bằng (Hàng)" at bounding box center [699, 285] width 205 height 18
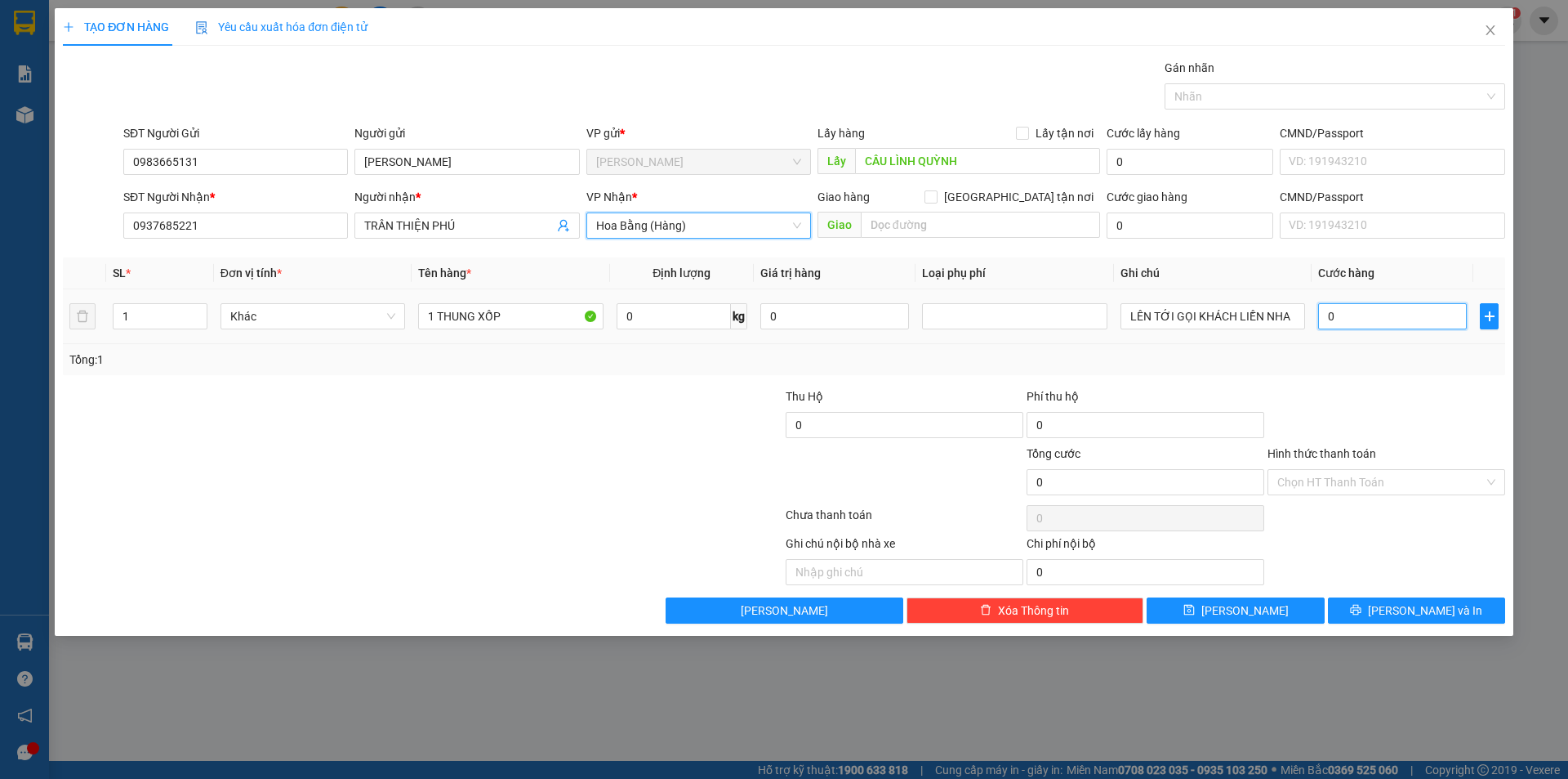
click at [1360, 327] on input "0" at bounding box center [1392, 316] width 149 height 26
type input "4"
type input "40"
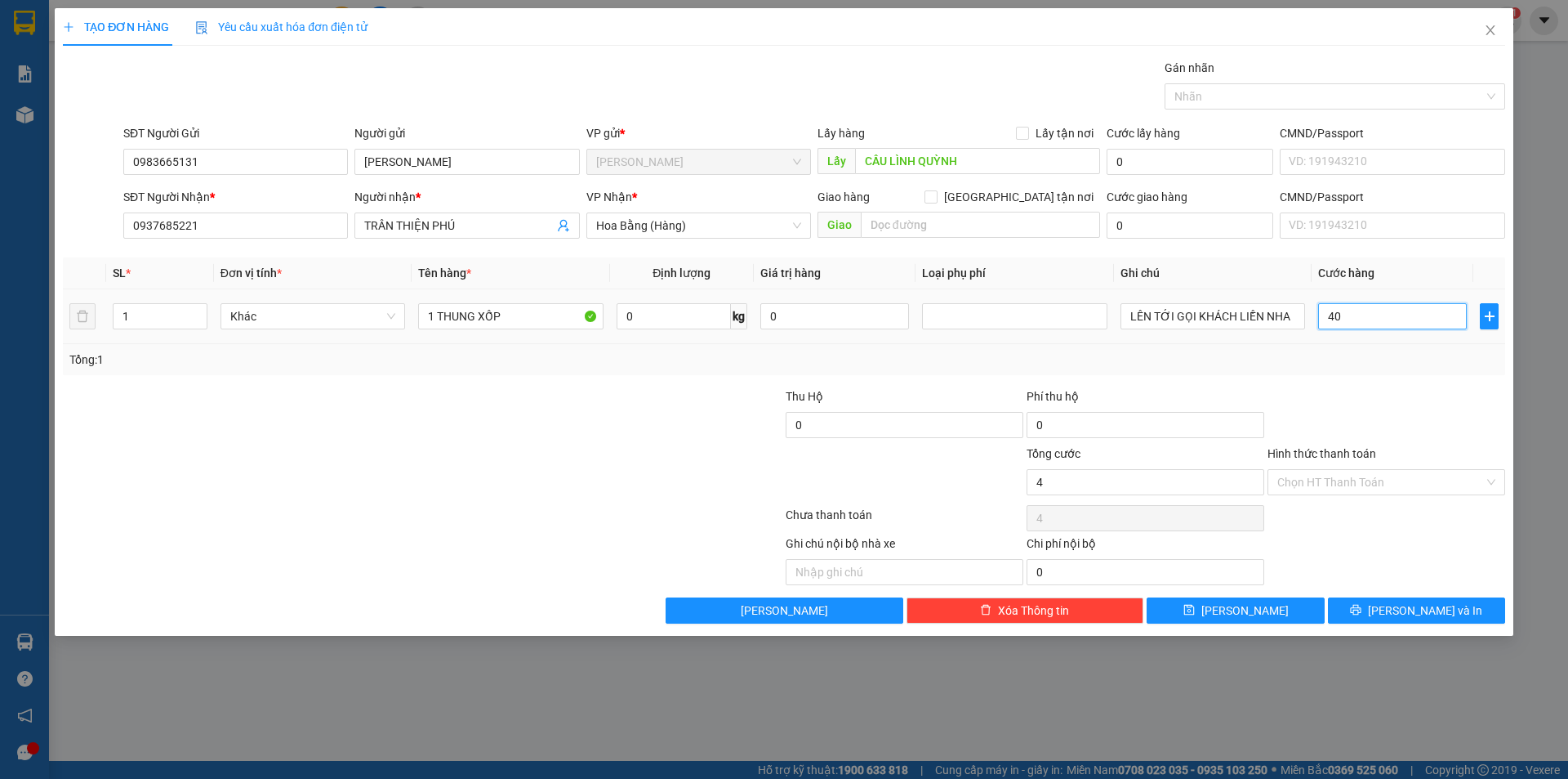
type input "40"
type input "400"
type input "4.000"
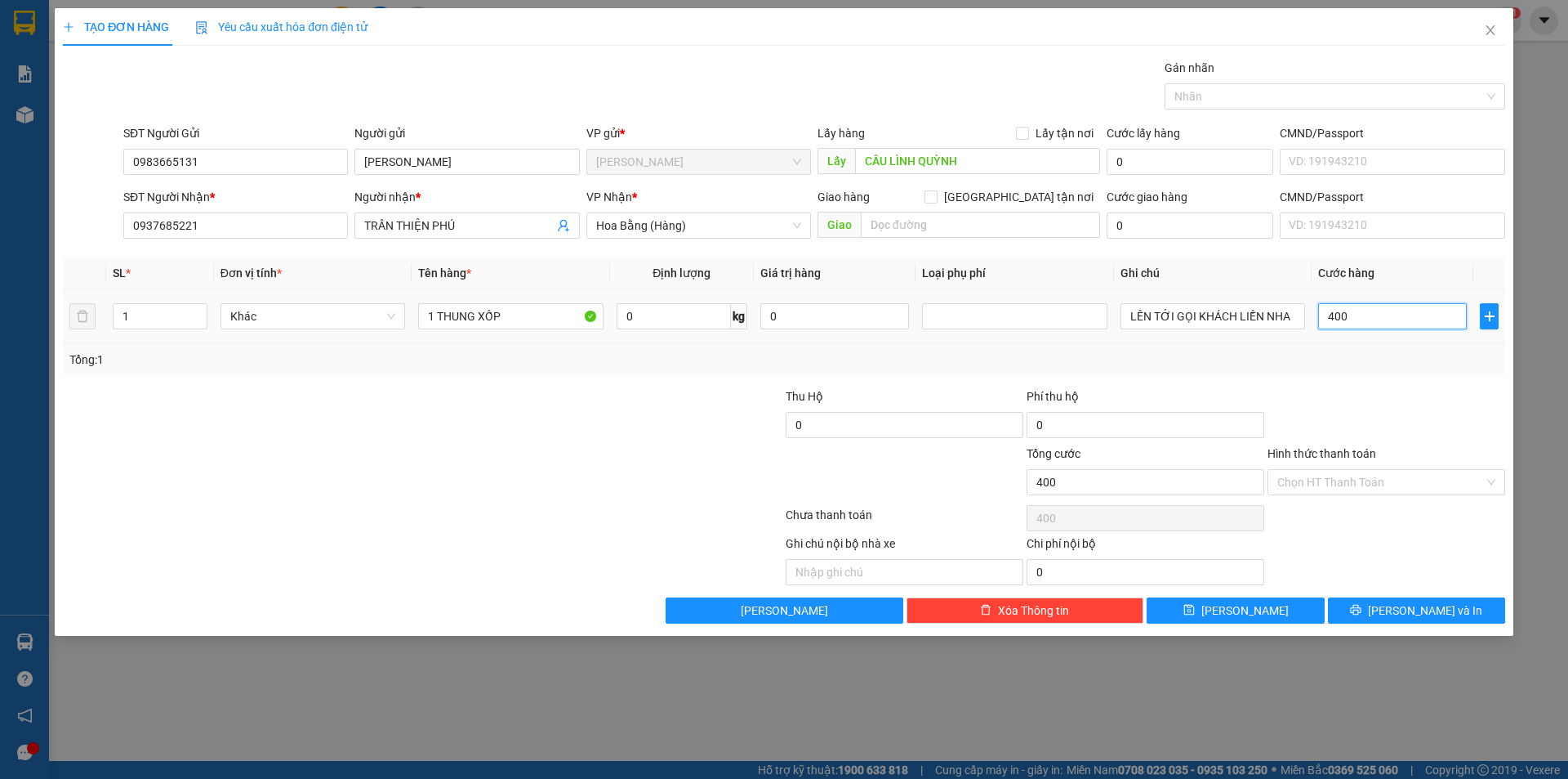
type input "4.000"
type input "40.000"
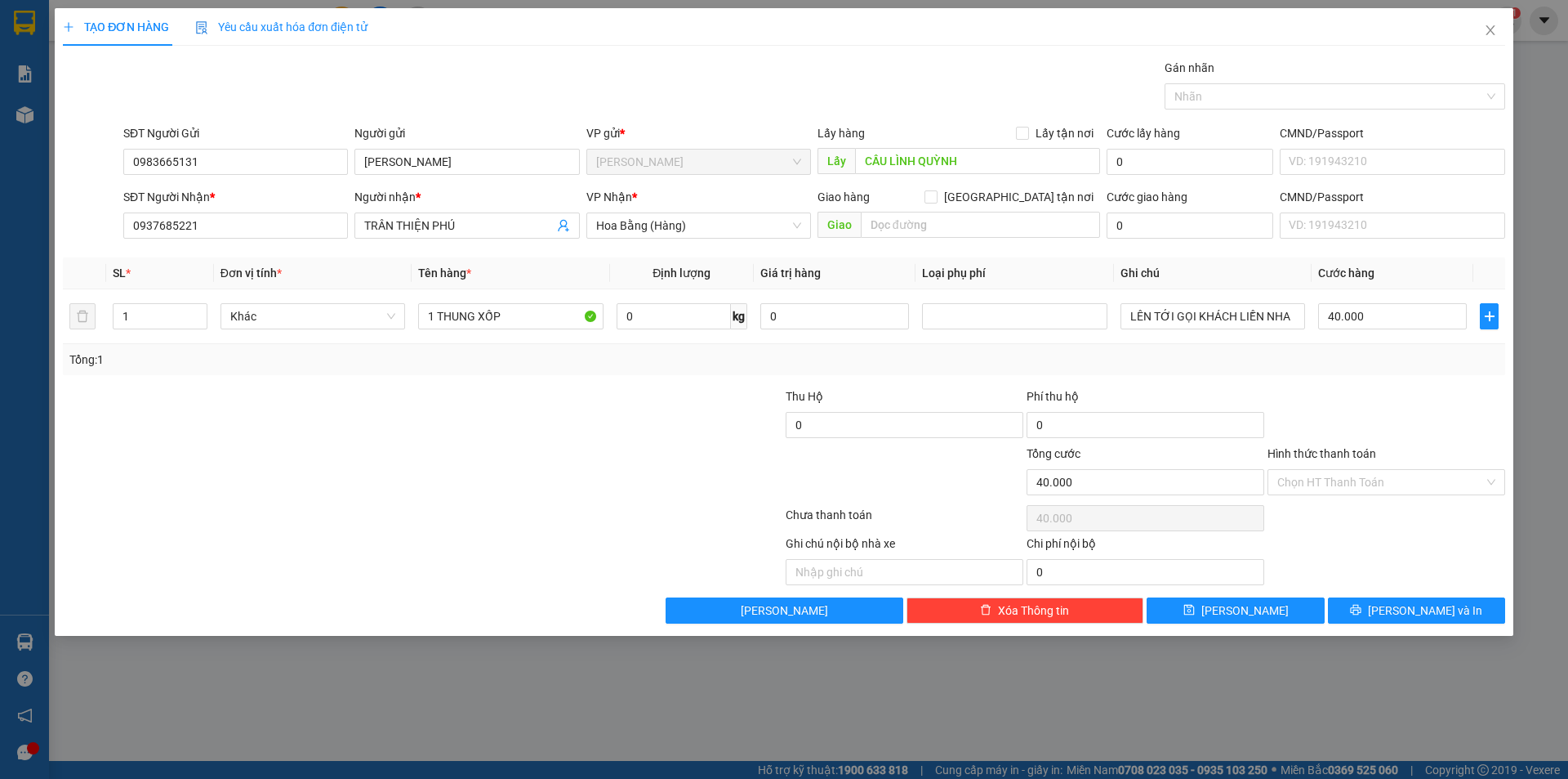
click at [1280, 495] on div "Hình thức thanh toán Chọn HT Thanh Toán" at bounding box center [1386, 472] width 237 height 57
click at [1284, 495] on div "Hình thức thanh toán Chọn HT Thanh Toán" at bounding box center [1386, 472] width 237 height 57
click at [1306, 486] on input "Hình thức thanh toán" at bounding box center [1380, 482] width 207 height 24
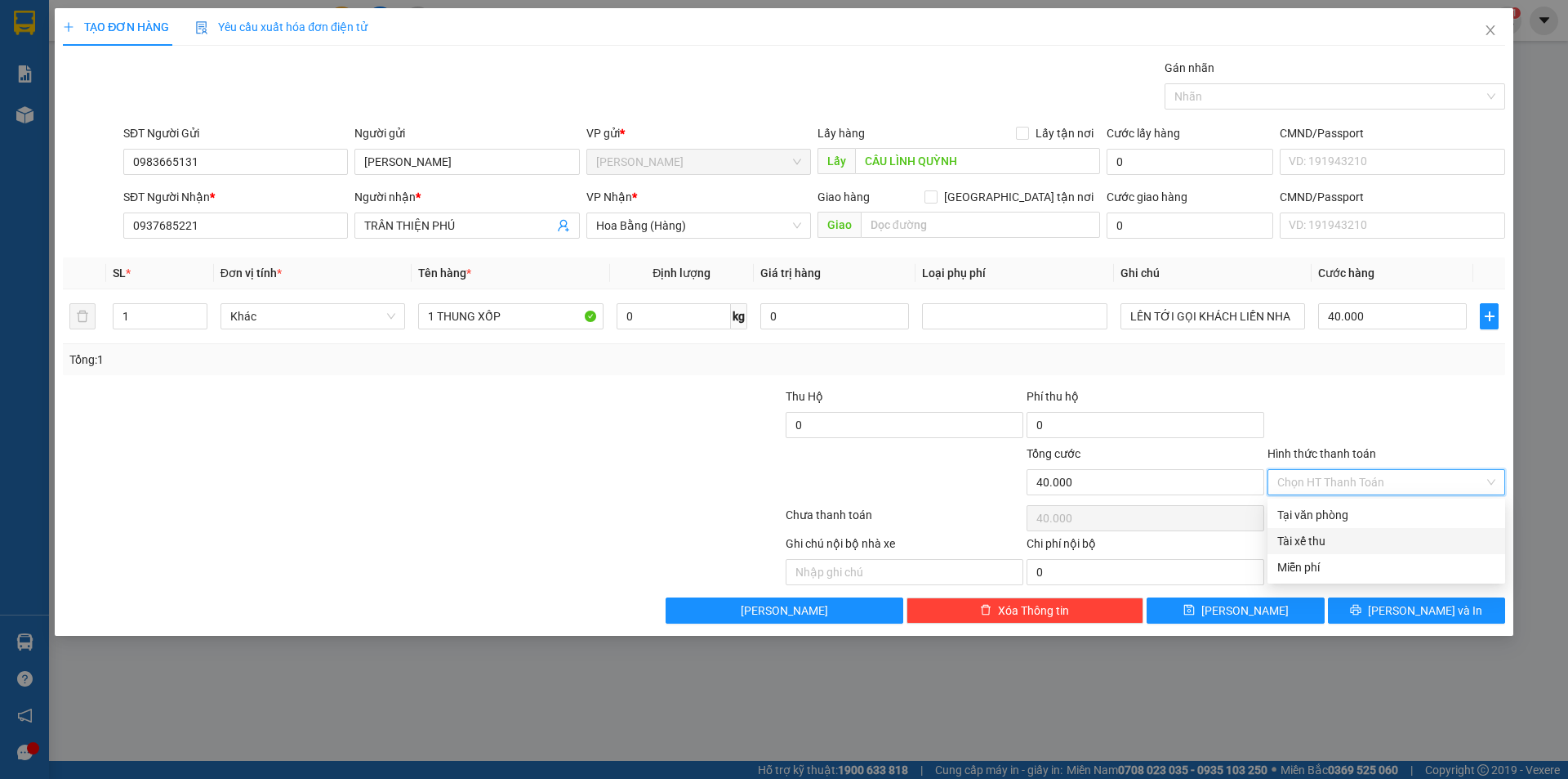
click at [1324, 540] on div "Tài xế thu" at bounding box center [1386, 541] width 218 height 18
type input "0"
click at [1338, 485] on span "Tài xế thu" at bounding box center [1386, 482] width 218 height 24
click at [1367, 385] on div "Transit Pickup Surcharge Ids Transit Deliver Surcharge Ids Transit Deliver Surc…" at bounding box center [783, 341] width 1442 height 565
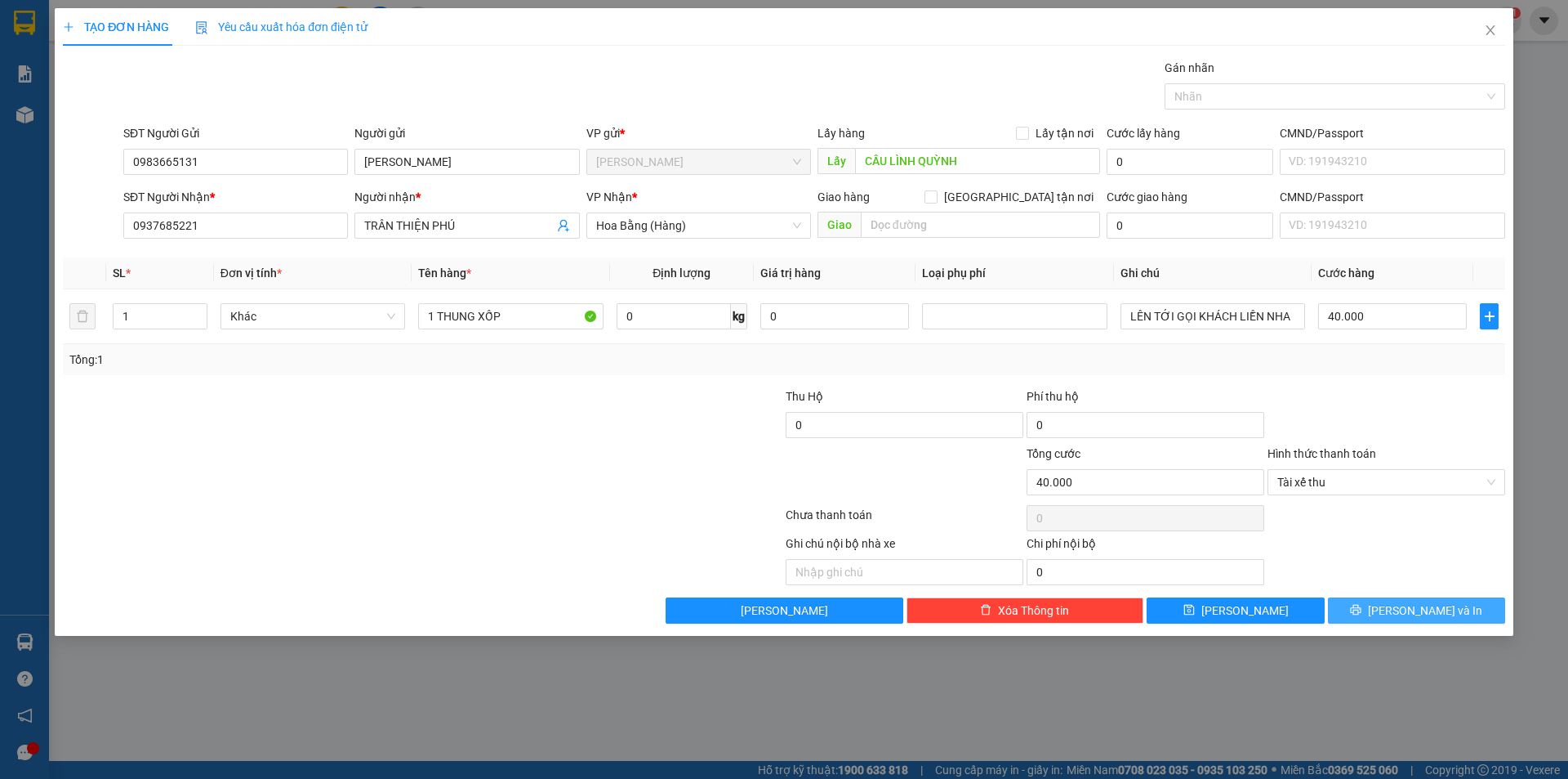
click at [1400, 599] on button "[PERSON_NAME] và In" at bounding box center [1417, 610] width 178 height 26
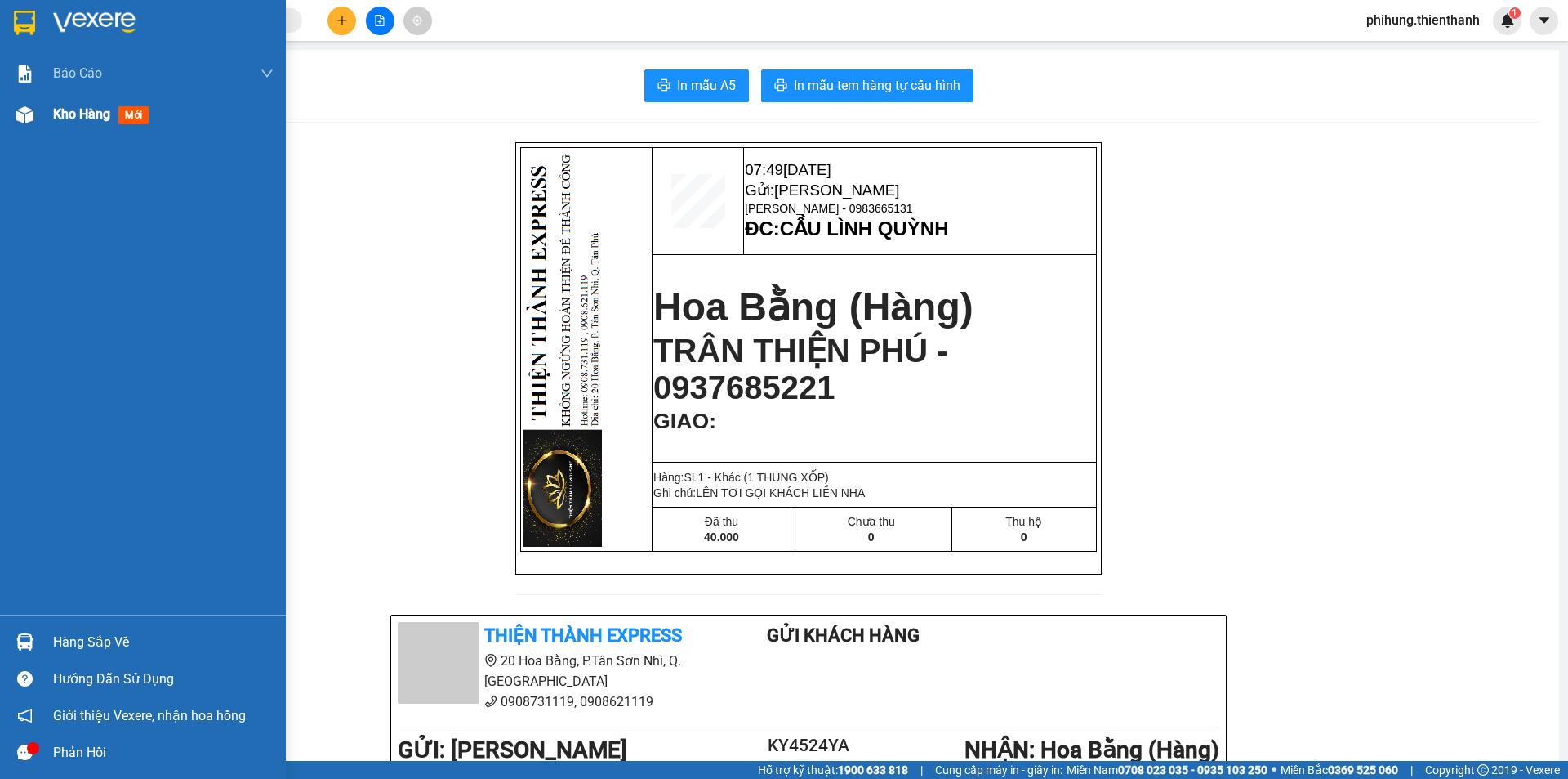
click at [36, 117] on div at bounding box center [25, 115] width 29 height 29
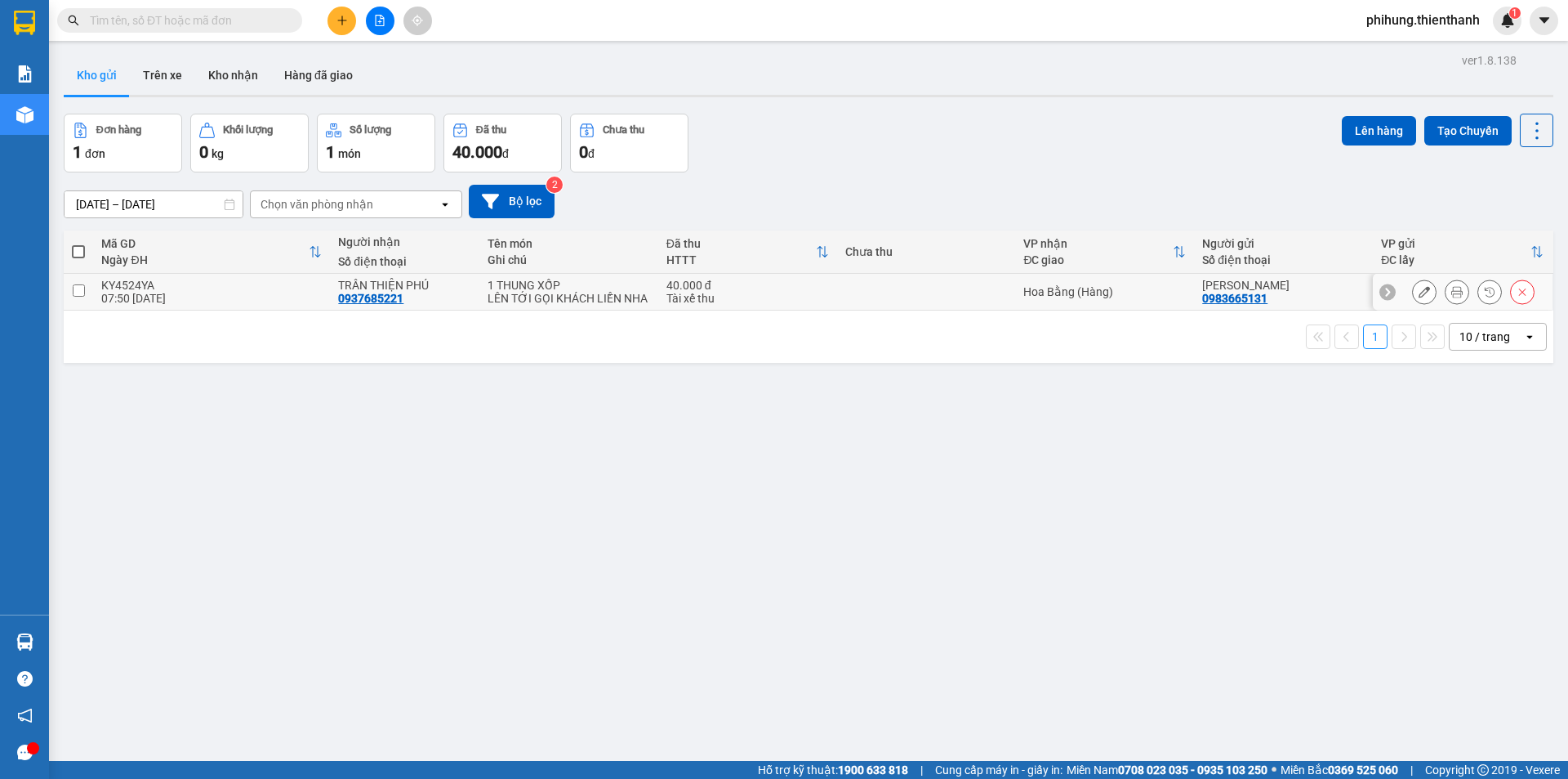
click at [78, 293] on input "checkbox" at bounding box center [79, 291] width 13 height 13
checkbox input "true"
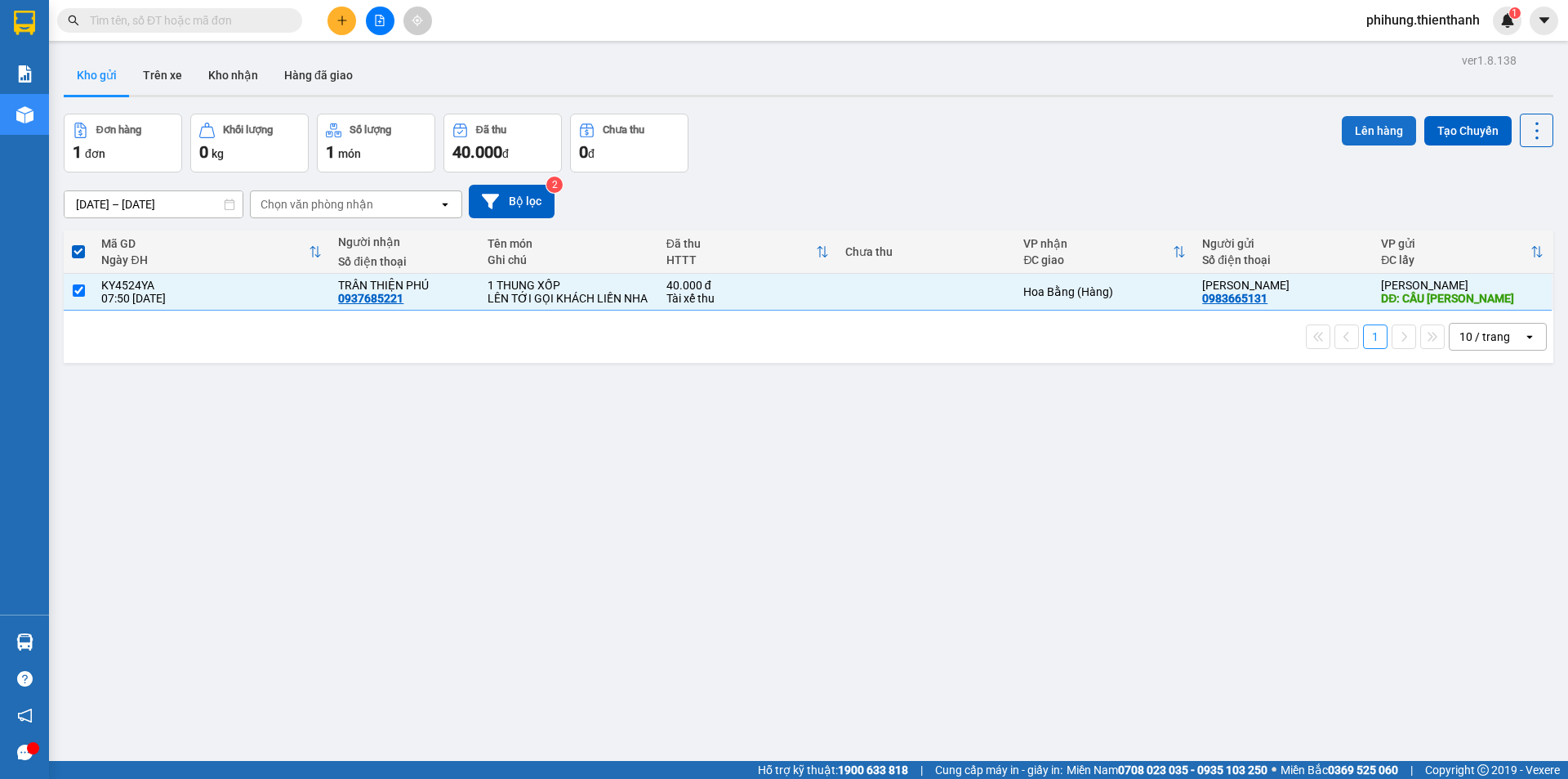
click at [1352, 121] on button "Lên hàng" at bounding box center [1379, 131] width 74 height 29
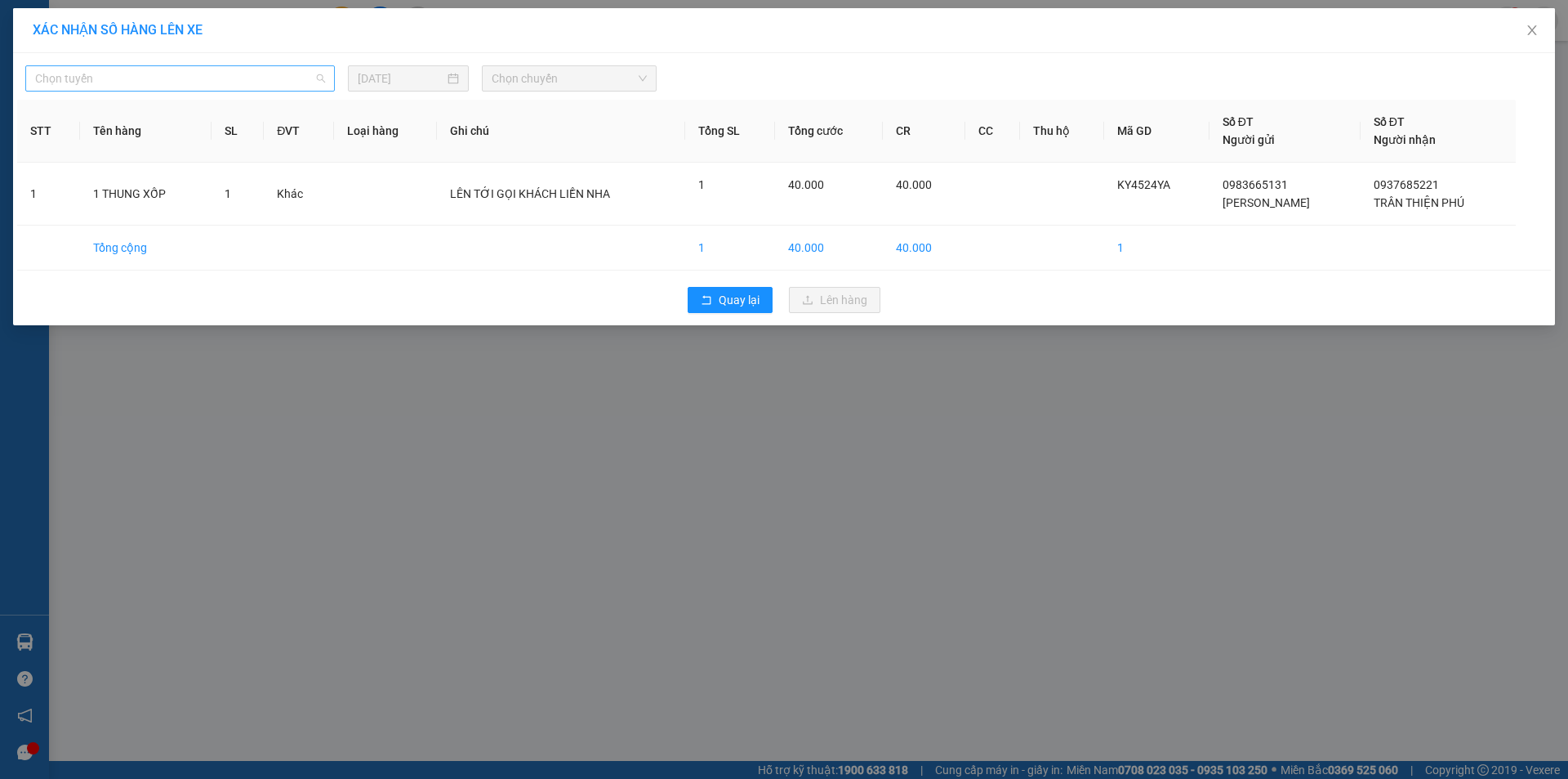
click at [161, 72] on span "Chọn tuyến" at bounding box center [180, 78] width 290 height 24
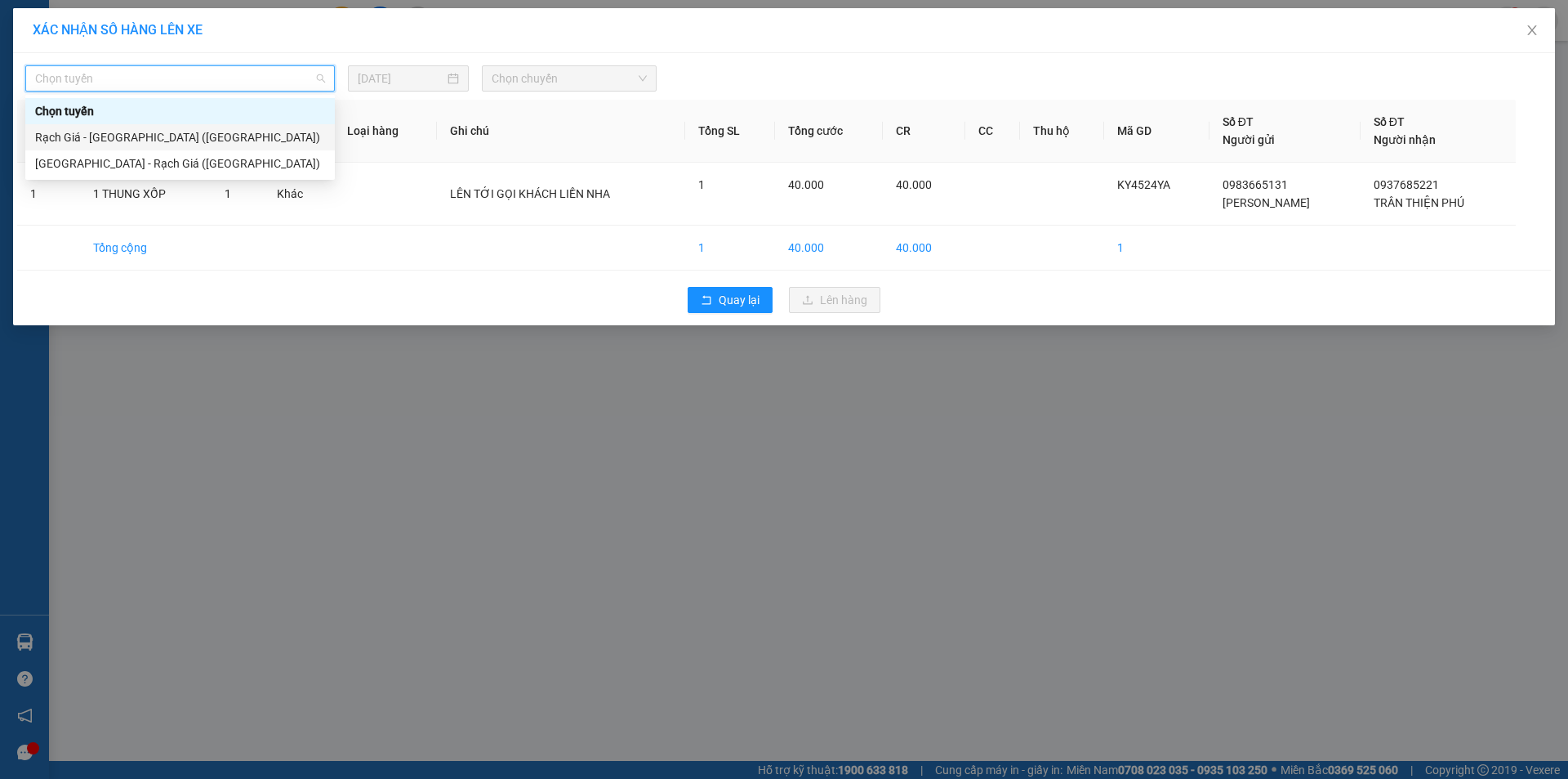
click at [201, 132] on div "Rạch Giá - [GEOGRAPHIC_DATA] ([GEOGRAPHIC_DATA])" at bounding box center [180, 137] width 290 height 18
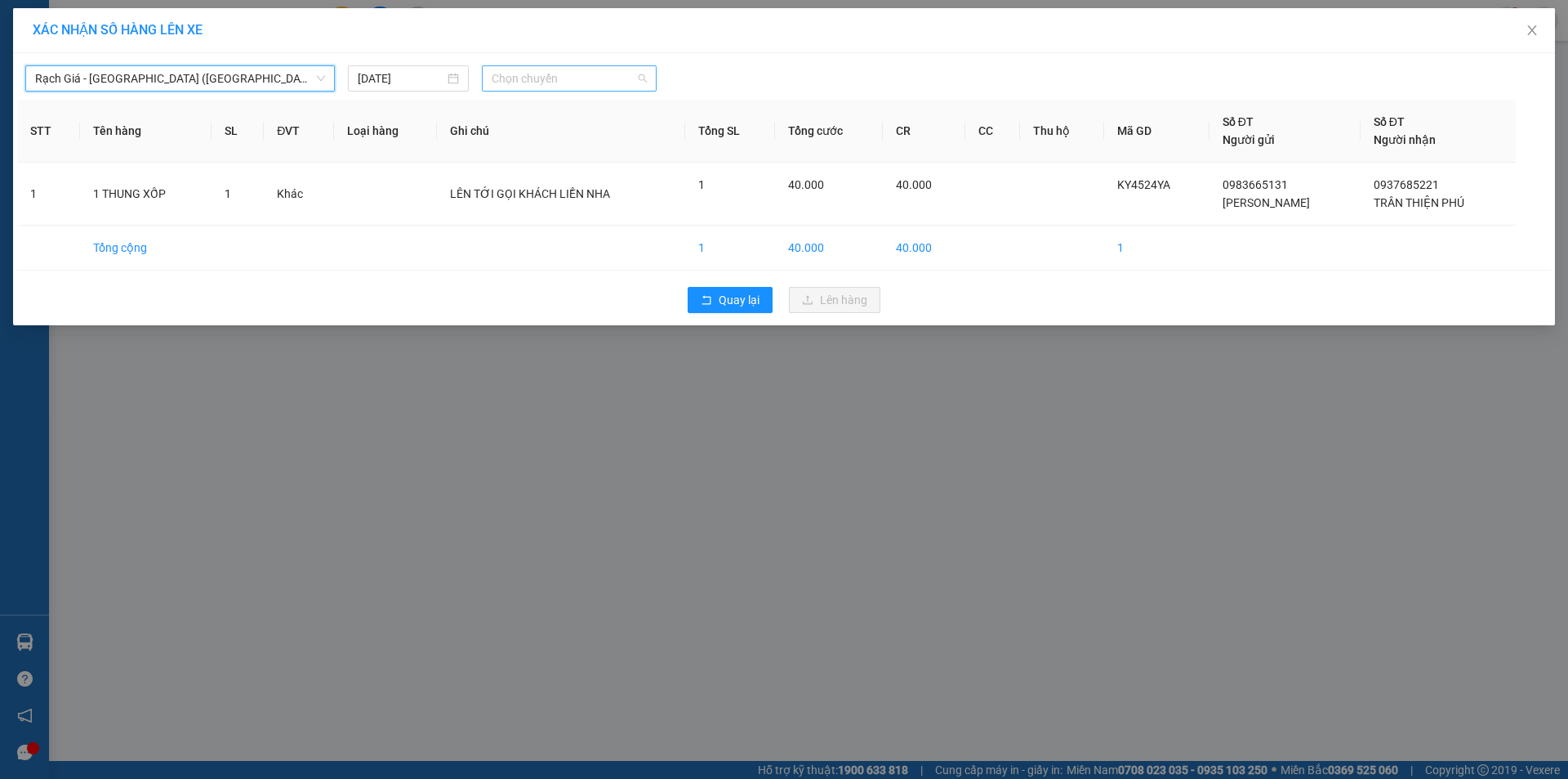
click at [542, 76] on span "Chọn chuyến" at bounding box center [568, 78] width 155 height 24
drag, startPoint x: 547, startPoint y: 128, endPoint x: 557, endPoint y: 131, distance: 10.4
click at [547, 130] on div "07:00 (TC) - 72A-358.33" at bounding box center [555, 137] width 128 height 18
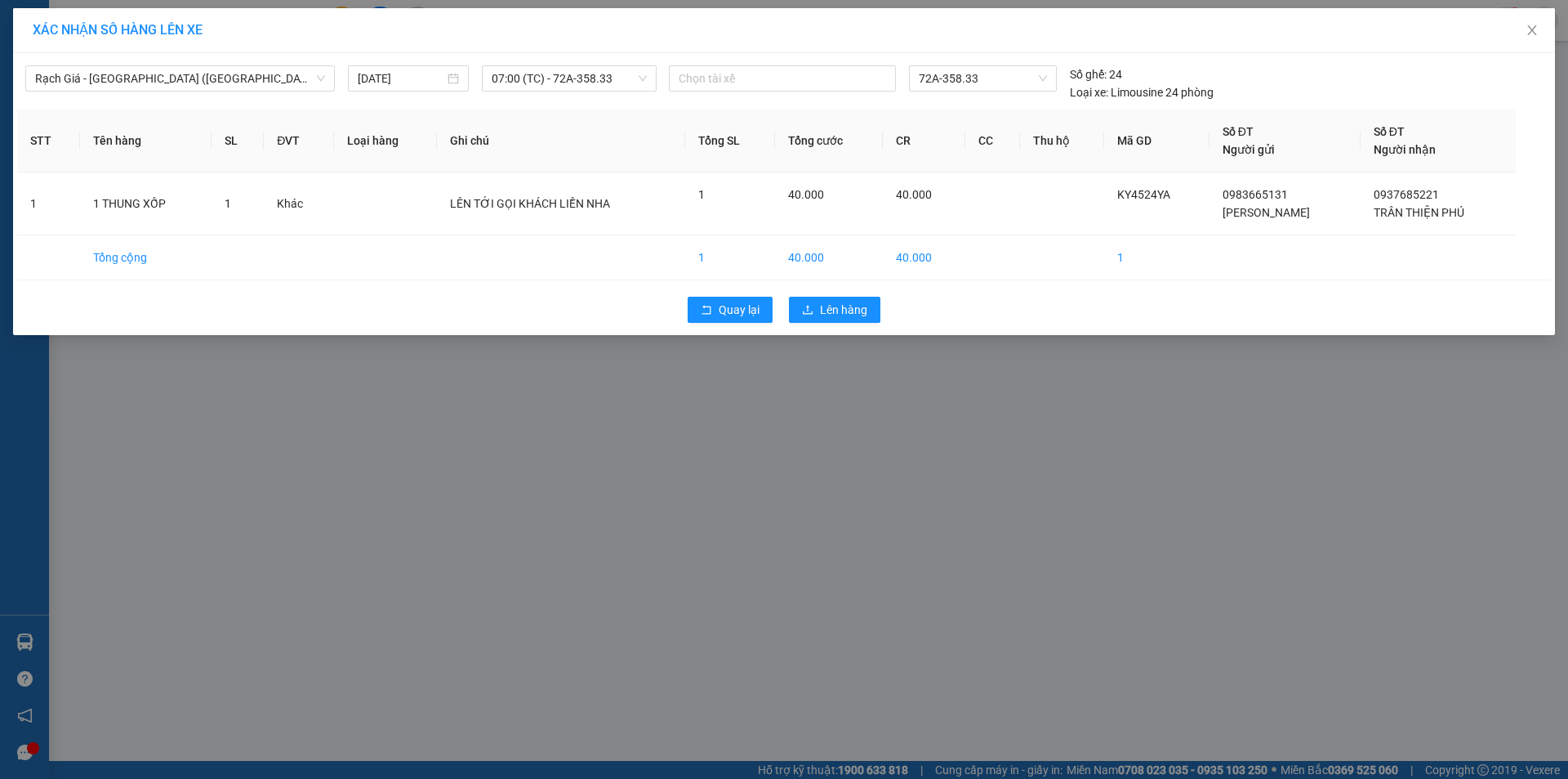
click at [812, 285] on div "Rạch Giá - Sài Gòn (Hàng Hoá) 15/08/2025 07:00 (TC) - 72A-358.33 Chọn tài xế 72…" at bounding box center [783, 194] width 1542 height 282
click at [818, 288] on div "Rạch Giá - Sài Gòn (Hàng Hoá) 15/08/2025 07:00 (TC) - 72A-358.33 Chọn tài xế 72…" at bounding box center [783, 194] width 1542 height 282
click at [829, 300] on button "Lên hàng" at bounding box center [834, 309] width 92 height 26
